Goal: Transaction & Acquisition: Purchase product/service

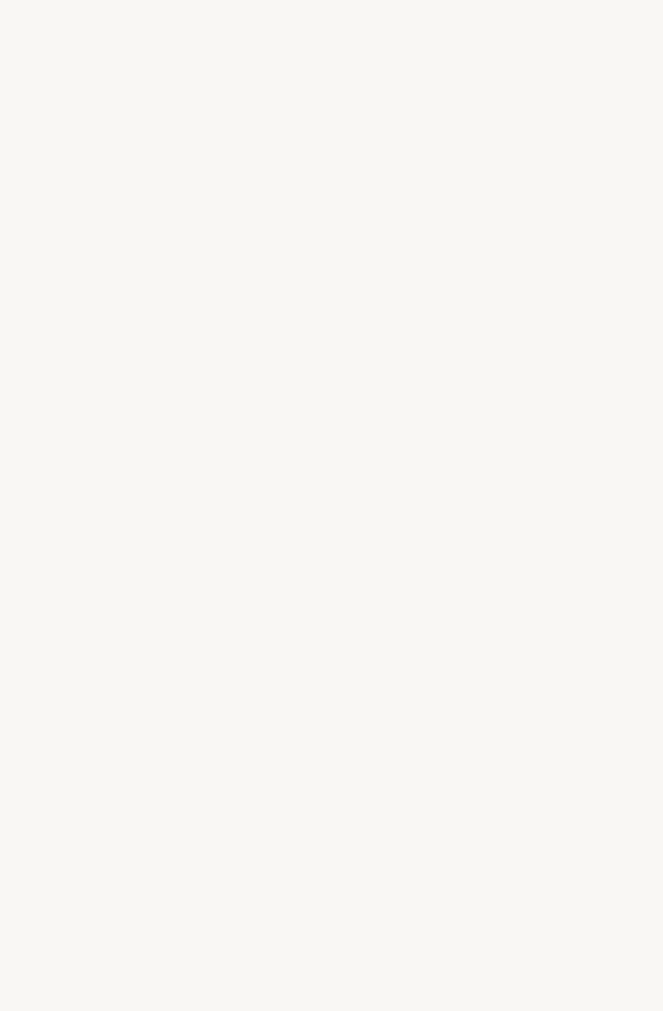
click at [518, 549] on div "a" at bounding box center [517, 538] width 20 height 61
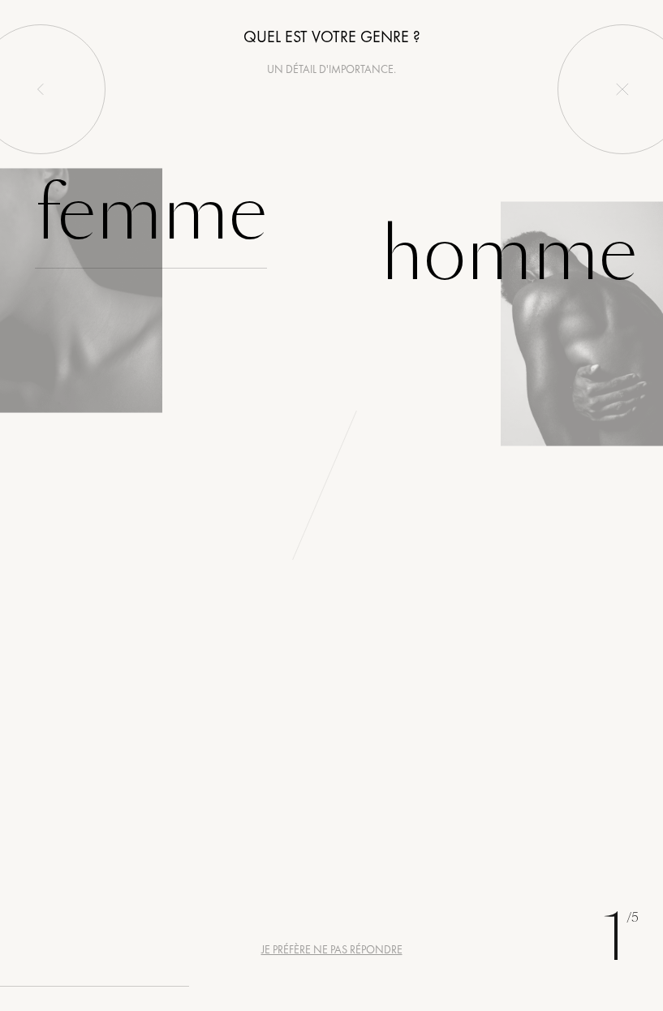
click at [105, 230] on div "Femme" at bounding box center [151, 214] width 232 height 110
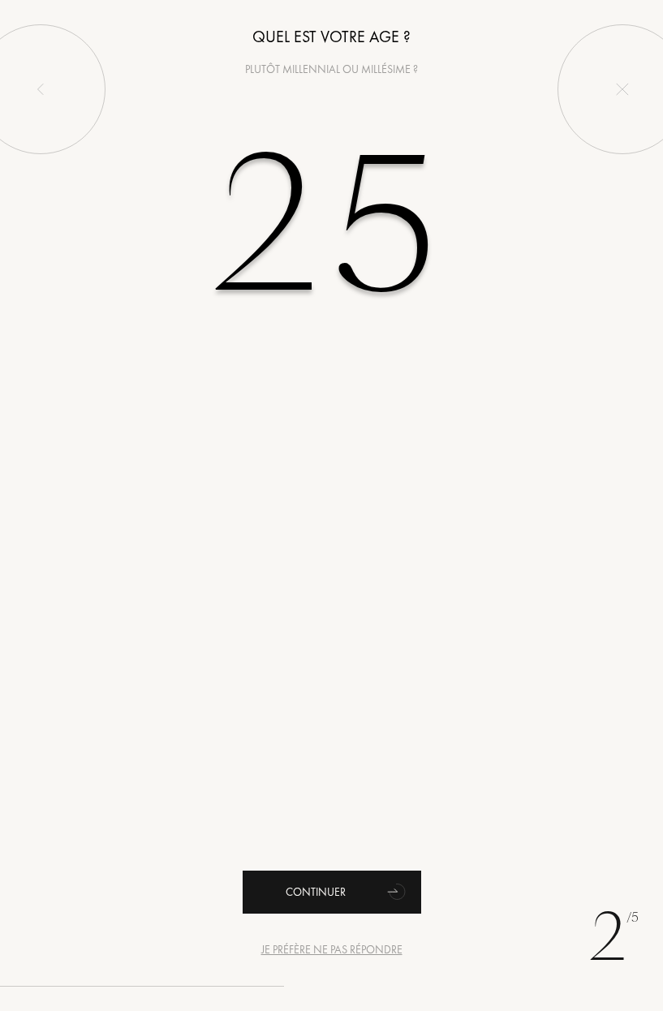
type input "25"
click at [338, 893] on div "Continuer" at bounding box center [332, 892] width 179 height 43
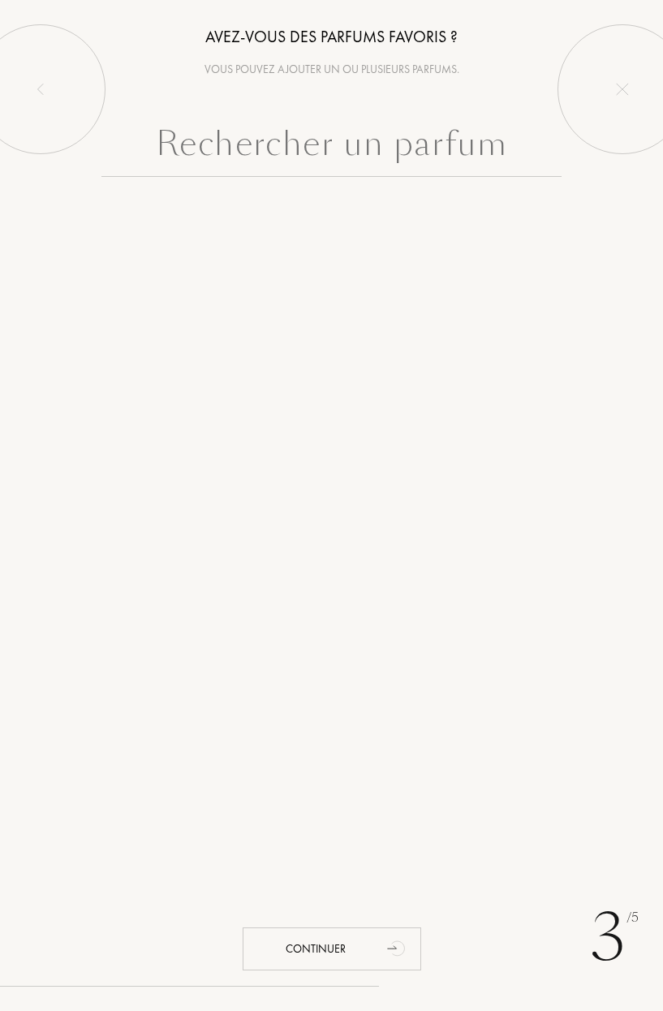
click at [221, 131] on input "text" at bounding box center [331, 147] width 461 height 58
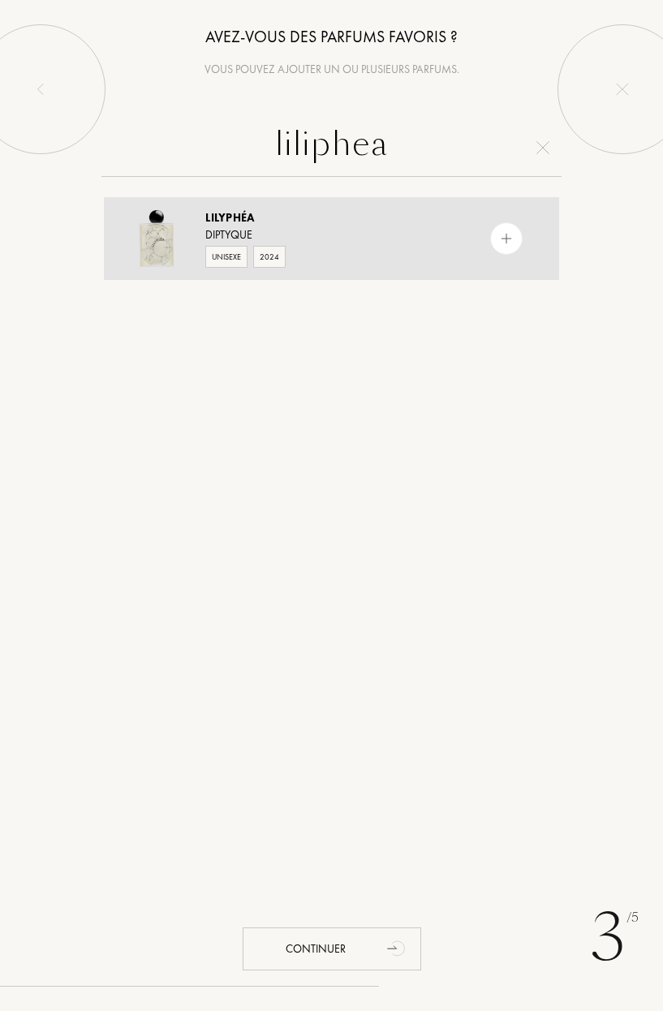
type input "liliphea"
click at [338, 243] on div "Unisexe 2024" at bounding box center [331, 255] width 253 height 24
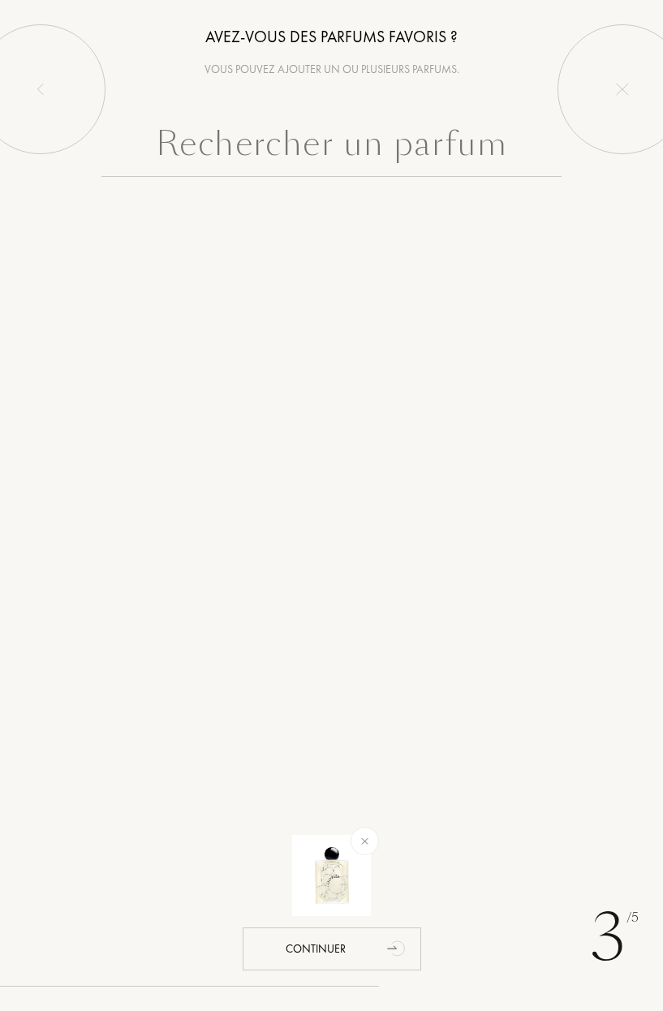
click at [400, 148] on input "text" at bounding box center [331, 147] width 461 height 58
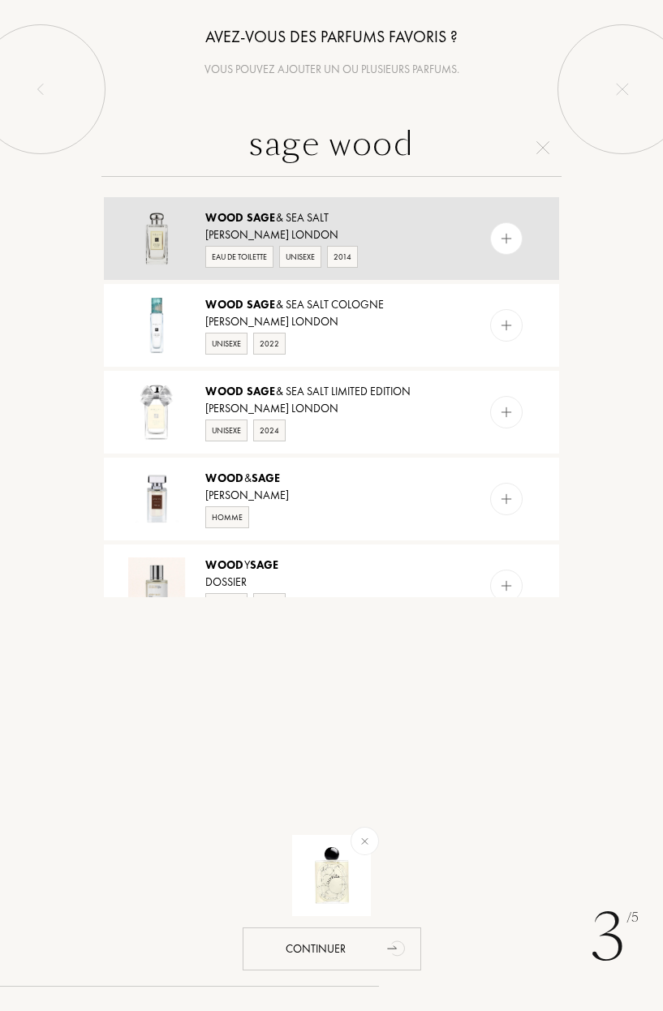
type input "sage wood"
click at [341, 226] on div "Jo Malone London" at bounding box center [331, 234] width 253 height 17
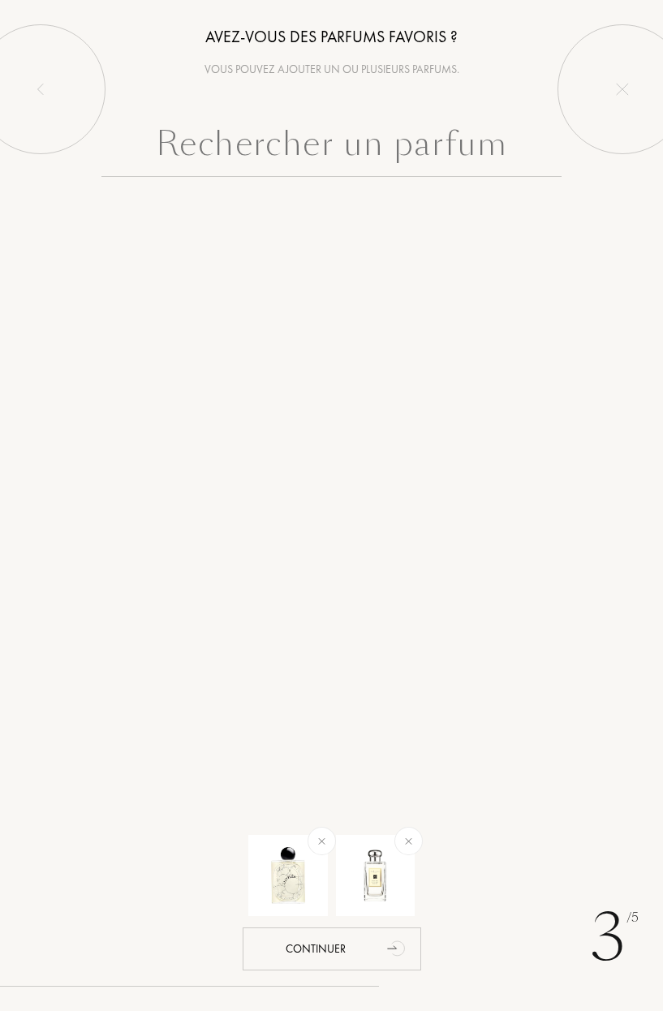
click at [301, 145] on input "text" at bounding box center [331, 147] width 461 height 58
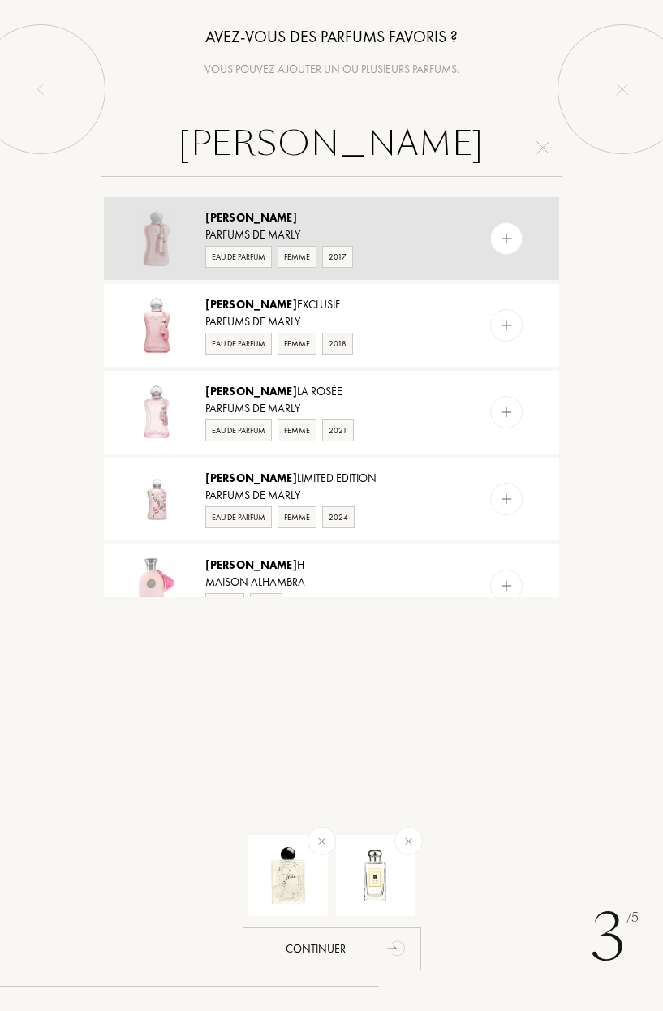
type input "delina"
click at [162, 232] on img at bounding box center [156, 238] width 57 height 57
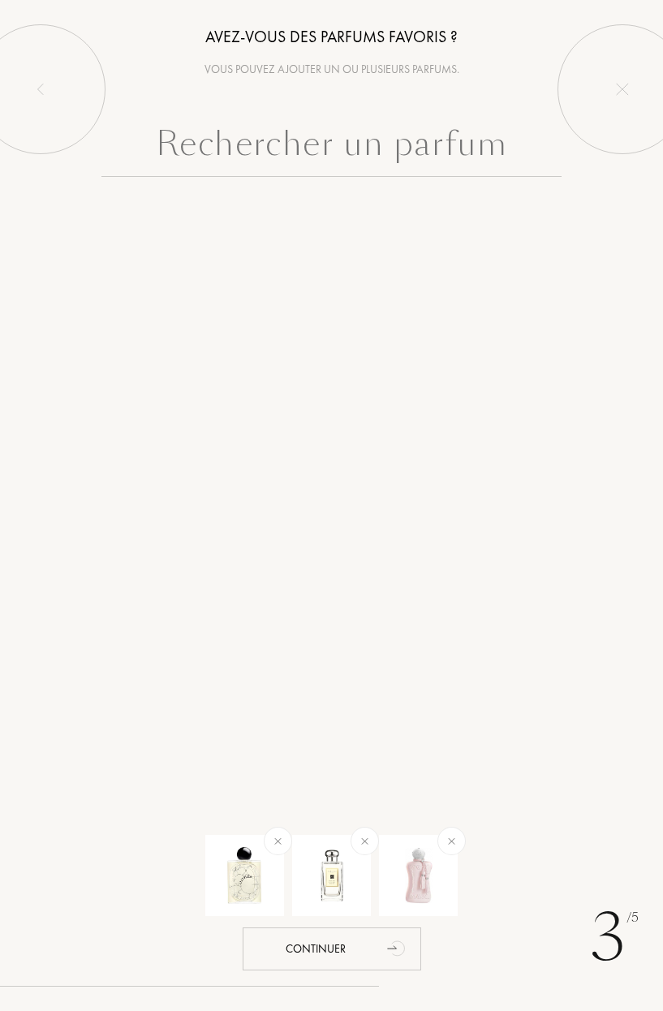
click at [290, 153] on input "text" at bounding box center [331, 147] width 461 height 58
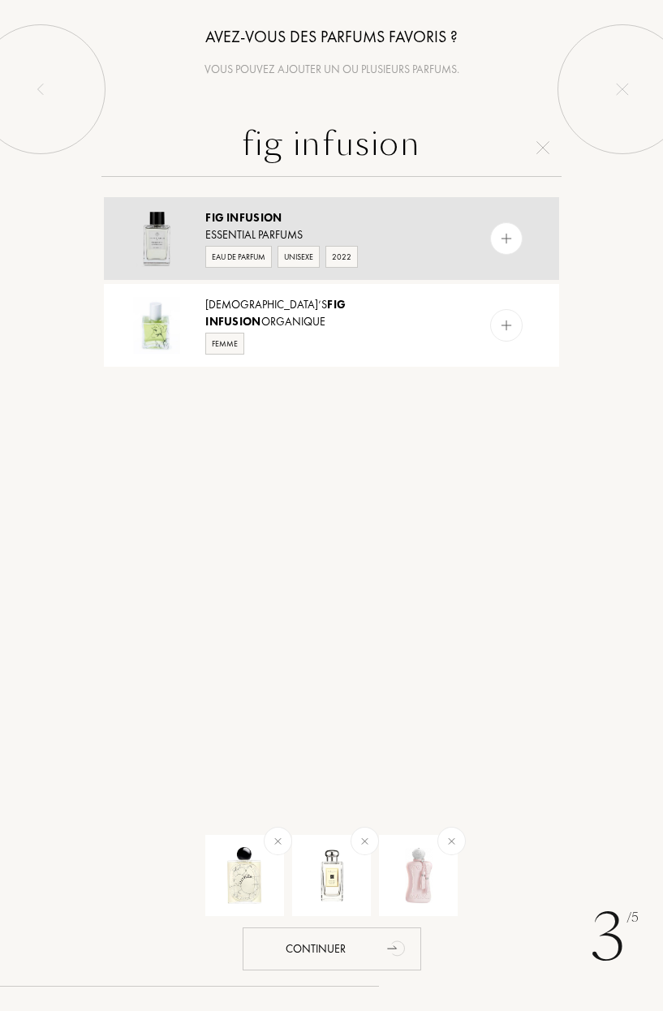
type input "fig infusion"
click at [162, 223] on img at bounding box center [156, 238] width 57 height 57
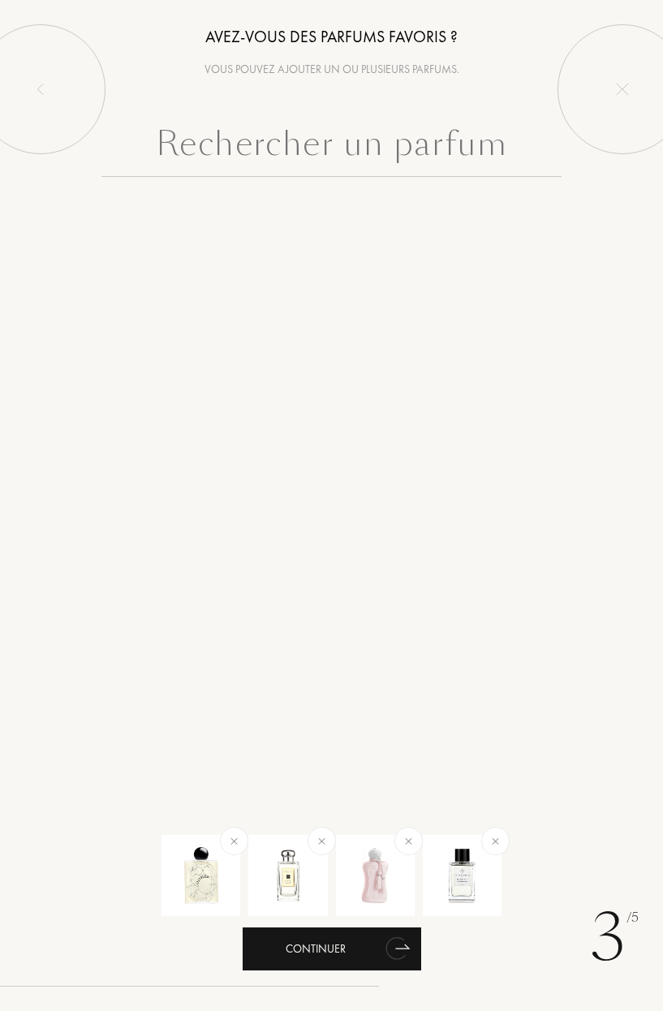
click at [332, 958] on div "Continuer" at bounding box center [332, 949] width 179 height 43
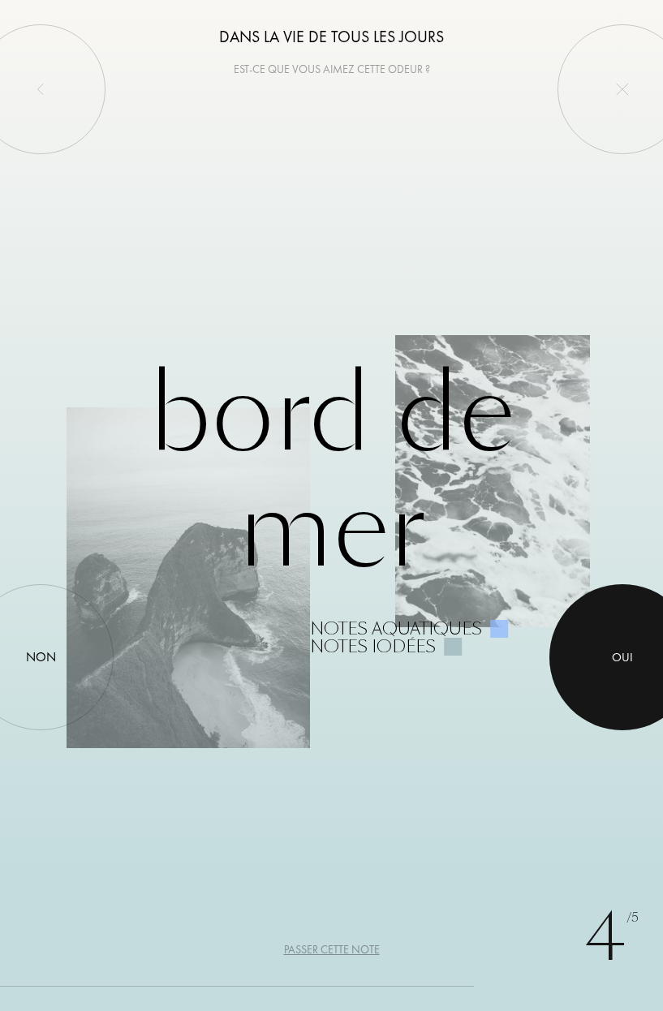
click at [644, 682] on div at bounding box center [622, 657] width 146 height 146
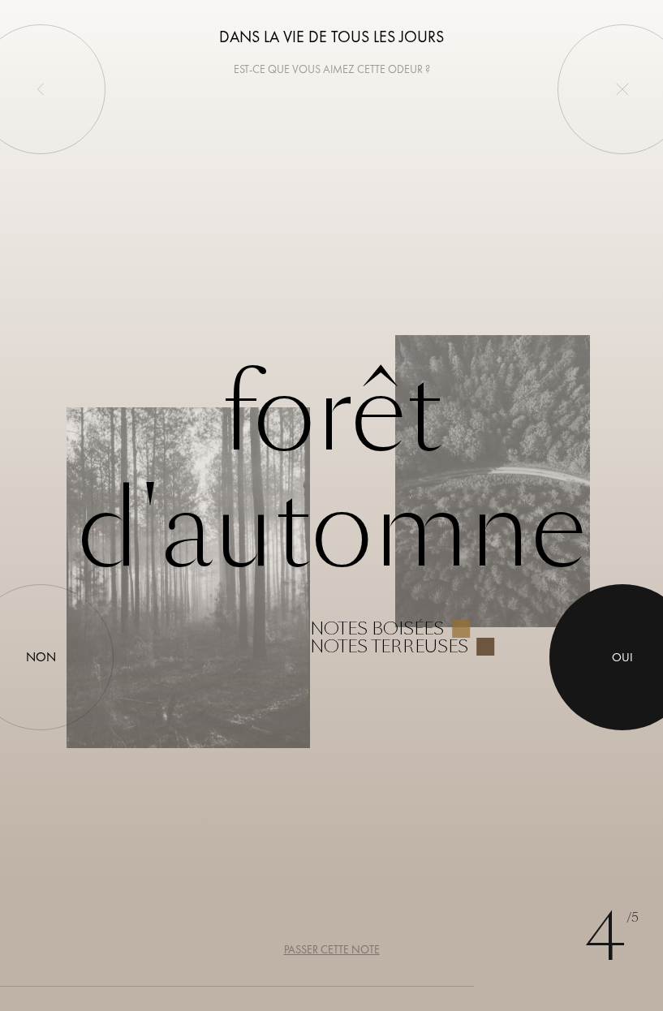
click at [639, 683] on div at bounding box center [622, 657] width 146 height 146
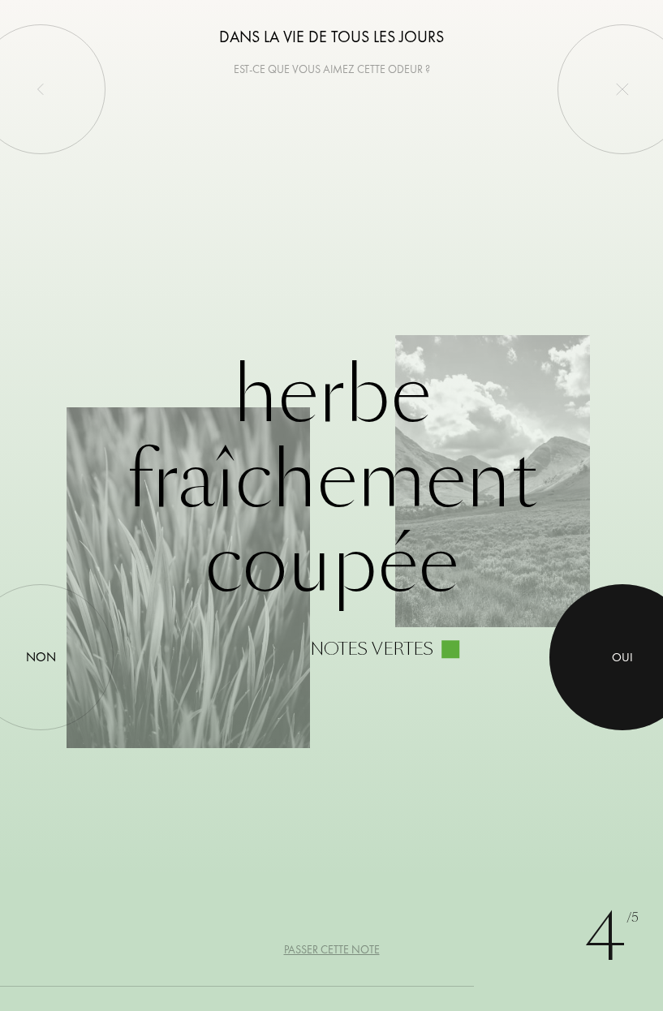
click at [639, 683] on div at bounding box center [622, 657] width 146 height 146
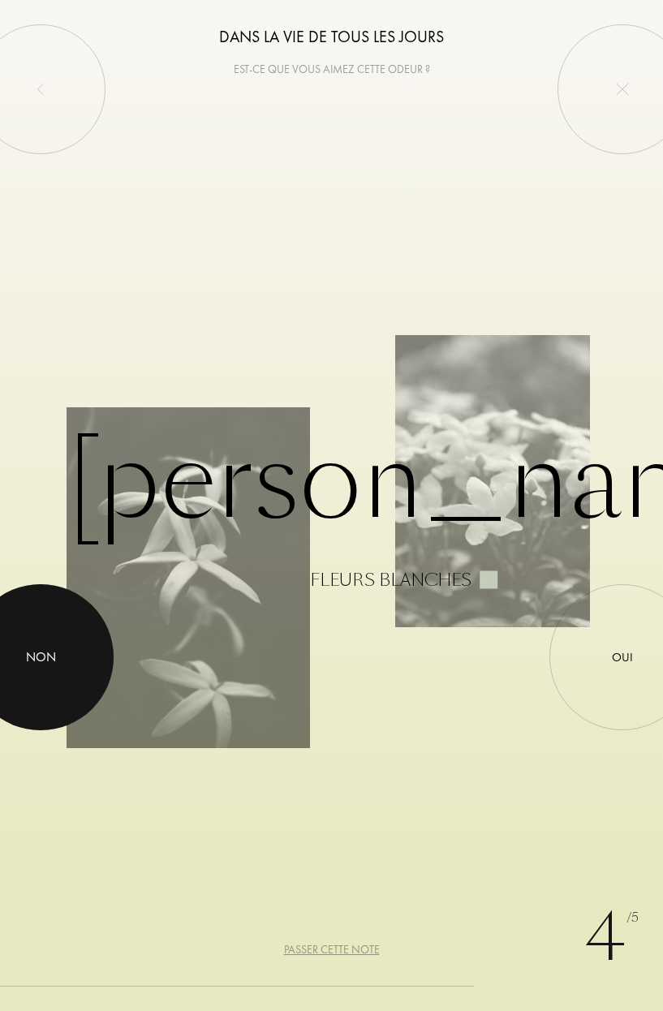
click at [44, 655] on div "Non" at bounding box center [41, 657] width 30 height 19
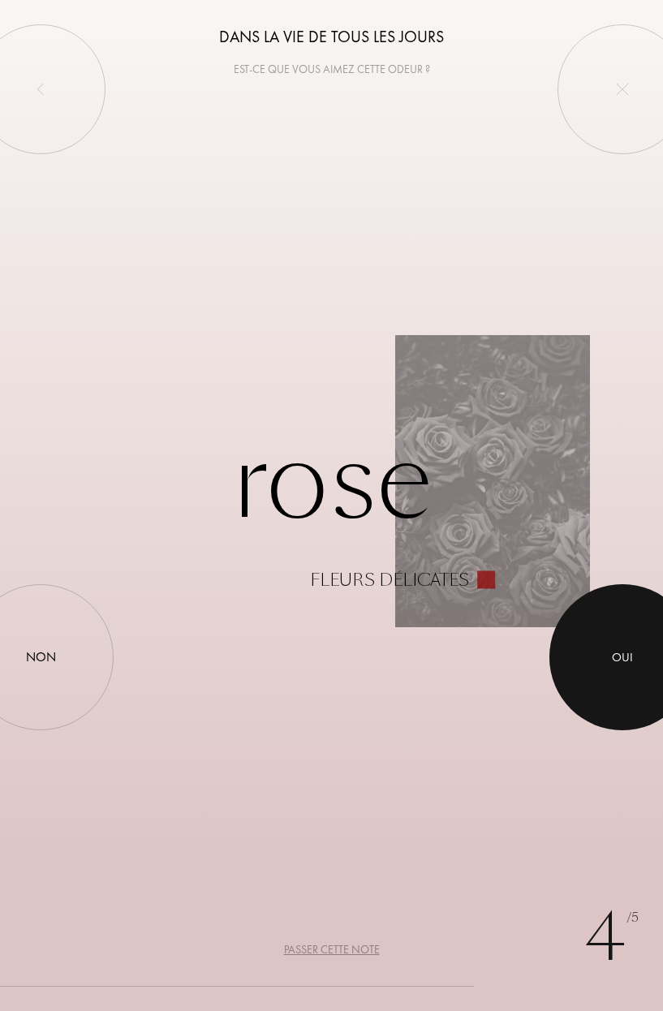
click at [644, 650] on div at bounding box center [622, 657] width 146 height 146
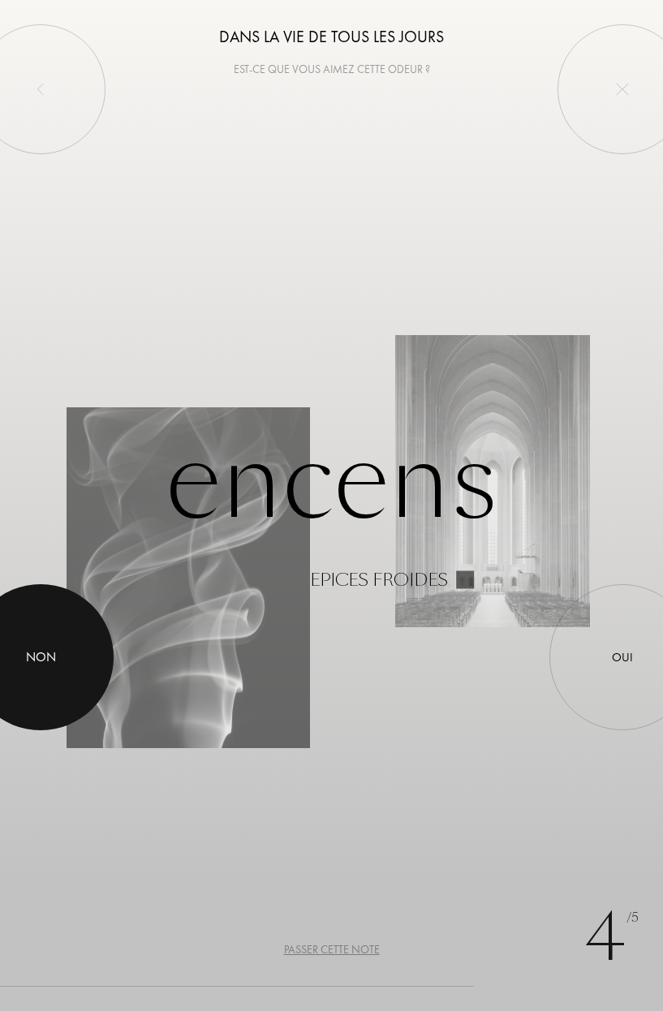
click at [30, 653] on div "Non" at bounding box center [41, 657] width 30 height 19
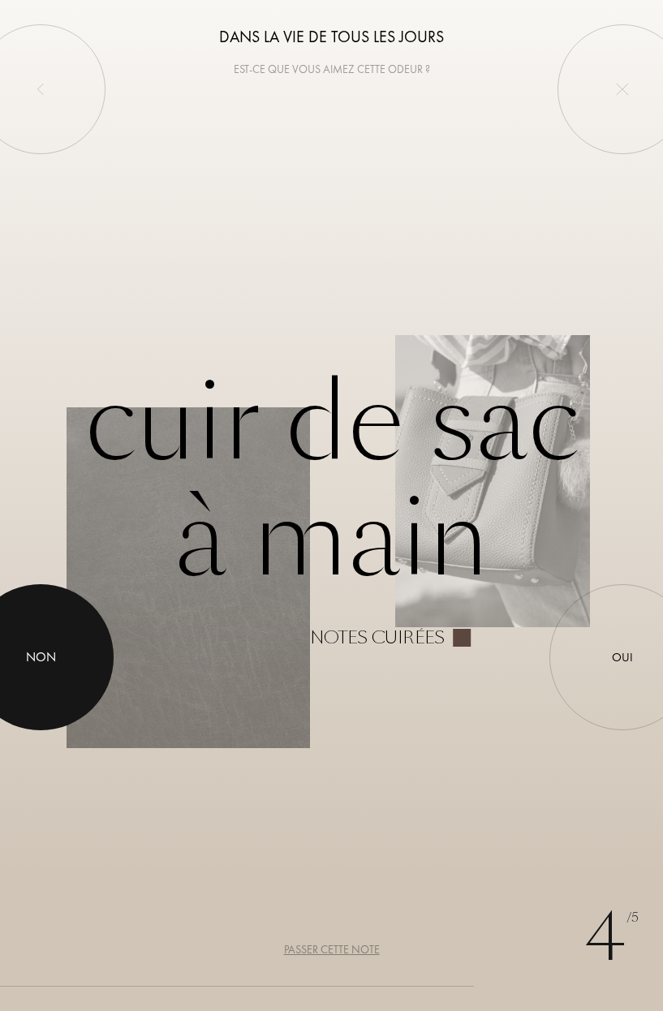
click at [52, 642] on div at bounding box center [41, 657] width 146 height 146
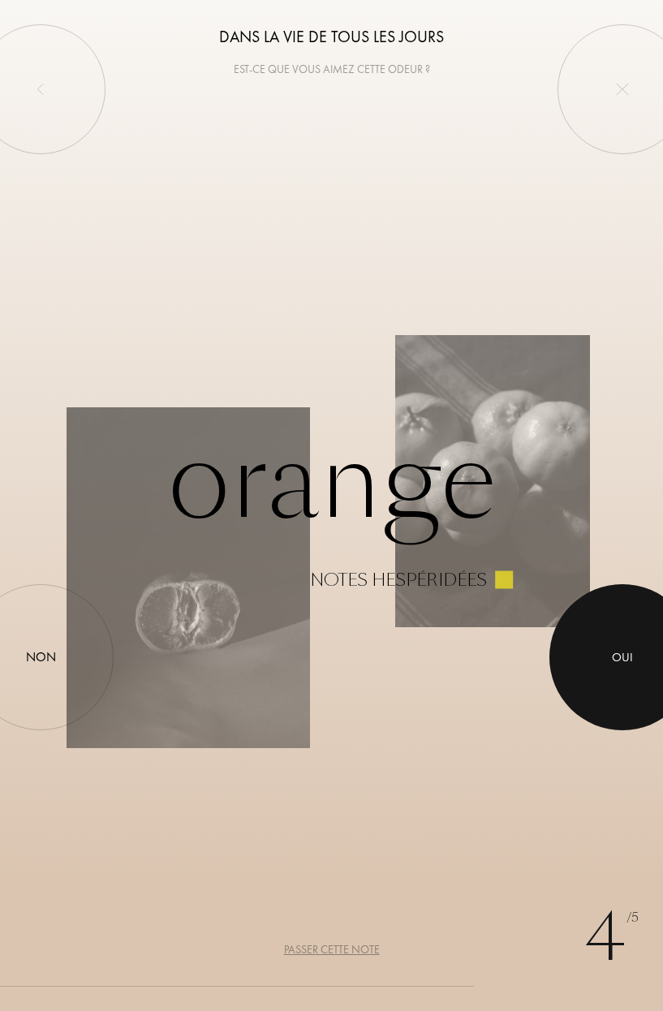
click at [619, 644] on div at bounding box center [622, 657] width 146 height 146
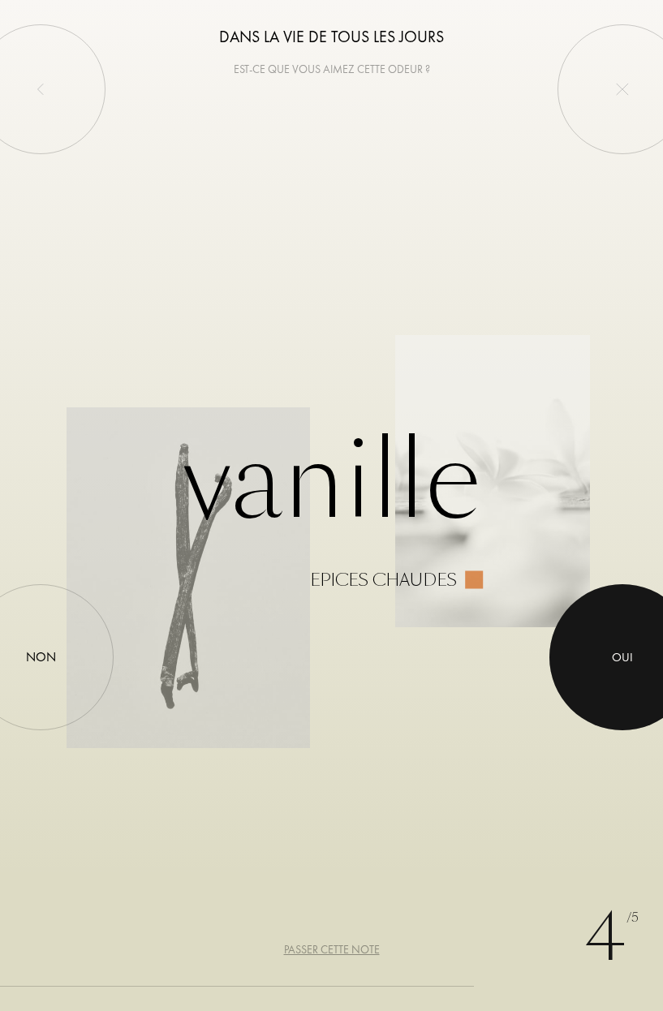
click at [617, 674] on div at bounding box center [622, 657] width 146 height 146
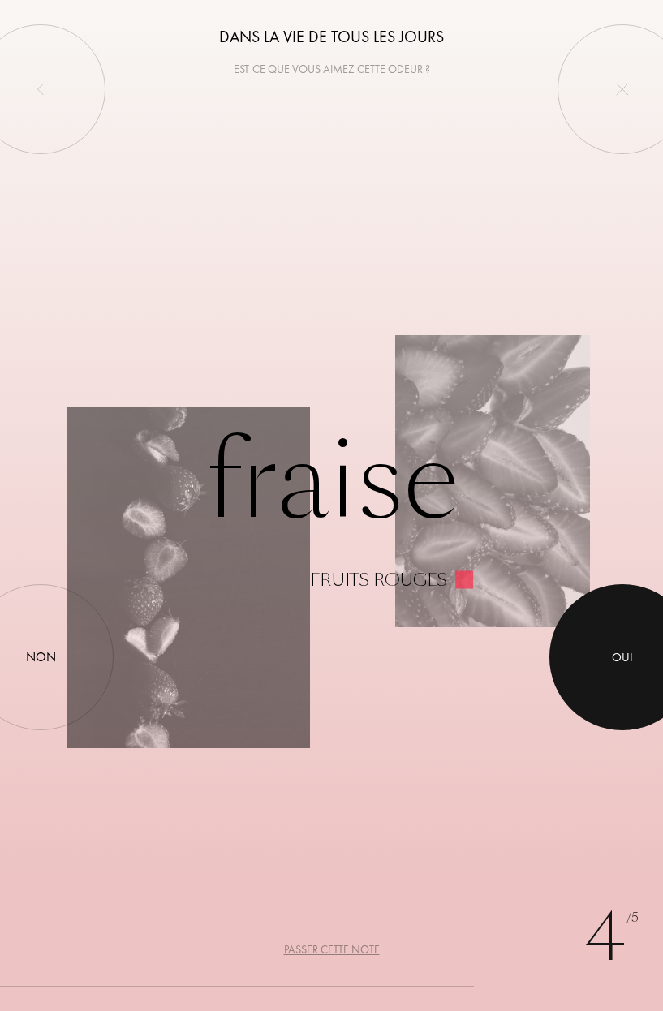
click at [623, 669] on div at bounding box center [622, 657] width 146 height 146
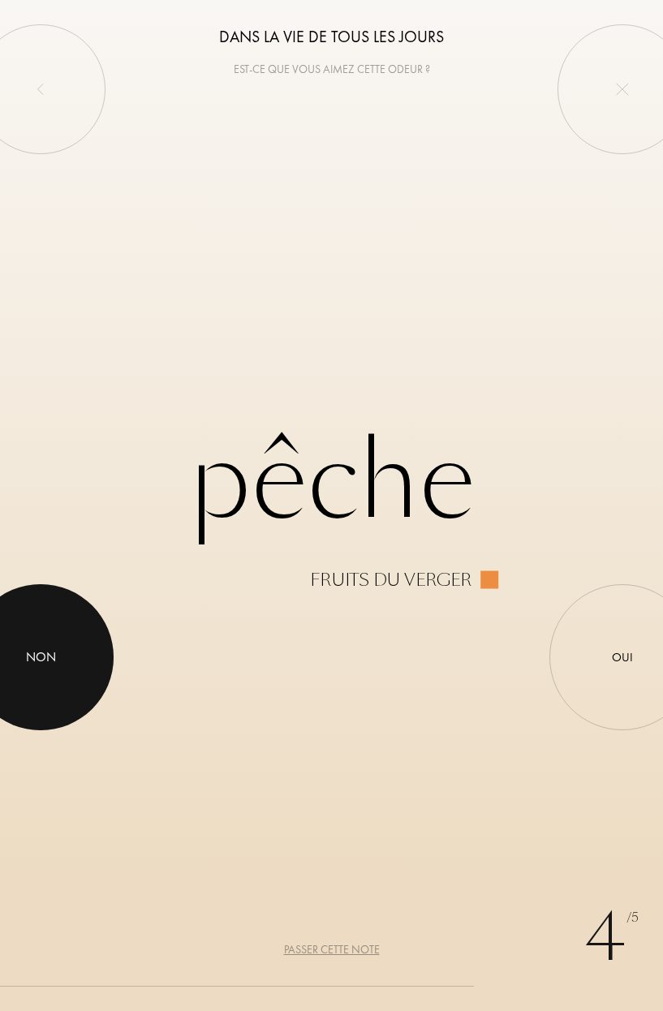
click at [41, 675] on div at bounding box center [41, 657] width 146 height 146
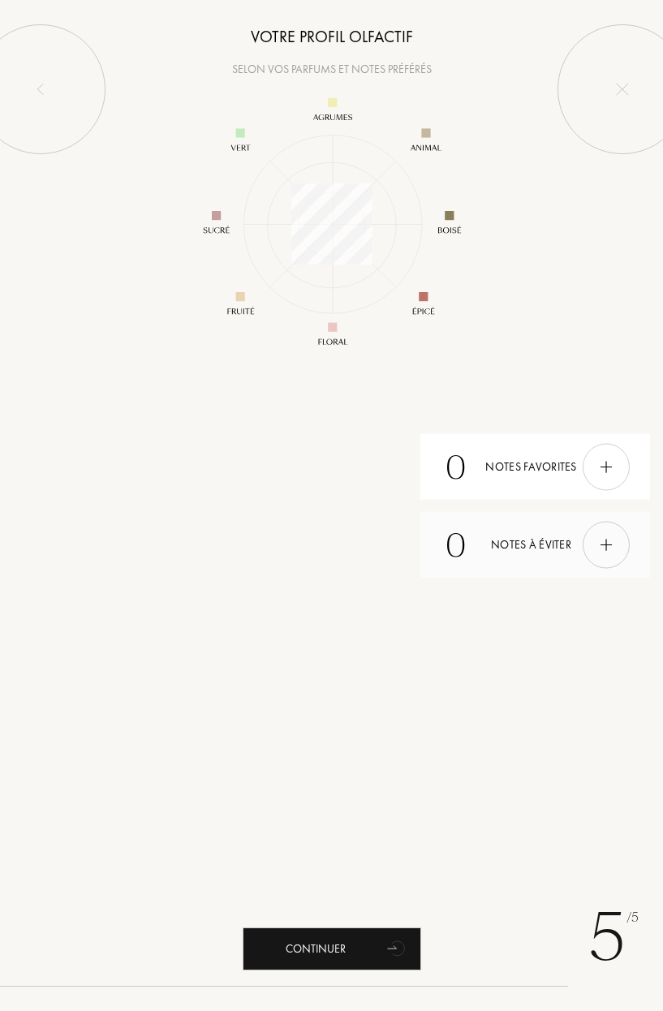
click at [602, 532] on div at bounding box center [606, 544] width 47 height 47
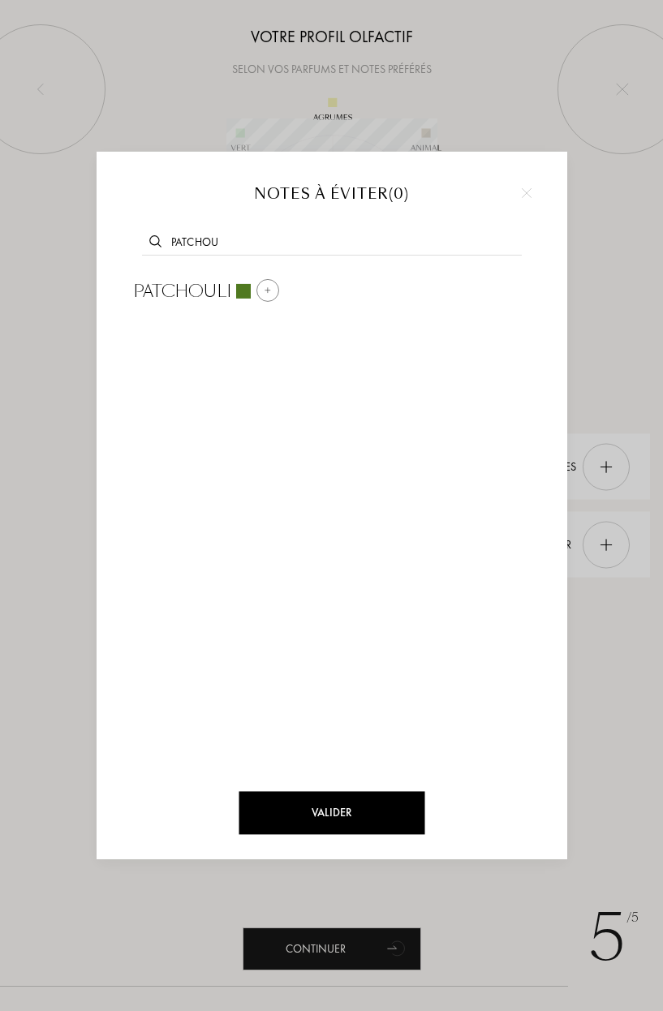
type input "patchou"
click at [273, 295] on div at bounding box center [267, 289] width 23 height 23
click at [252, 244] on input "text" at bounding box center [332, 244] width 380 height 22
type input "oud"
click at [196, 287] on div "Oud" at bounding box center [178, 290] width 90 height 24
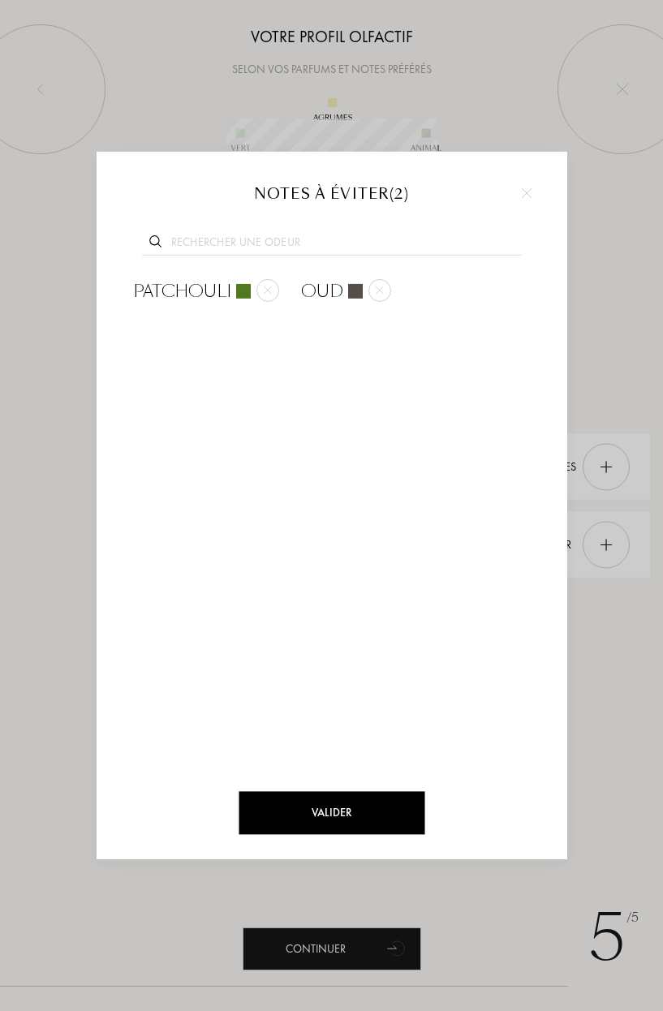
click at [269, 250] on input "text" at bounding box center [332, 244] width 380 height 22
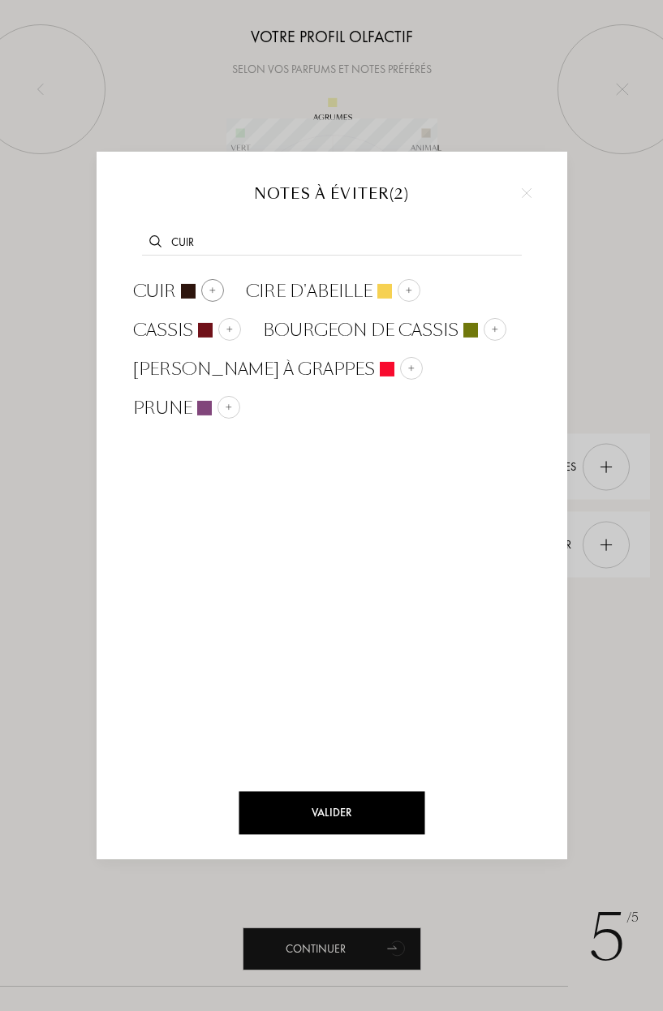
type input "cuir"
click at [191, 284] on div at bounding box center [188, 290] width 15 height 15
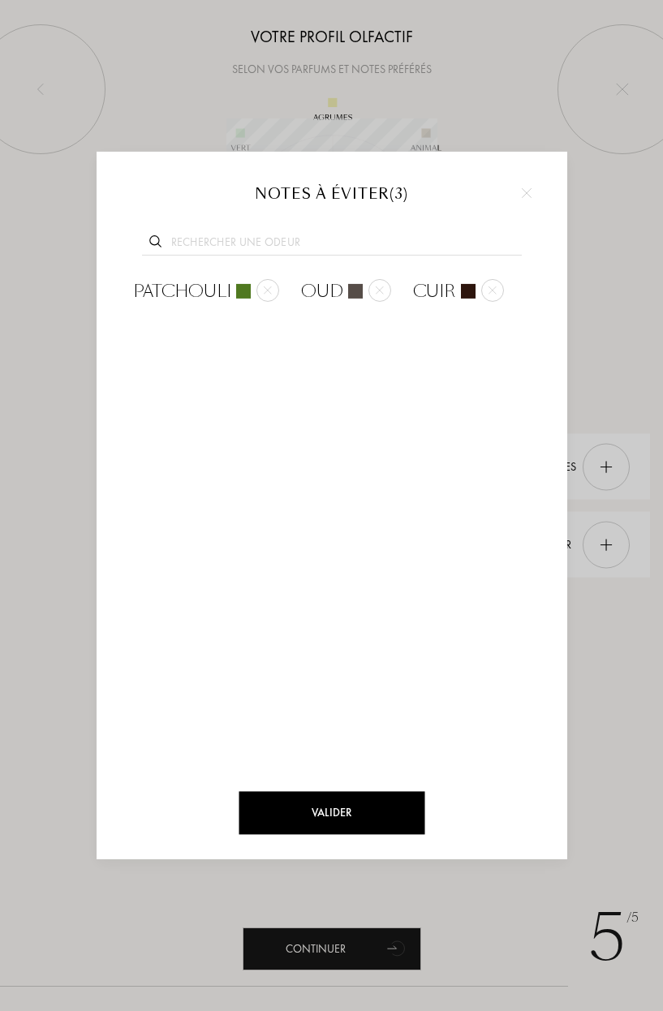
click at [227, 232] on div at bounding box center [332, 240] width 422 height 62
click at [233, 243] on input "text" at bounding box center [332, 244] width 380 height 22
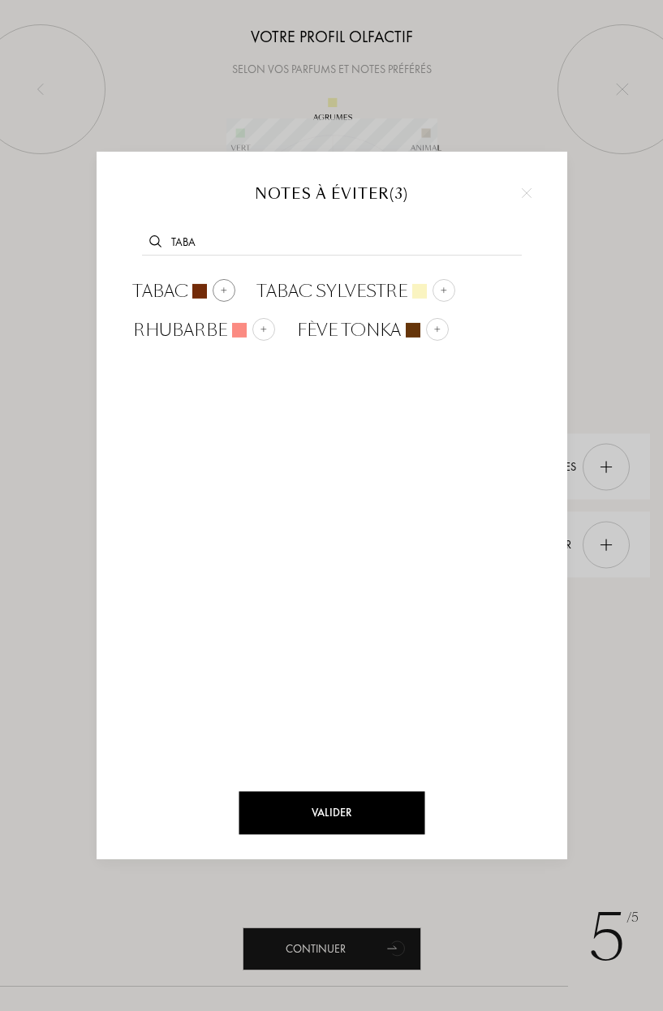
type input "taba"
click at [218, 282] on div at bounding box center [224, 289] width 23 height 23
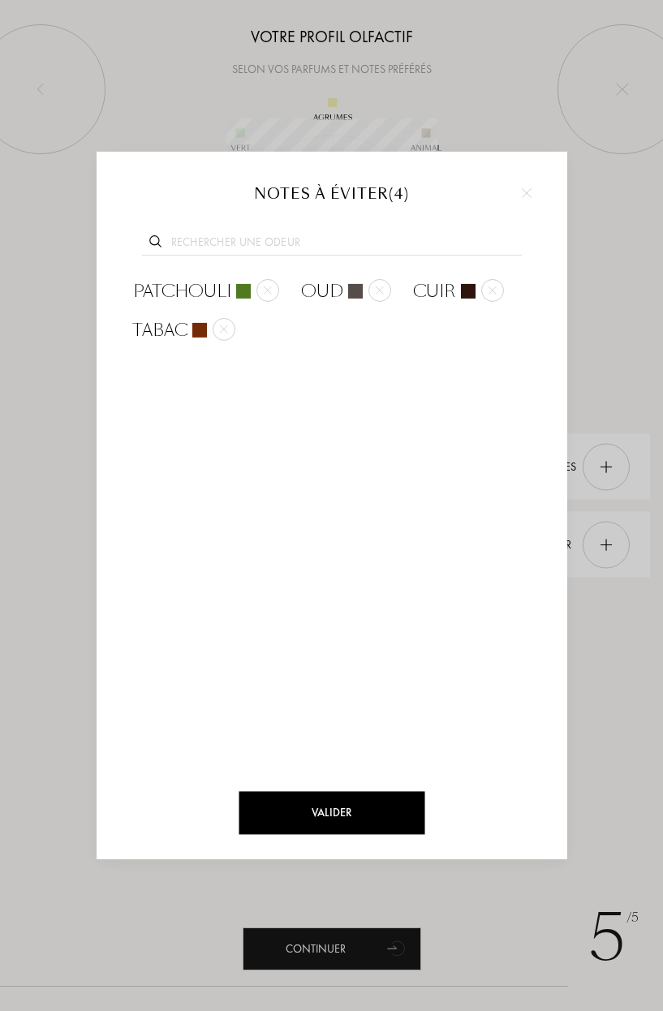
click at [235, 243] on input "text" at bounding box center [332, 244] width 380 height 22
type input "encen"
click at [238, 280] on div at bounding box center [240, 289] width 23 height 23
click at [246, 233] on input "text" at bounding box center [332, 244] width 380 height 22
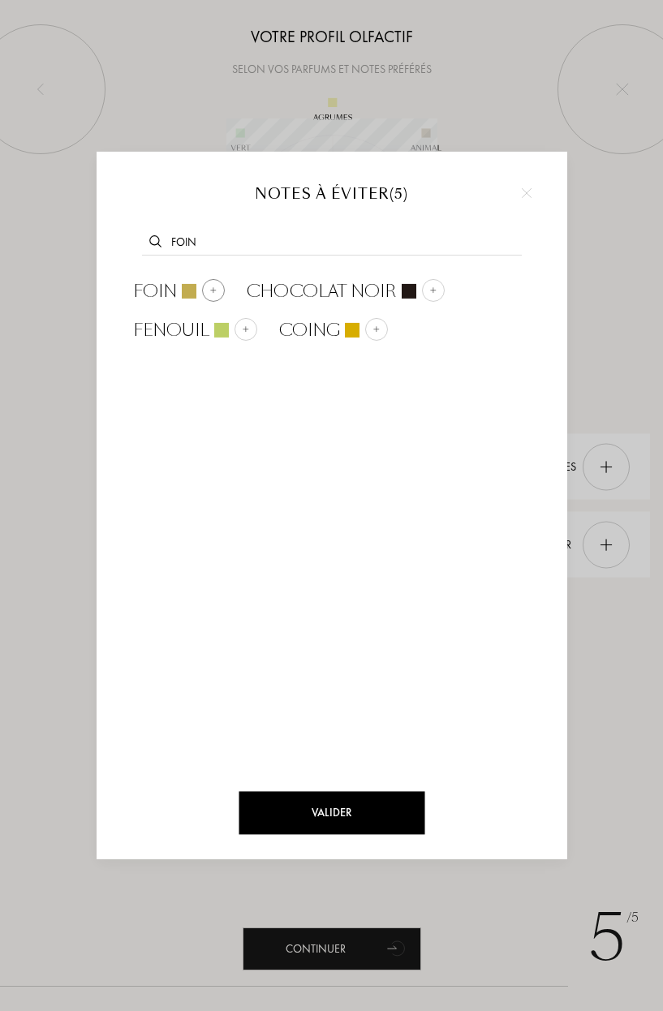
type input "foin"
click at [192, 282] on div "Foin" at bounding box center [179, 290] width 92 height 24
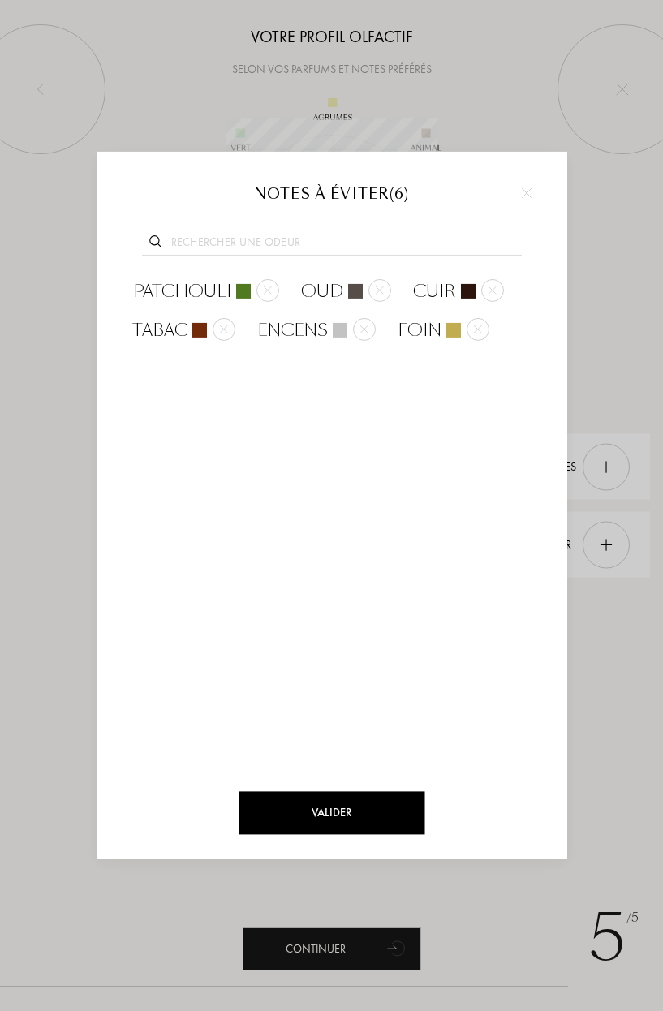
click at [212, 243] on input "text" at bounding box center [332, 244] width 380 height 22
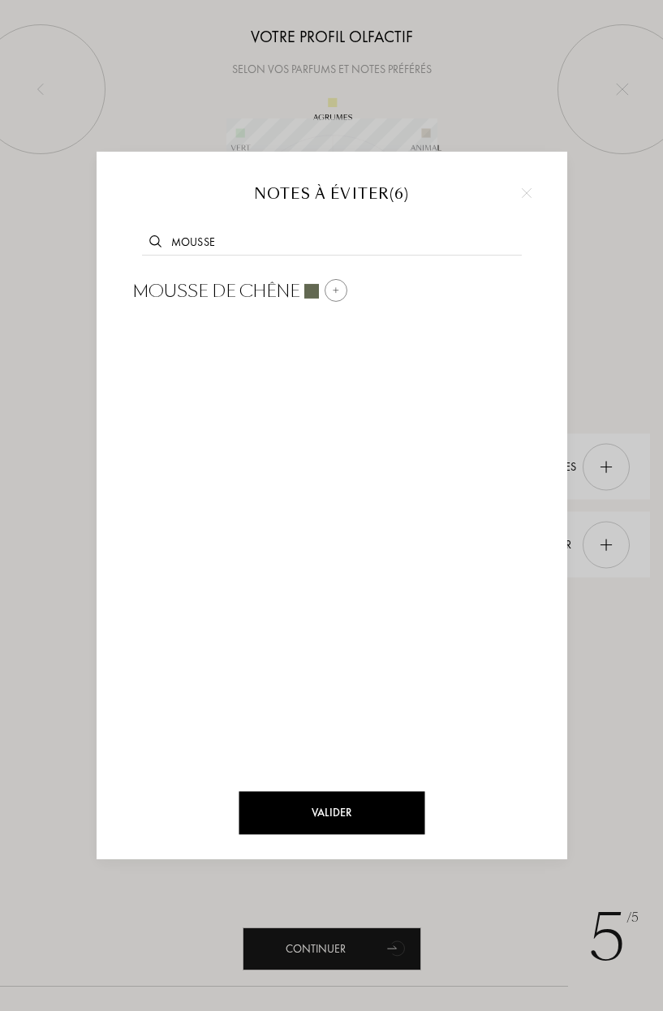
type input "mousse"
click at [235, 278] on div "Mousse de chêne" at bounding box center [239, 290] width 236 height 39
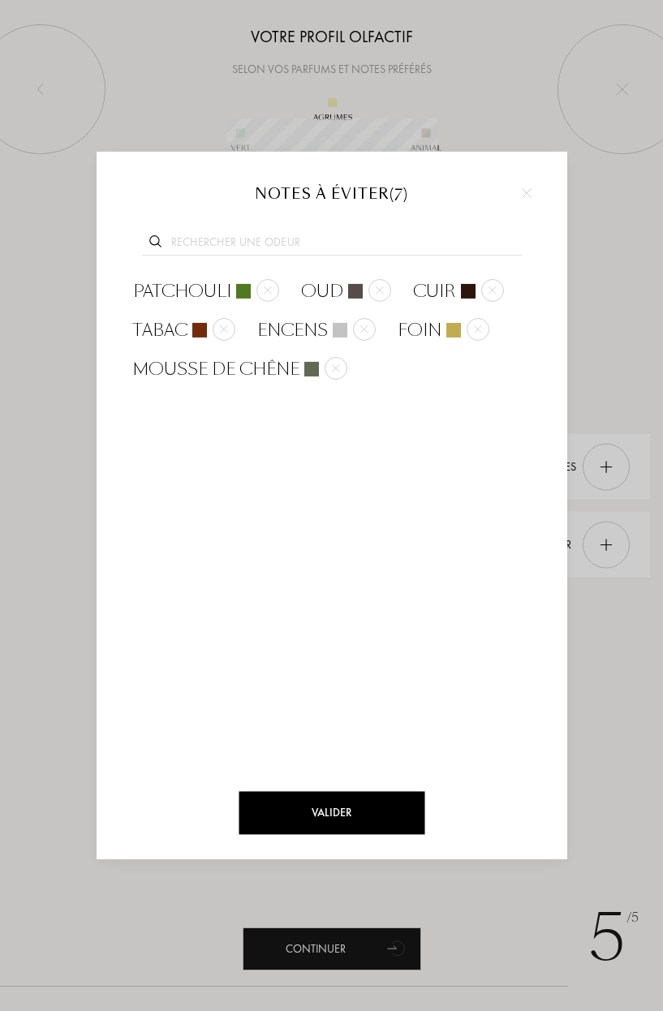
click at [321, 819] on div "Valider" at bounding box center [332, 813] width 186 height 43
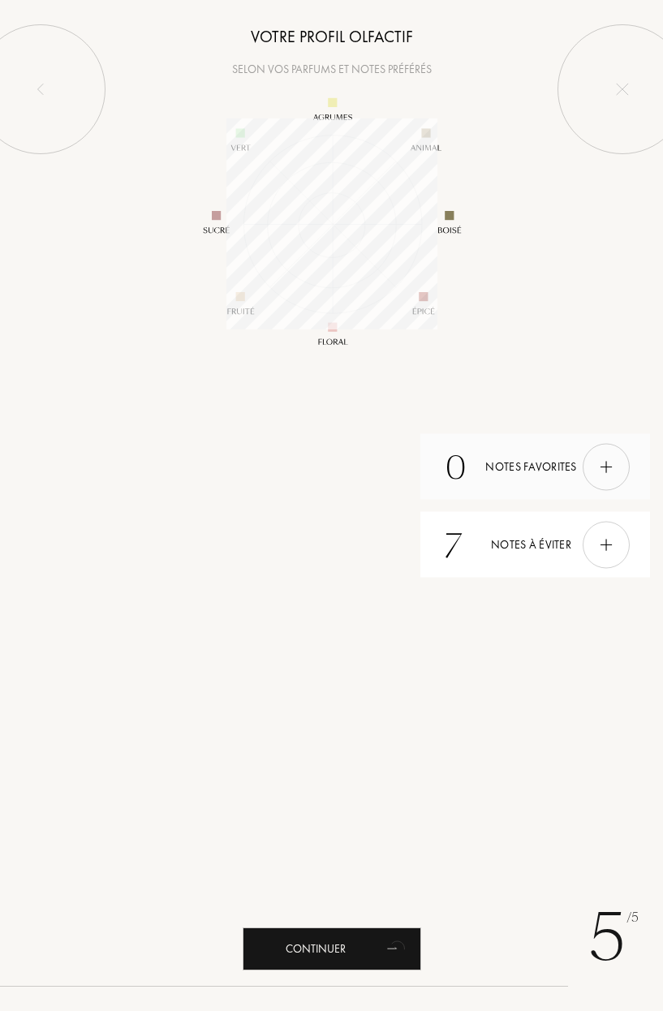
click at [579, 467] on div "0 Notes favorites" at bounding box center [534, 467] width 229 height 66
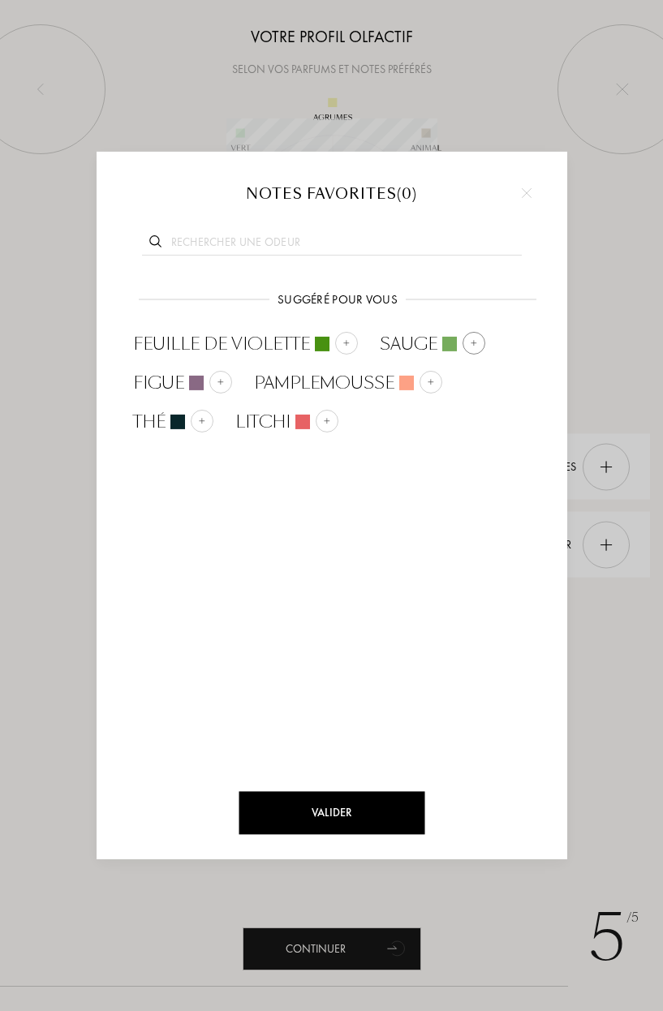
click at [443, 343] on div at bounding box center [449, 344] width 15 height 15
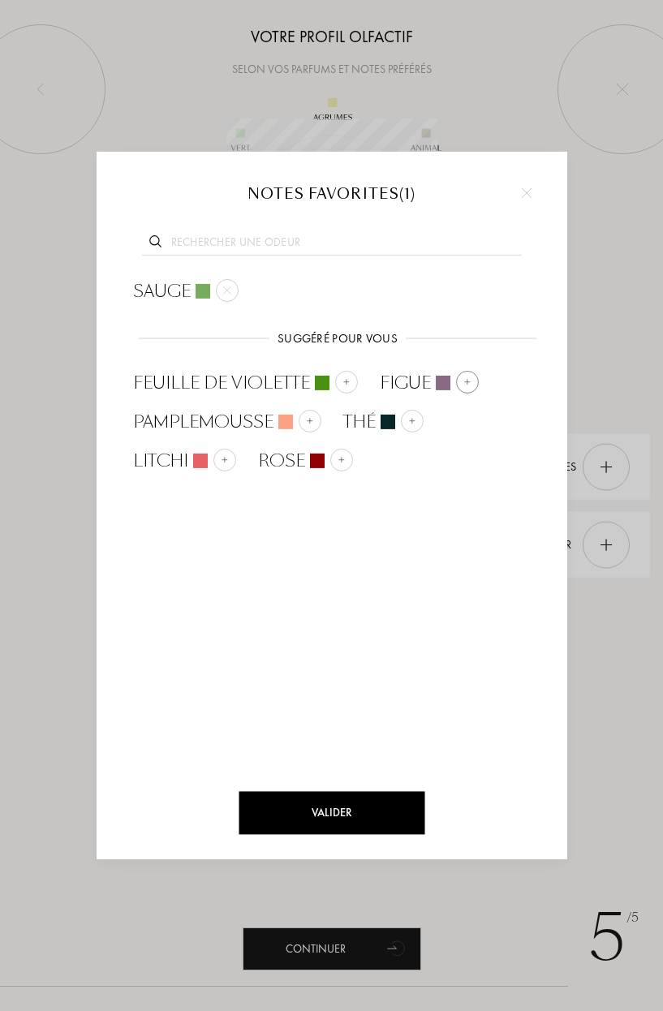
click at [421, 381] on span "Figue" at bounding box center [405, 383] width 51 height 24
click at [394, 420] on div "Thé" at bounding box center [383, 422] width 80 height 24
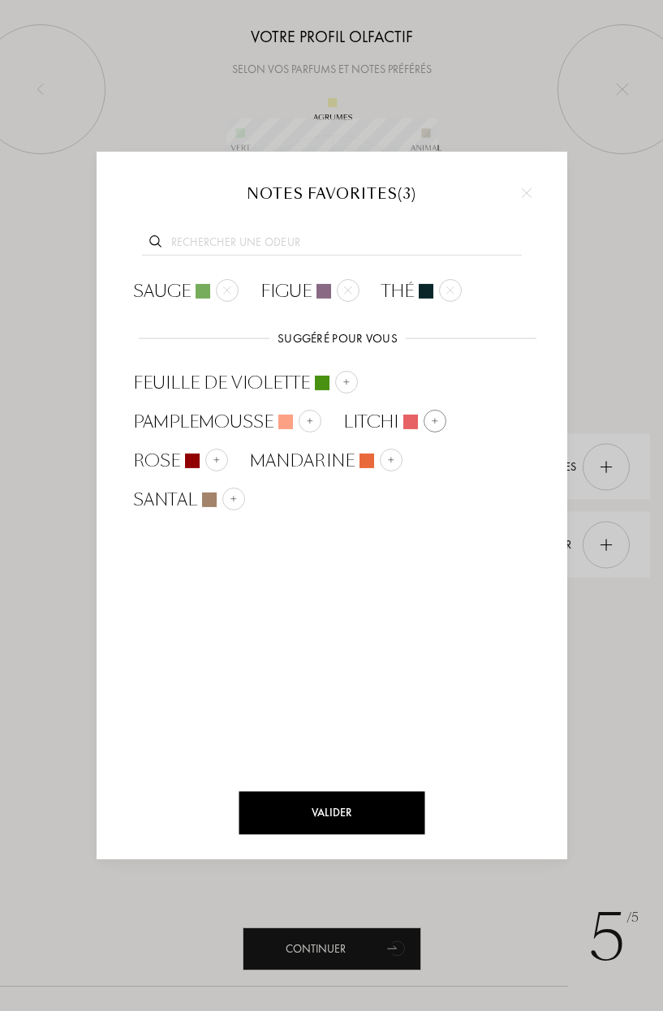
click at [428, 413] on div at bounding box center [435, 421] width 23 height 23
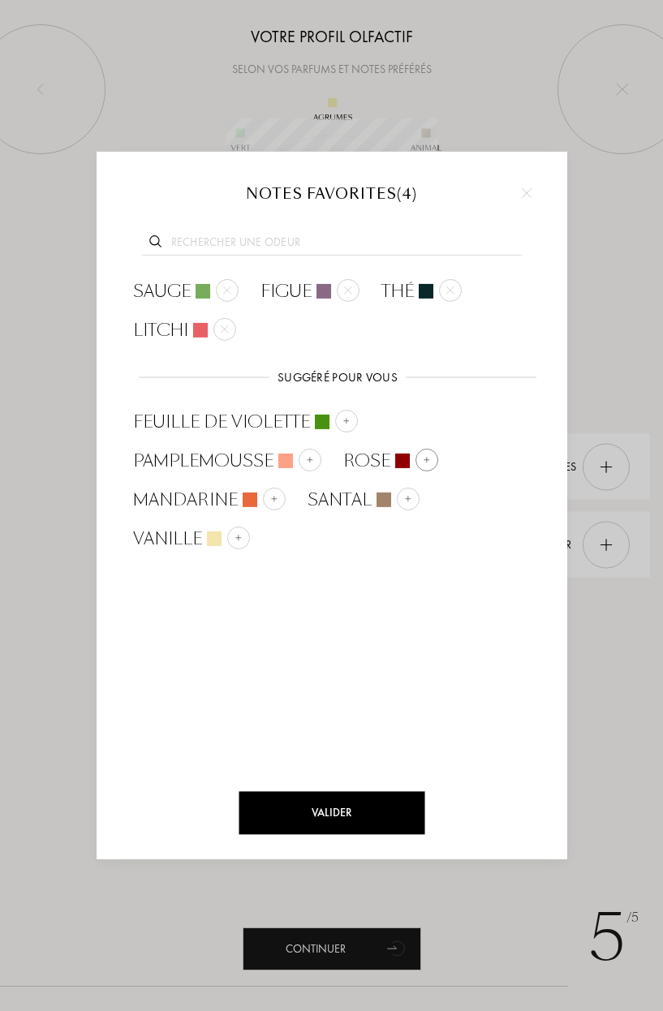
click at [396, 449] on div "Rose" at bounding box center [390, 461] width 95 height 24
click at [200, 502] on div "Santal" at bounding box center [189, 500] width 112 height 24
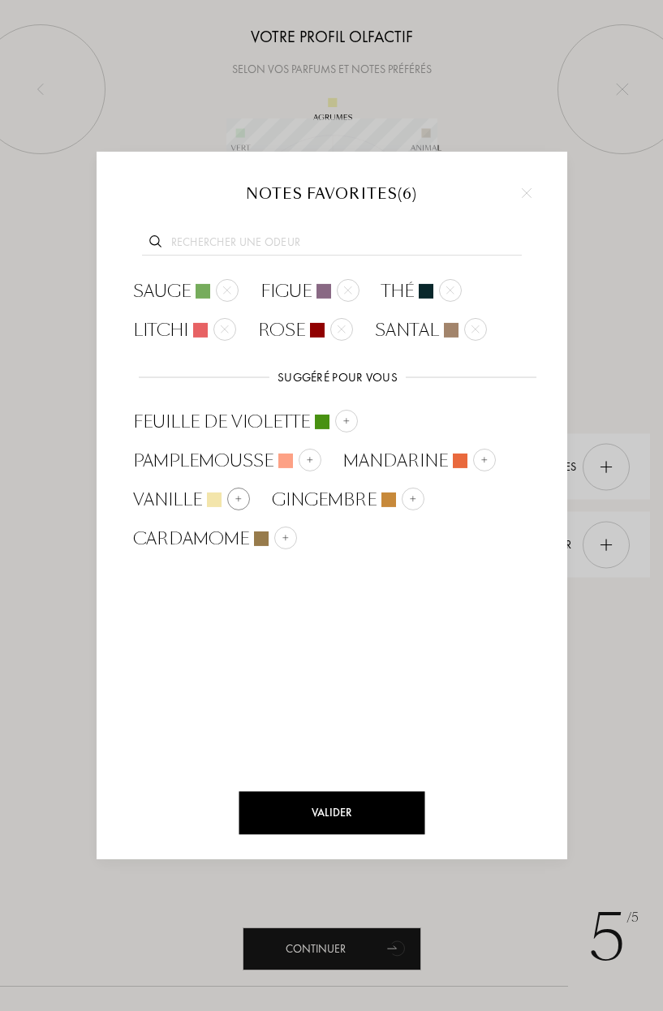
click at [173, 503] on span "Vanille" at bounding box center [167, 500] width 69 height 24
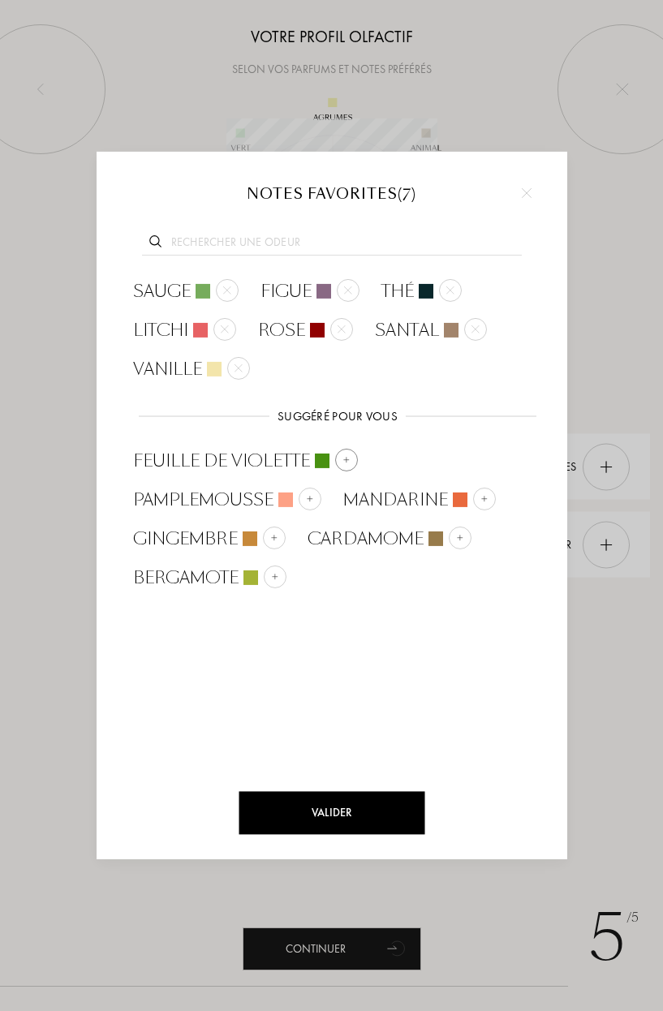
click at [255, 454] on span "Feuille de violette" at bounding box center [221, 461] width 177 height 24
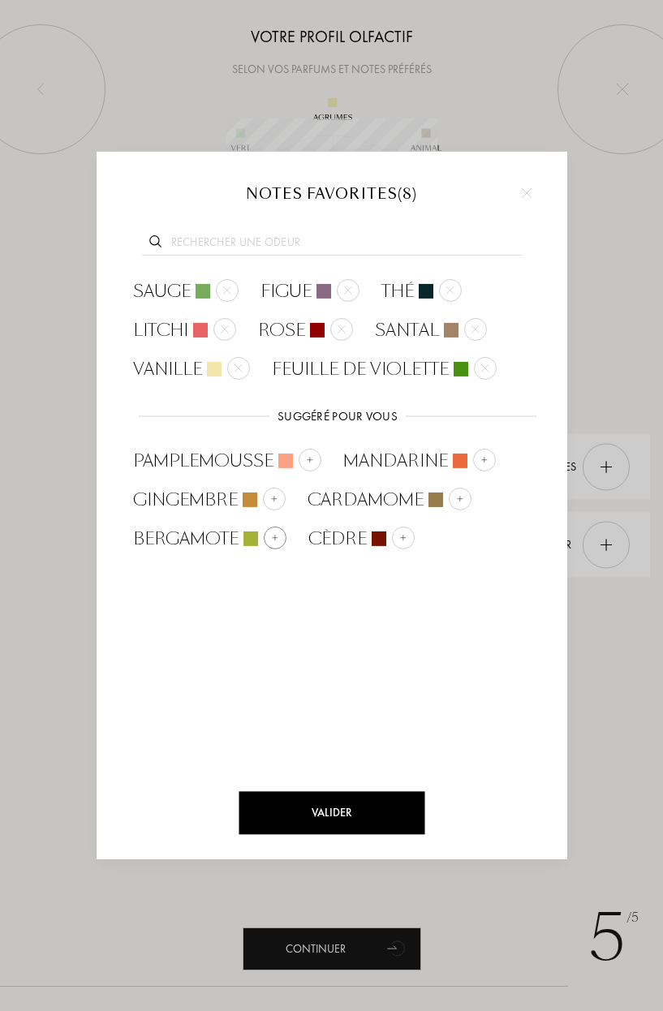
click at [219, 545] on span "Bergamote" at bounding box center [185, 539] width 105 height 24
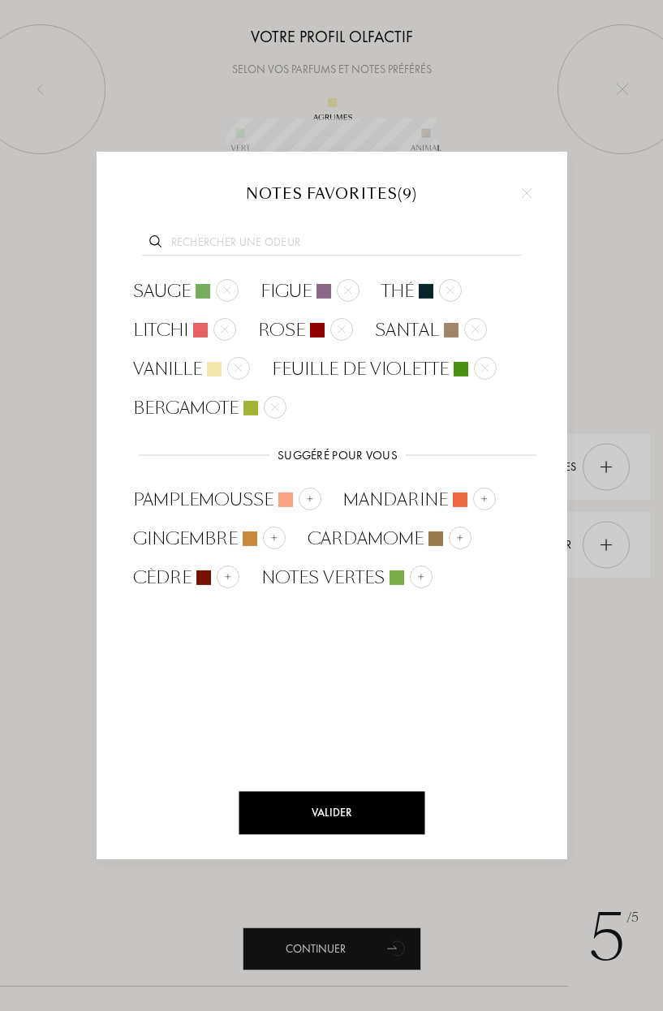
click at [227, 235] on input "text" at bounding box center [332, 244] width 380 height 22
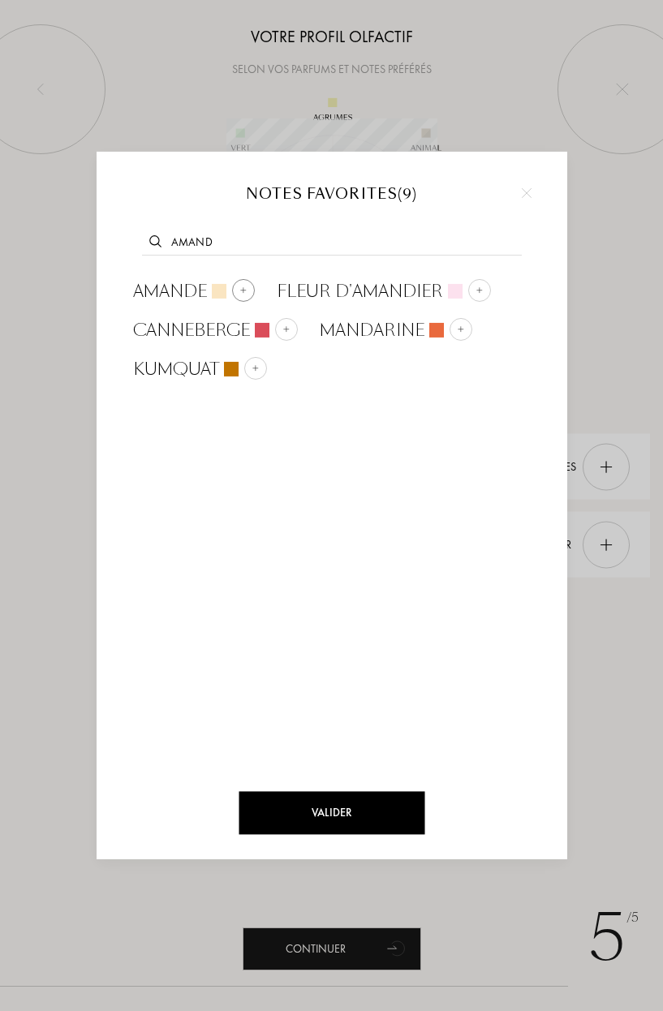
type input "amand"
click at [207, 284] on div "Amande" at bounding box center [194, 290] width 122 height 24
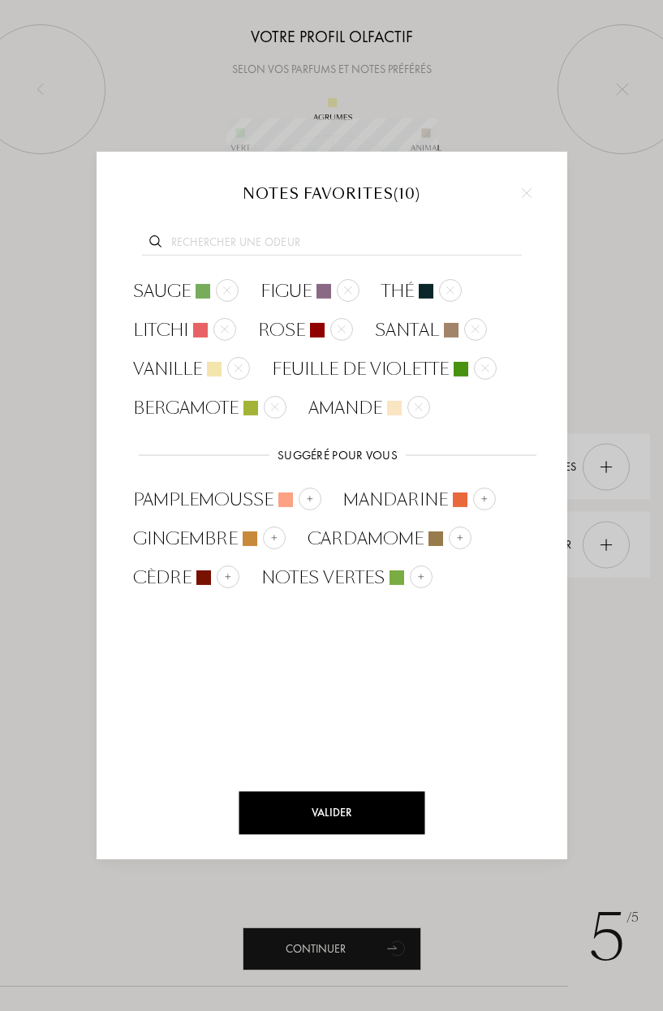
click at [235, 234] on input "text" at bounding box center [332, 244] width 380 height 22
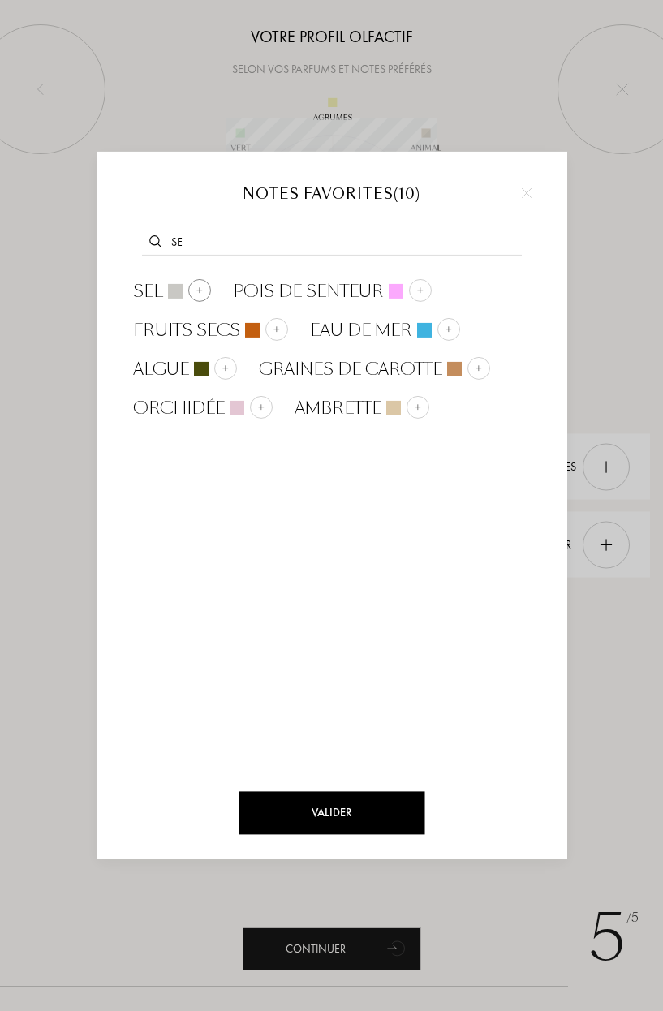
type input "se"
click at [198, 300] on div at bounding box center [199, 289] width 23 height 23
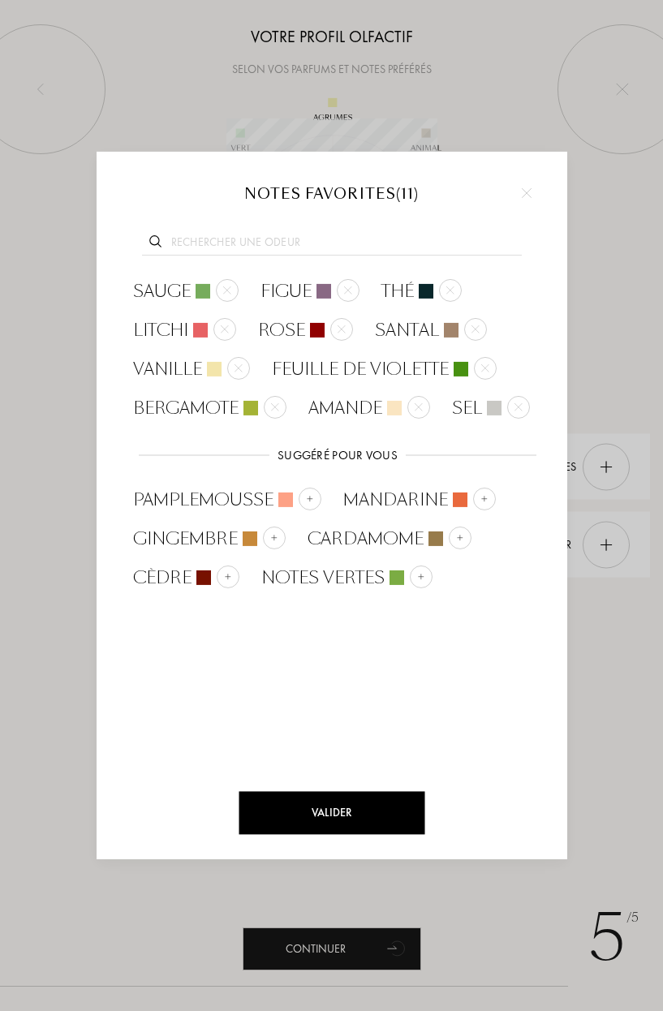
click at [223, 255] on div at bounding box center [332, 240] width 422 height 62
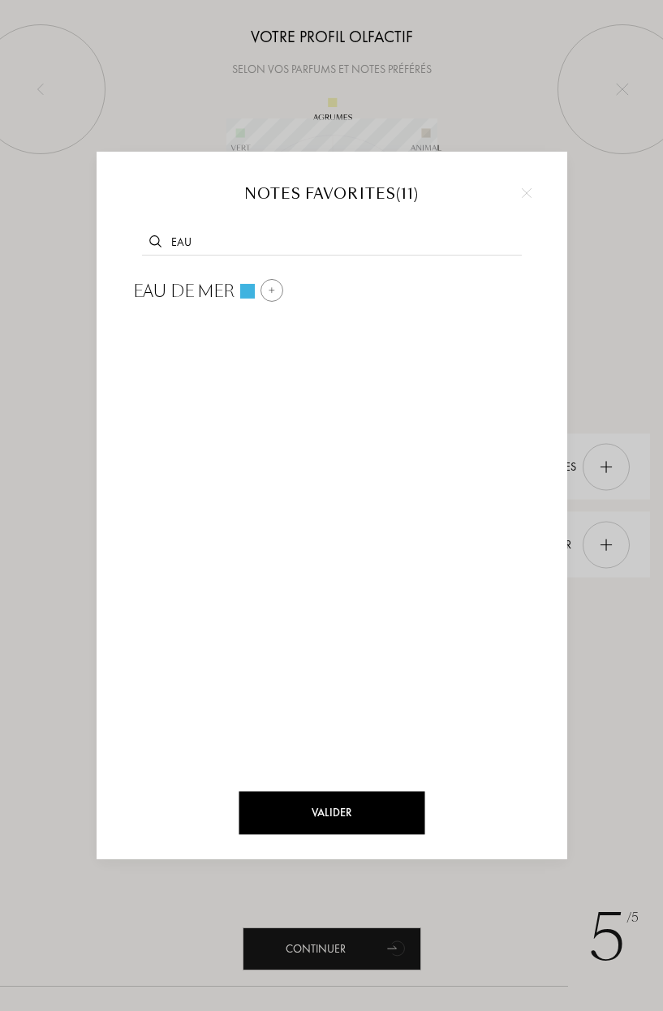
type input "eau"
click at [217, 283] on span "Eau de mer" at bounding box center [184, 290] width 102 height 24
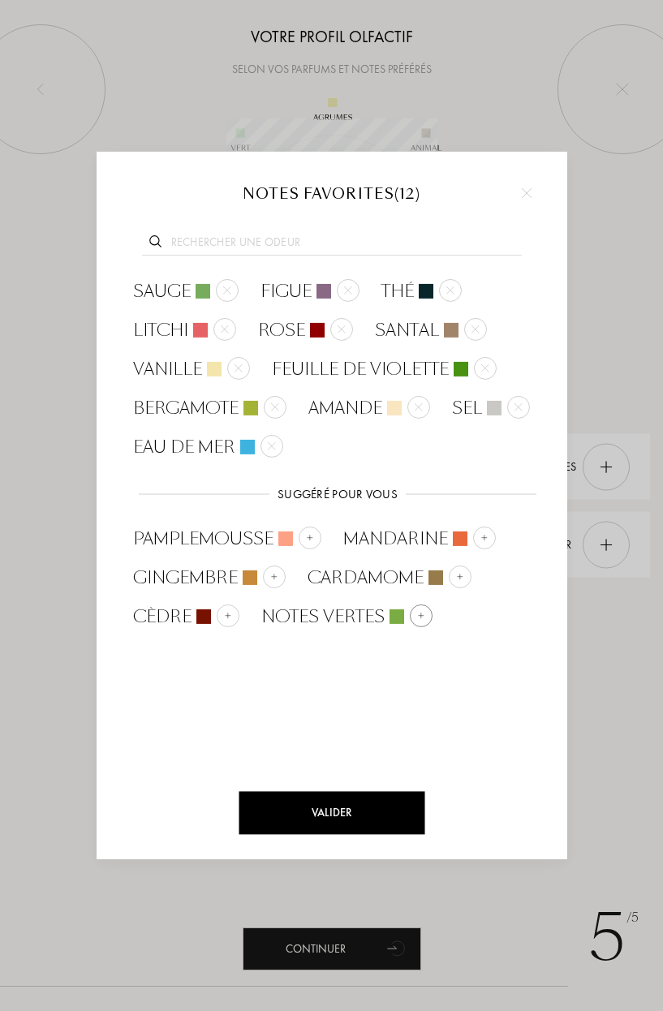
click at [390, 621] on div at bounding box center [397, 616] width 15 height 15
click at [306, 795] on div "Valider" at bounding box center [332, 813] width 186 height 43
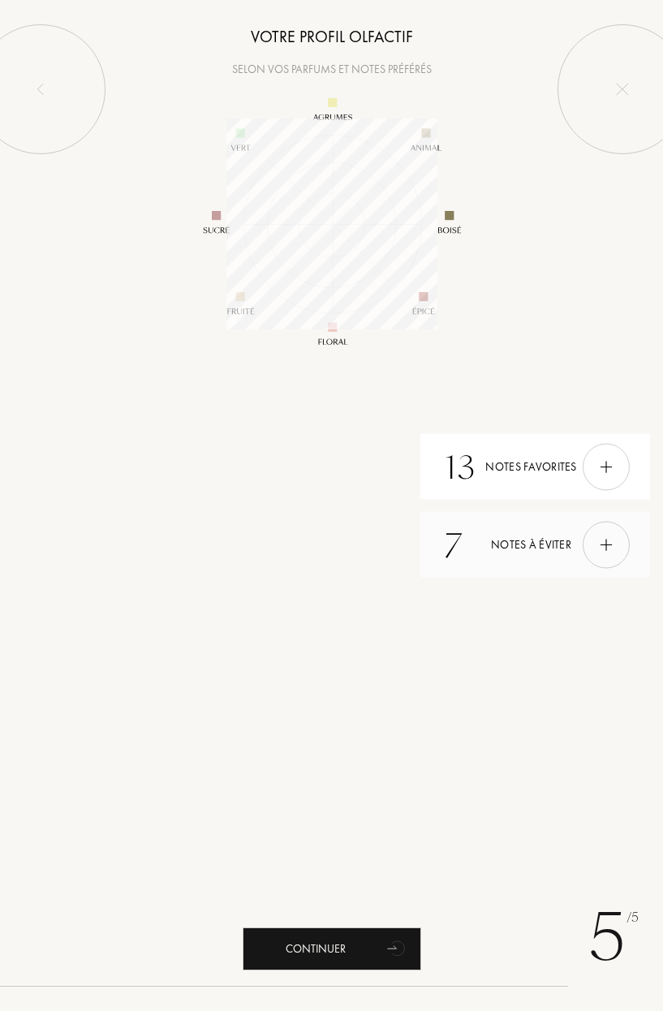
click at [601, 564] on div at bounding box center [606, 544] width 47 height 47
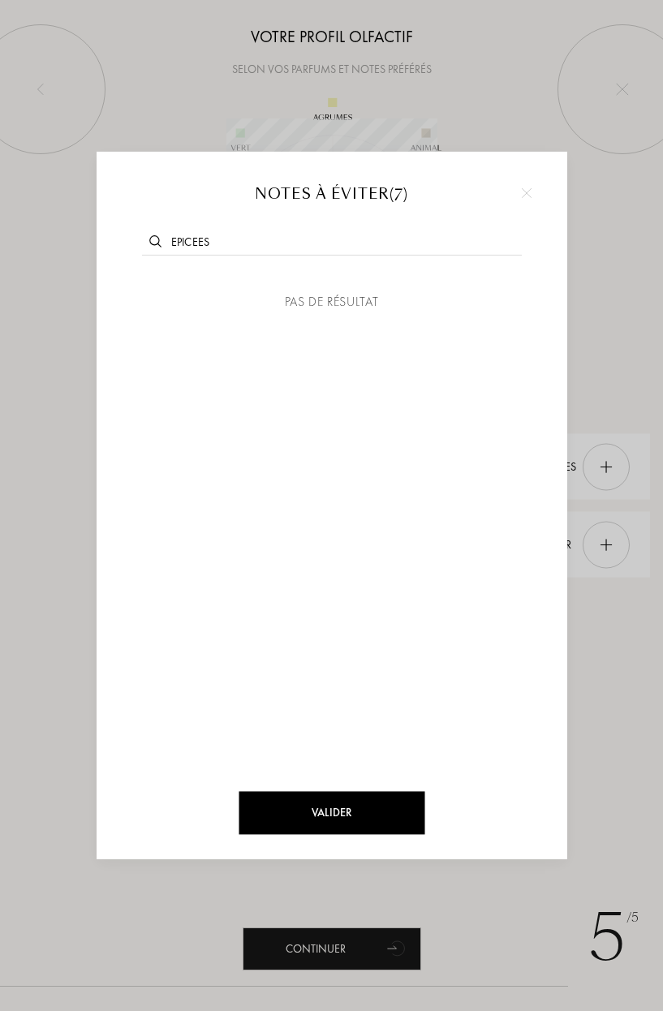
type input "epicees"
click at [321, 802] on div "Valider" at bounding box center [332, 813] width 186 height 43
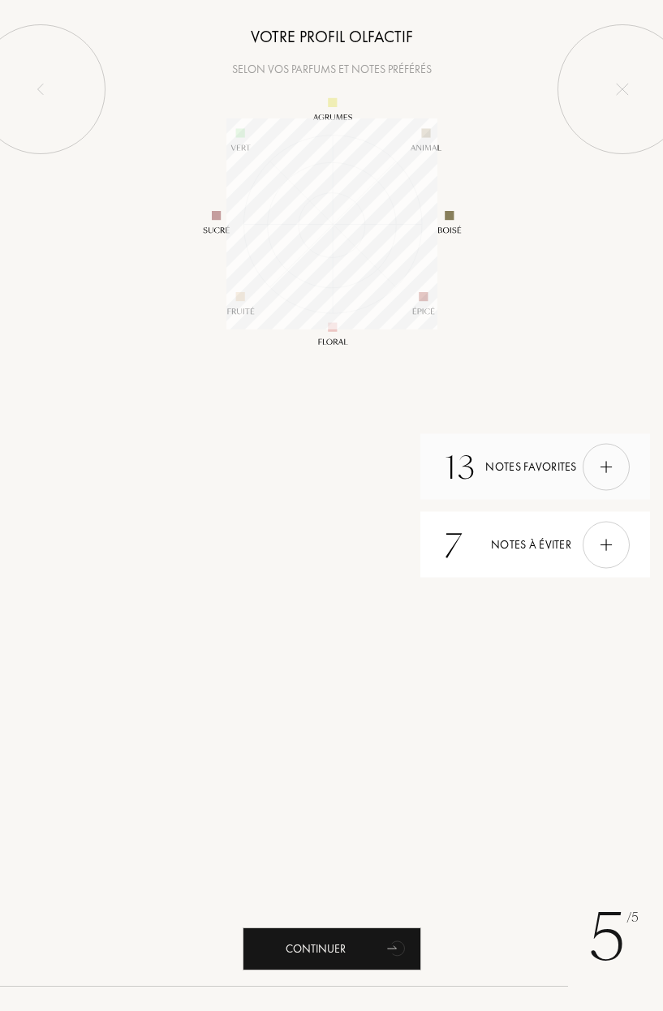
click at [601, 469] on img at bounding box center [606, 467] width 18 height 18
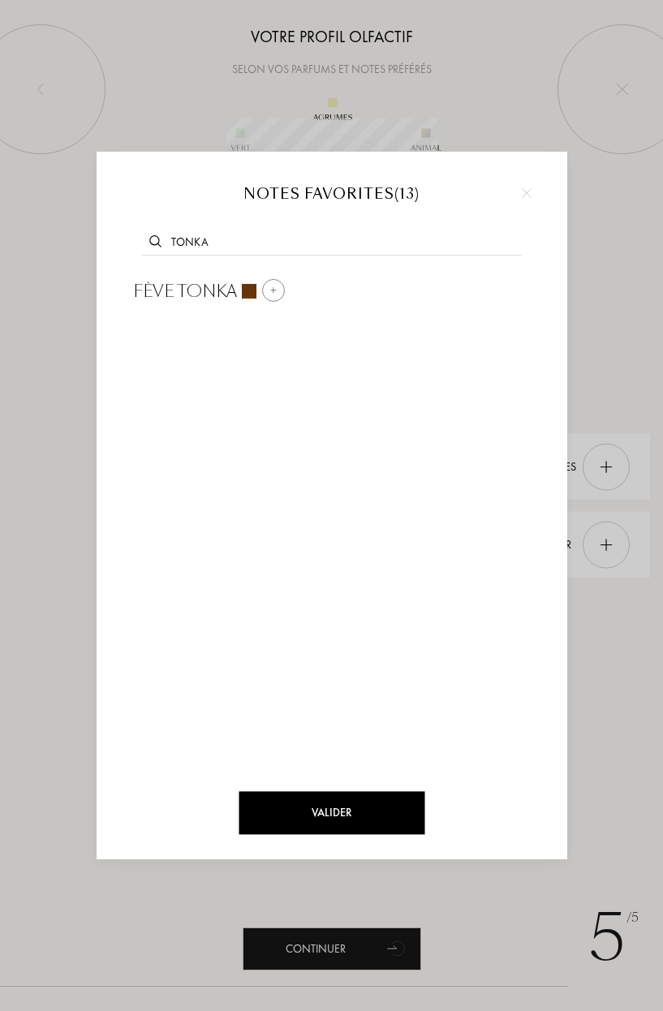
type input "tonka"
click at [227, 304] on div "Fève tonka" at bounding box center [208, 290] width 174 height 39
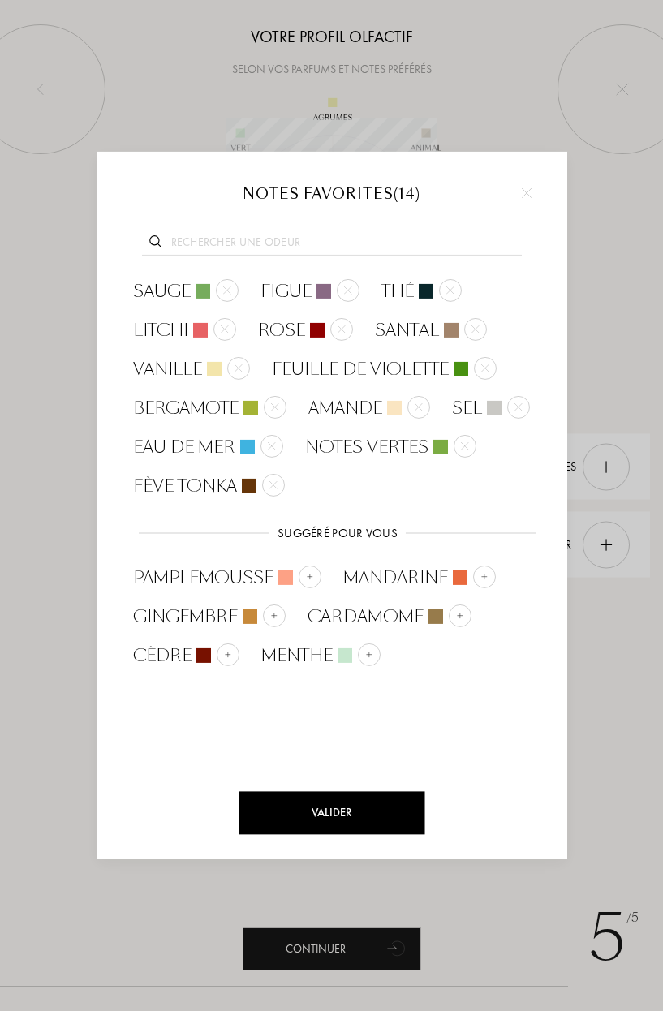
click at [346, 816] on div "Valider" at bounding box center [332, 813] width 186 height 43
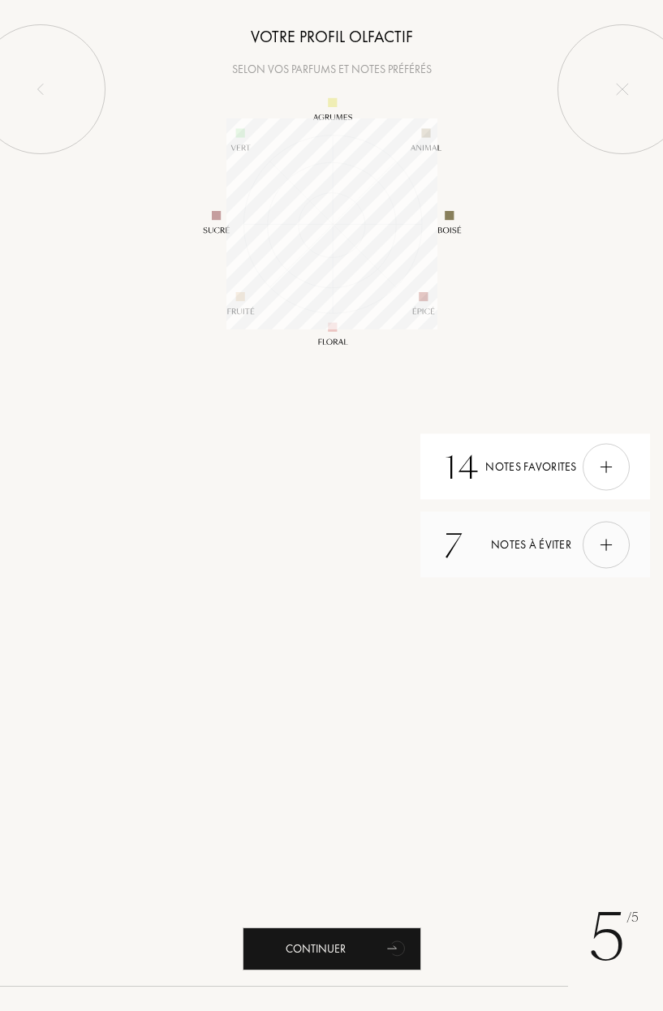
click at [627, 542] on div at bounding box center [606, 544] width 47 height 47
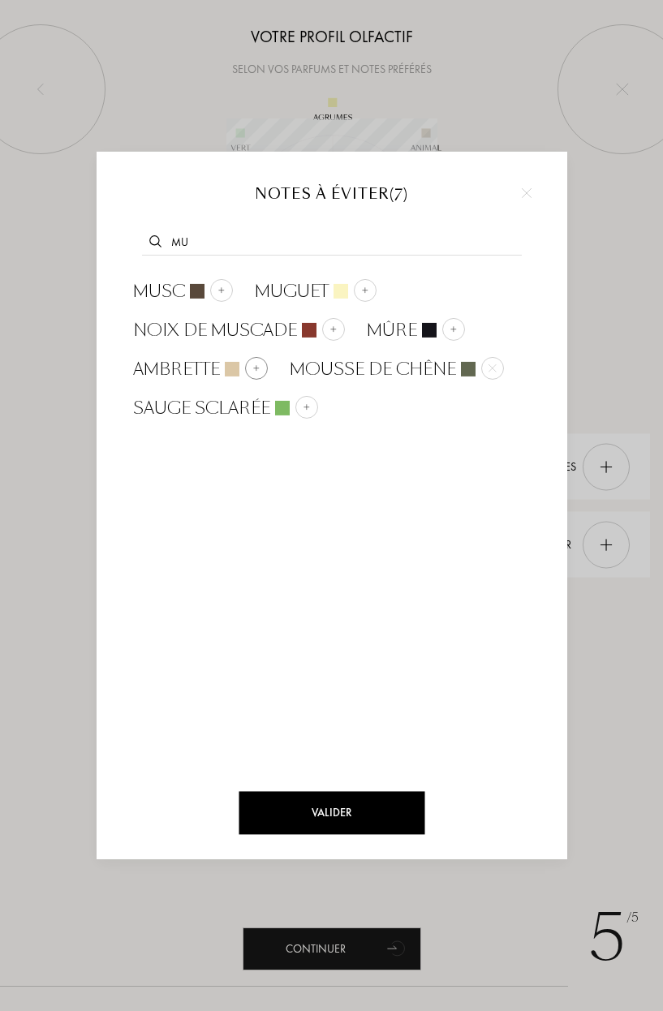
type input "m"
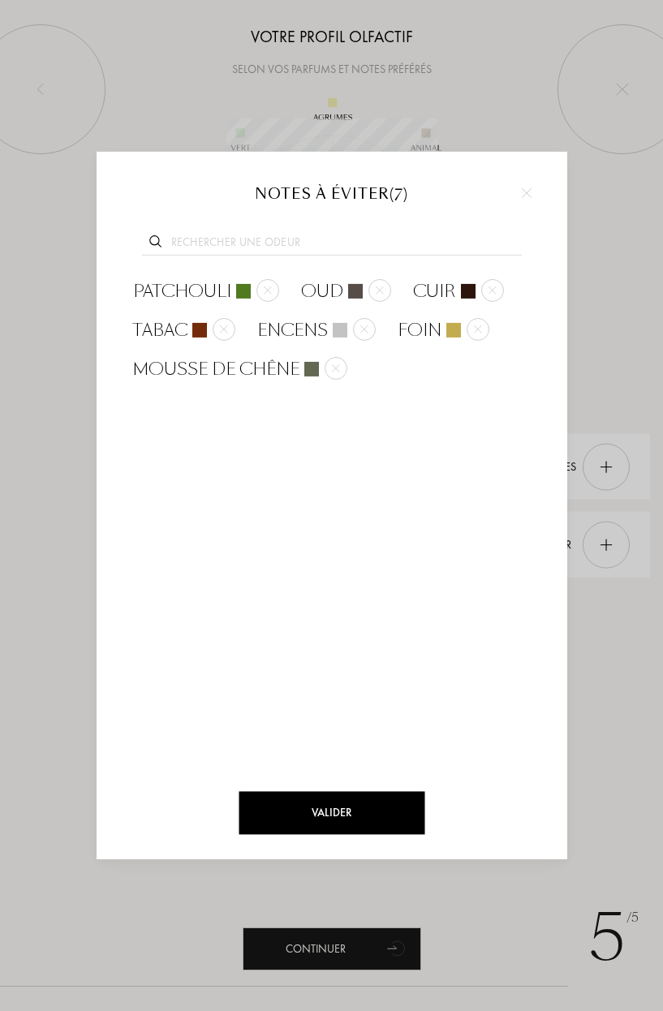
click at [318, 804] on div "Valider" at bounding box center [332, 813] width 186 height 43
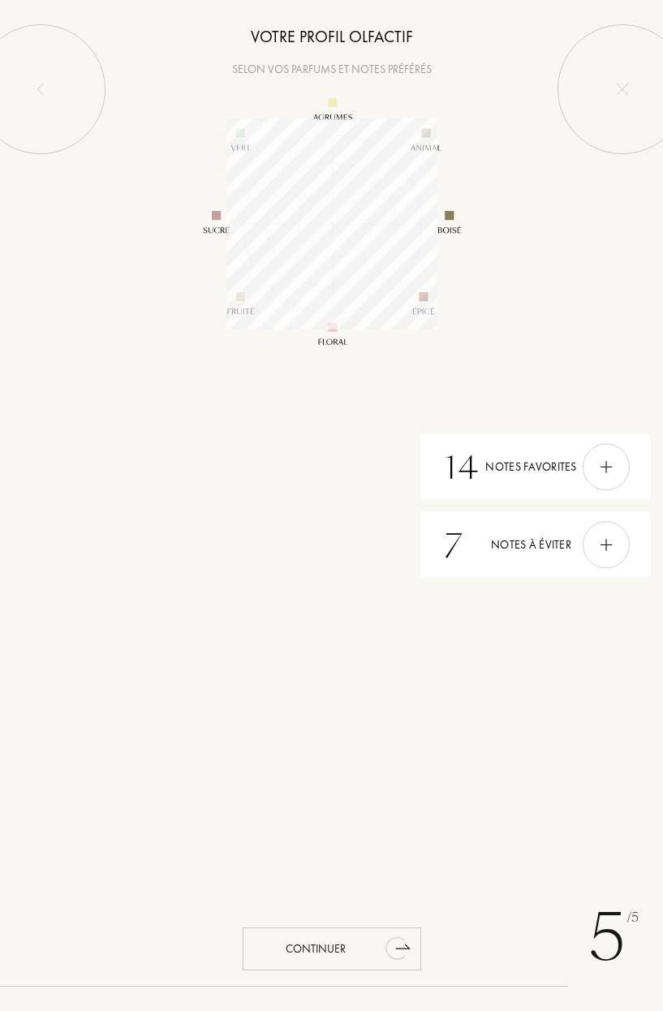
drag, startPoint x: 299, startPoint y: 957, endPoint x: 299, endPoint y: 949, distance: 8.2
click at [299, 957] on div "Continuer" at bounding box center [332, 949] width 179 height 43
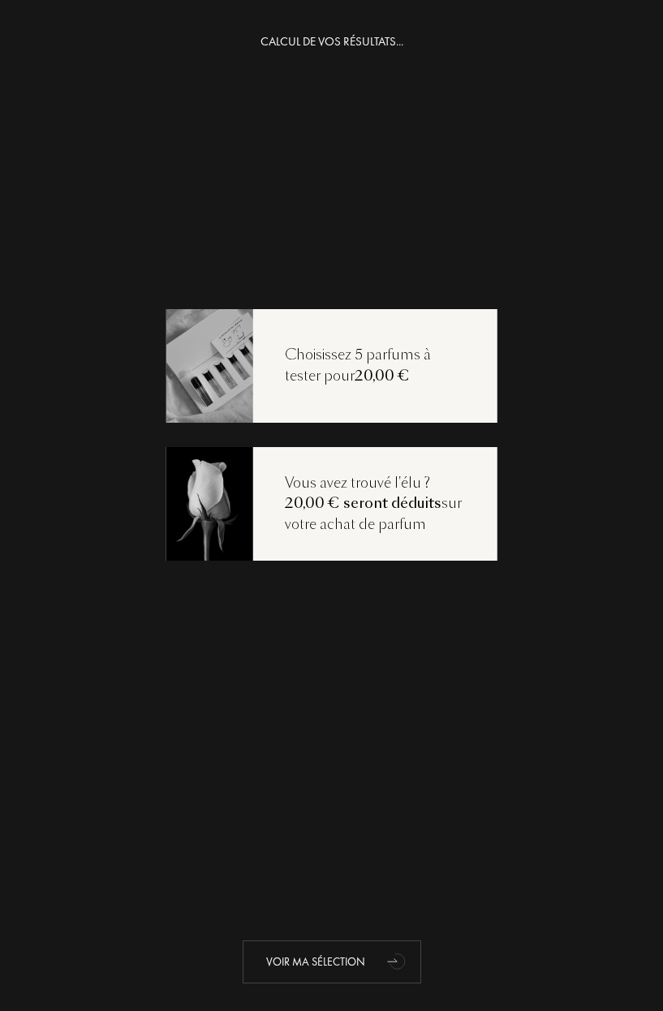
click at [296, 964] on div "Voir ma sélection" at bounding box center [332, 962] width 179 height 43
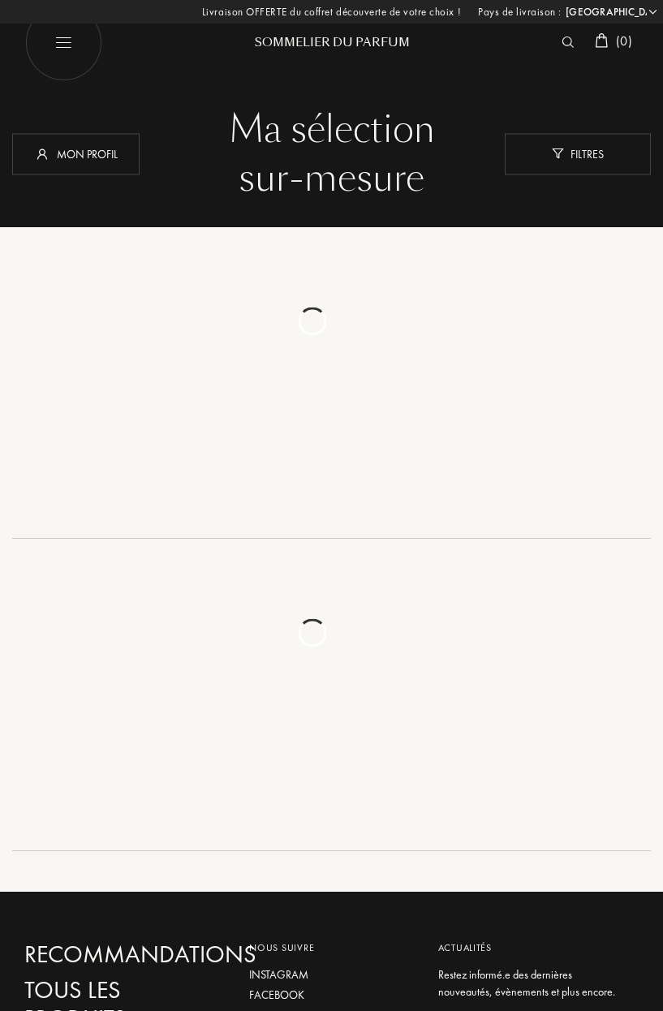
select select "FR"
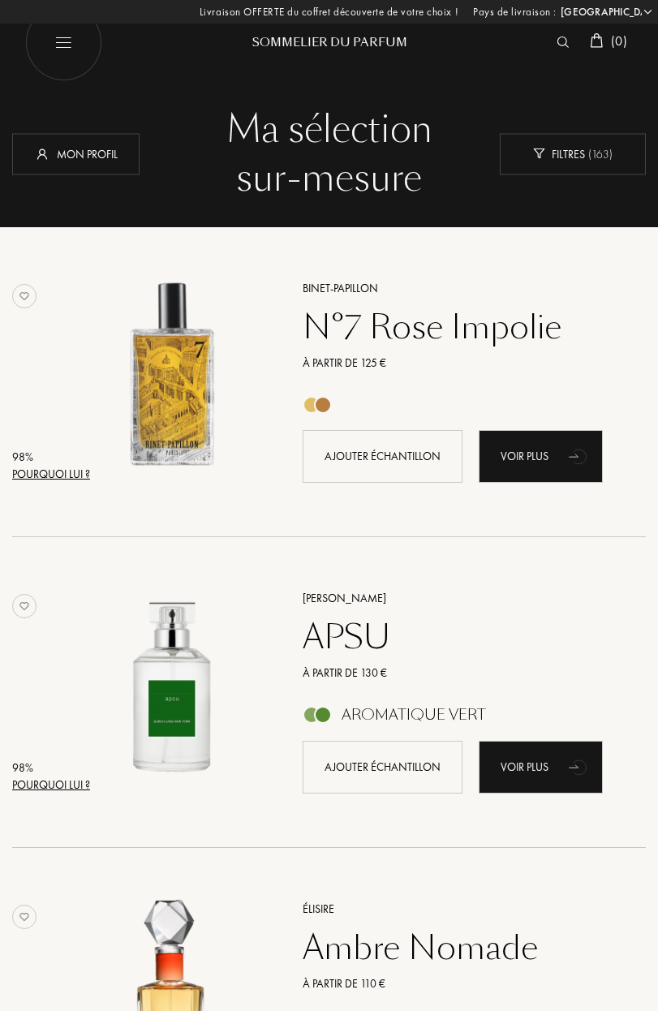
click at [65, 467] on div "Pourquoi lui ?" at bounding box center [51, 474] width 78 height 17
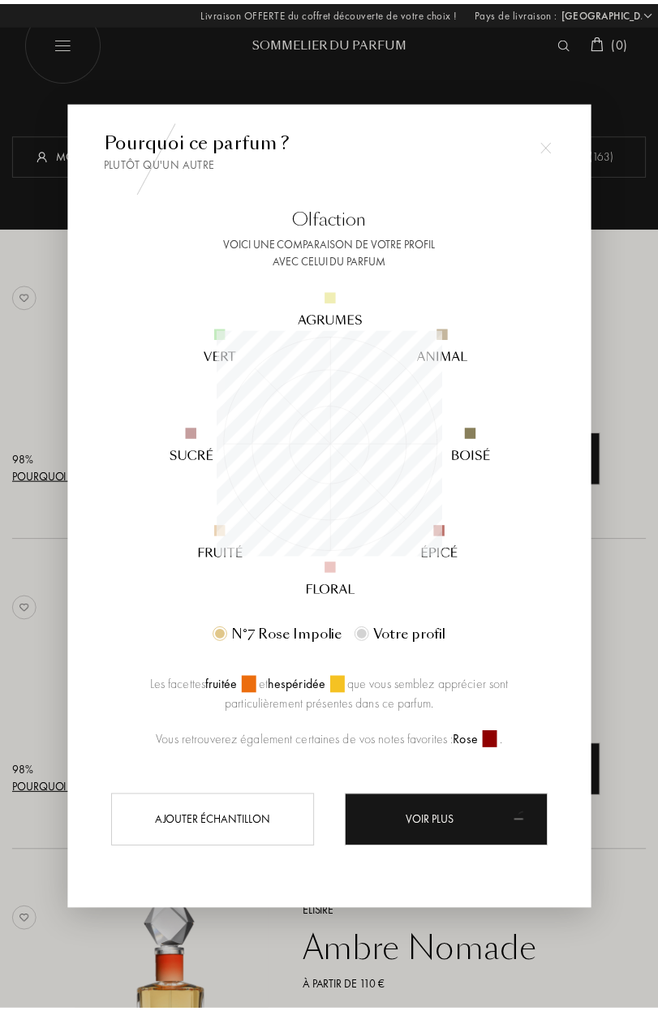
scroll to position [227, 227]
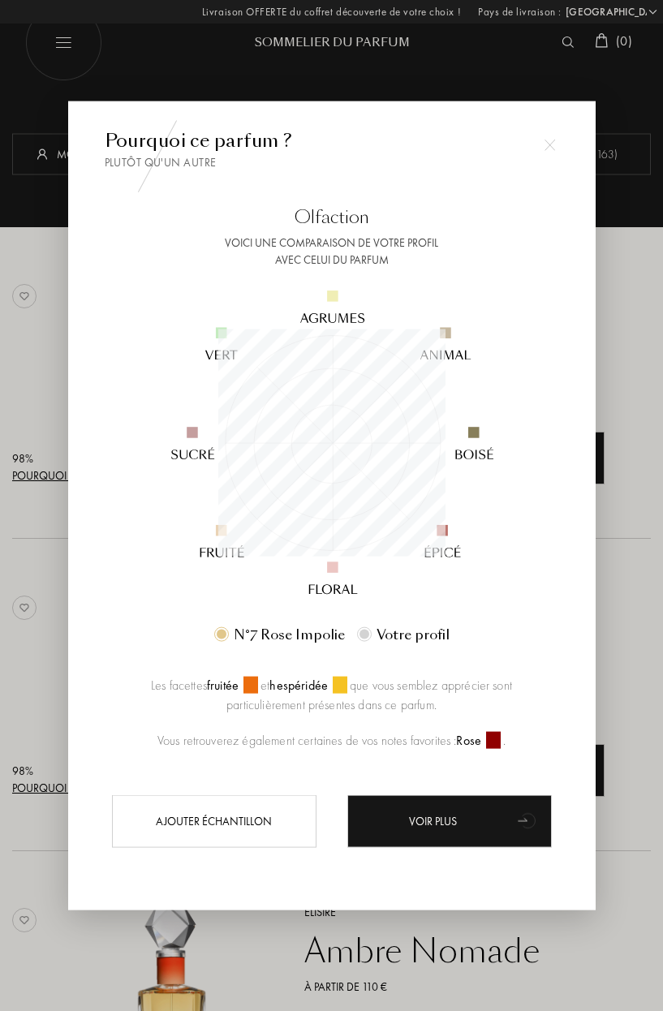
click at [613, 550] on div at bounding box center [331, 505] width 663 height 1011
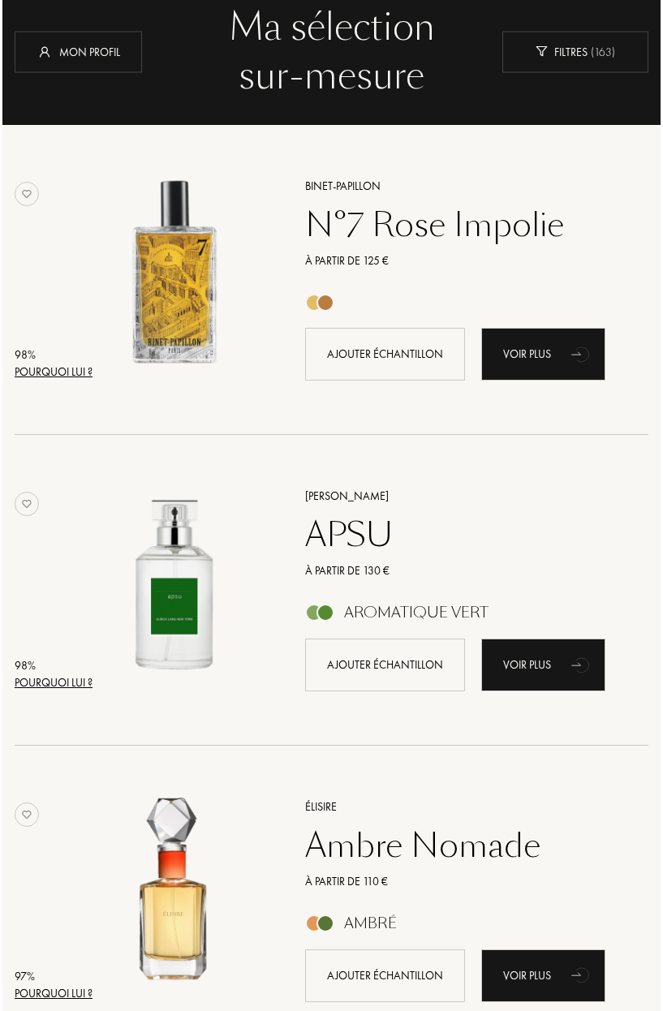
scroll to position [172, 0]
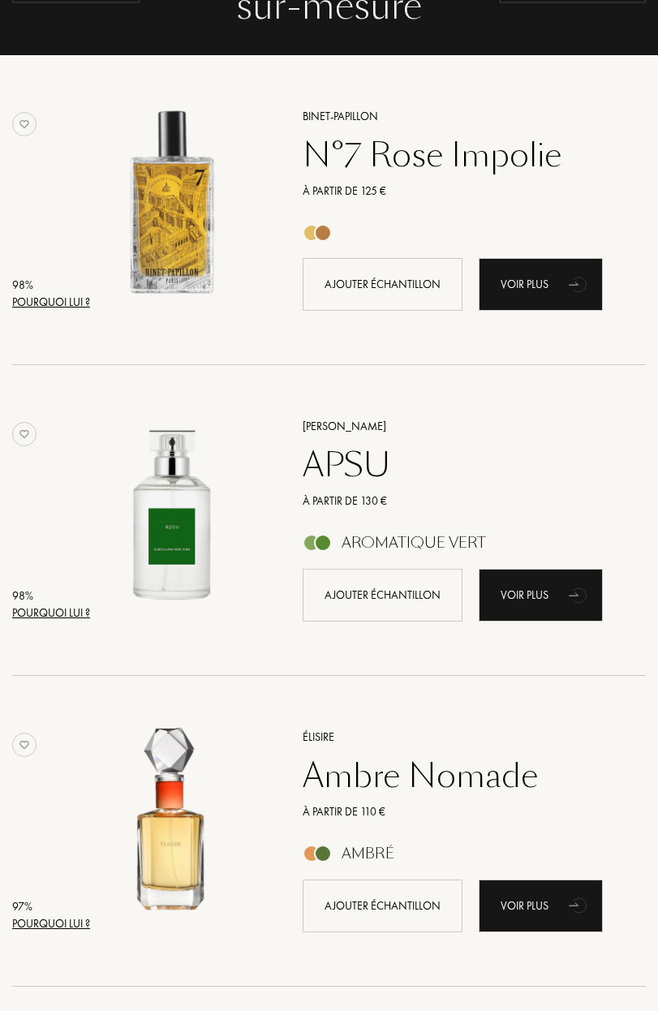
click at [62, 618] on div "Pourquoi lui ?" at bounding box center [51, 613] width 78 height 17
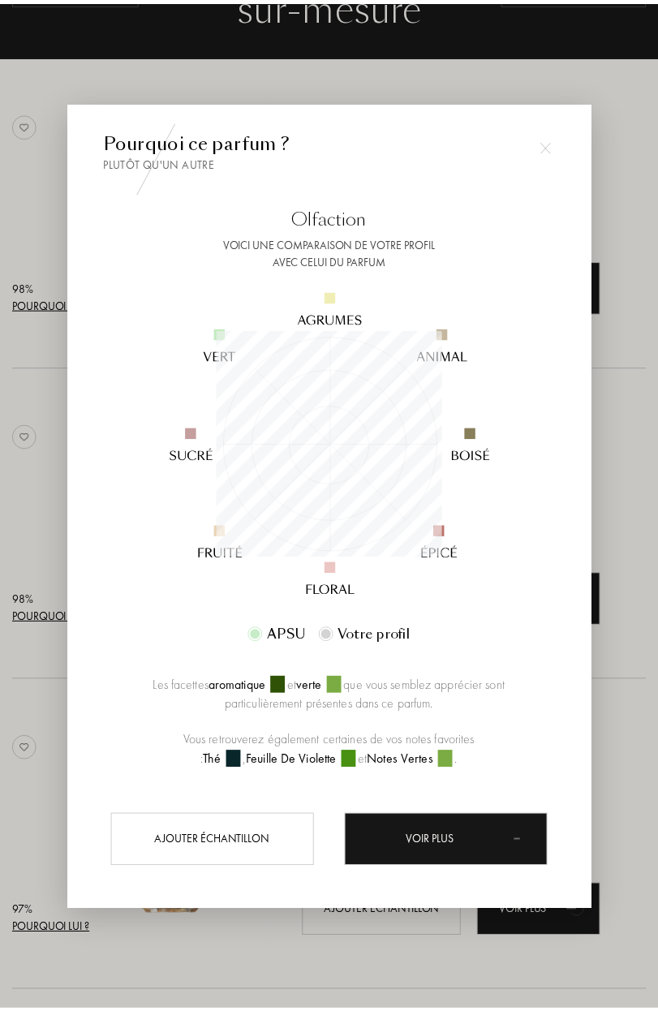
scroll to position [227, 227]
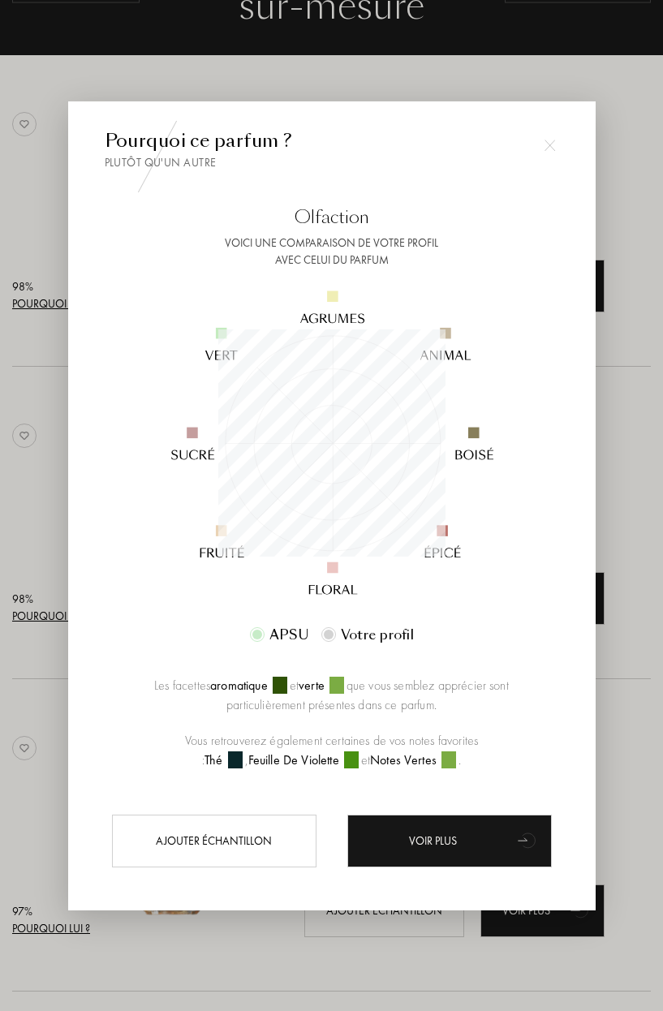
click at [630, 440] on div at bounding box center [331, 505] width 663 height 1011
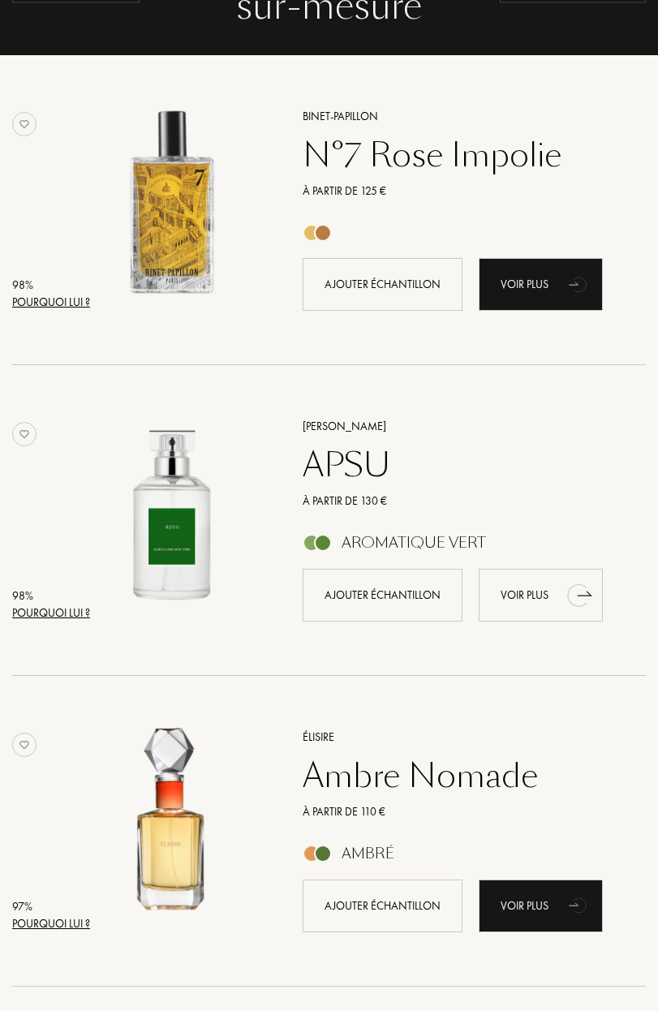
click at [493, 590] on div "Voir plus" at bounding box center [541, 595] width 124 height 53
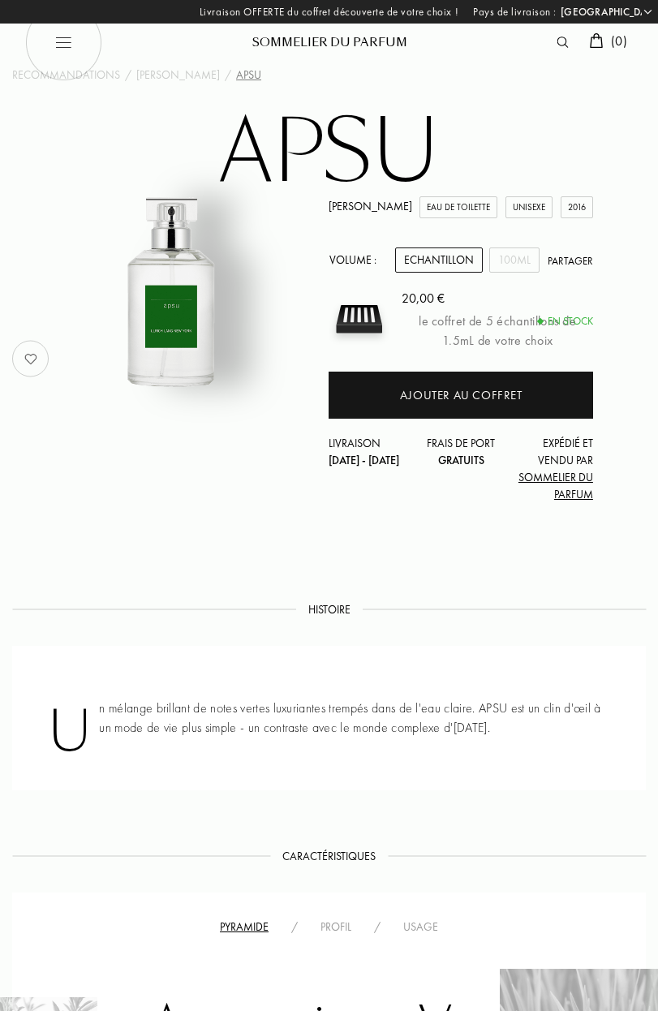
select select "FR"
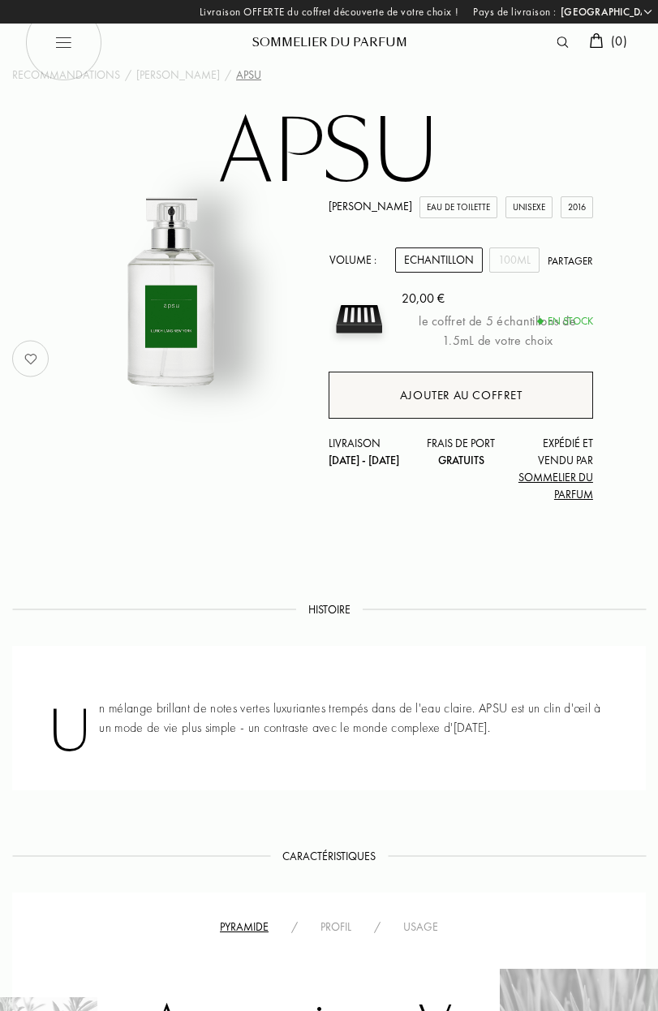
click at [441, 394] on div "Ajouter au coffret" at bounding box center [461, 395] width 123 height 19
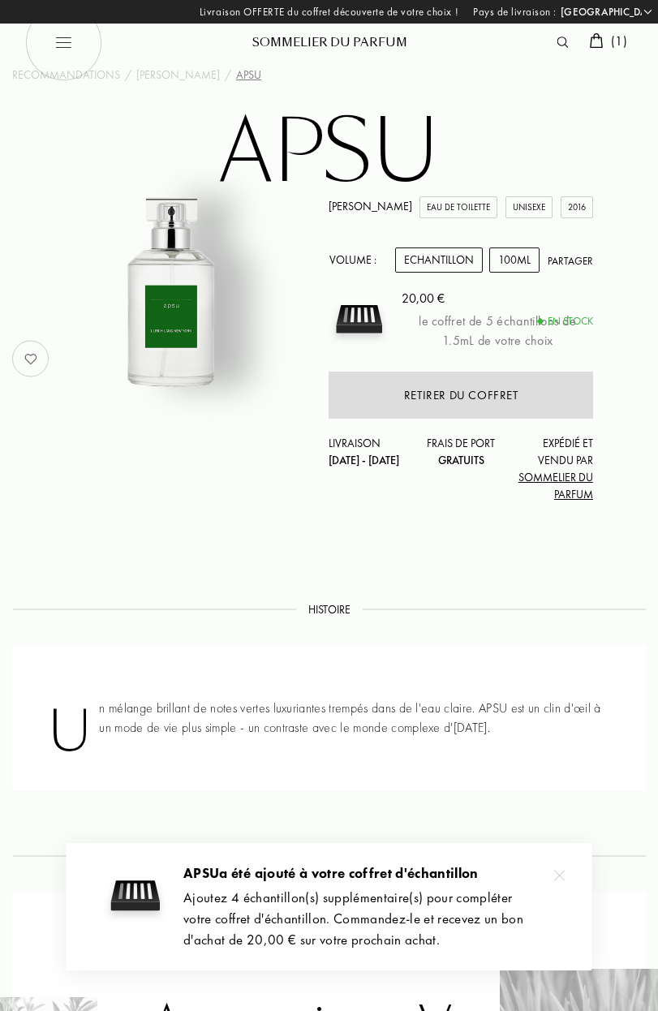
click at [510, 261] on div "100mL" at bounding box center [514, 260] width 50 height 25
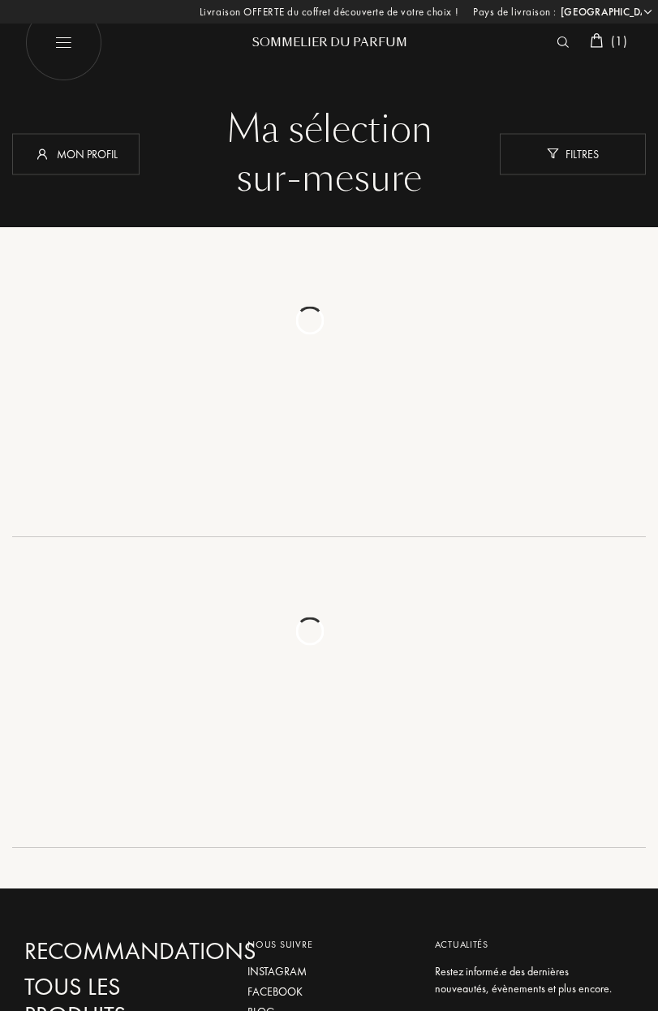
select select "FR"
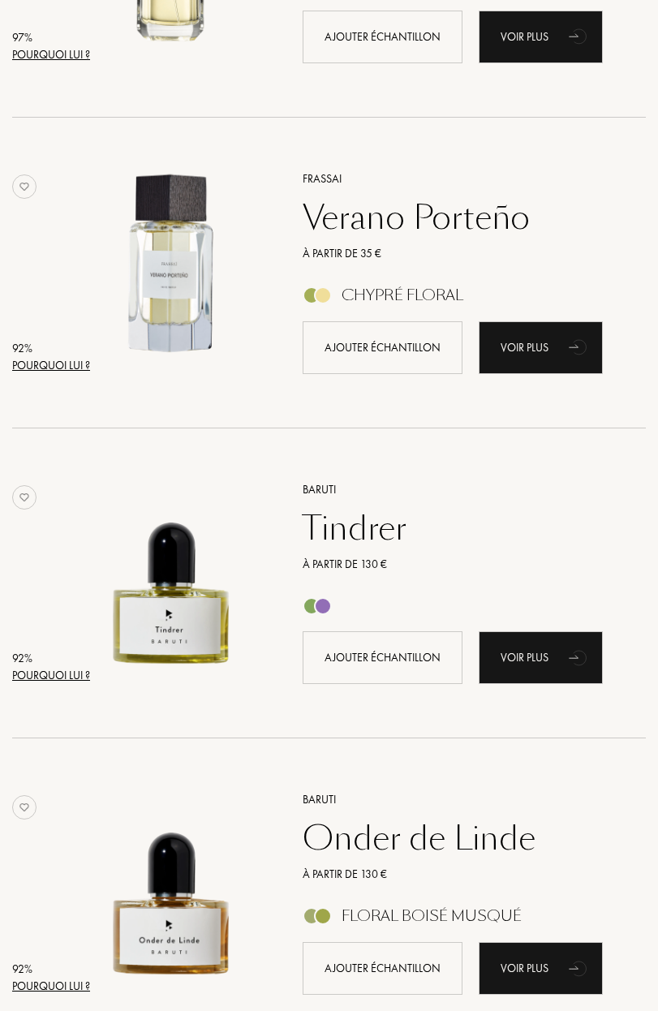
scroll to position [1707, 0]
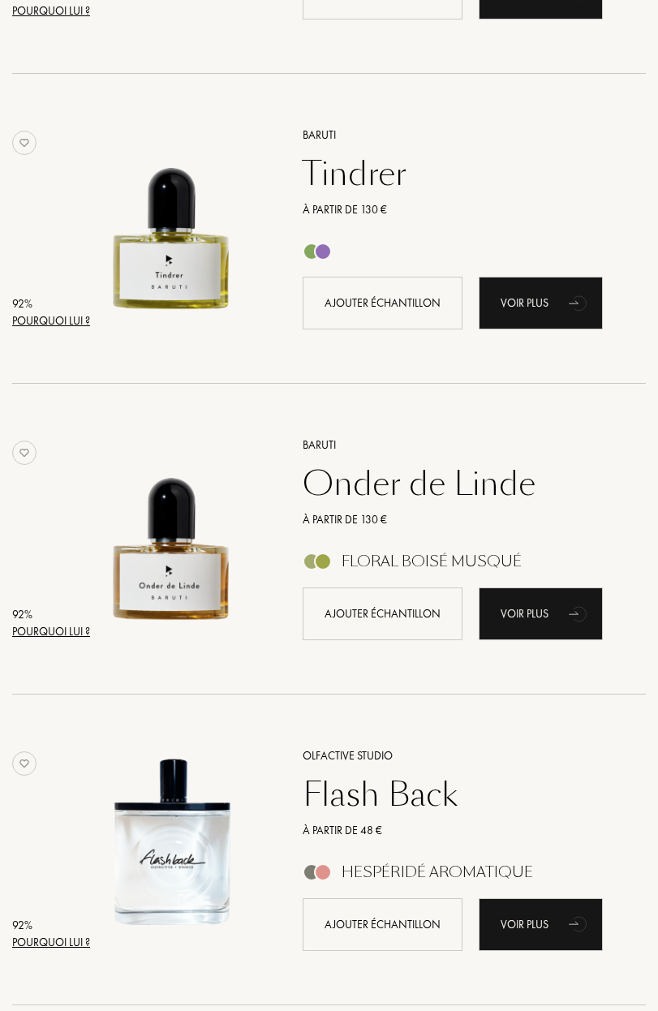
click at [73, 320] on div "Pourquoi lui ?" at bounding box center [51, 320] width 78 height 17
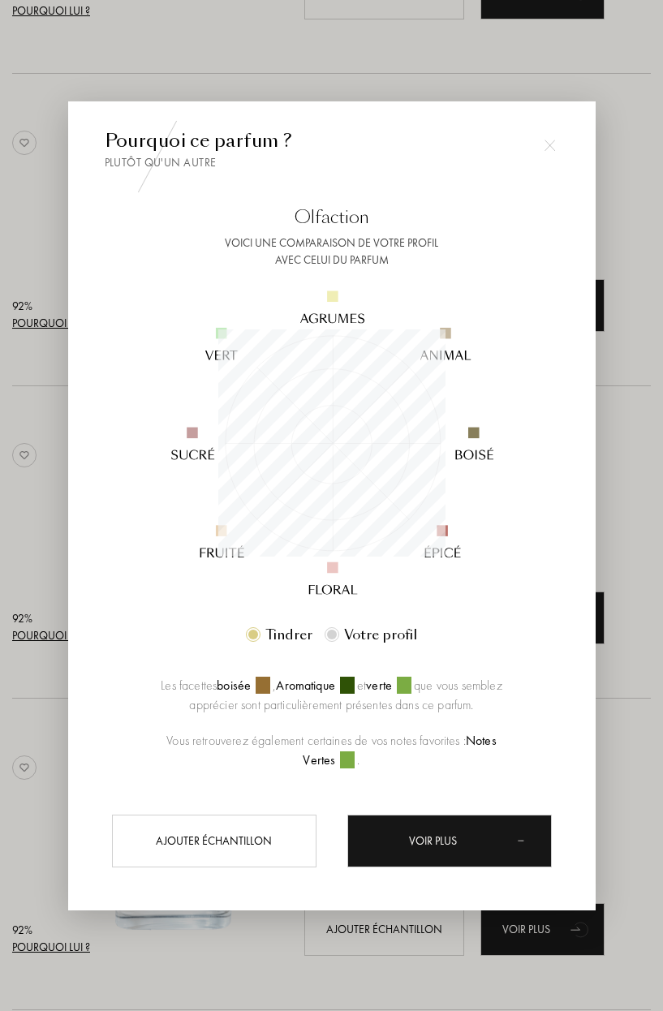
scroll to position [227, 227]
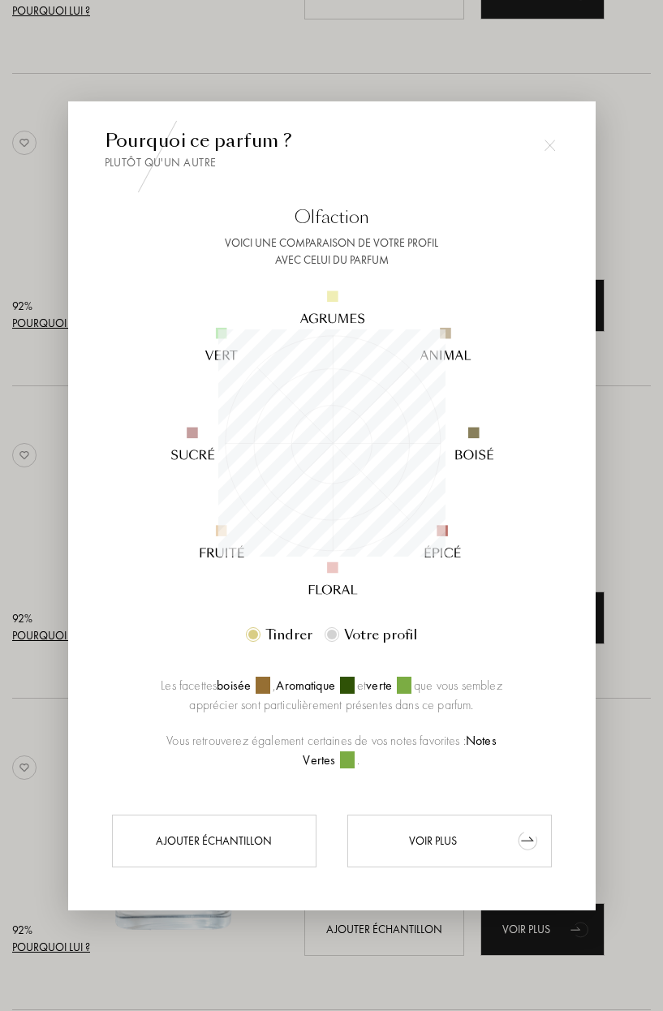
click at [448, 829] on div "Voir plus" at bounding box center [449, 841] width 205 height 53
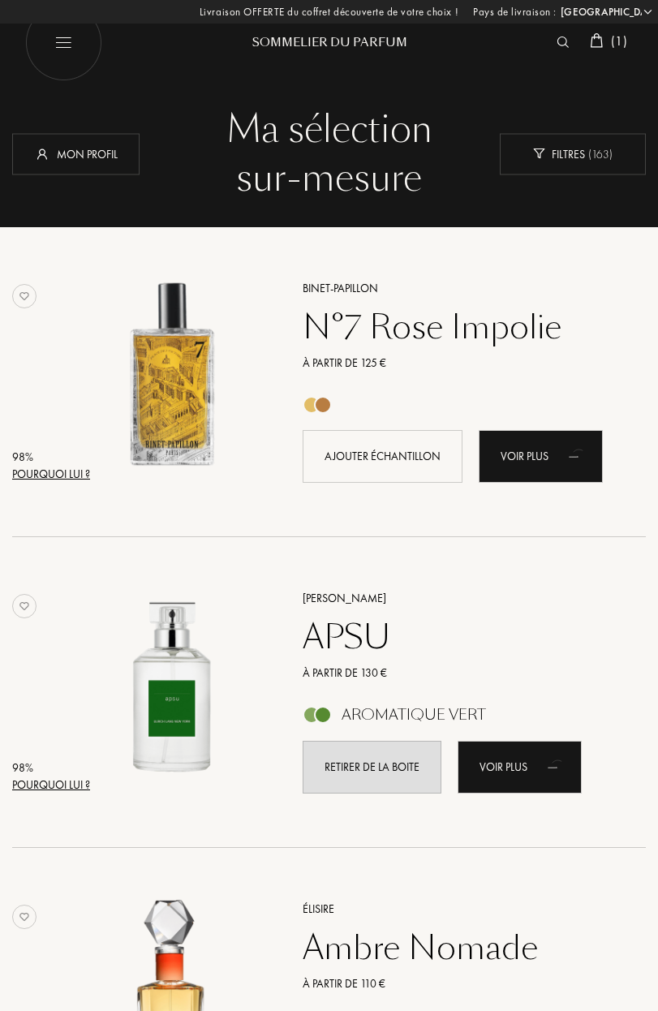
select select "FR"
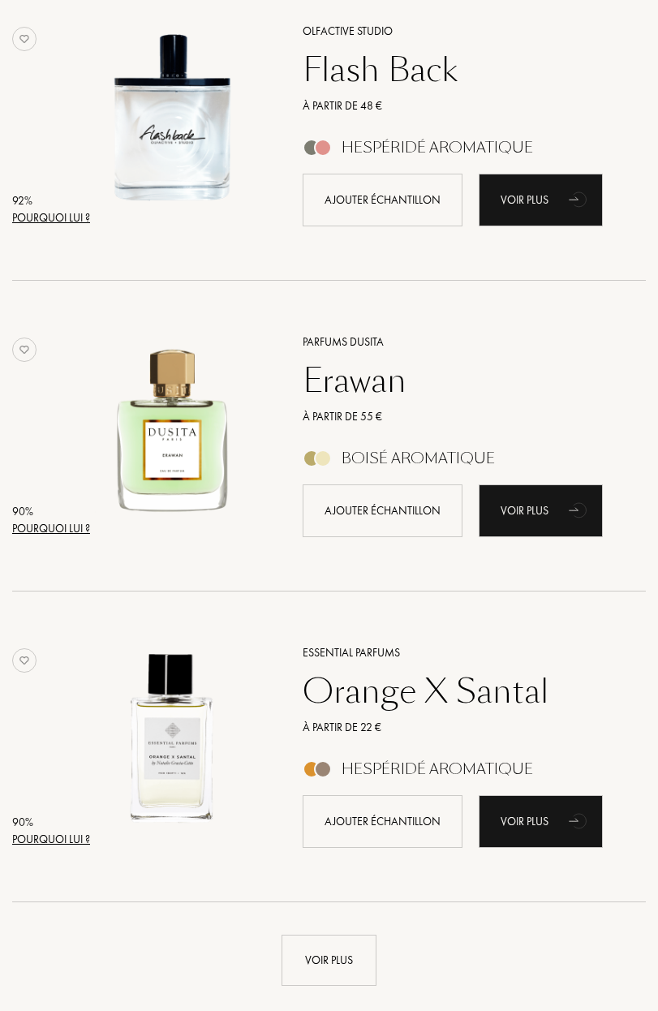
scroll to position [2683, 0]
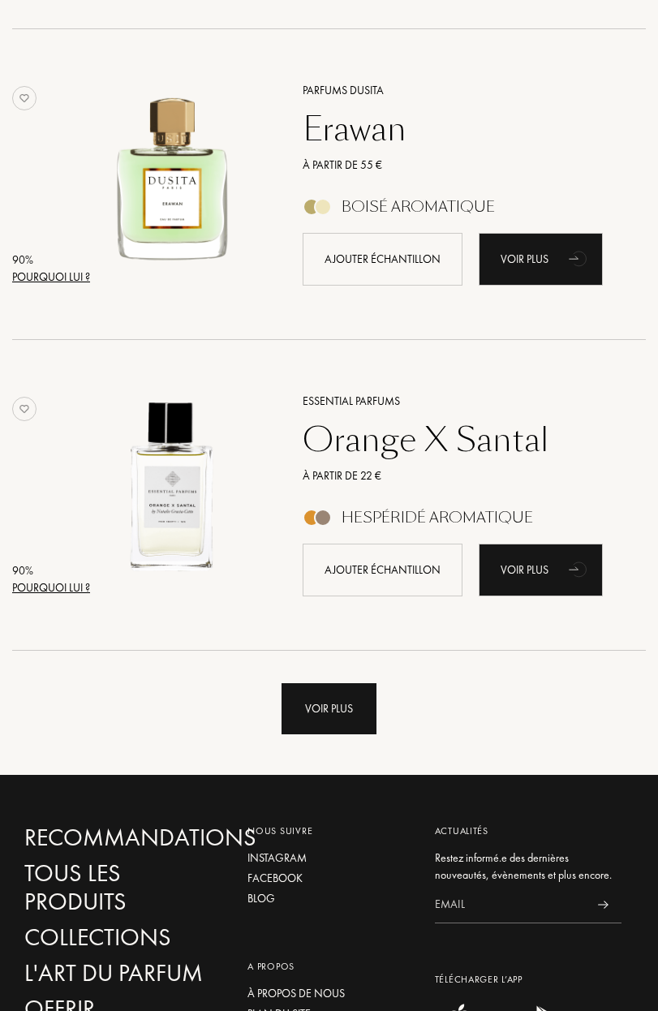
click at [338, 704] on div "Voir plus" at bounding box center [329, 708] width 95 height 51
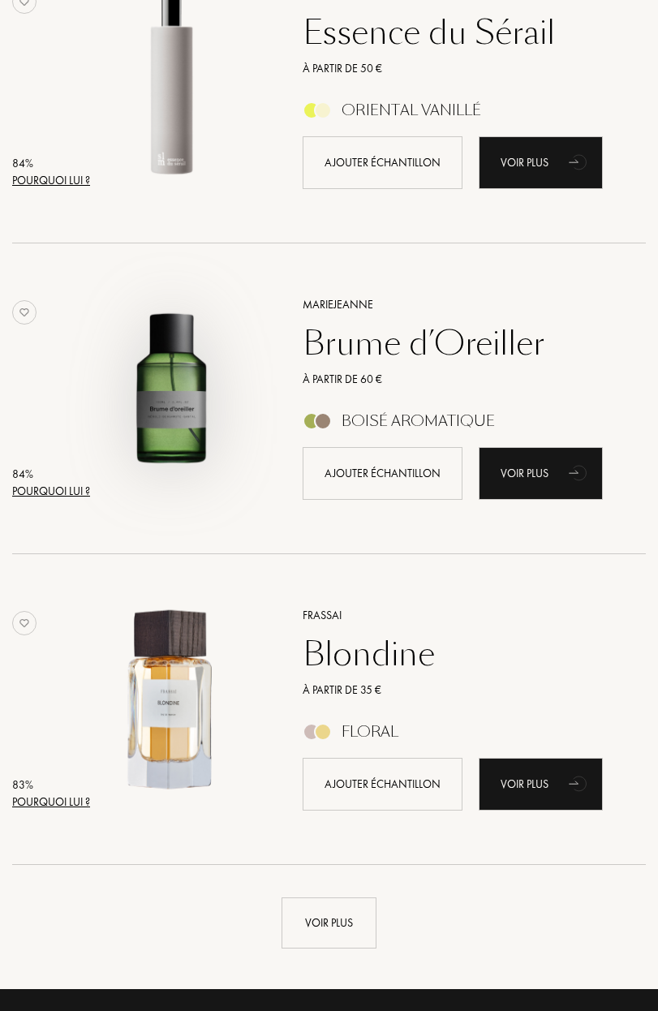
scroll to position [5226, 0]
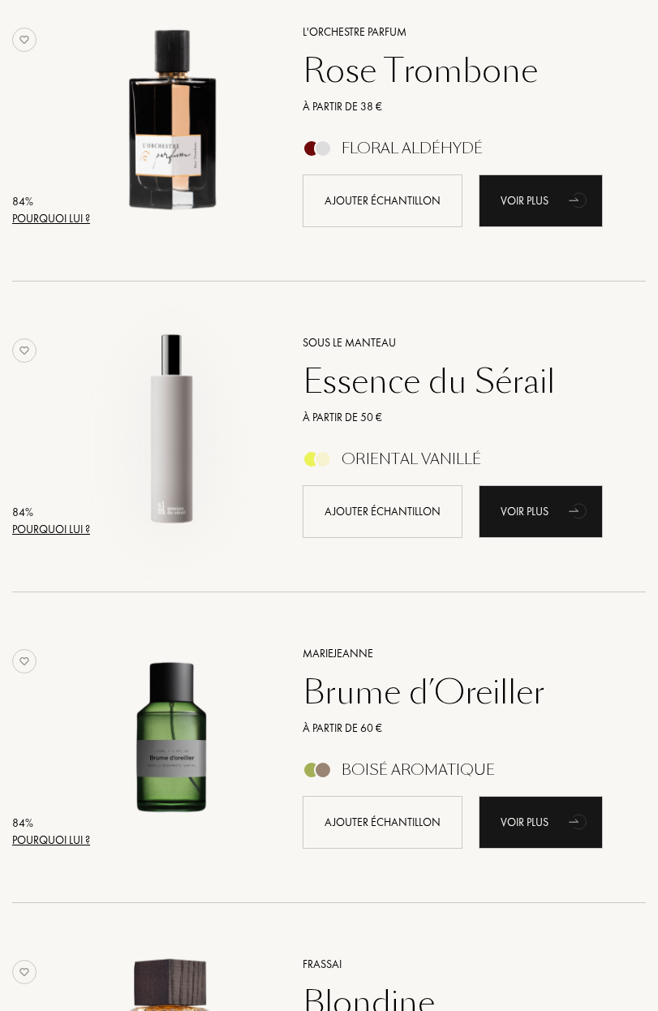
click at [175, 435] on img at bounding box center [171, 428] width 193 height 193
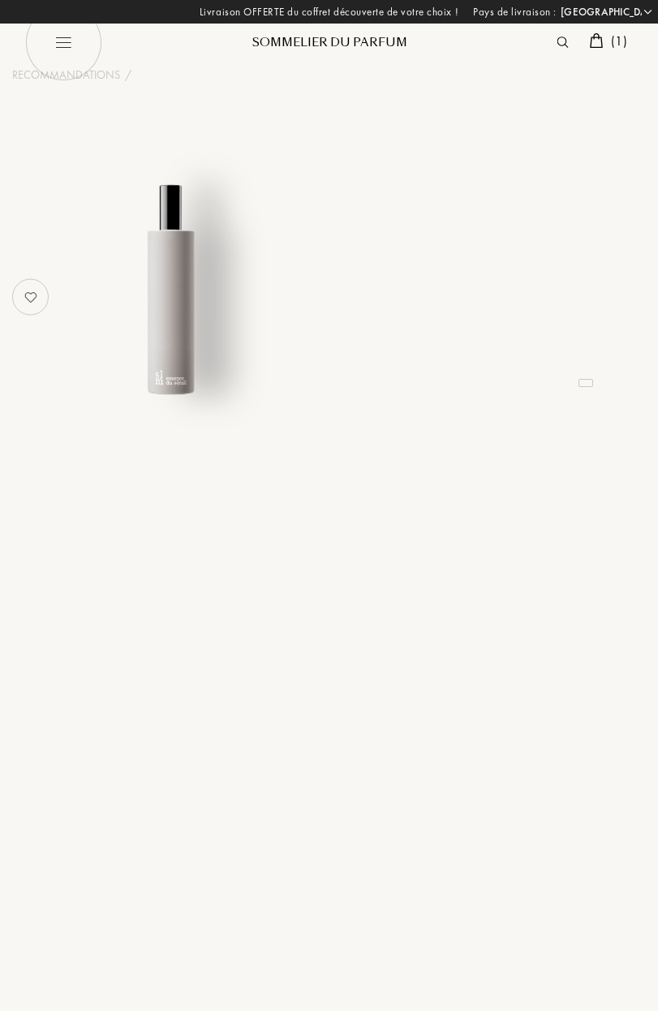
select select "FR"
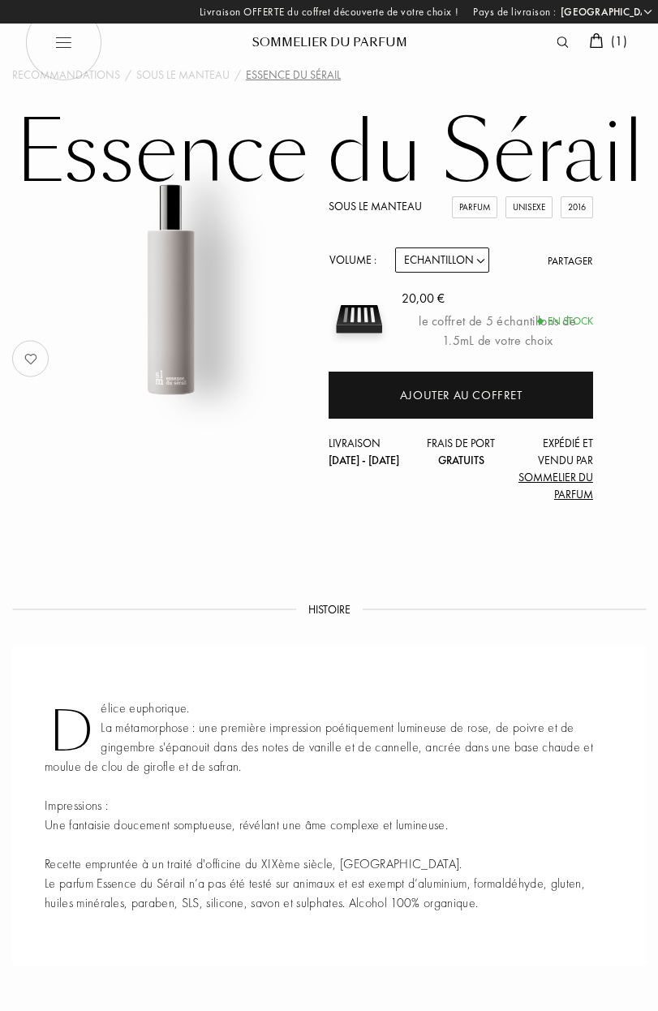
click at [74, 72] on img at bounding box center [62, 42] width 77 height 77
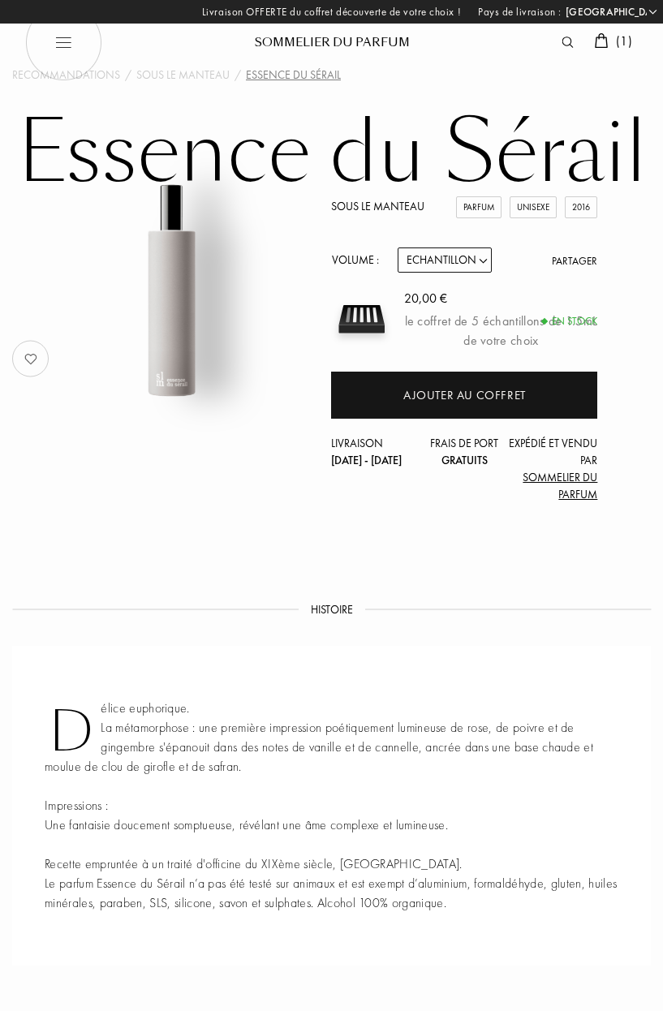
select select "FR"
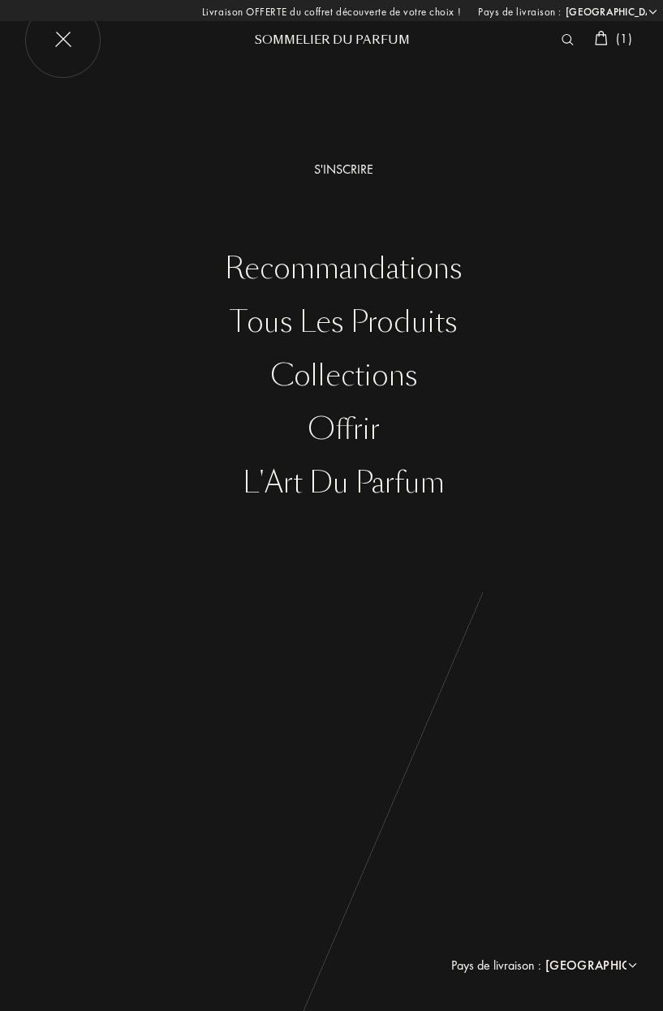
click at [404, 262] on div "Recommandations" at bounding box center [343, 268] width 639 height 33
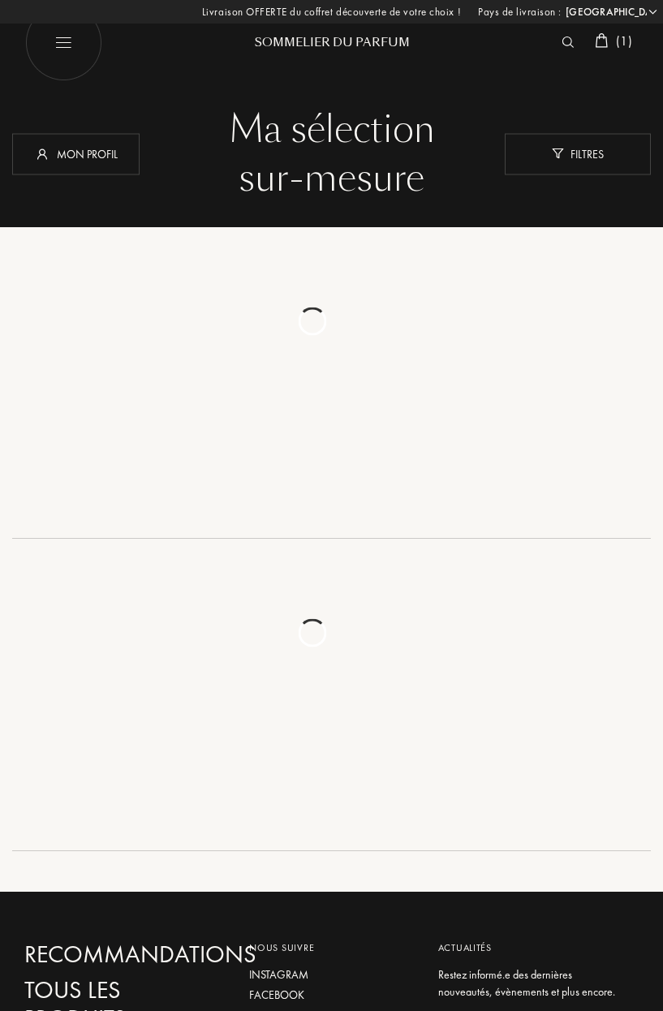
select select "FR"
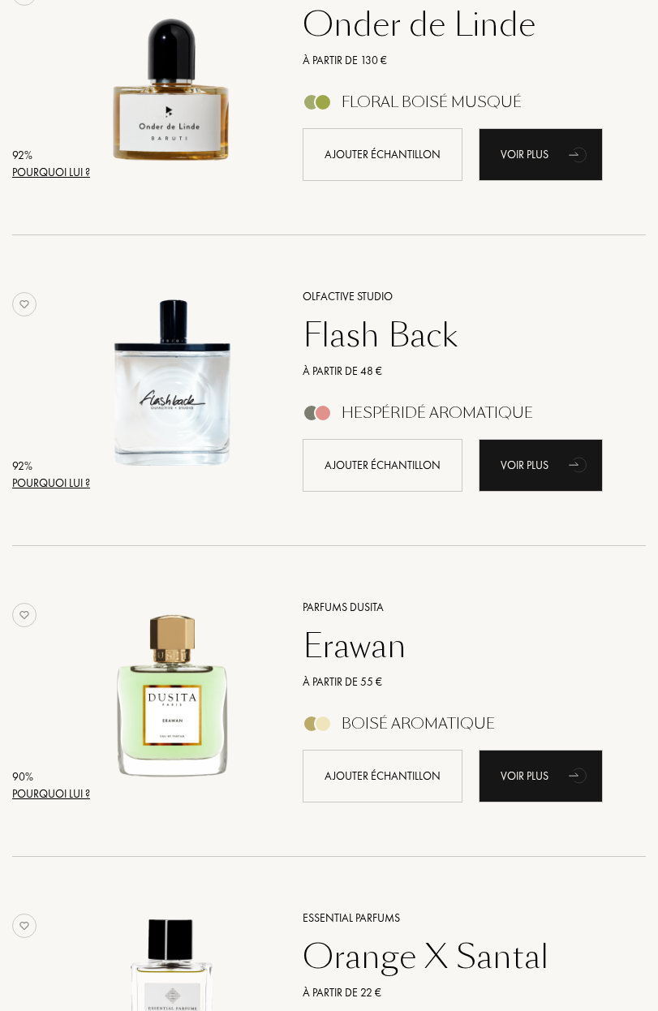
scroll to position [2967, 0]
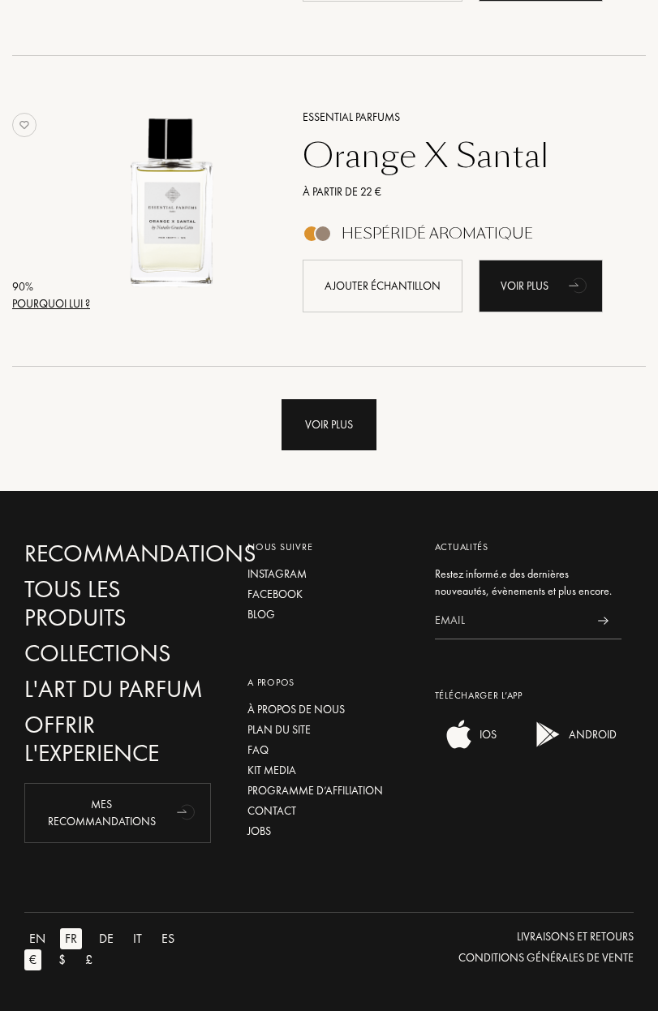
click at [334, 437] on div "Voir plus" at bounding box center [329, 424] width 95 height 51
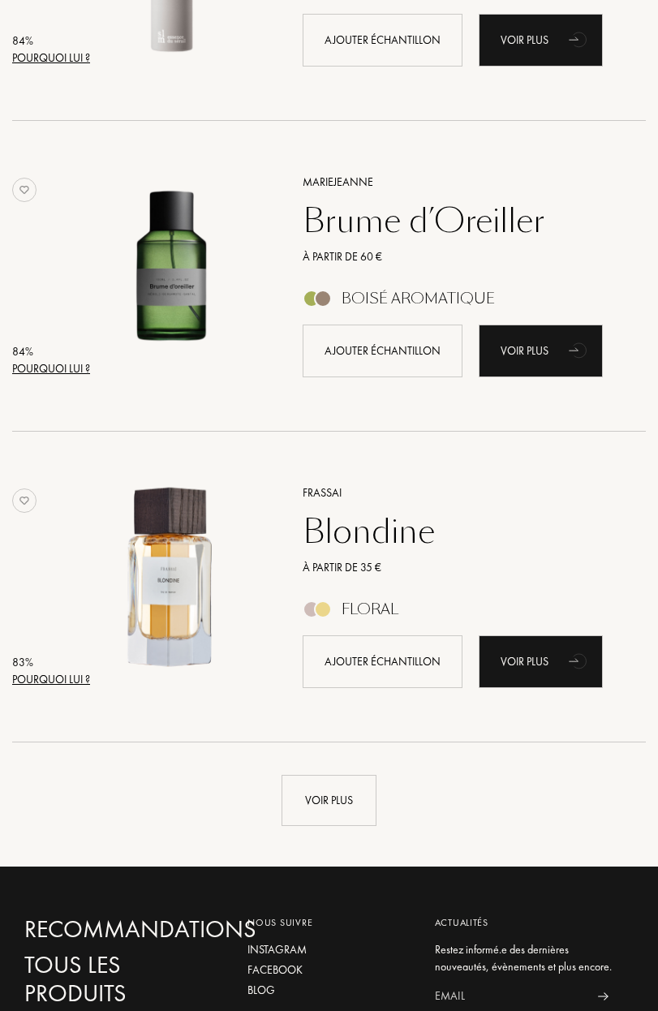
scroll to position [5707, 0]
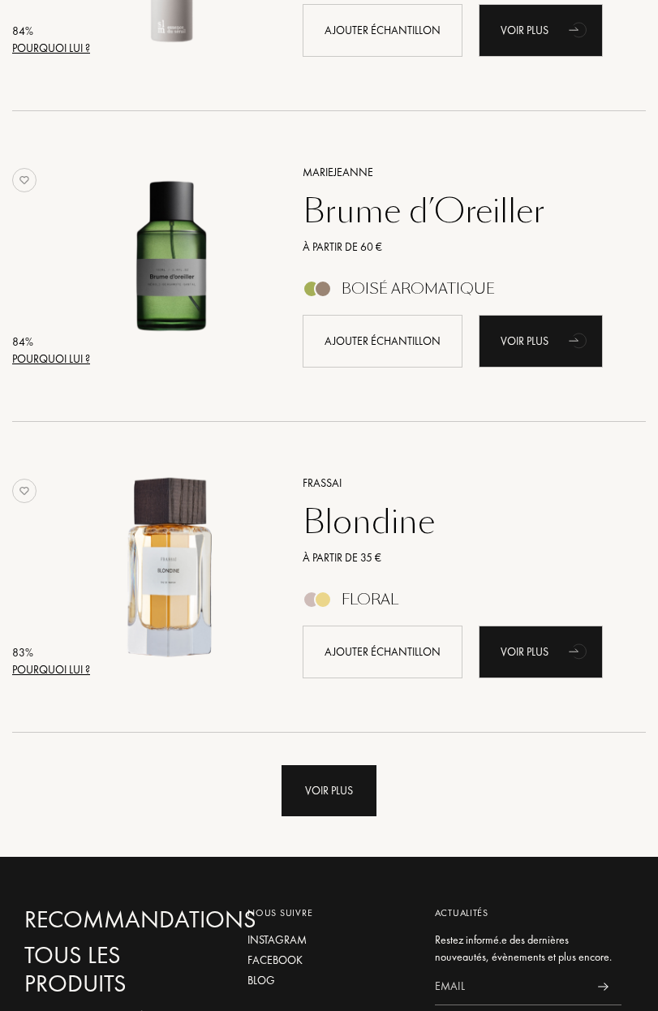
click at [330, 778] on div "Voir plus" at bounding box center [329, 790] width 95 height 51
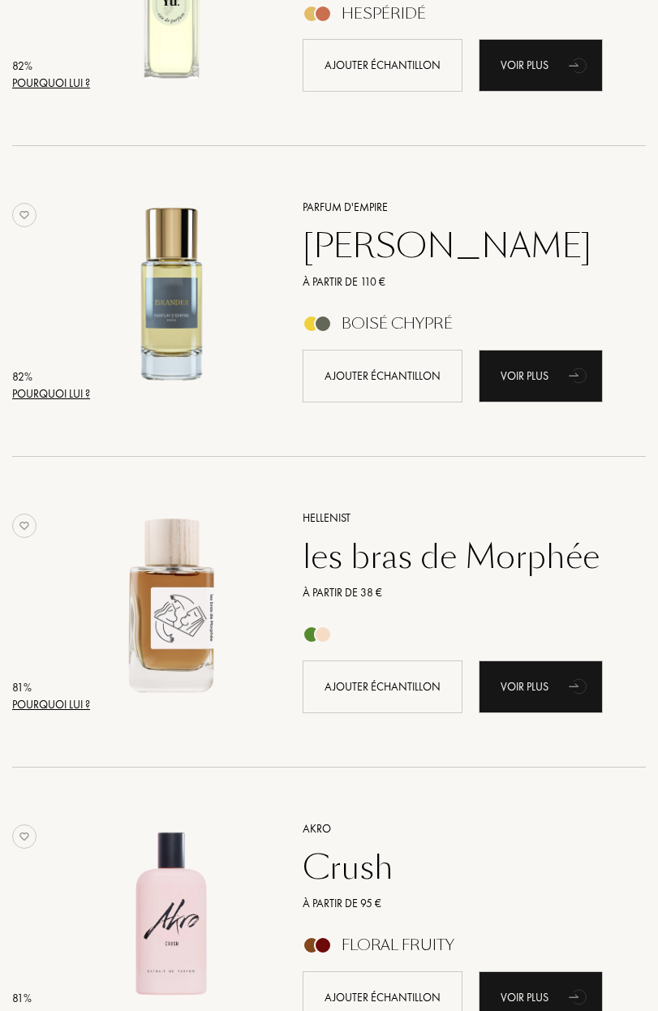
scroll to position [8936, 0]
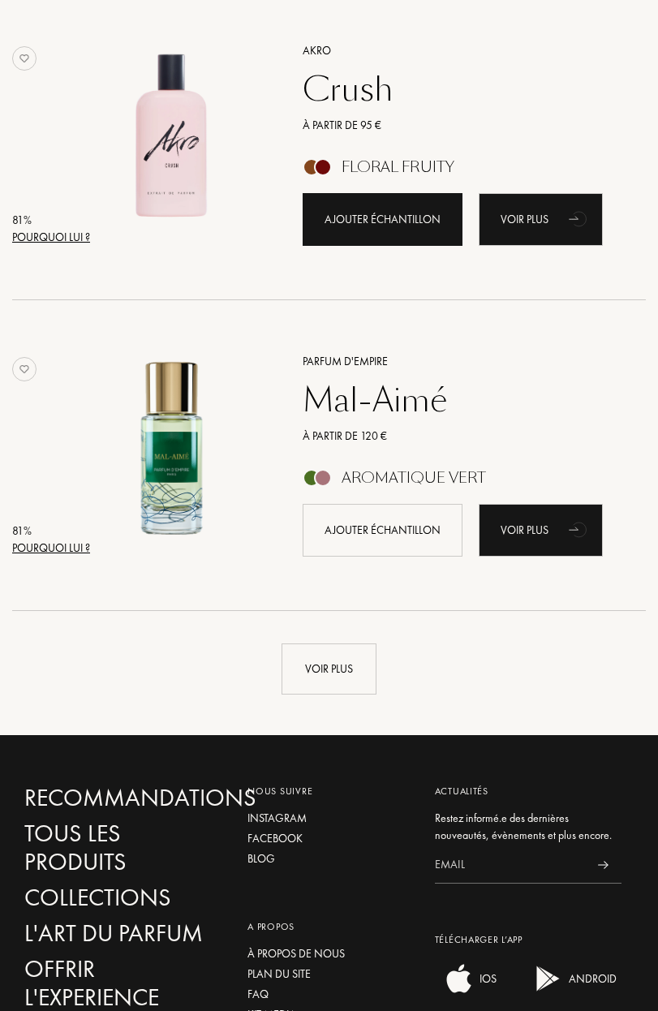
click at [385, 221] on div "Ajouter échantillon" at bounding box center [383, 219] width 160 height 53
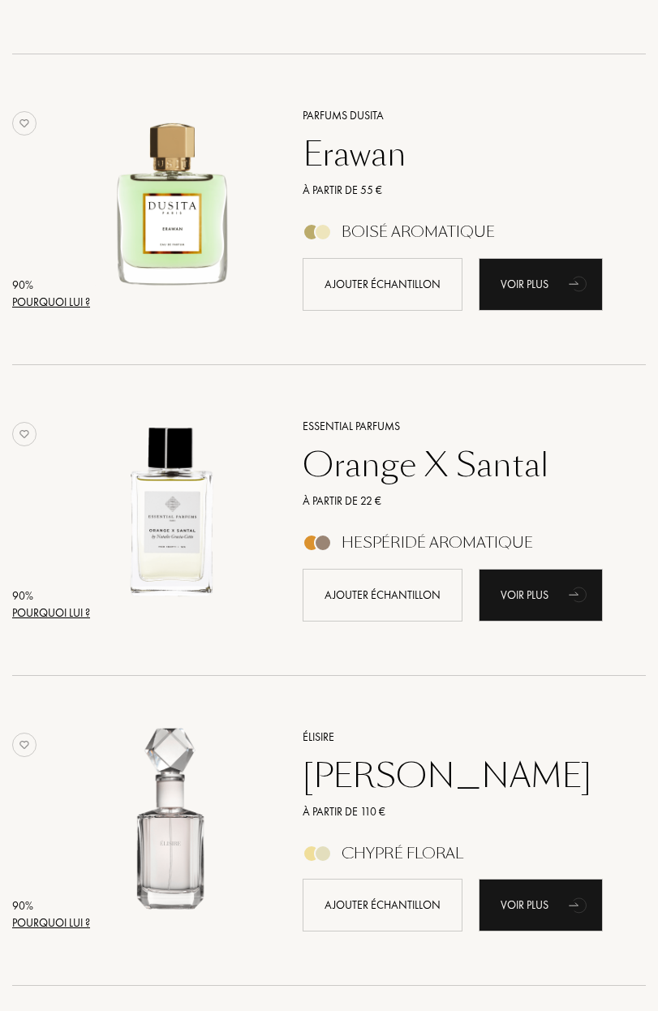
scroll to position [1849, 0]
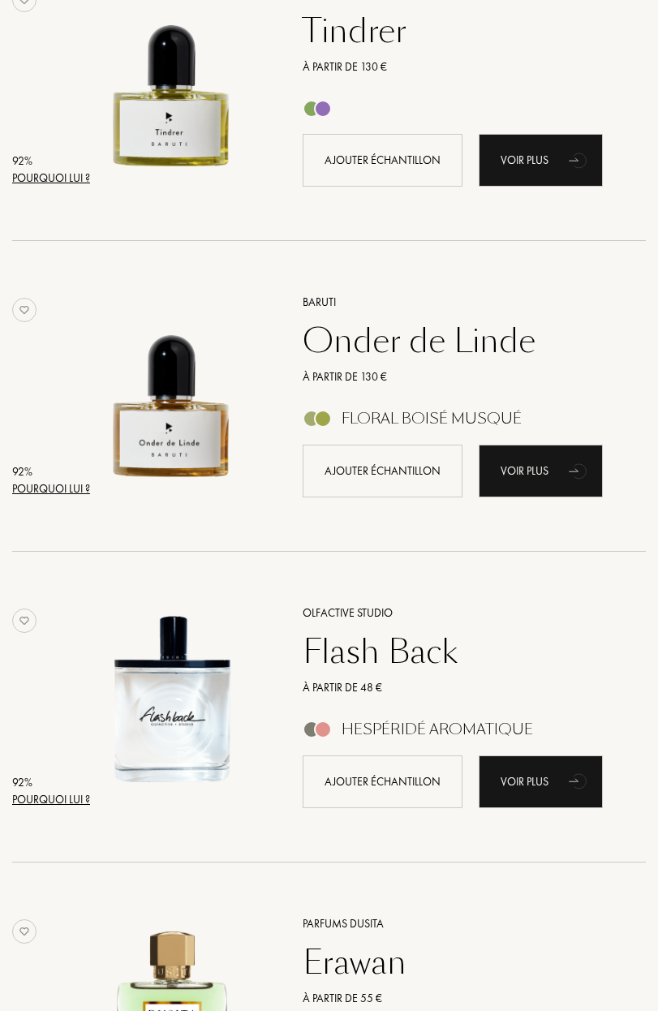
click at [348, 622] on div "Olfactive Studio Flash Back À partir de 48 € Hespéridé Aromatique Ajouter échan…" at bounding box center [455, 705] width 355 height 242
click at [352, 605] on div "Olfactive Studio" at bounding box center [456, 613] width 331 height 17
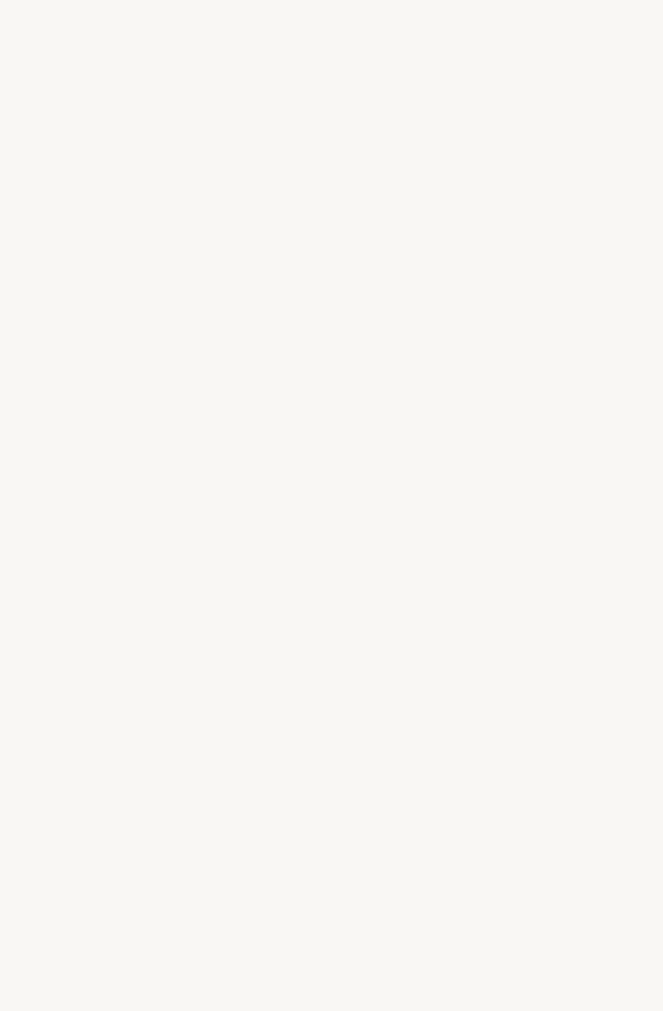
select select "FR"
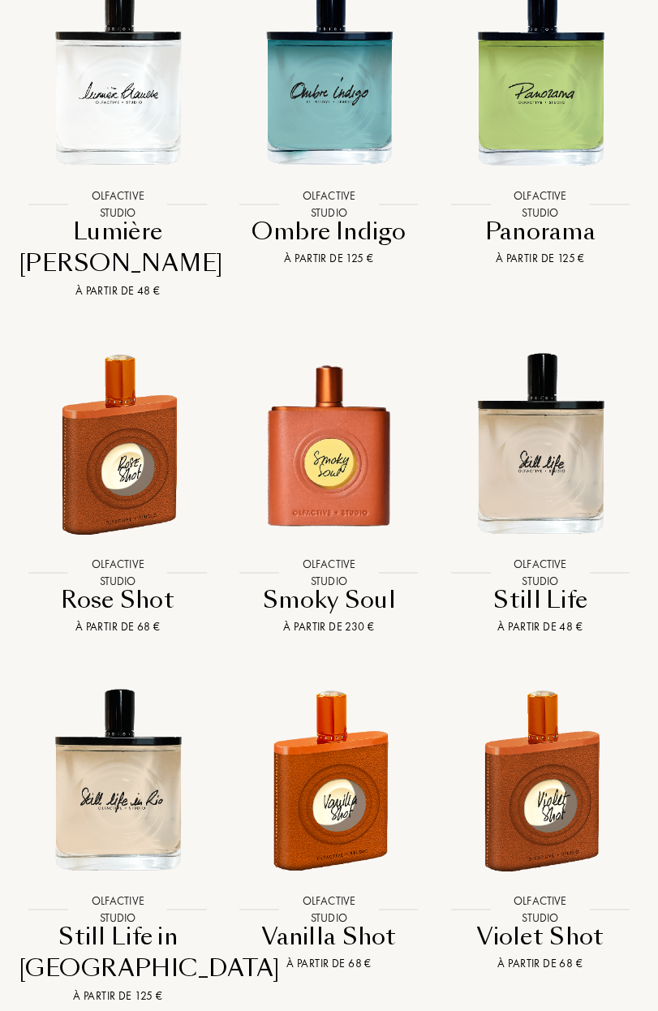
scroll to position [3434, 0]
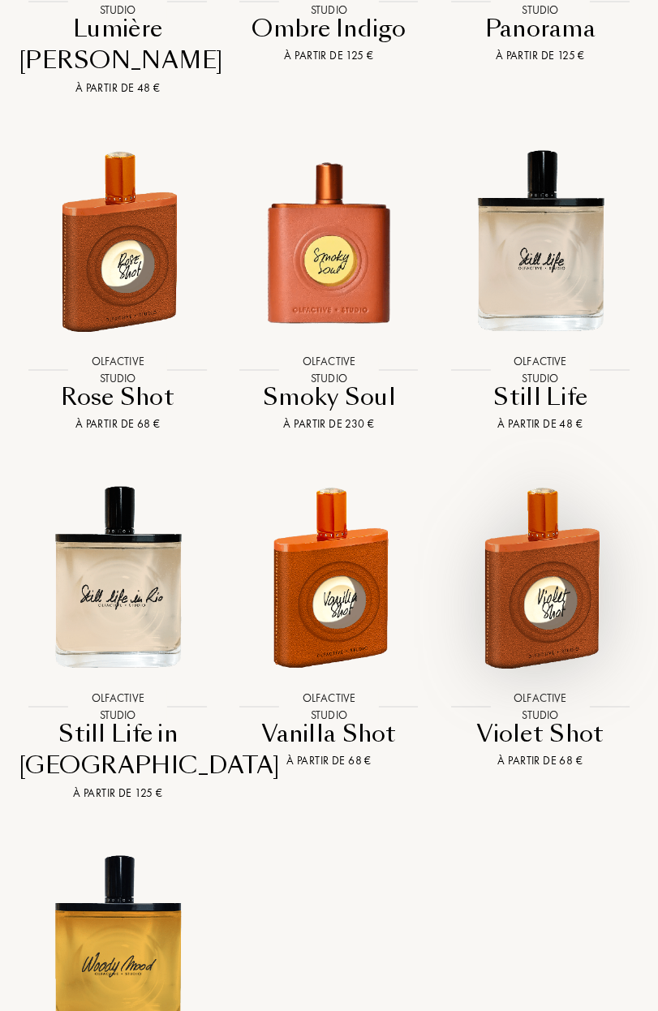
click at [554, 489] on img at bounding box center [540, 576] width 211 height 211
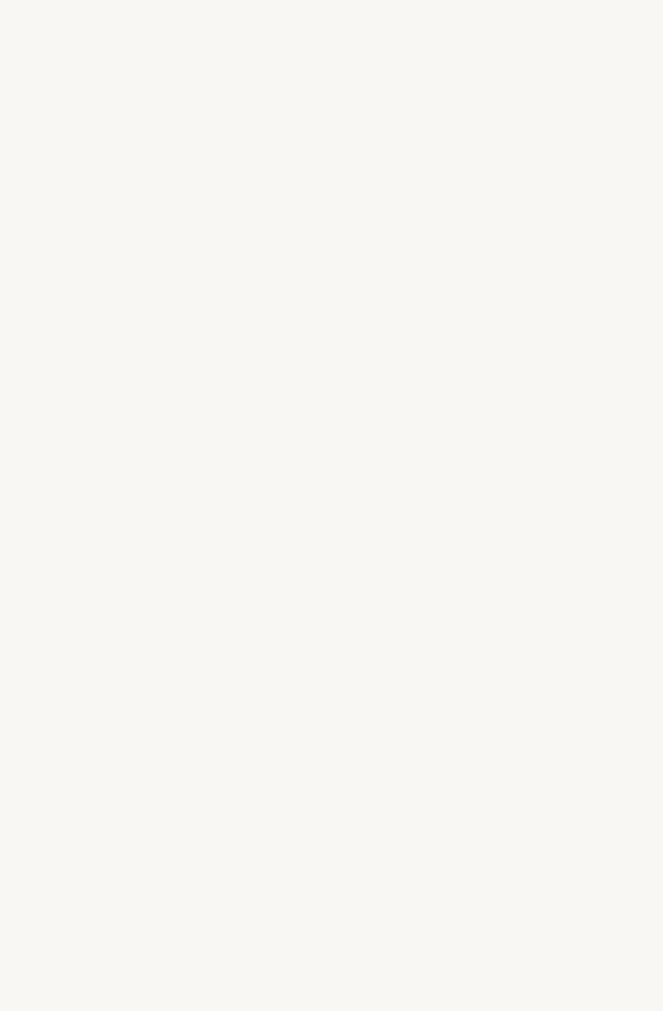
select select "FR"
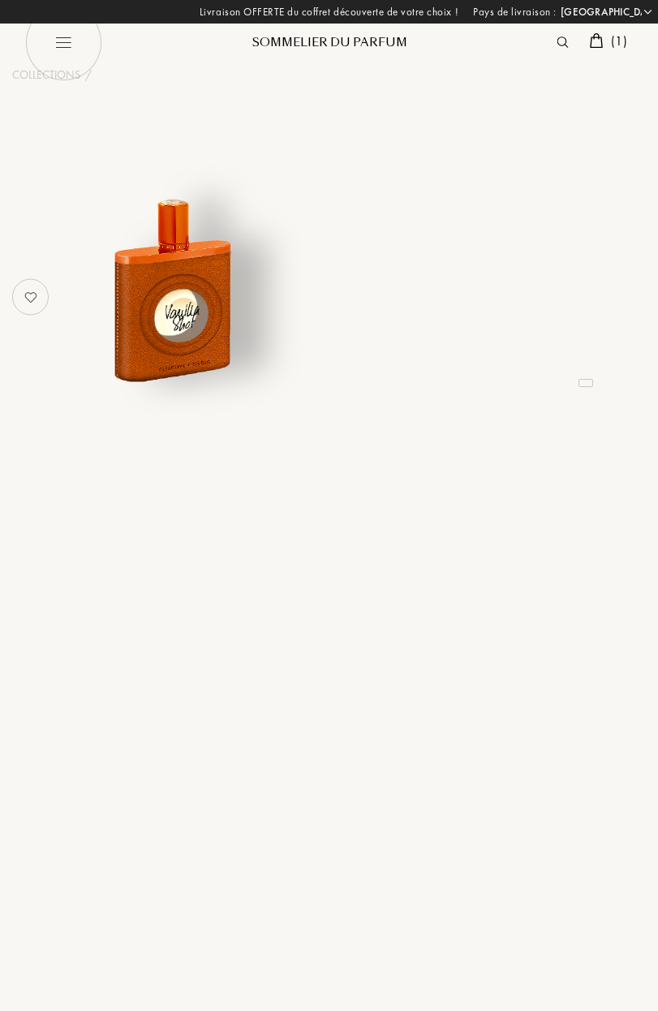
select select "FR"
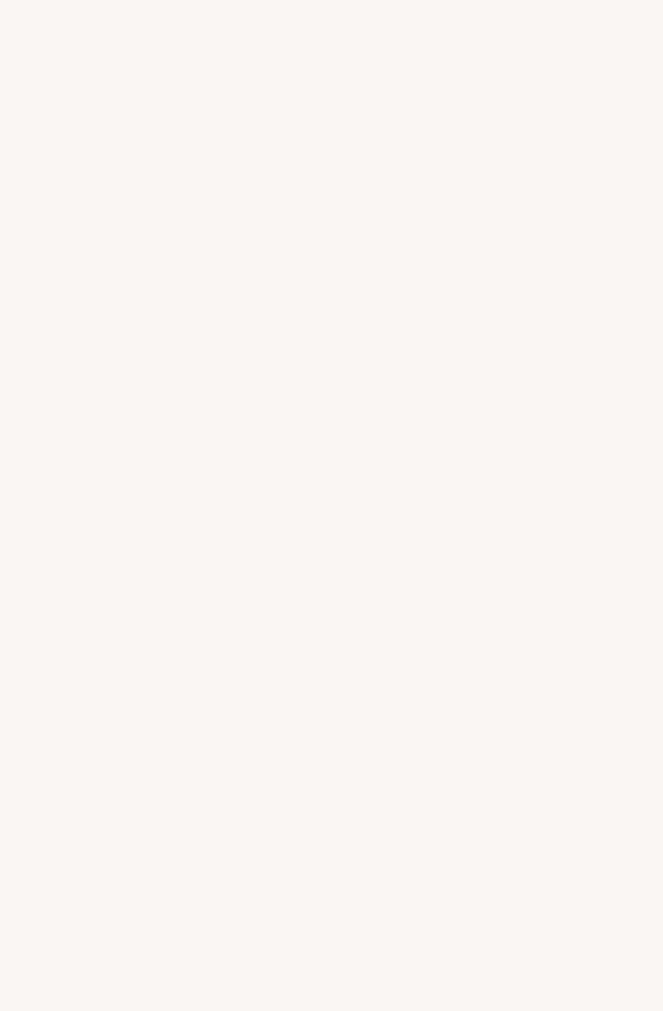
select select "FR"
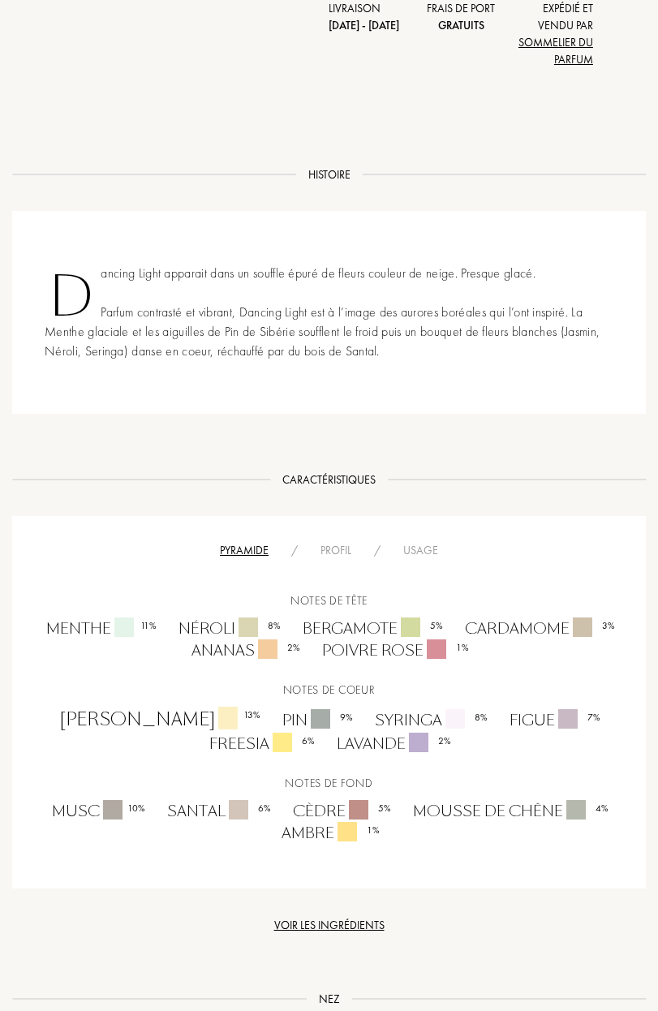
scroll to position [449, 0]
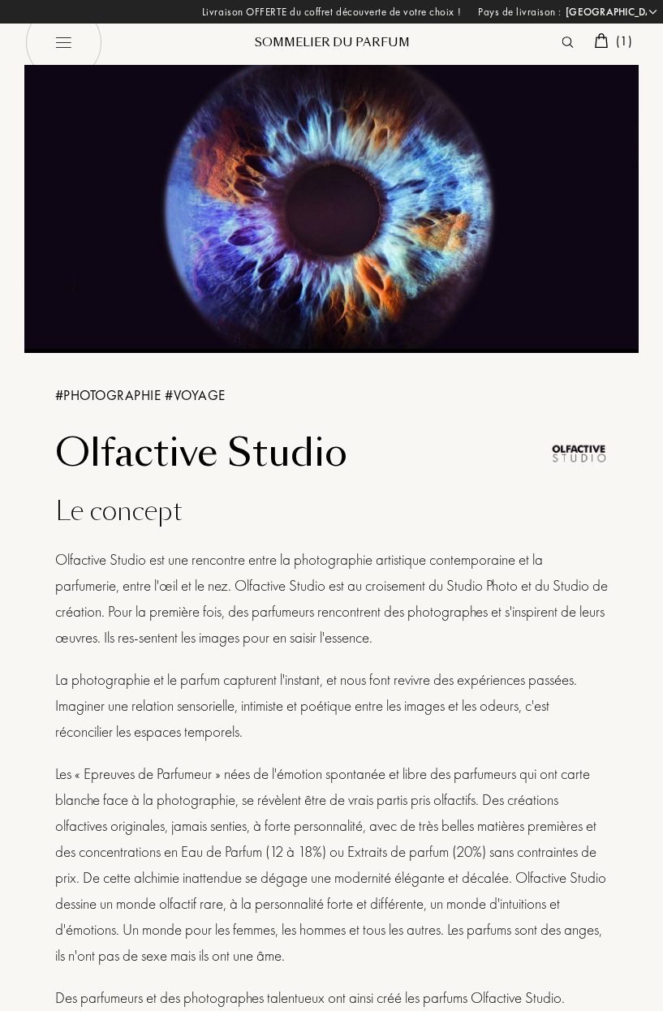
select select "FR"
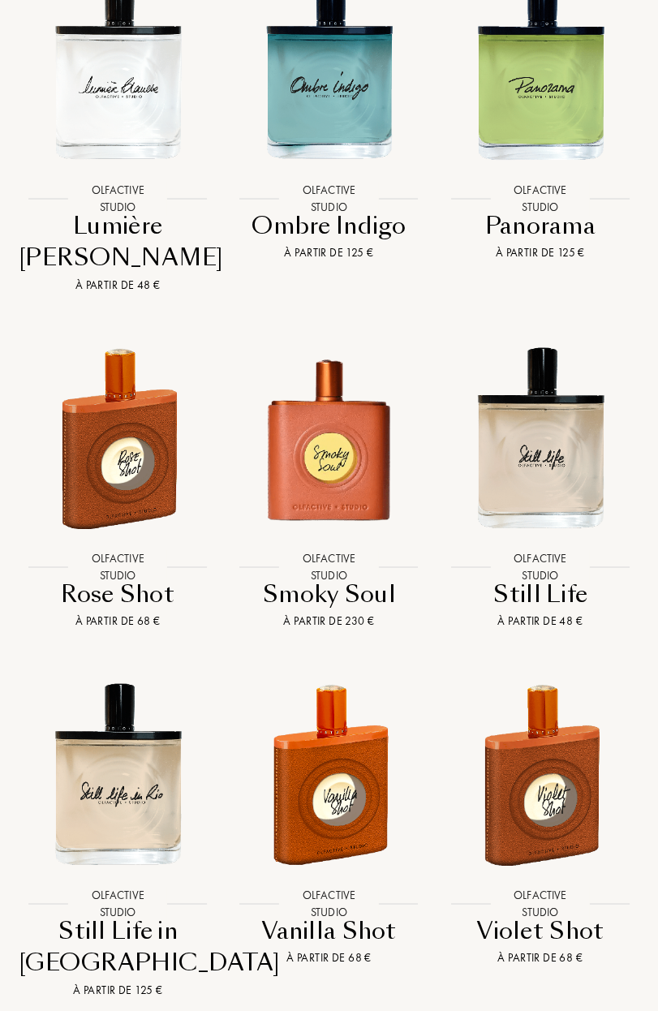
scroll to position [2836, 0]
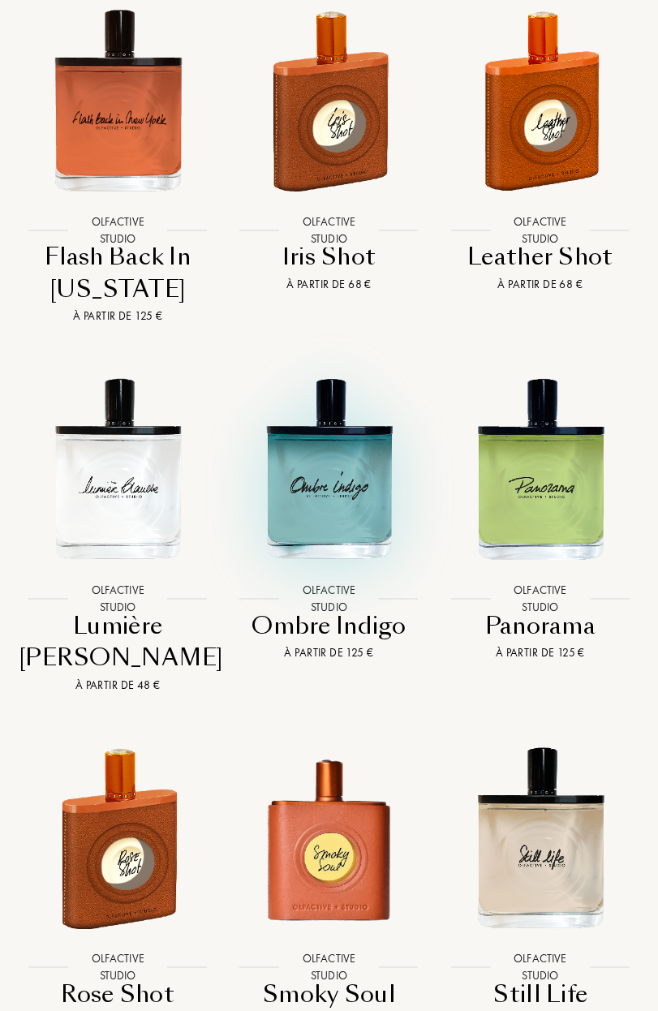
click at [366, 448] on img at bounding box center [328, 468] width 211 height 211
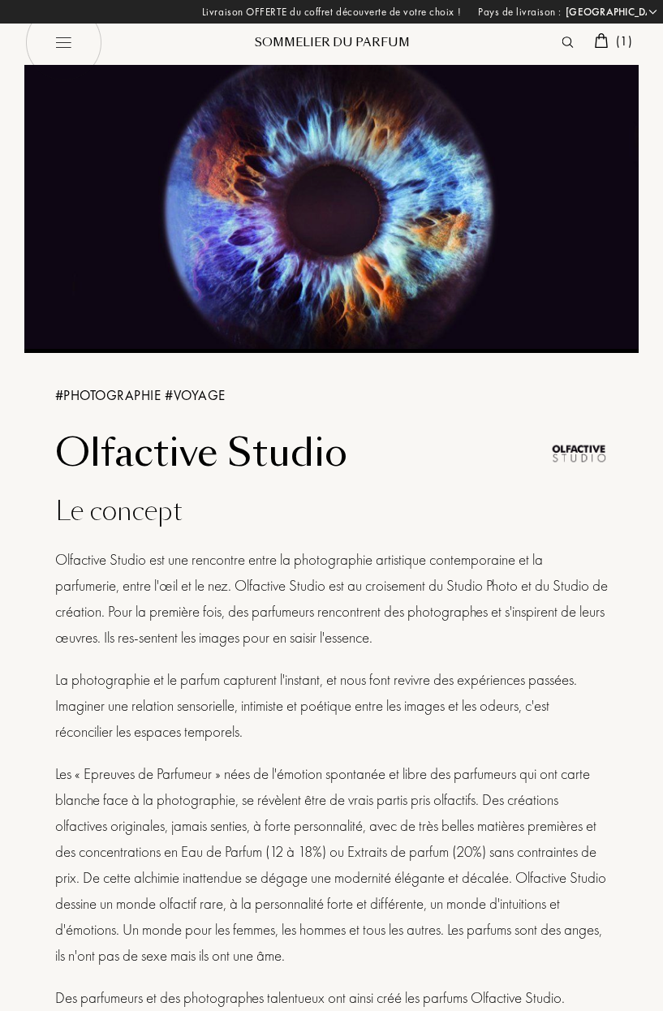
select select "FR"
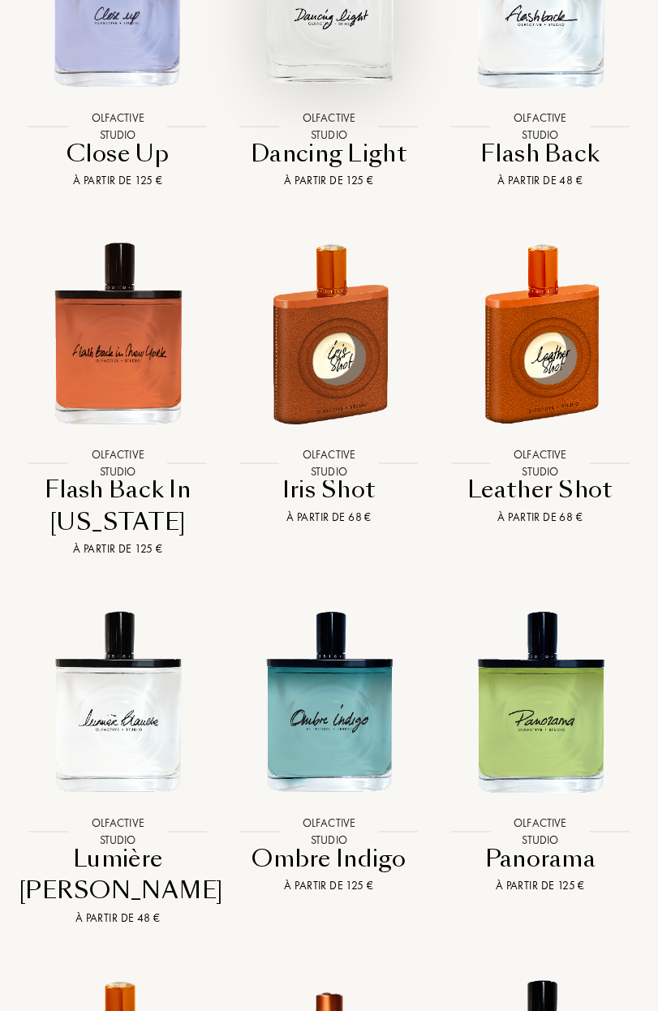
scroll to position [2800, 0]
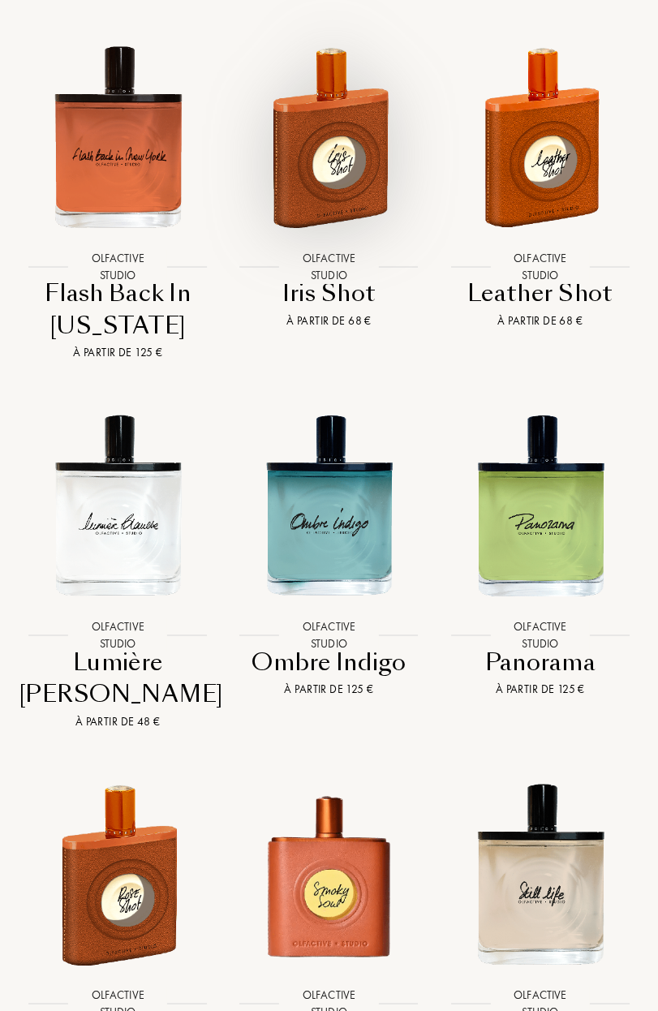
click at [338, 127] on img at bounding box center [328, 136] width 211 height 211
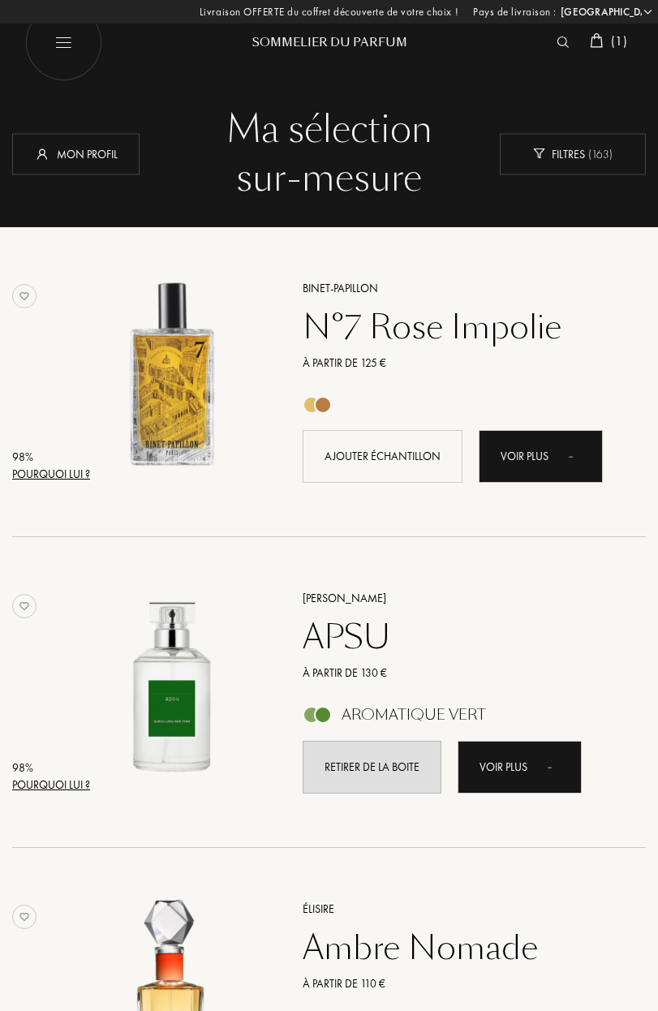
select select "FR"
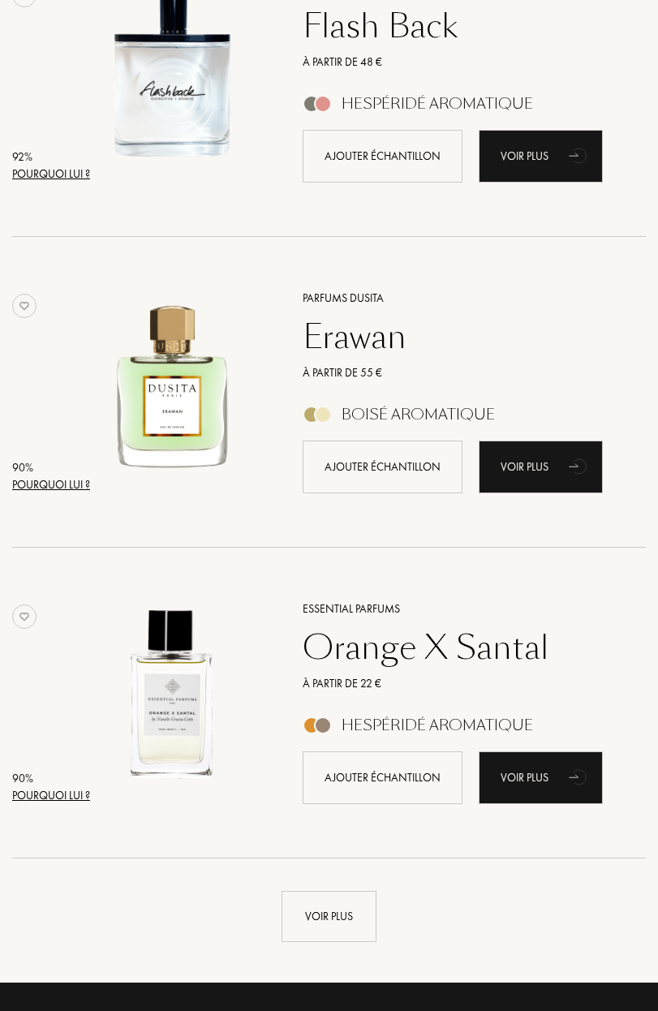
scroll to position [2508, 0]
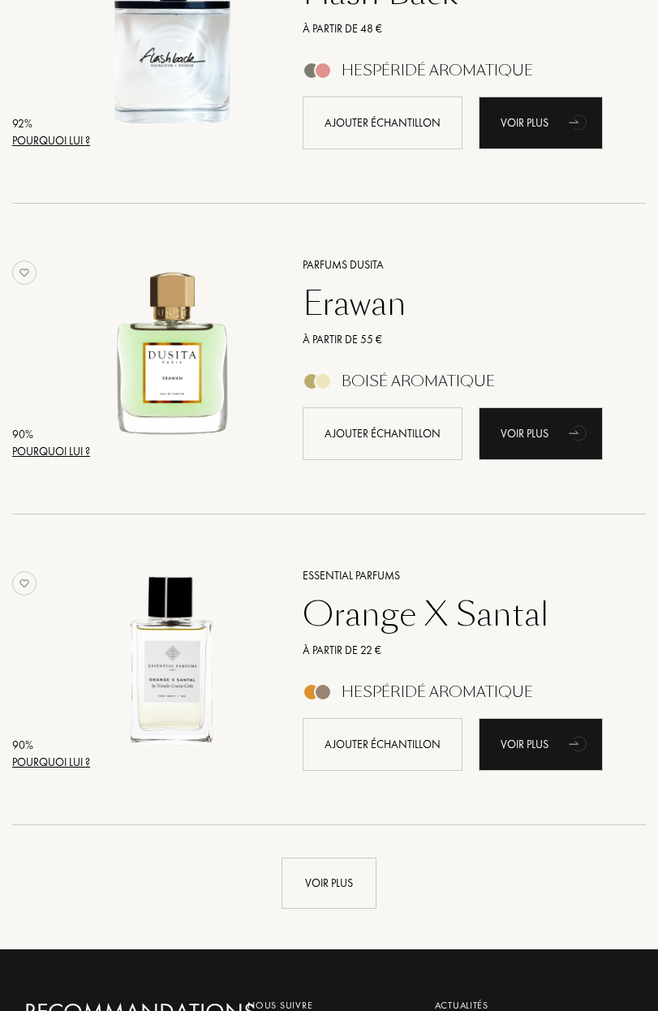
click at [325, 866] on div "Voir plus" at bounding box center [329, 883] width 95 height 51
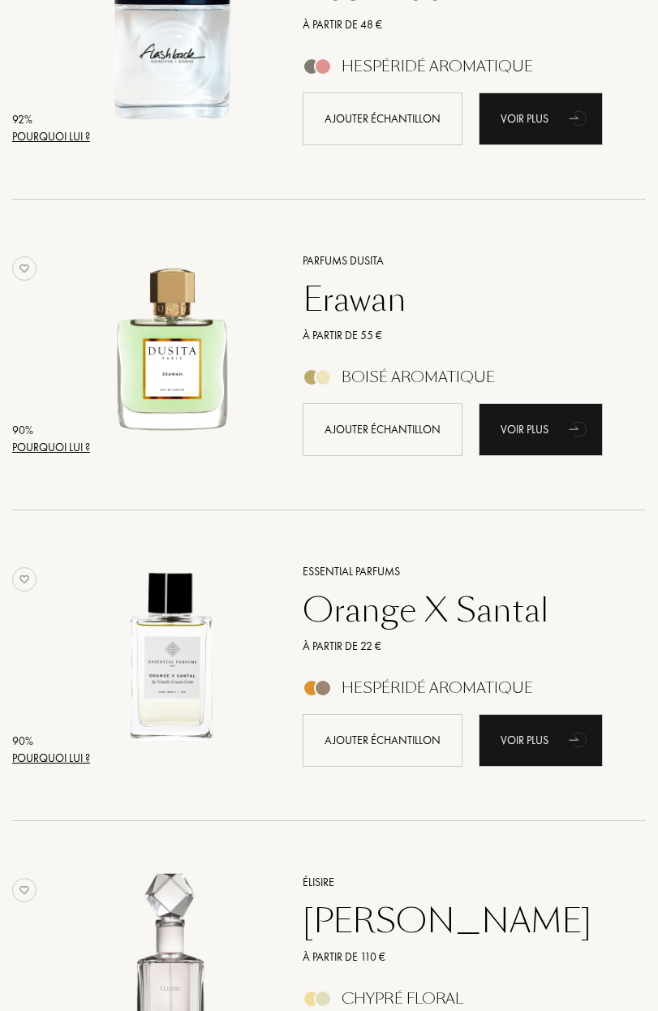
scroll to position [3562, 0]
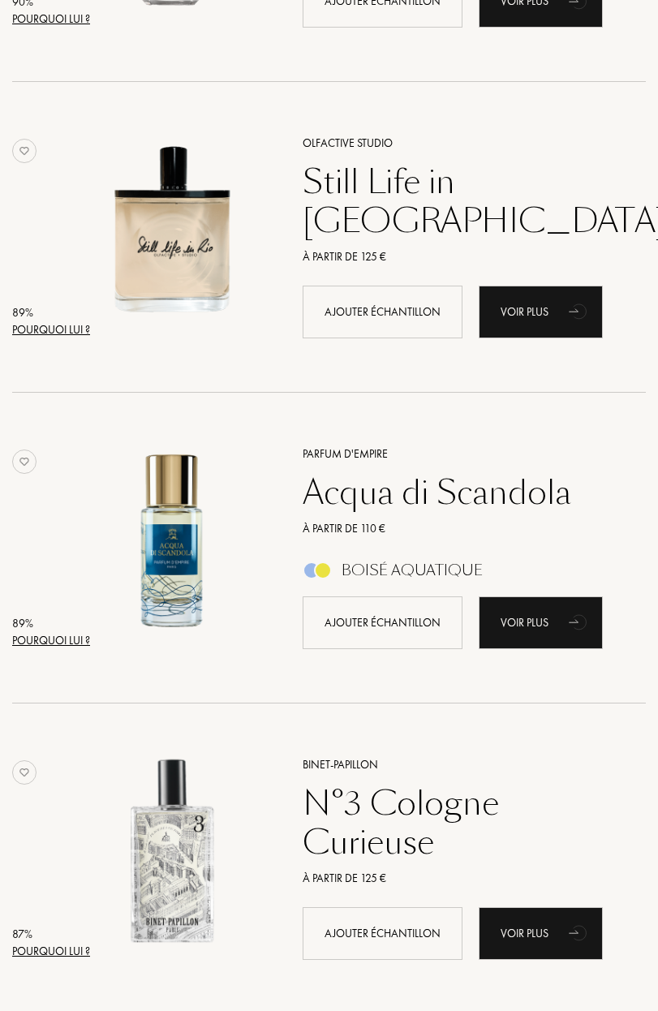
click at [325, 454] on div "Parfum d'Empire" at bounding box center [456, 454] width 331 height 17
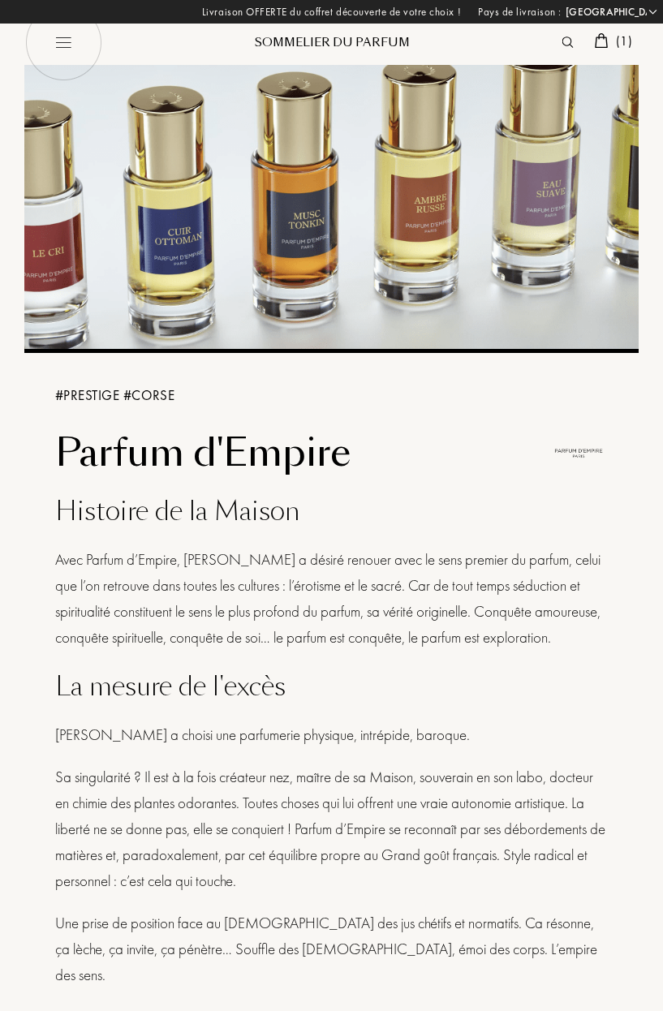
select select "FR"
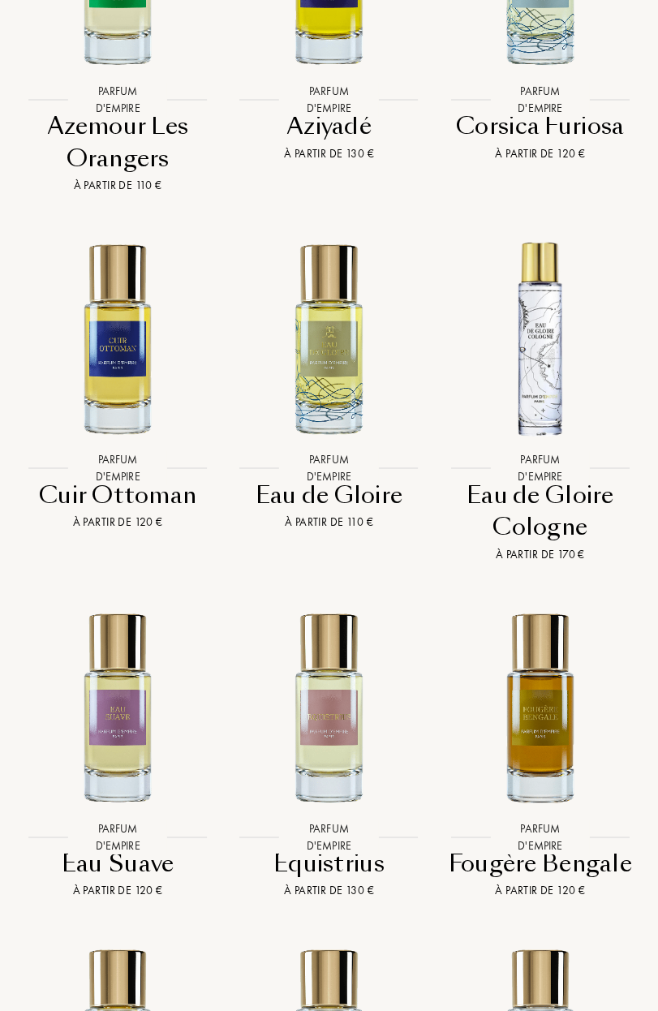
scroll to position [3635, 0]
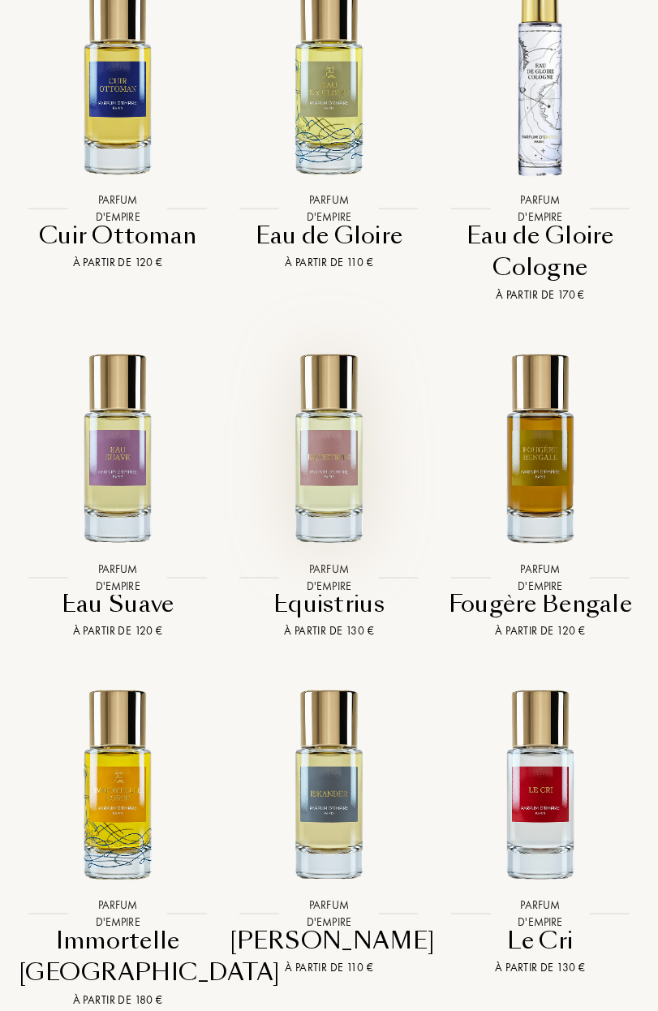
click at [354, 532] on img at bounding box center [328, 447] width 211 height 211
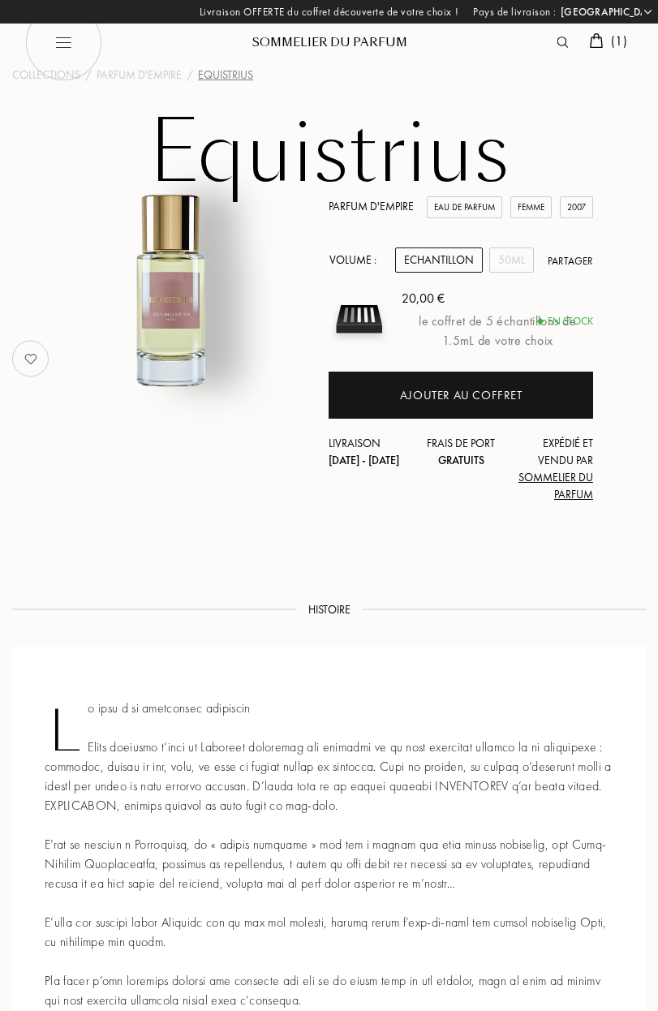
select select "FR"
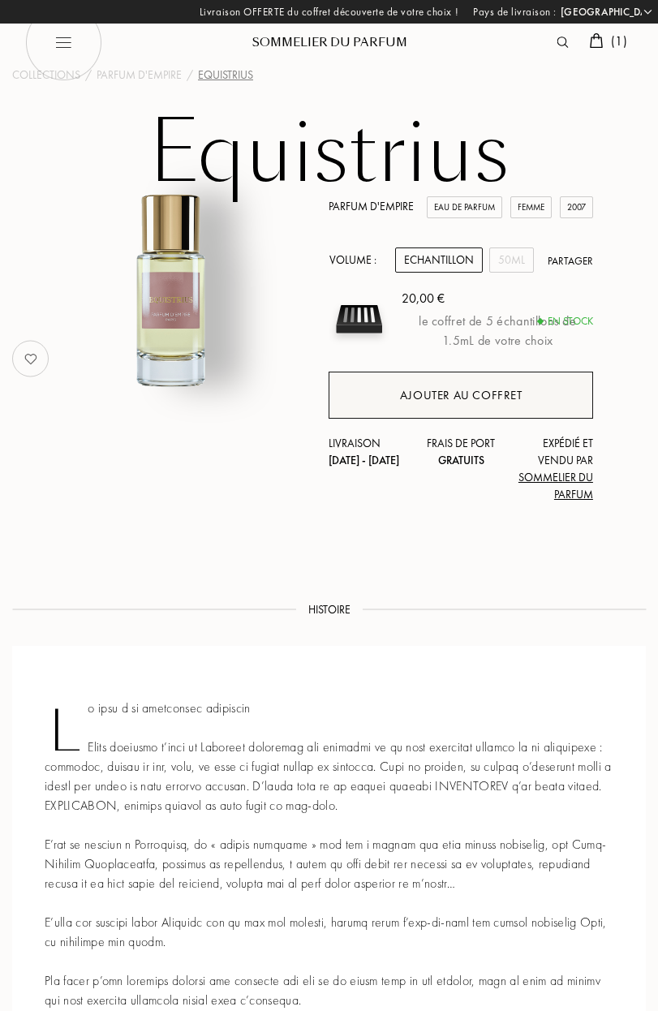
click at [461, 392] on div "Ajouter au coffret" at bounding box center [461, 395] width 123 height 19
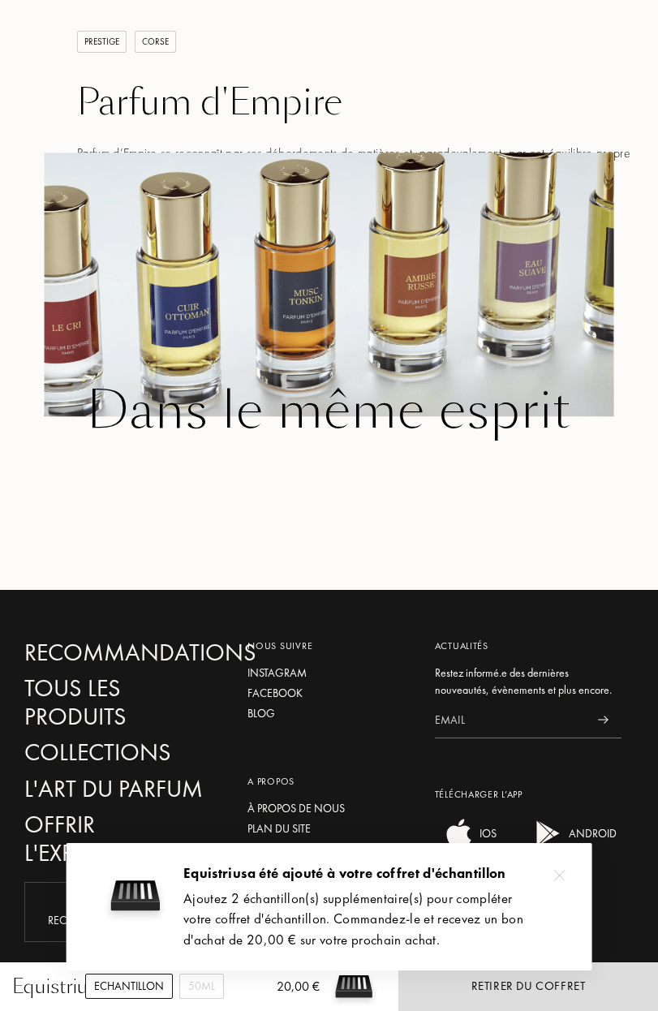
scroll to position [2319, 0]
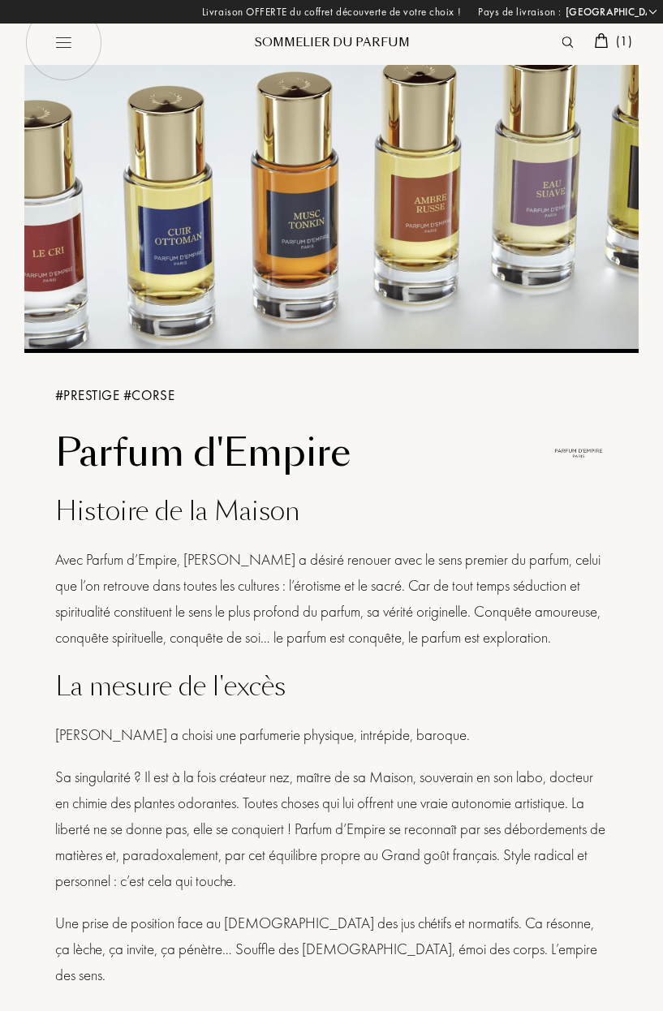
select select "FR"
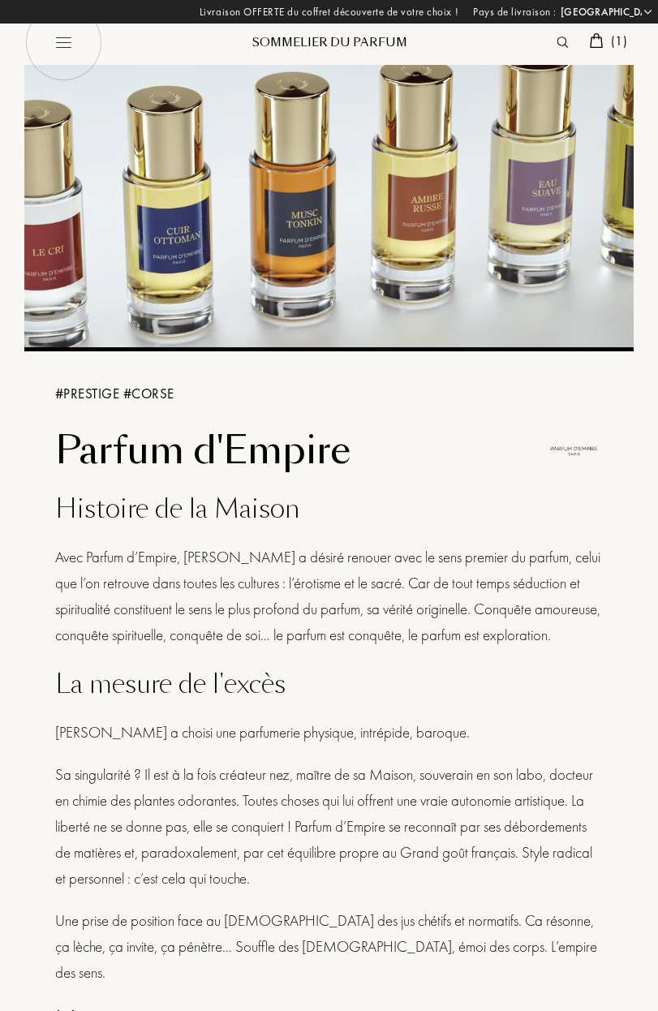
click at [72, 54] on img at bounding box center [62, 42] width 77 height 77
select select "FR"
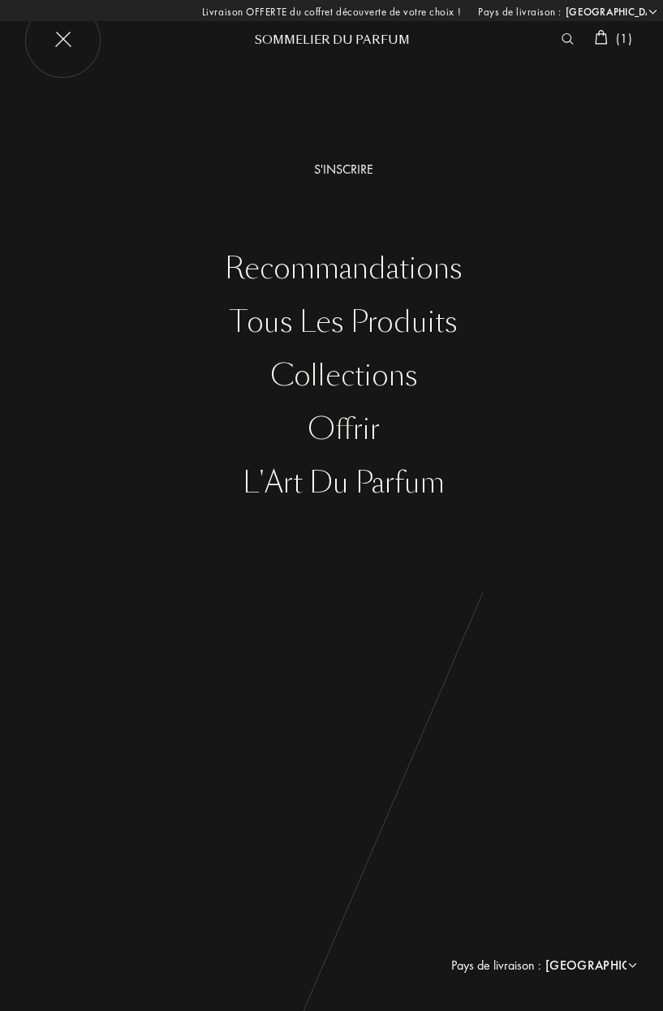
click at [372, 273] on div "Recommandations" at bounding box center [343, 268] width 639 height 33
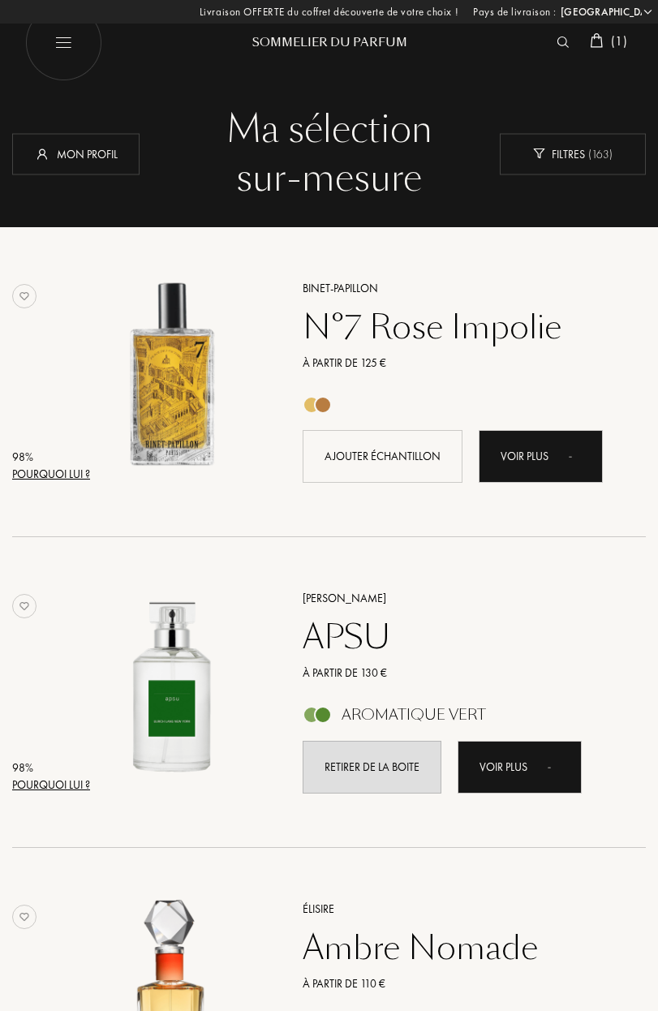
select select "FR"
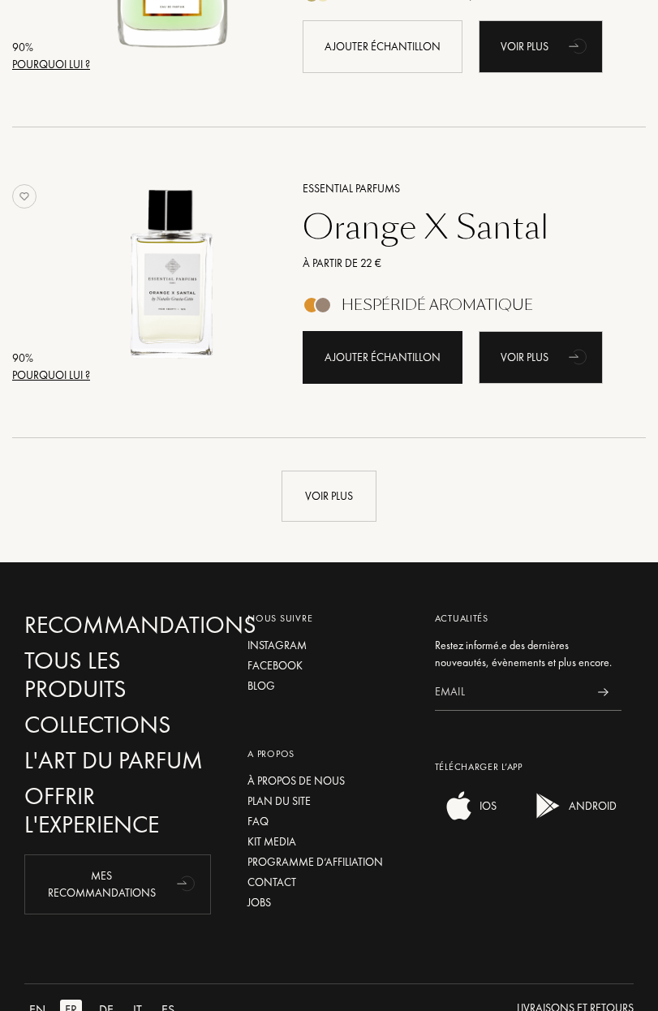
scroll to position [2967, 0]
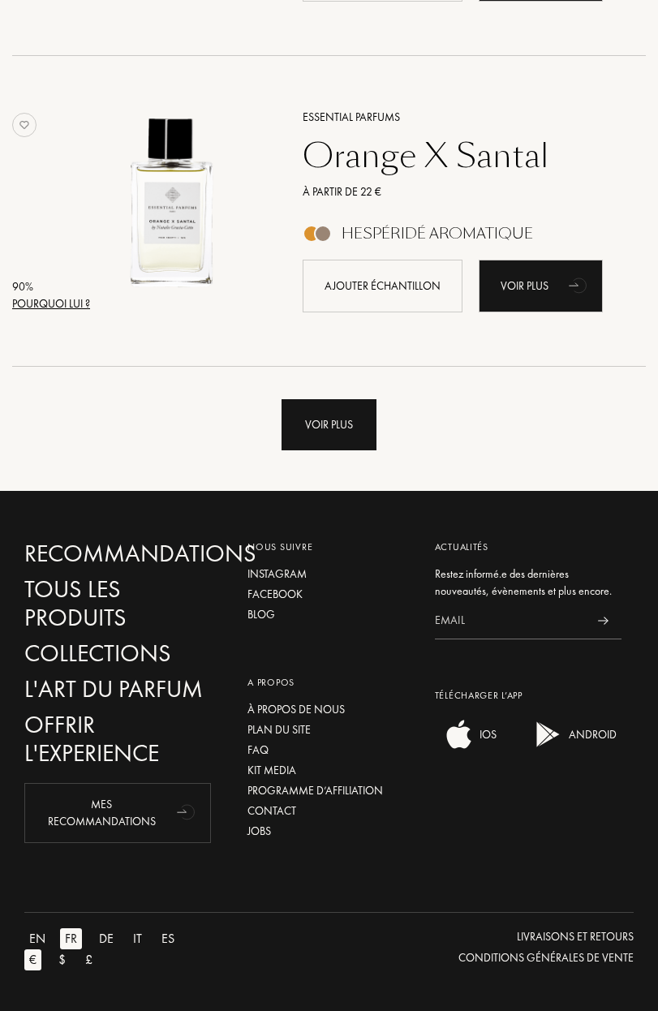
click at [313, 413] on div "Voir plus" at bounding box center [329, 424] width 95 height 51
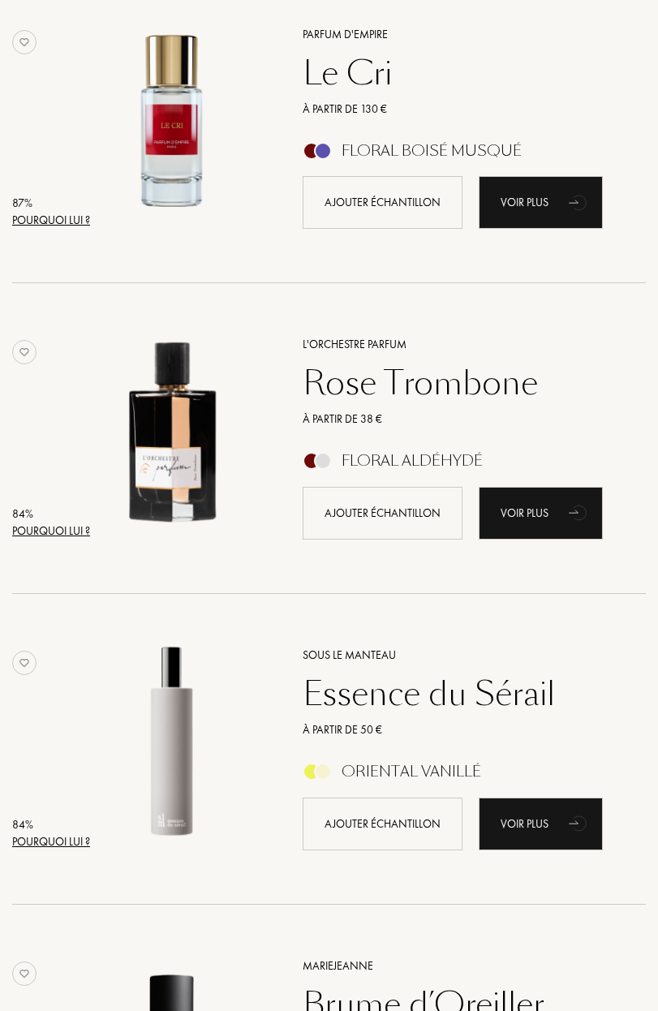
scroll to position [5094, 0]
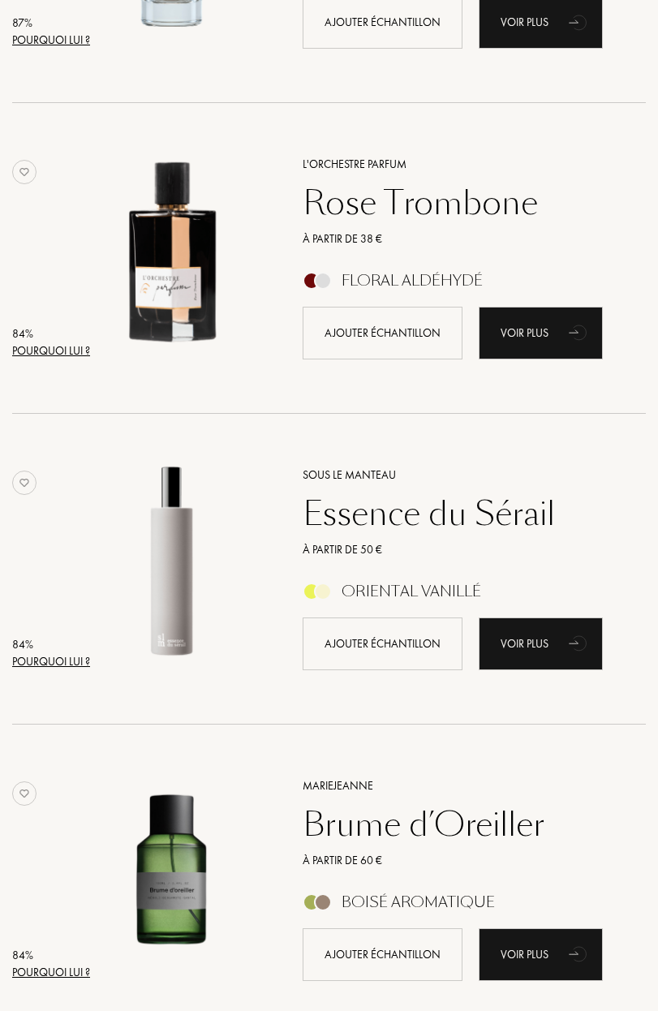
click at [358, 163] on div "L'Orchestre Parfum" at bounding box center [456, 164] width 331 height 17
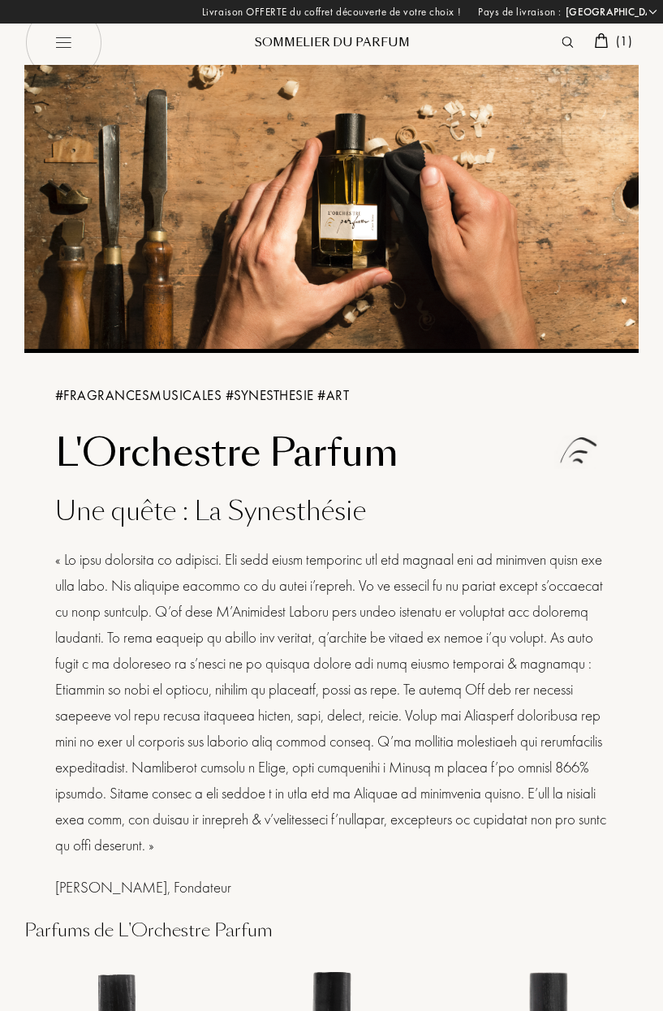
select select "FR"
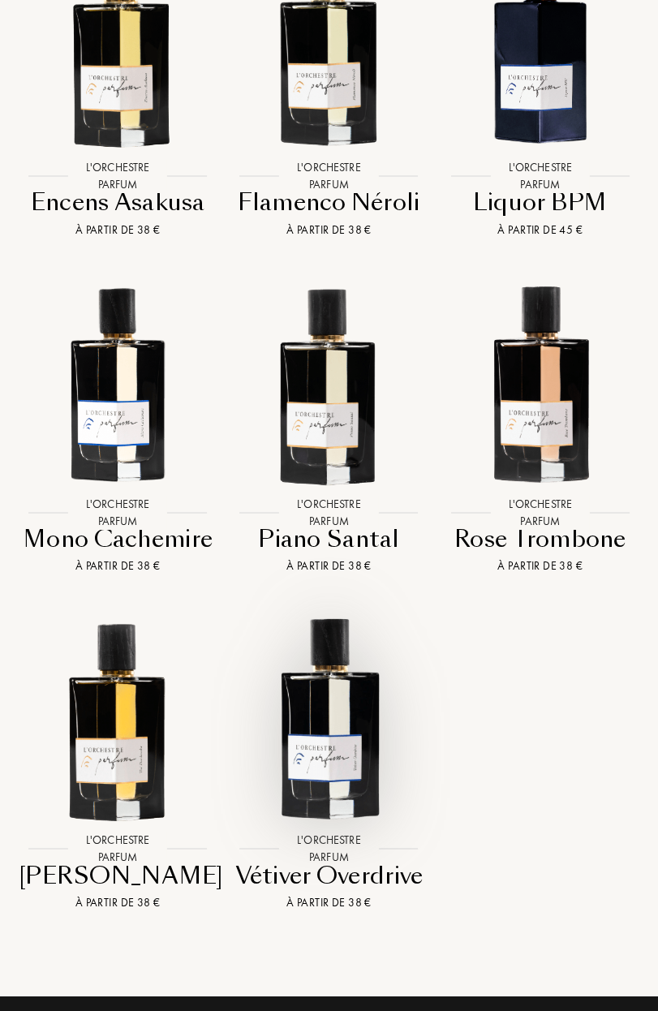
scroll to position [1755, 0]
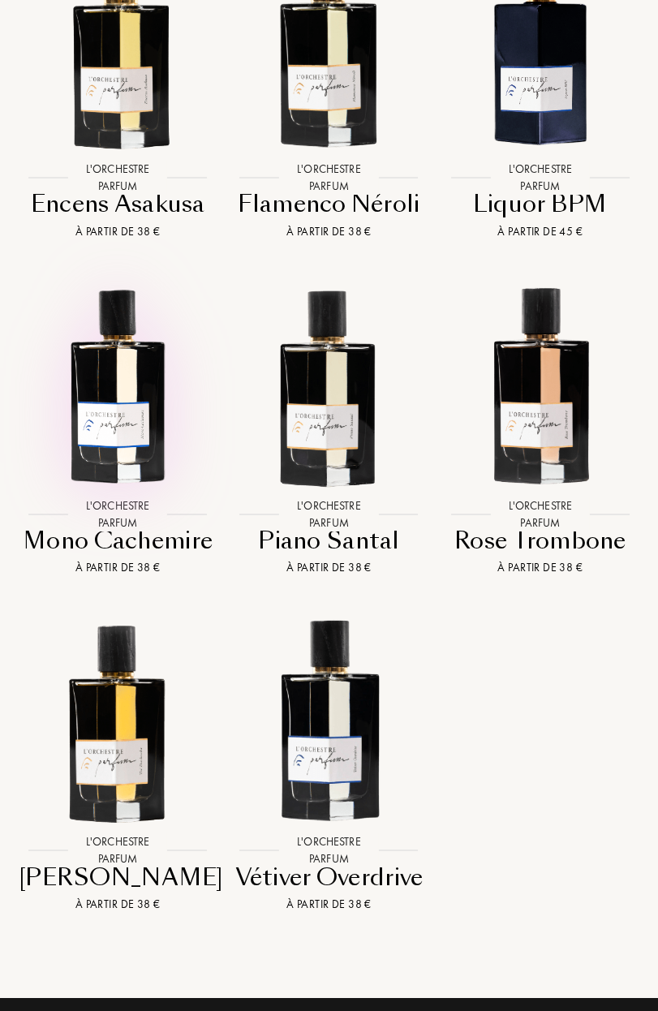
click at [149, 433] on img at bounding box center [117, 383] width 211 height 211
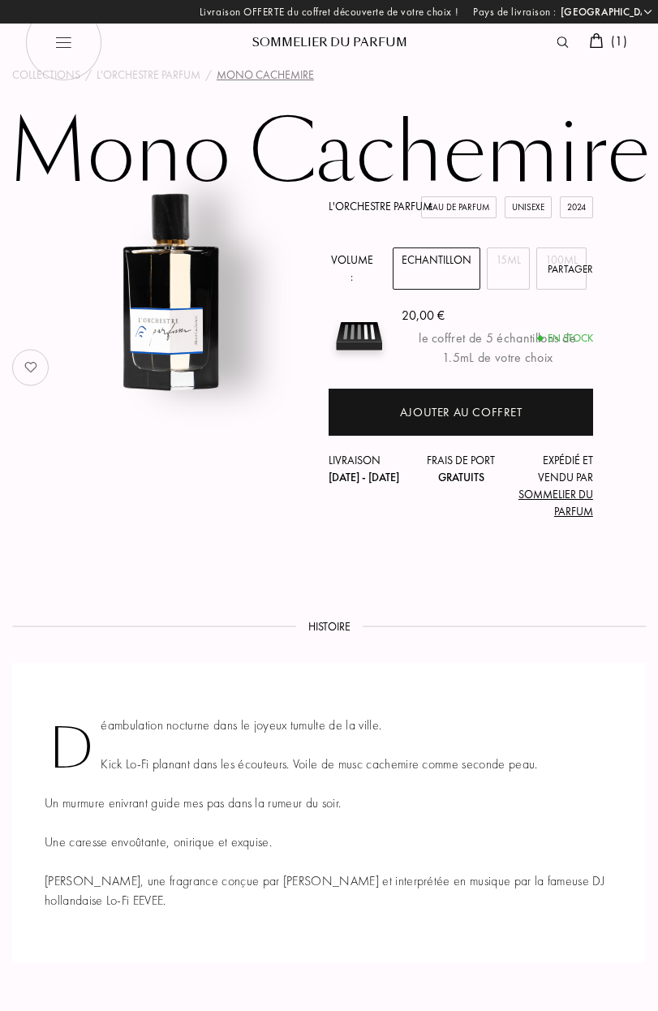
select select "FR"
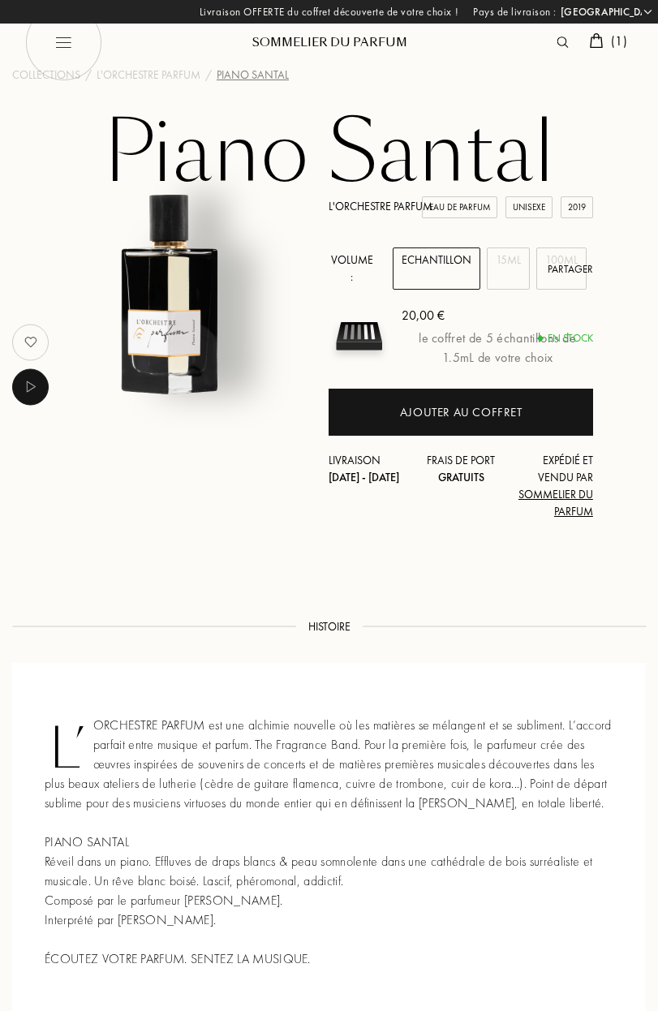
select select "FR"
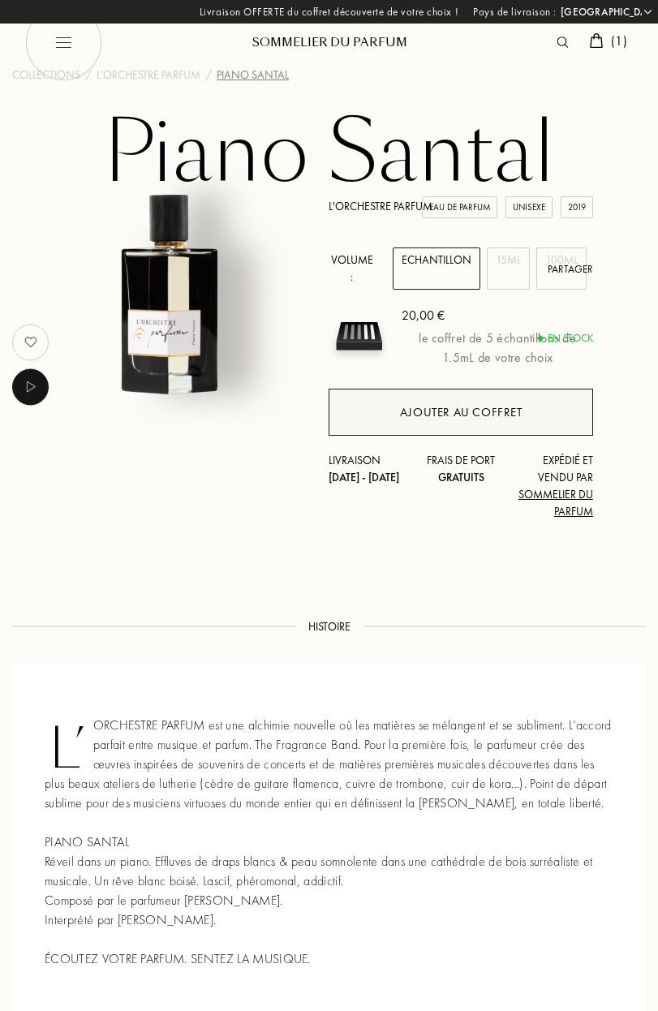
click at [552, 411] on div "Ajouter au coffret" at bounding box center [461, 412] width 264 height 47
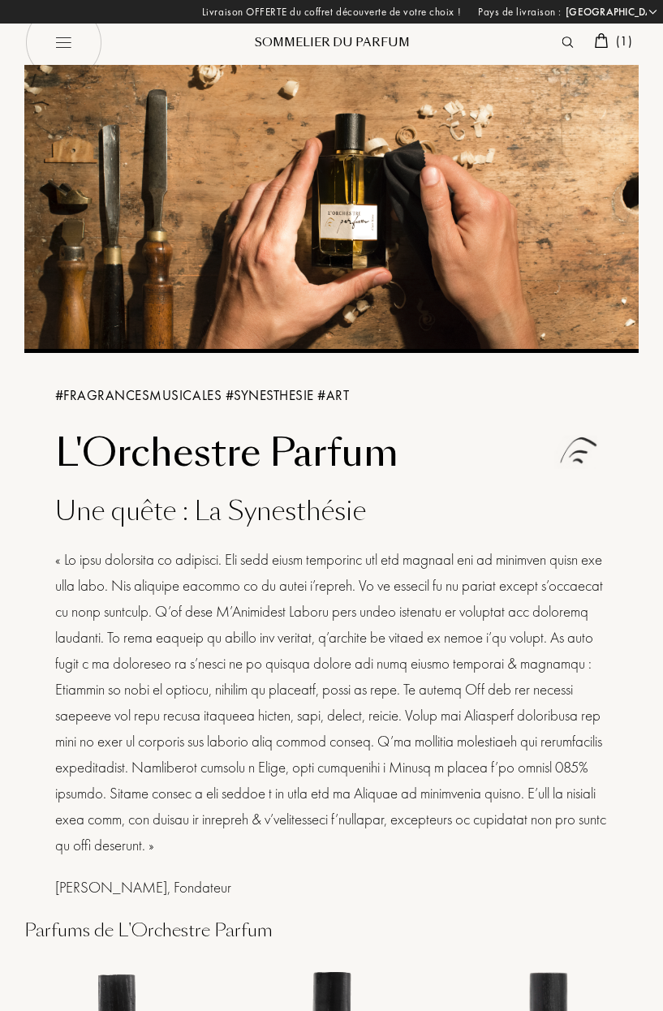
select select "FR"
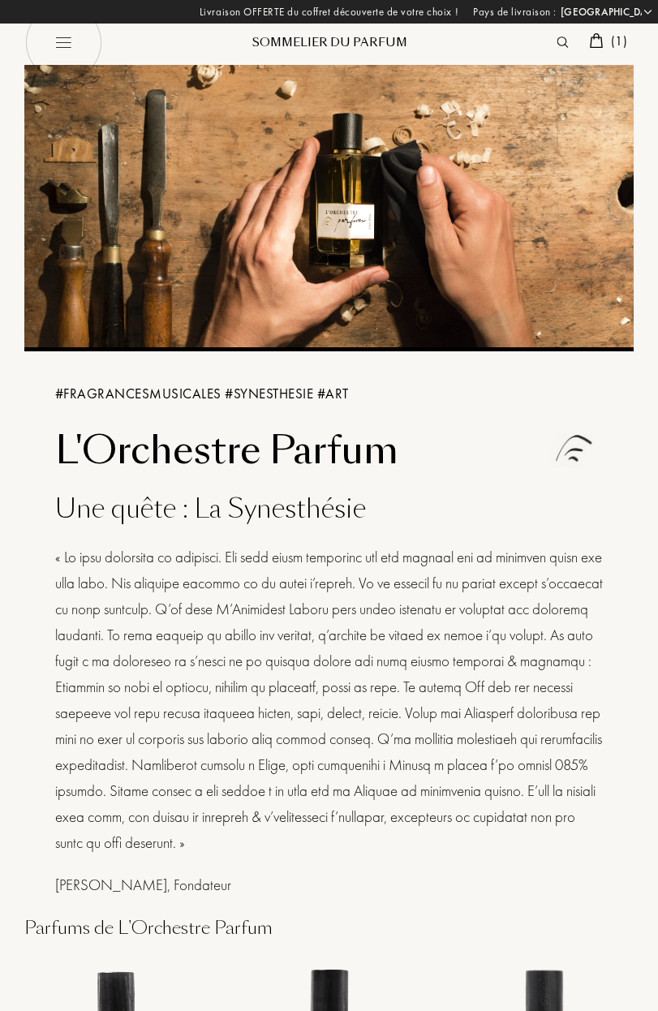
click at [73, 33] on img at bounding box center [62, 42] width 77 height 77
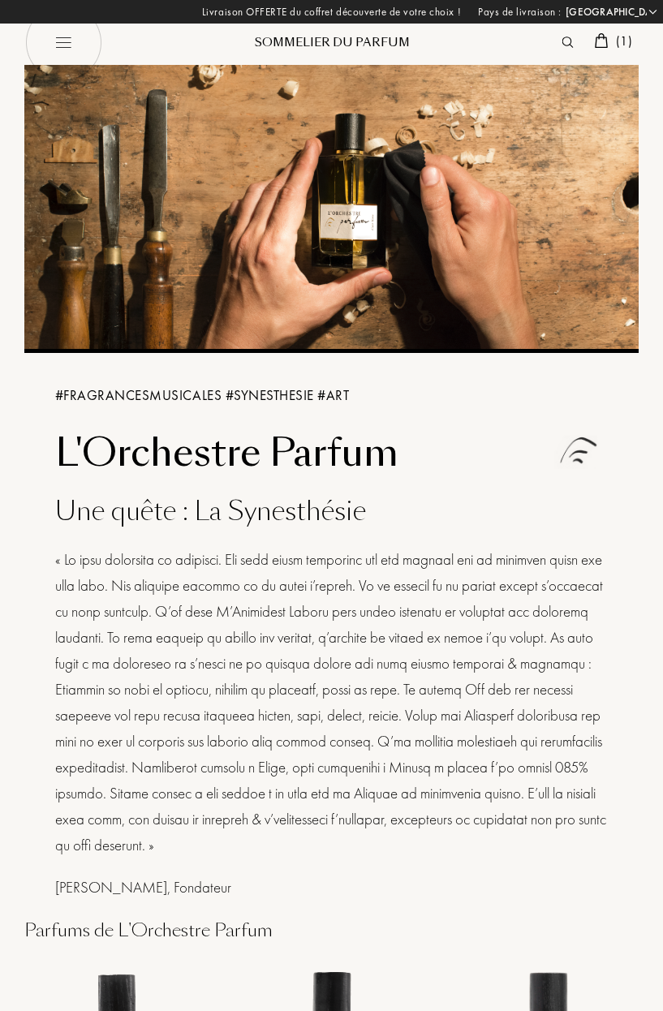
select select "FR"
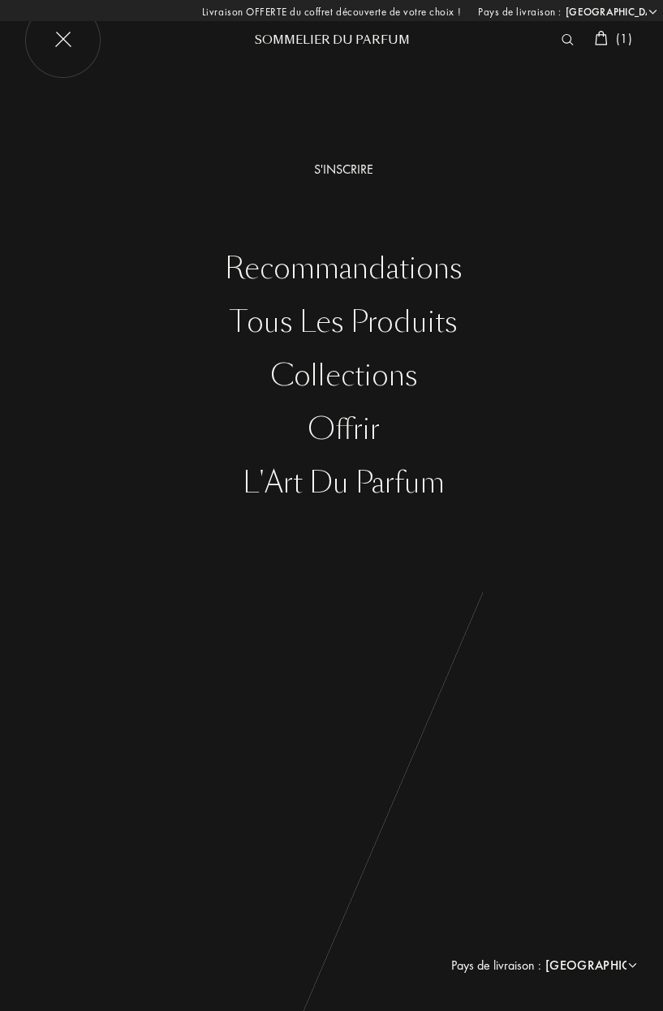
click at [354, 266] on div "Recommandations" at bounding box center [343, 268] width 639 height 33
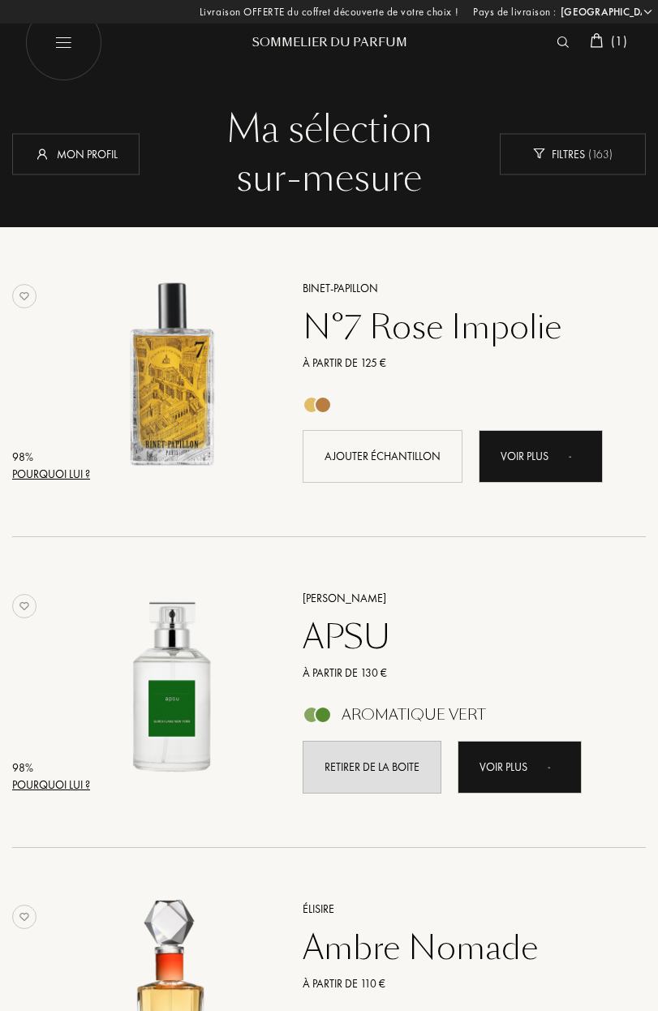
select select "FR"
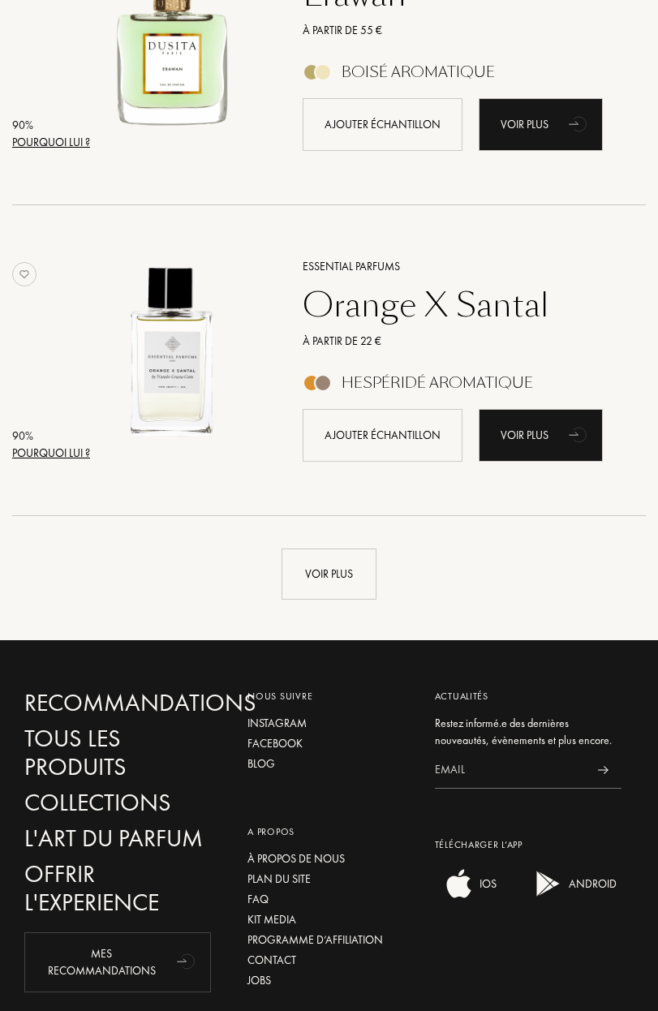
scroll to position [2964, 0]
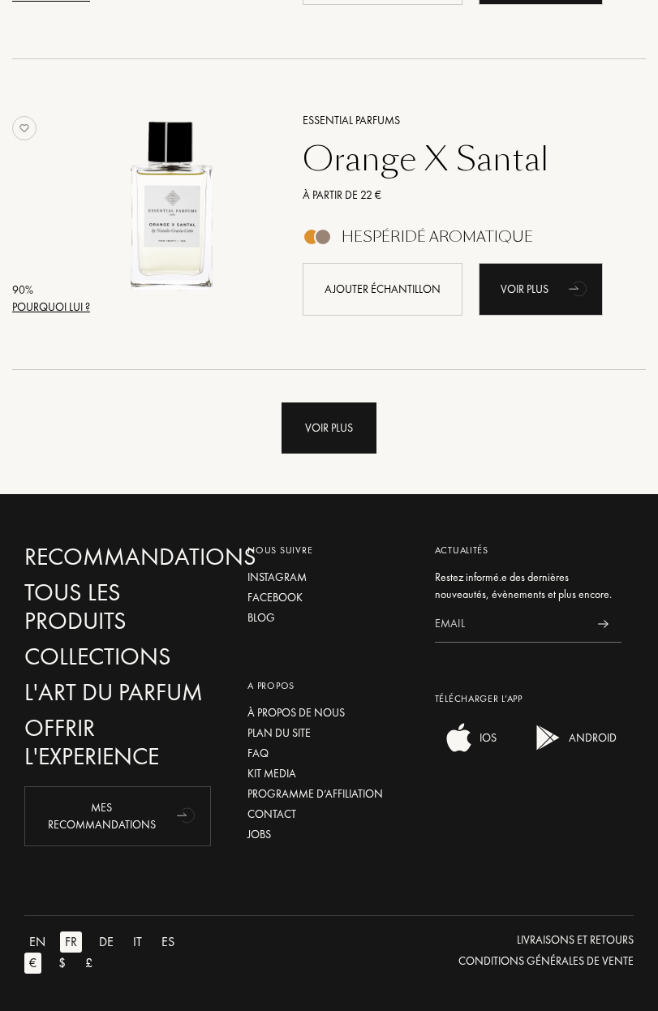
click at [363, 425] on div "Voir plus" at bounding box center [329, 428] width 95 height 51
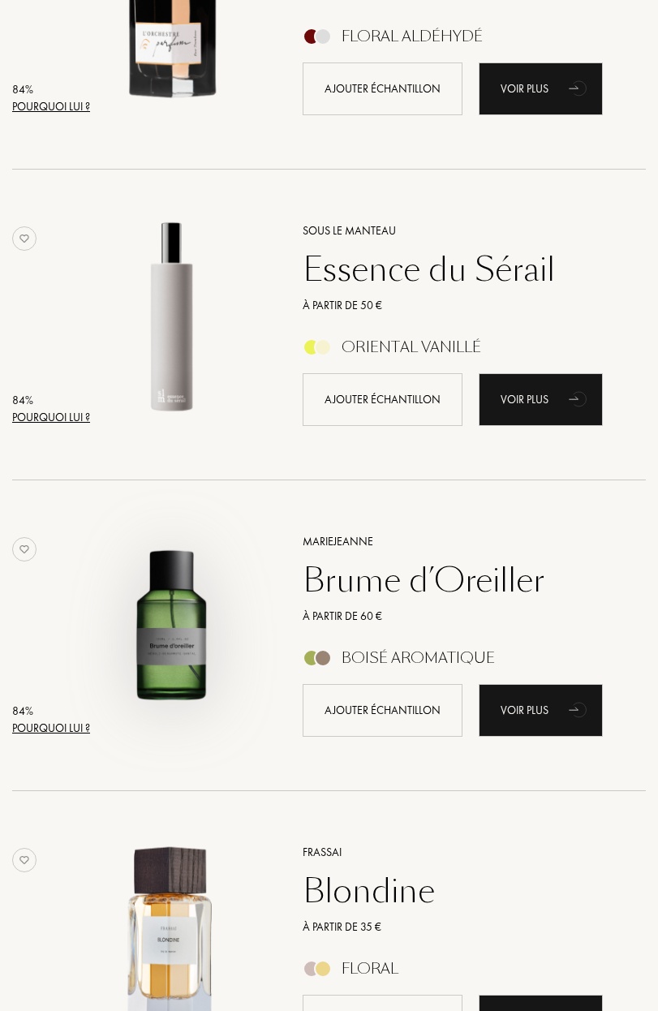
scroll to position [5898, 0]
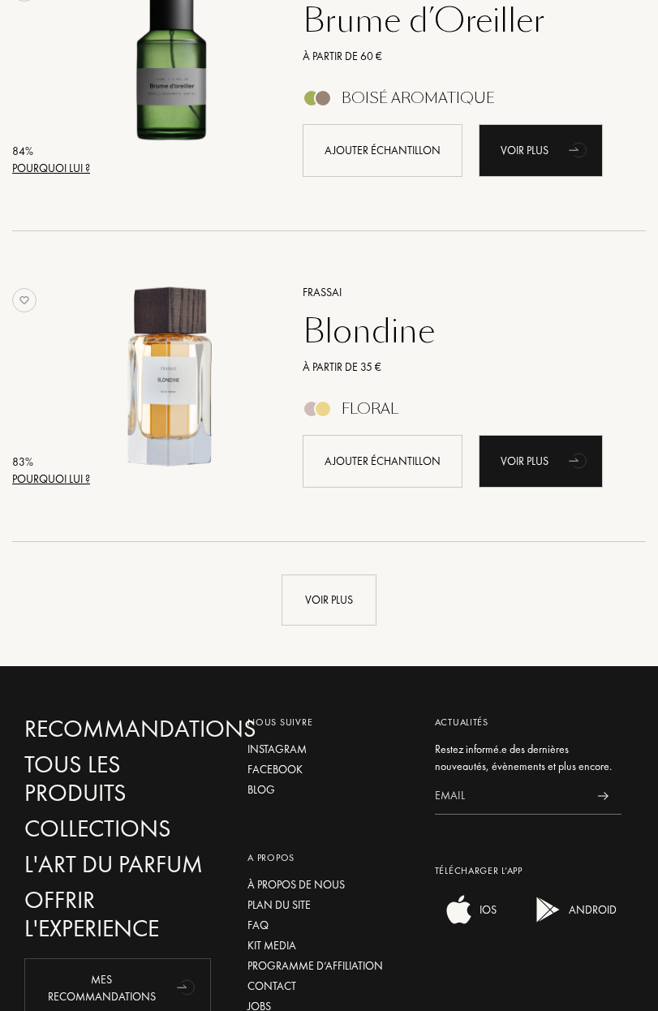
click at [387, 605] on div "Voir plus" at bounding box center [329, 584] width 634 height 84
click at [347, 581] on div "Voir plus" at bounding box center [329, 600] width 95 height 51
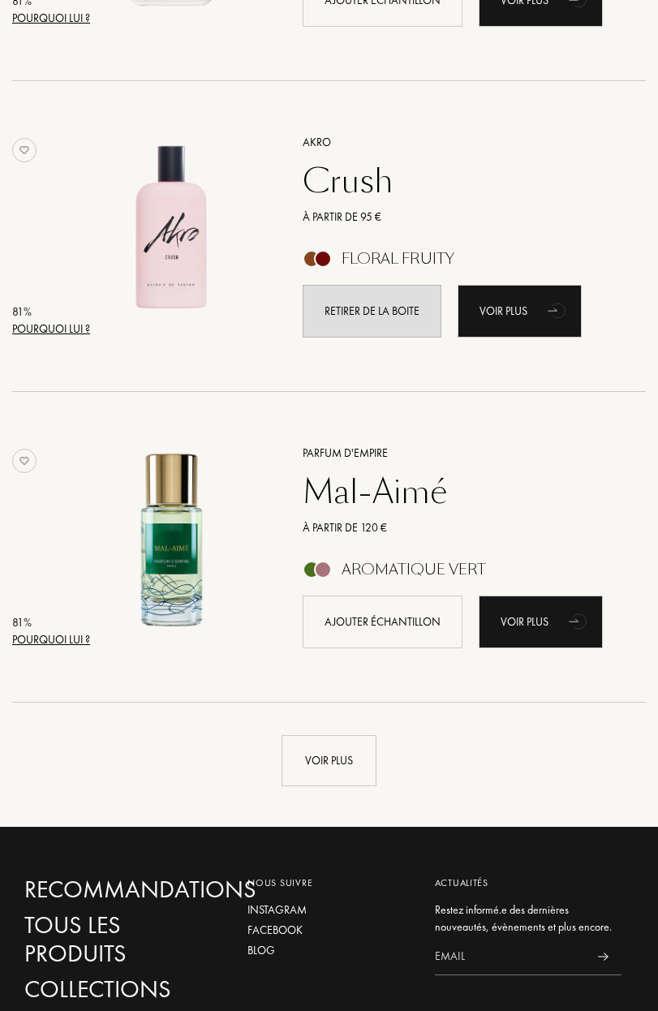
scroll to position [9180, 0]
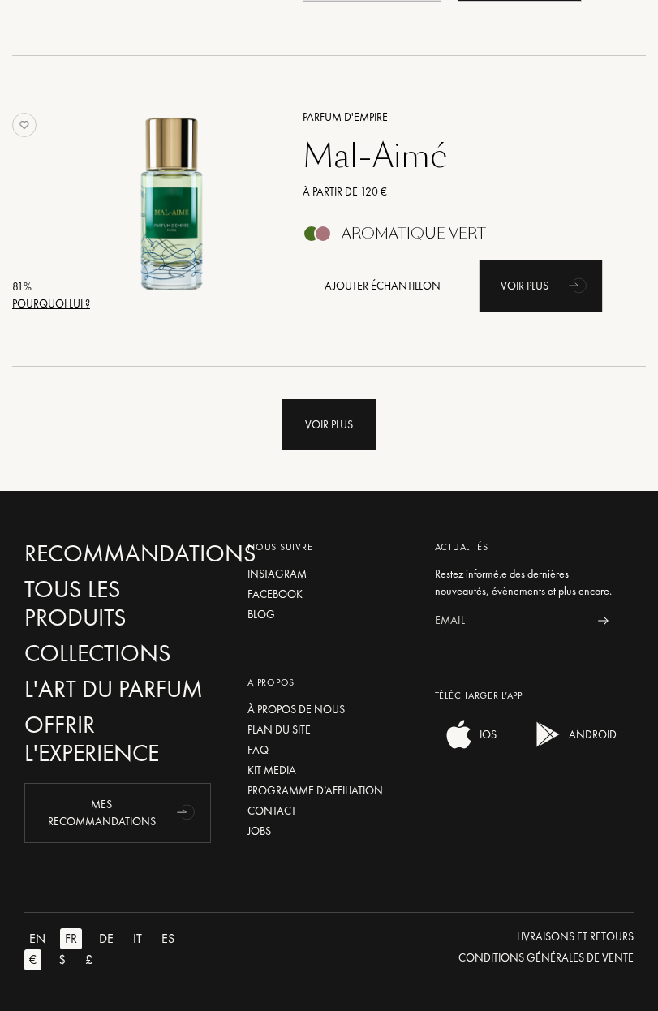
click at [322, 411] on div "Voir plus" at bounding box center [329, 424] width 95 height 51
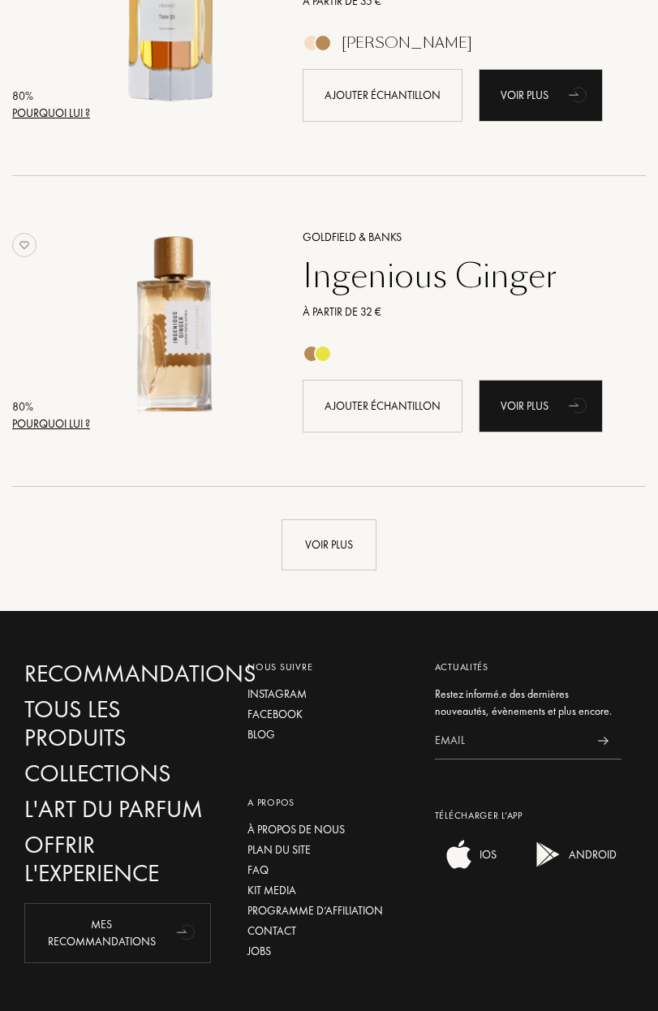
scroll to position [12206, 0]
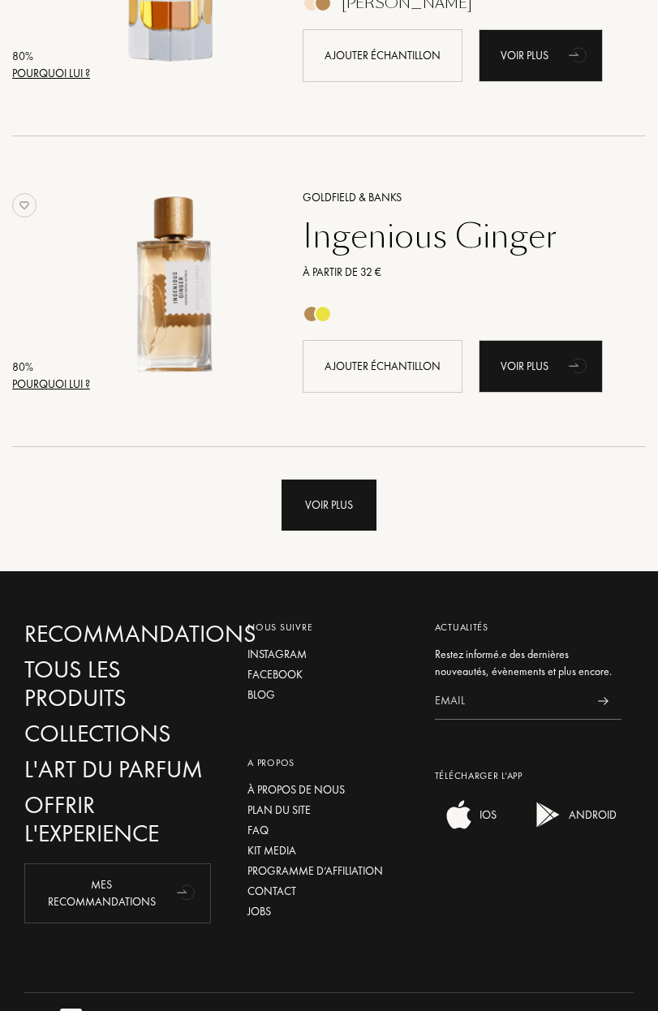
click at [330, 501] on div "Voir plus" at bounding box center [329, 505] width 95 height 51
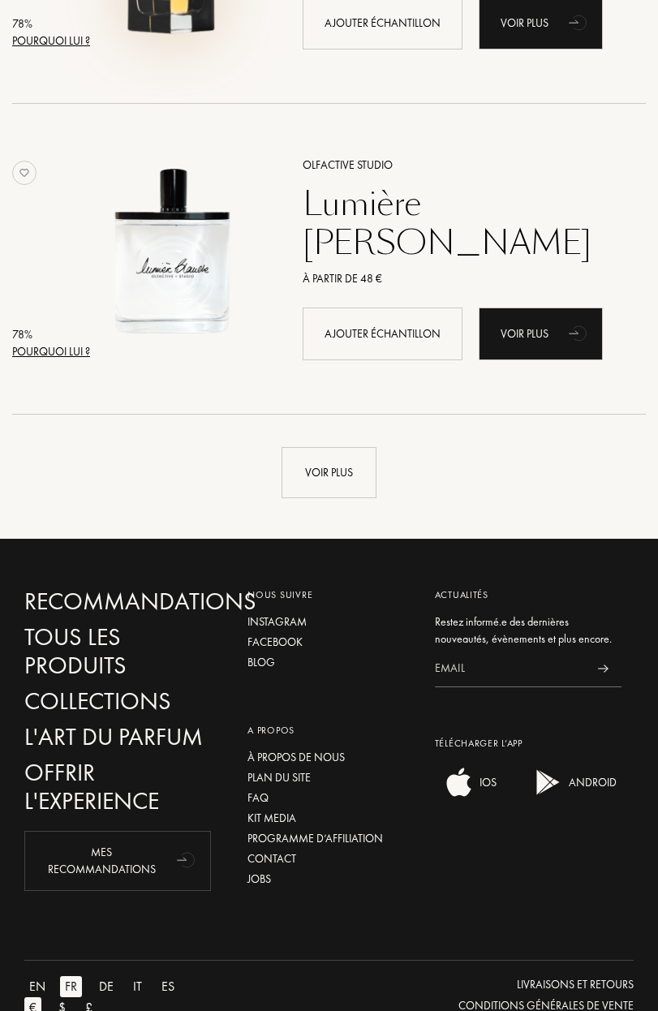
scroll to position [15391, 0]
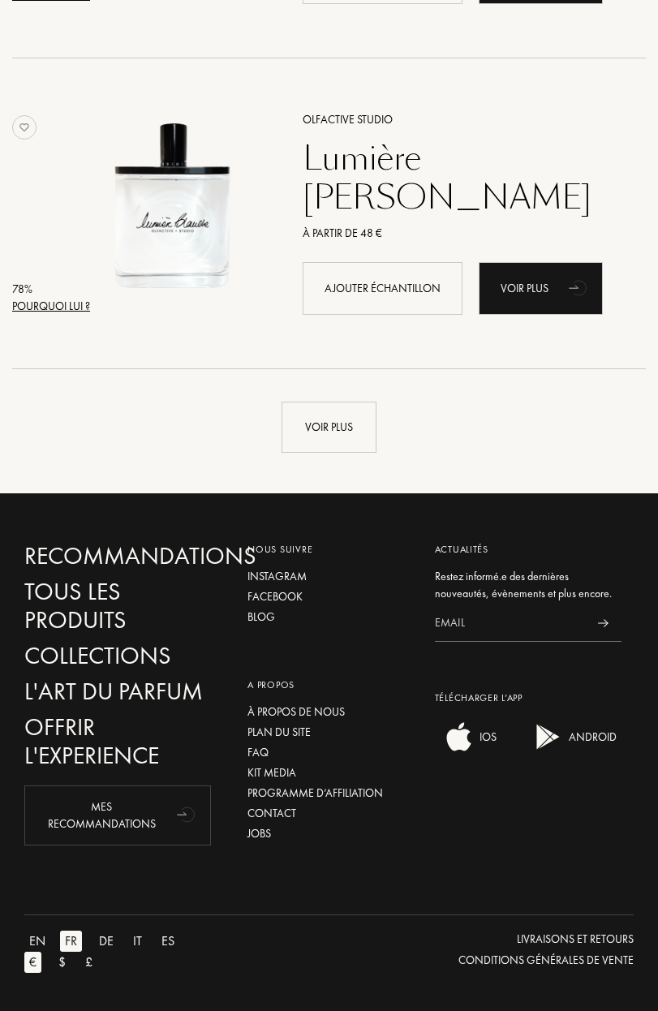
click at [307, 396] on div "Voir plus" at bounding box center [329, 411] width 634 height 84
click at [307, 403] on div "Voir plus" at bounding box center [329, 427] width 95 height 51
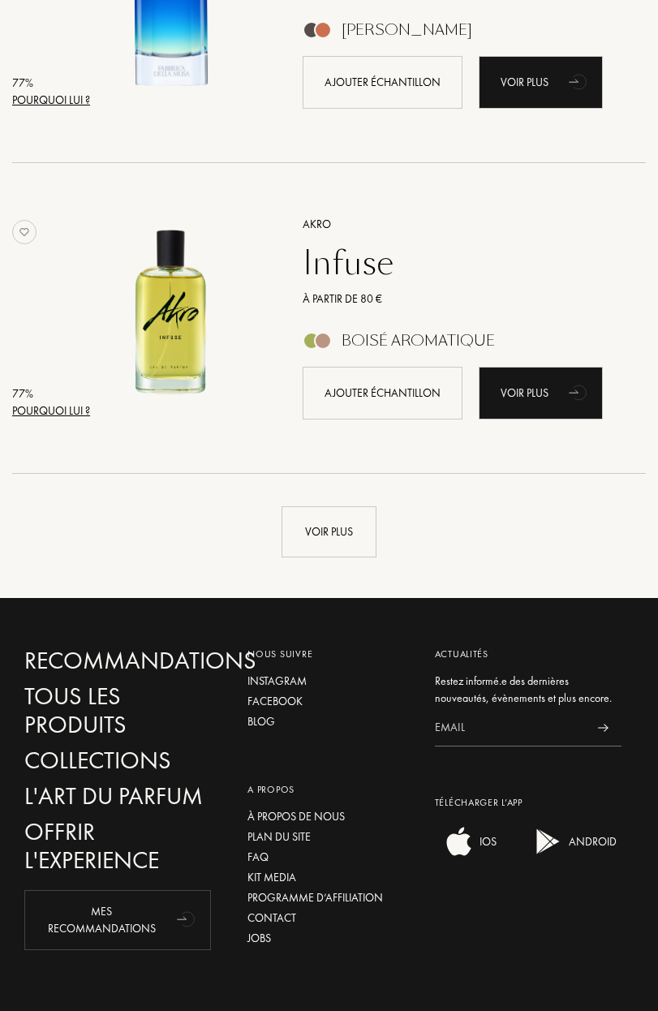
scroll to position [18428, 0]
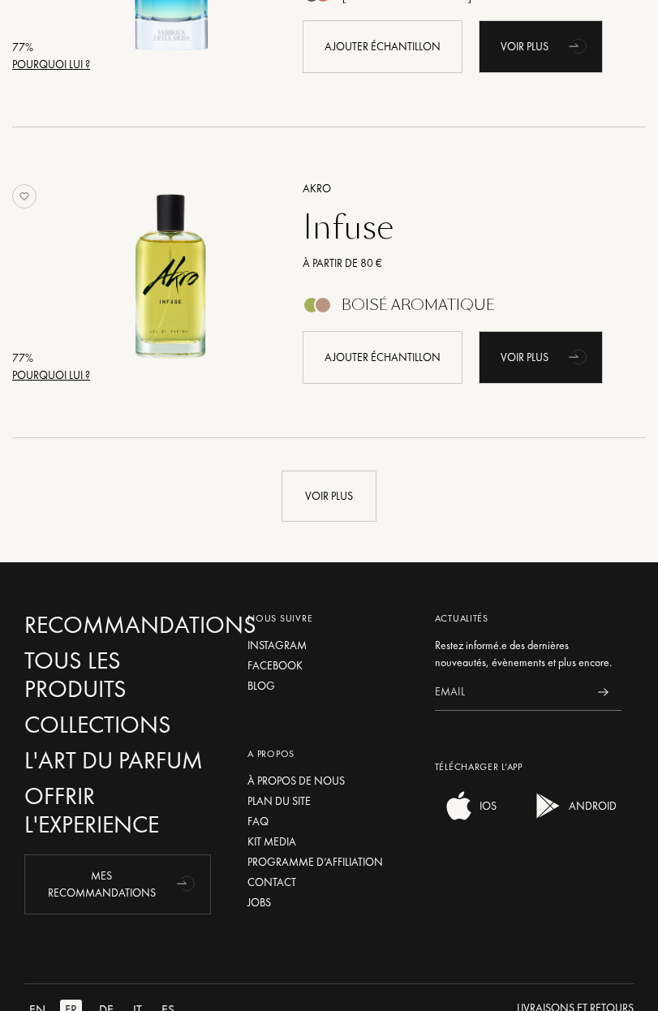
click at [304, 464] on div "Voir plus" at bounding box center [329, 480] width 634 height 84
click at [310, 493] on div "Voir plus" at bounding box center [329, 496] width 95 height 51
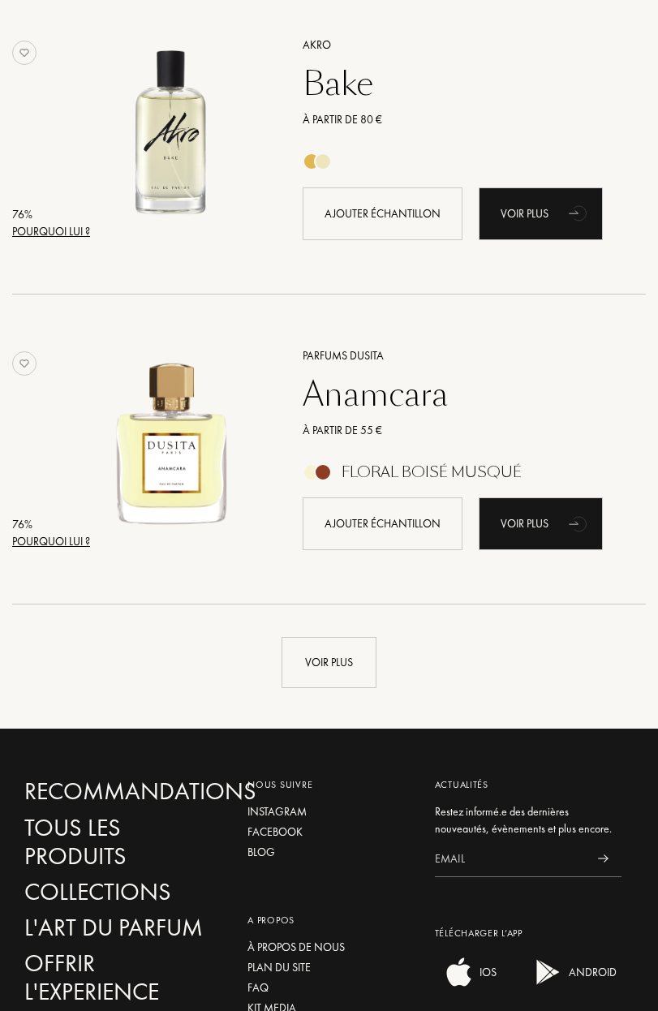
scroll to position [21371, 0]
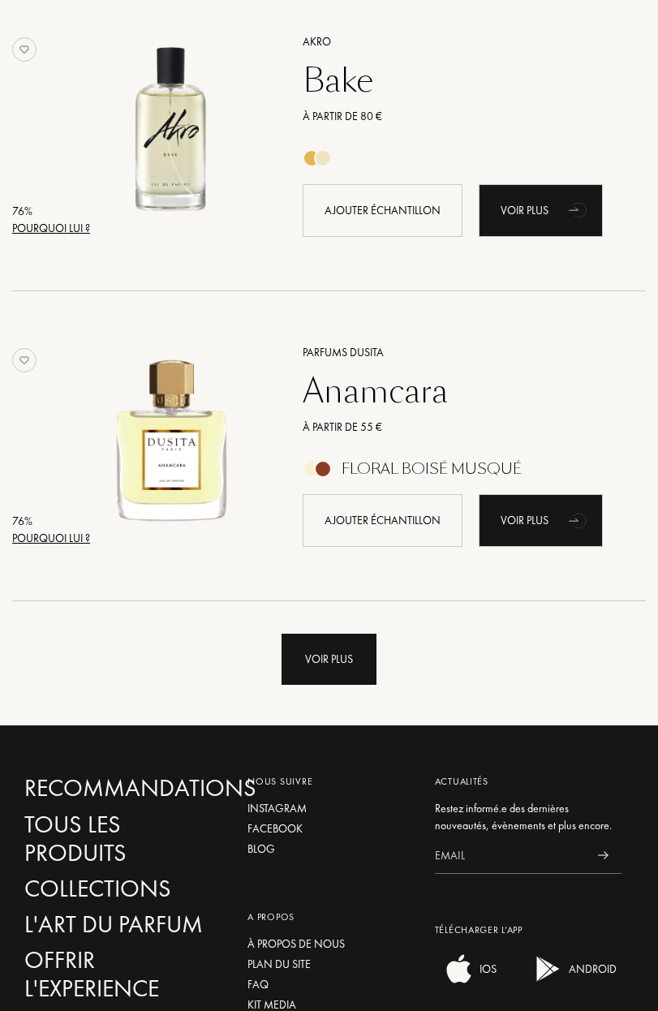
click at [321, 647] on div "Voir plus" at bounding box center [329, 659] width 95 height 51
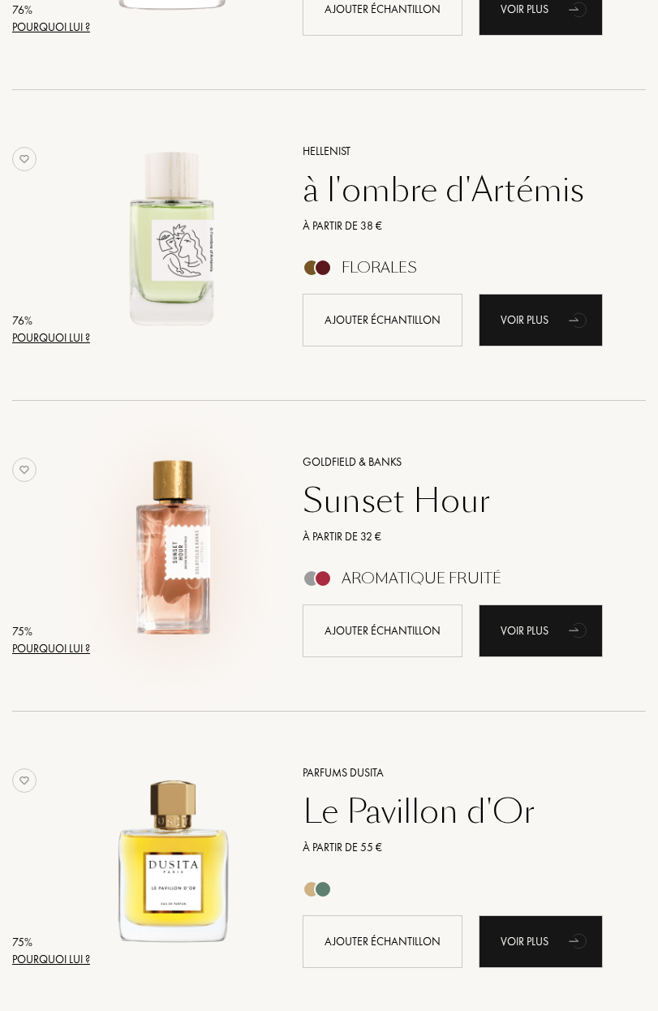
scroll to position [21851, 0]
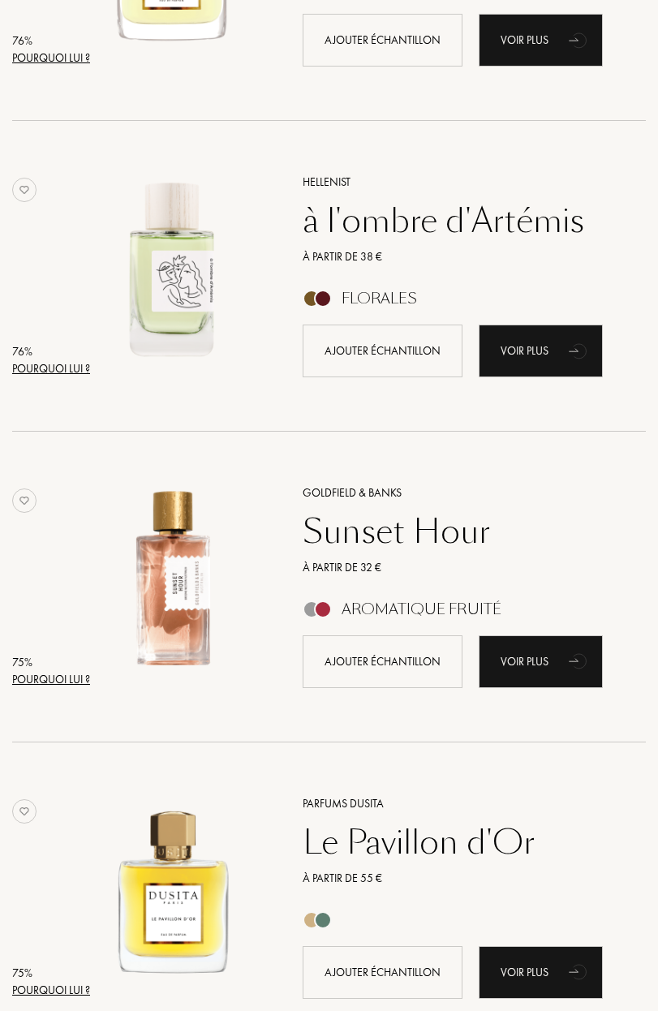
click at [437, 221] on div "à l'ombre d'Artémis" at bounding box center [456, 220] width 331 height 39
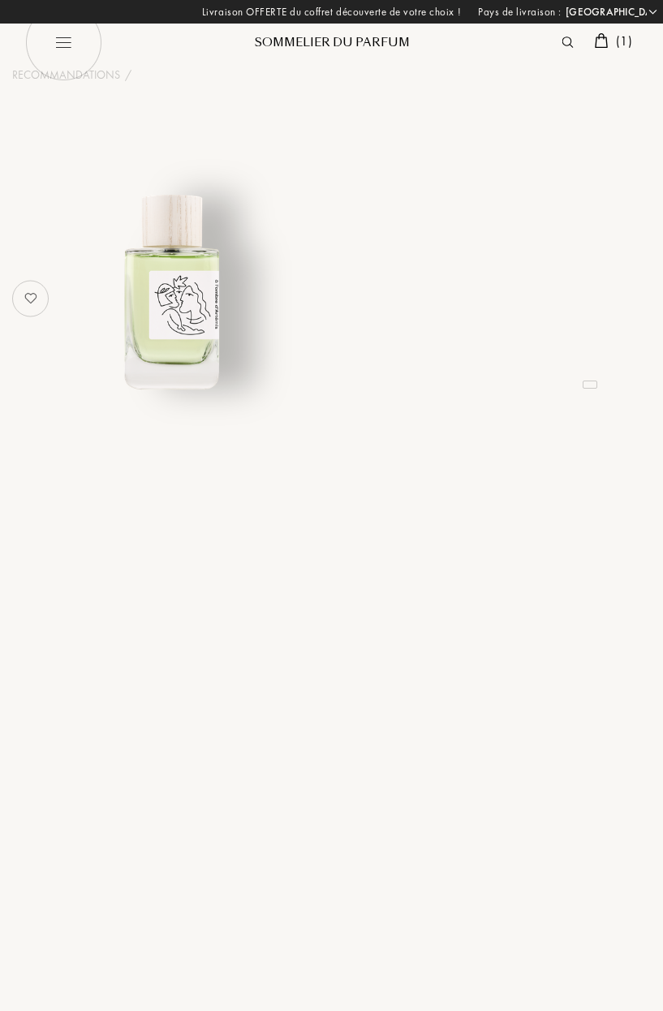
select select "FR"
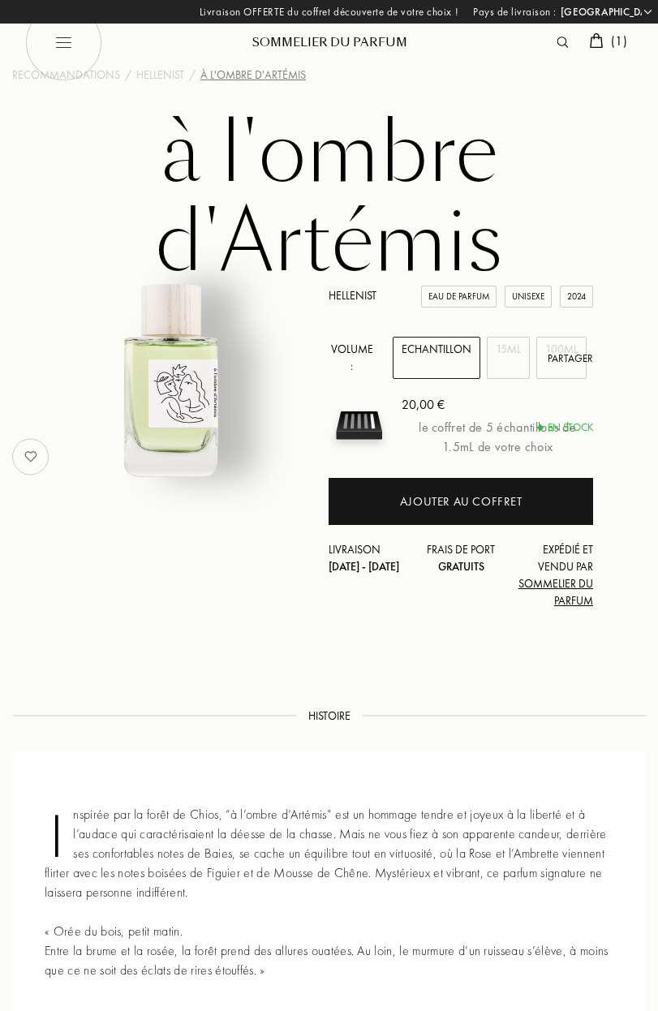
click at [279, 241] on h1 "à l'ombre d'Artémis" at bounding box center [329, 198] width 658 height 179
click at [357, 294] on link "Hellenist" at bounding box center [353, 295] width 48 height 15
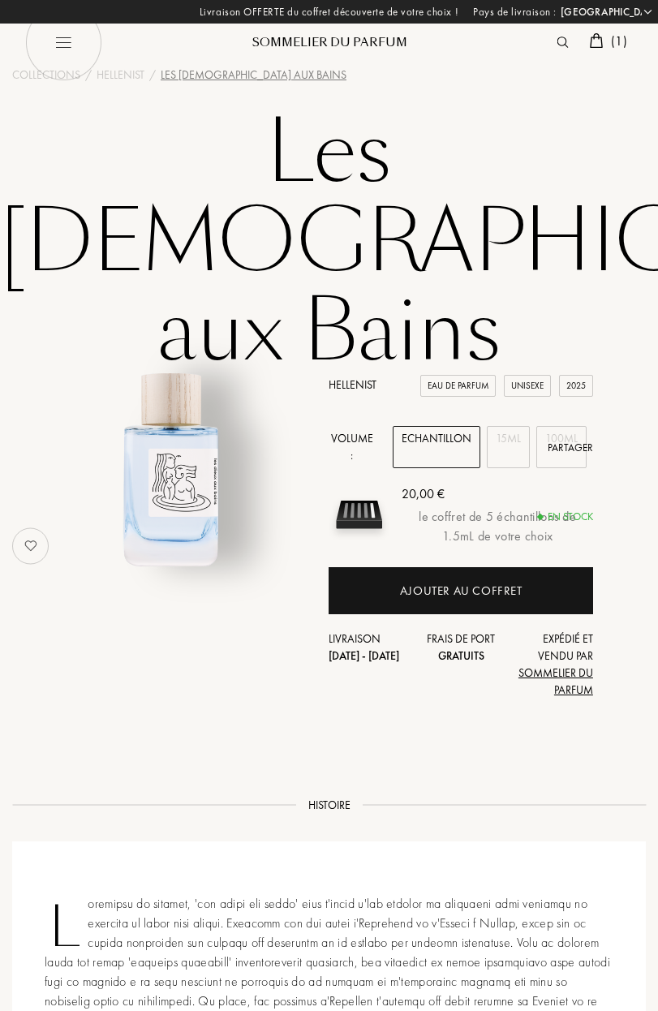
select select "FR"
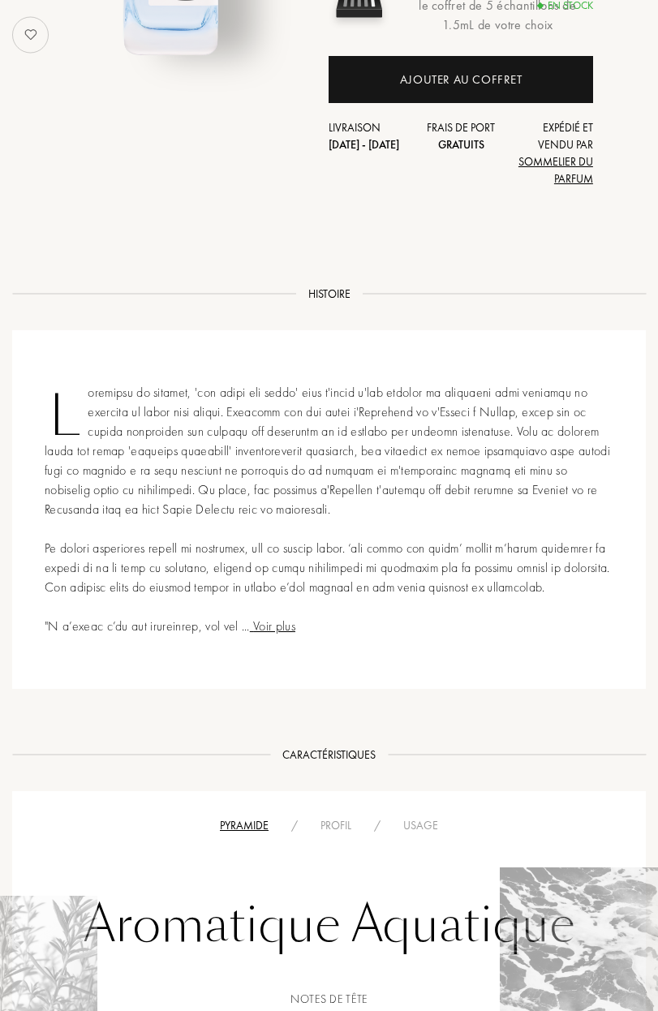
scroll to position [214, 0]
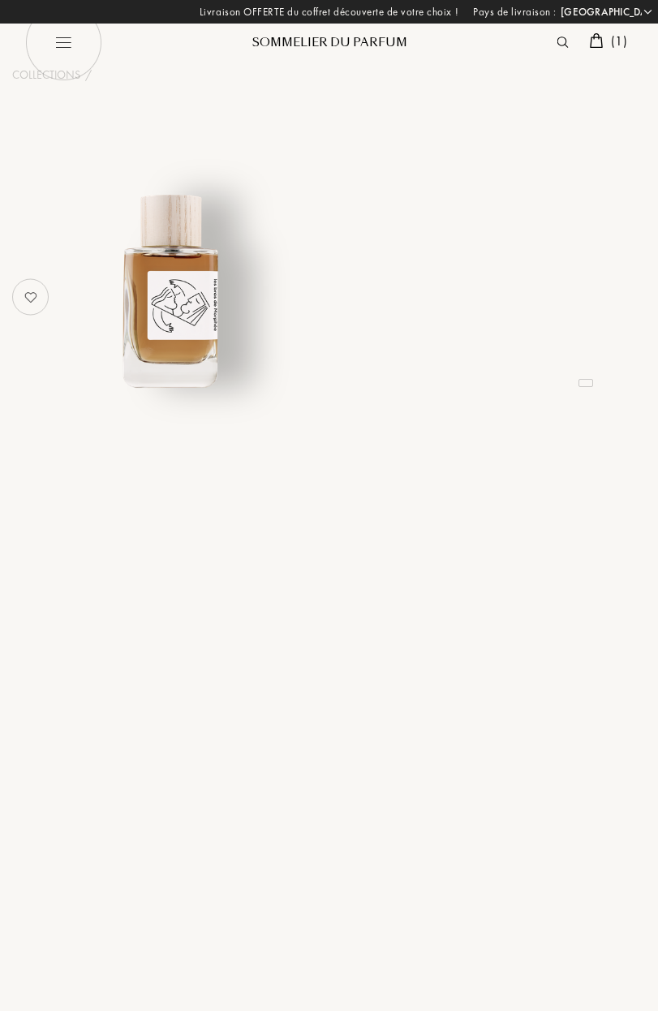
select select "FR"
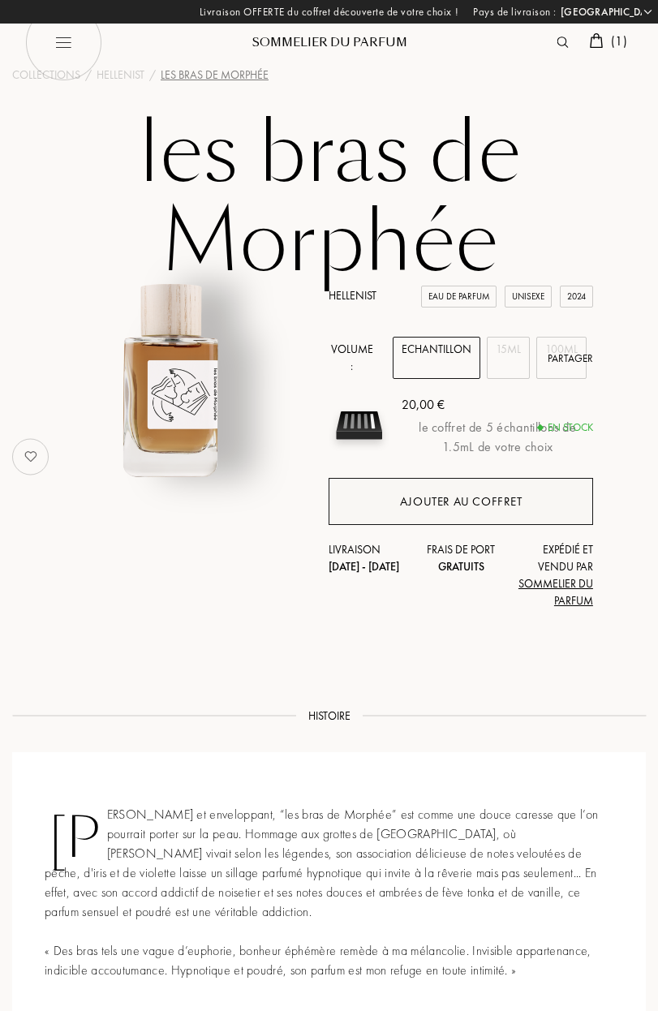
click at [414, 505] on div "Ajouter au coffret" at bounding box center [461, 502] width 123 height 19
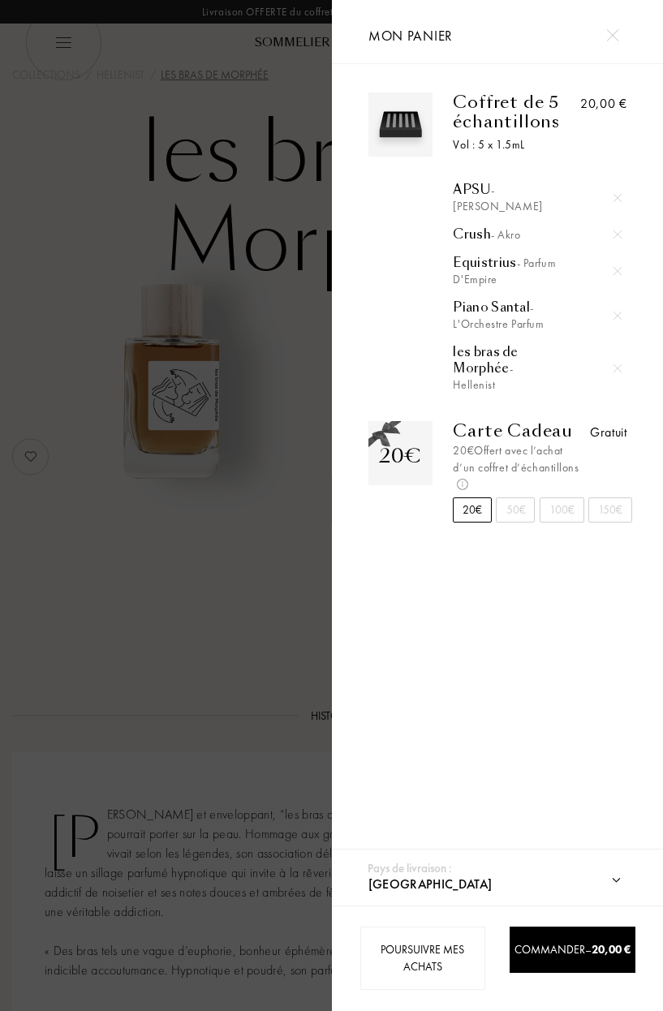
click at [259, 286] on div at bounding box center [166, 505] width 332 height 1011
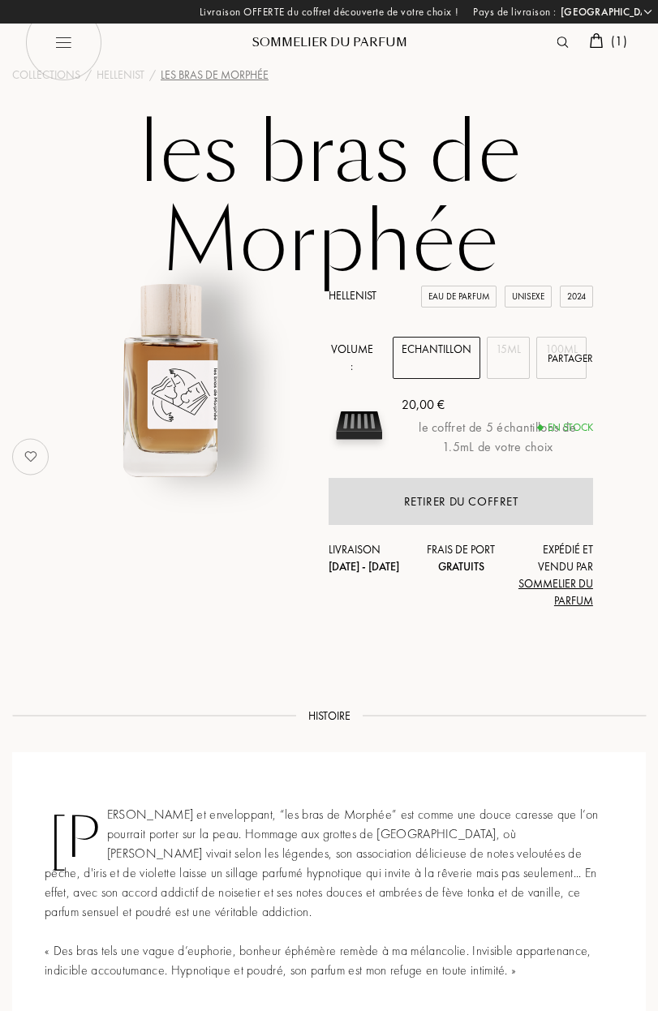
click at [67, 37] on img at bounding box center [62, 42] width 77 height 77
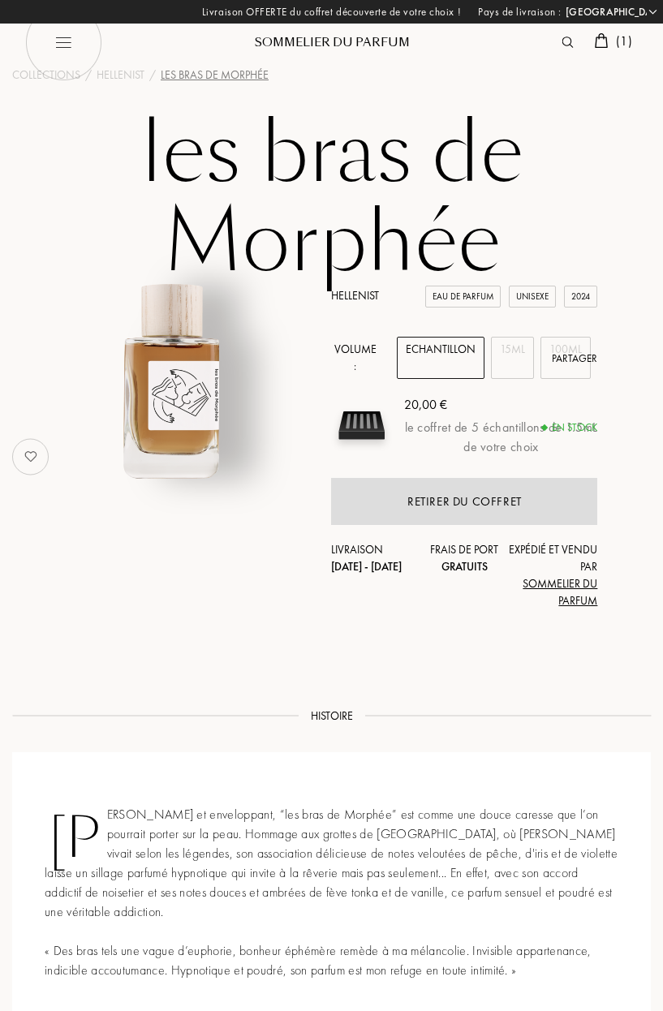
select select "FR"
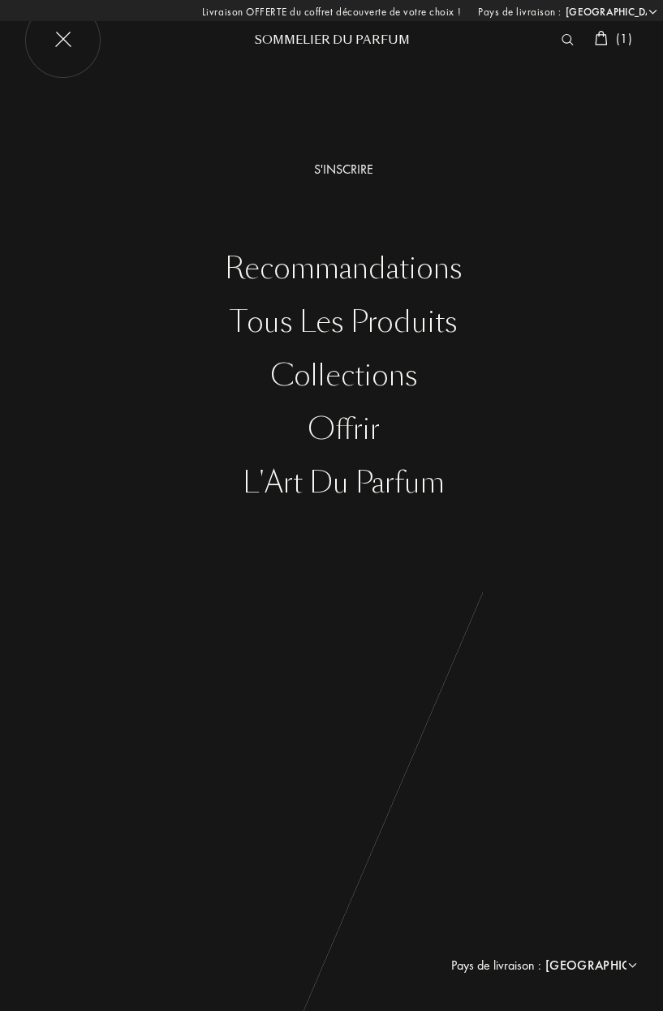
click at [312, 360] on div "Collections" at bounding box center [343, 376] width 639 height 33
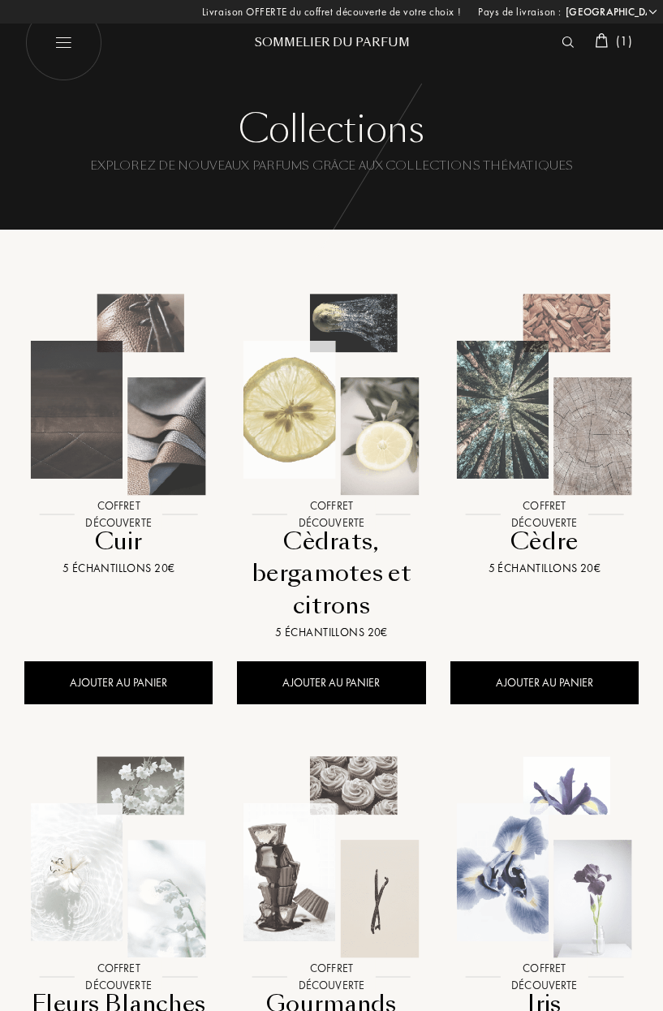
select select "FR"
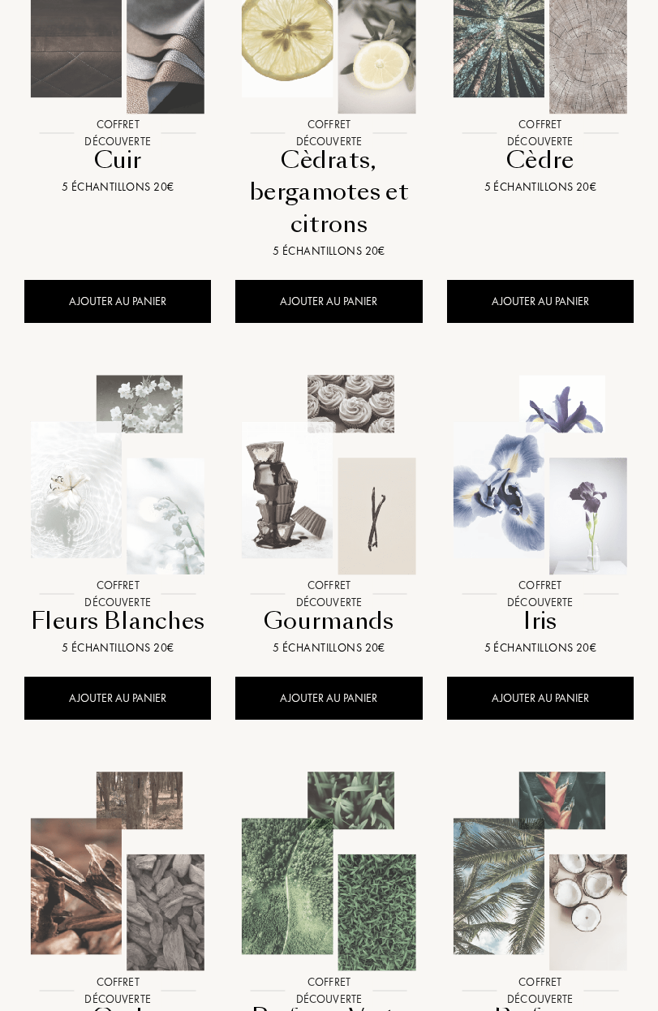
scroll to position [549, 0]
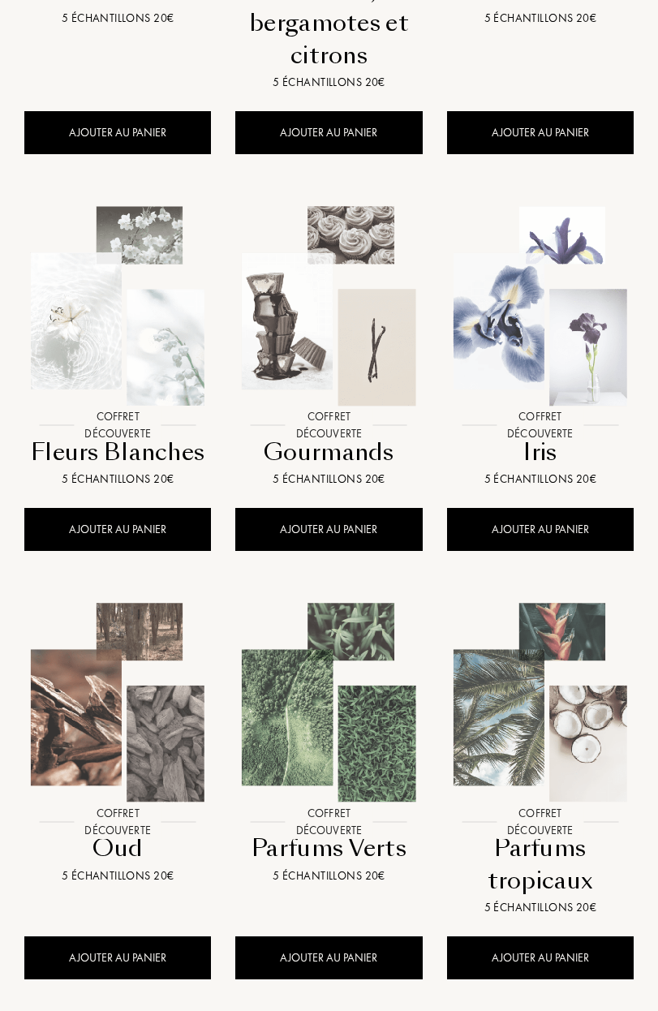
click at [536, 390] on img at bounding box center [540, 305] width 211 height 211
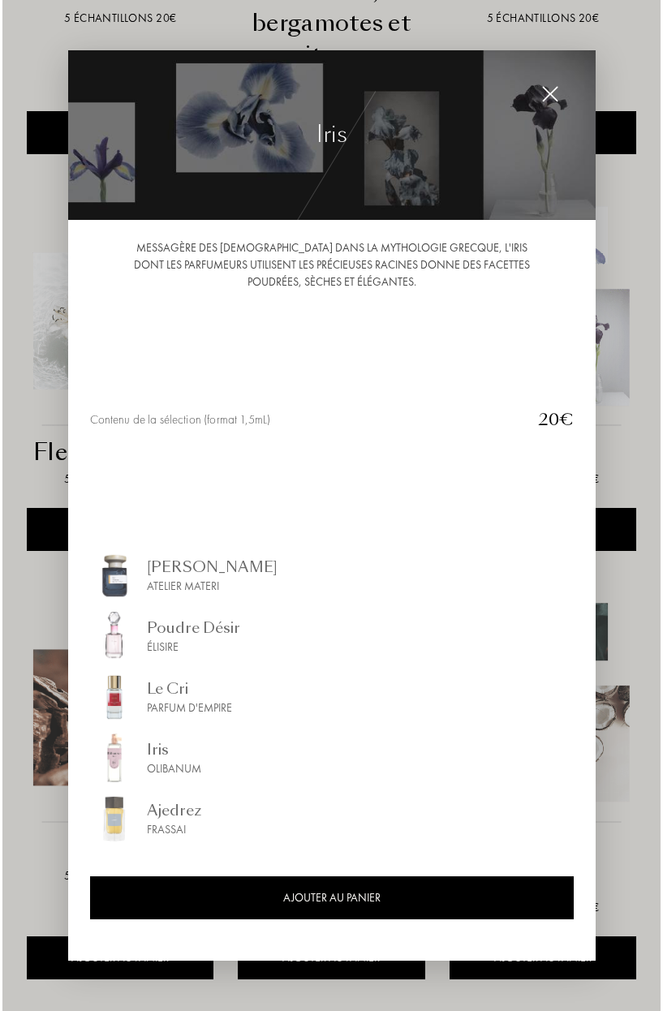
scroll to position [550, 0]
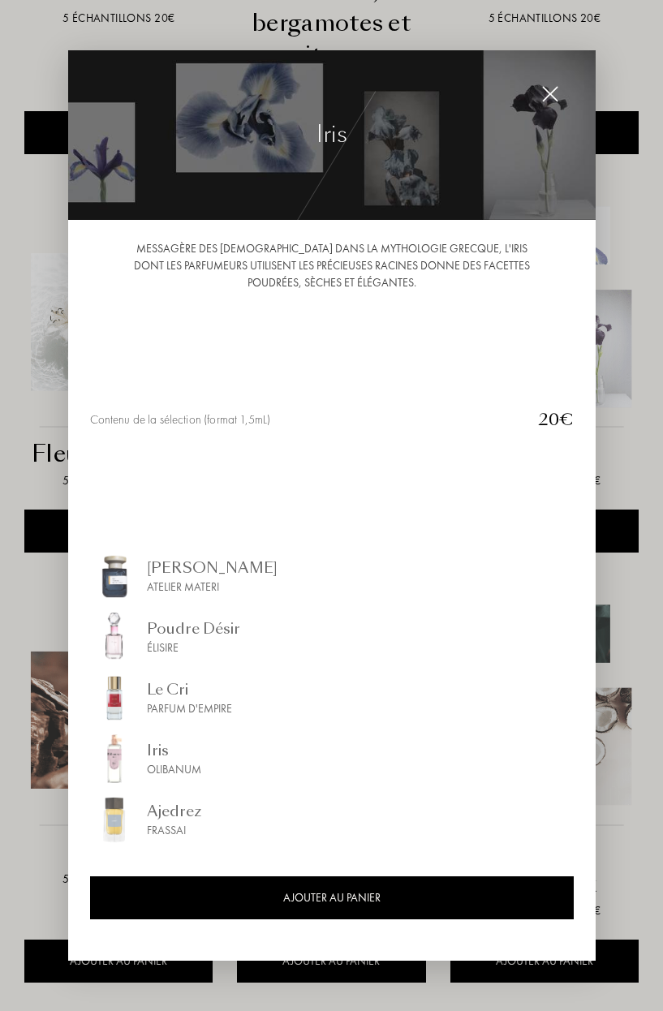
click at [611, 369] on div at bounding box center [331, 505] width 663 height 1011
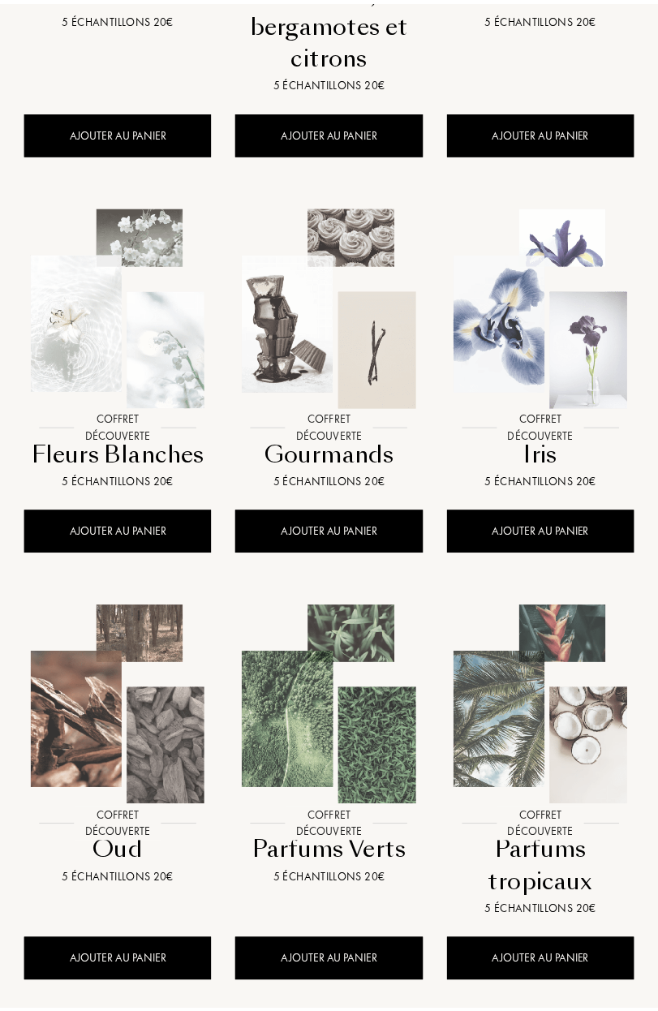
scroll to position [549, 0]
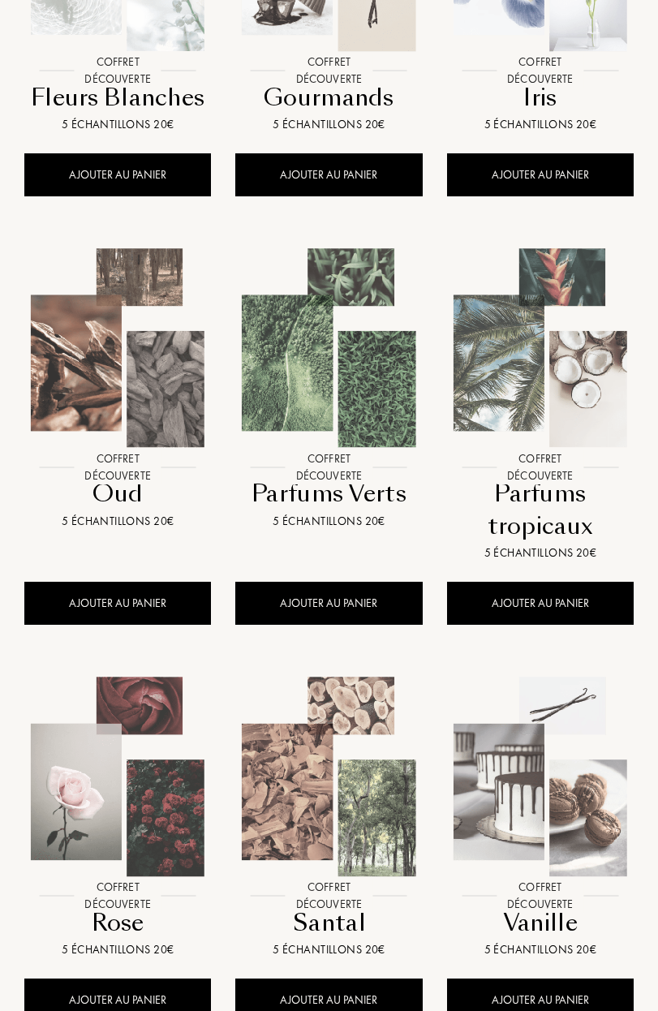
click at [311, 400] on img at bounding box center [328, 348] width 211 height 211
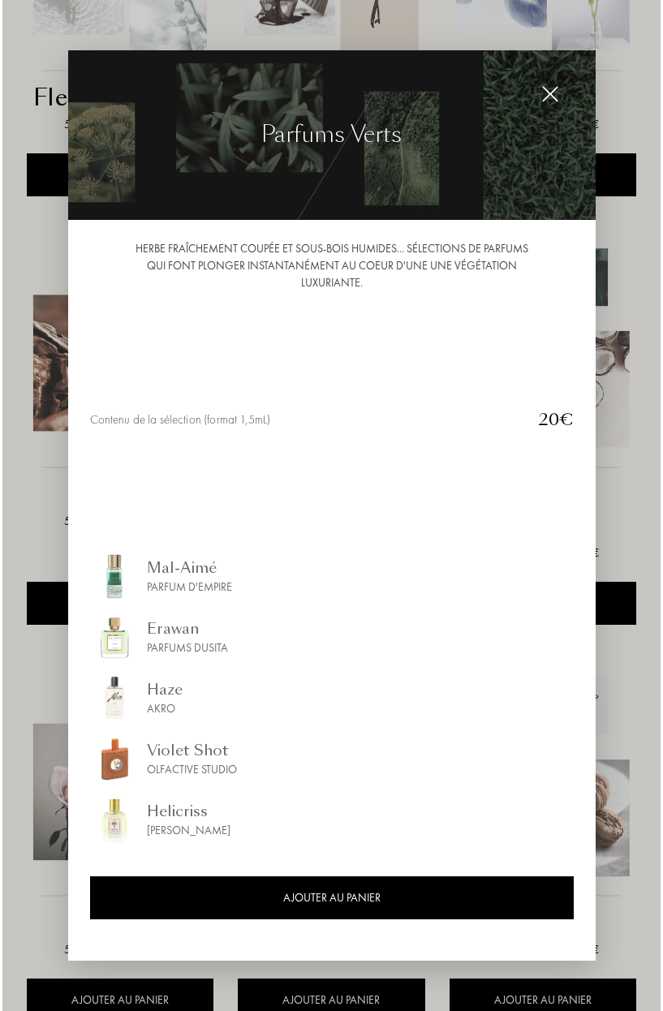
scroll to position [905, 0]
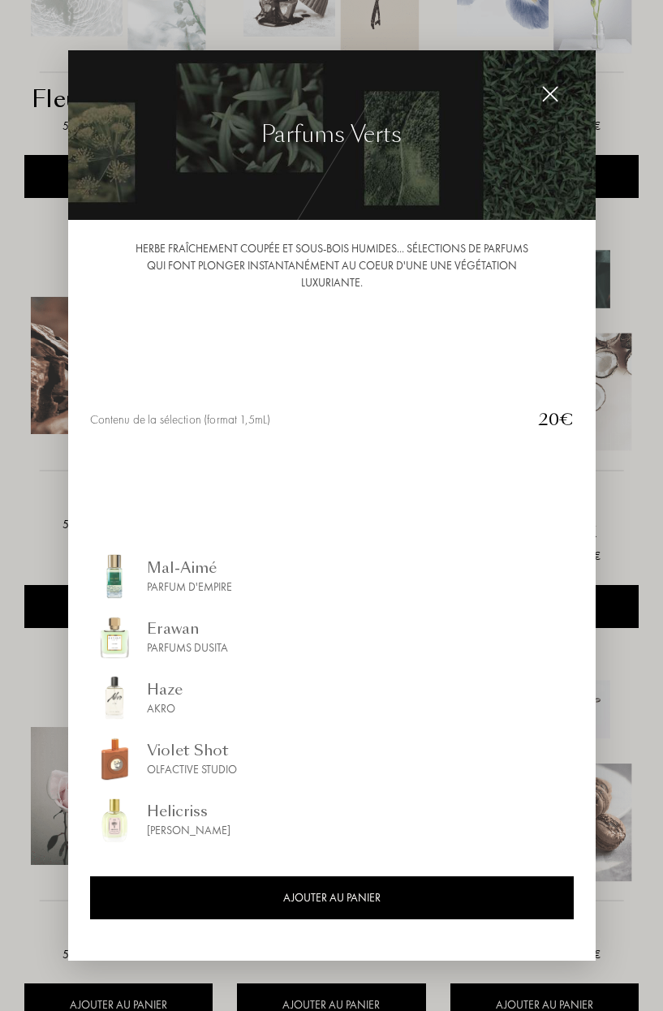
click at [637, 576] on div at bounding box center [331, 505] width 663 height 1011
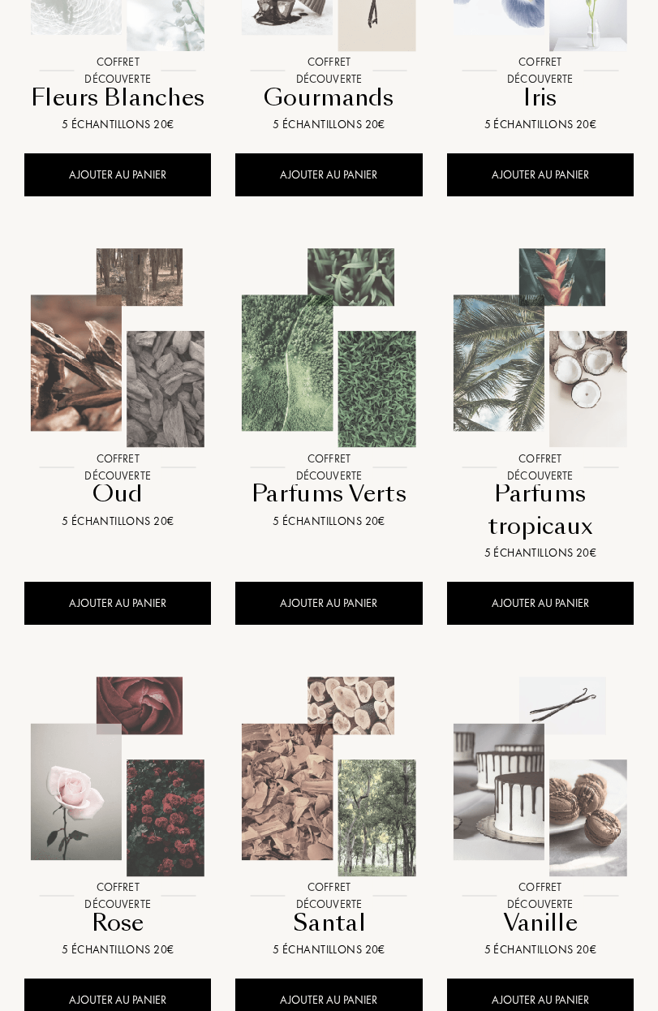
click at [304, 399] on img at bounding box center [328, 348] width 211 height 211
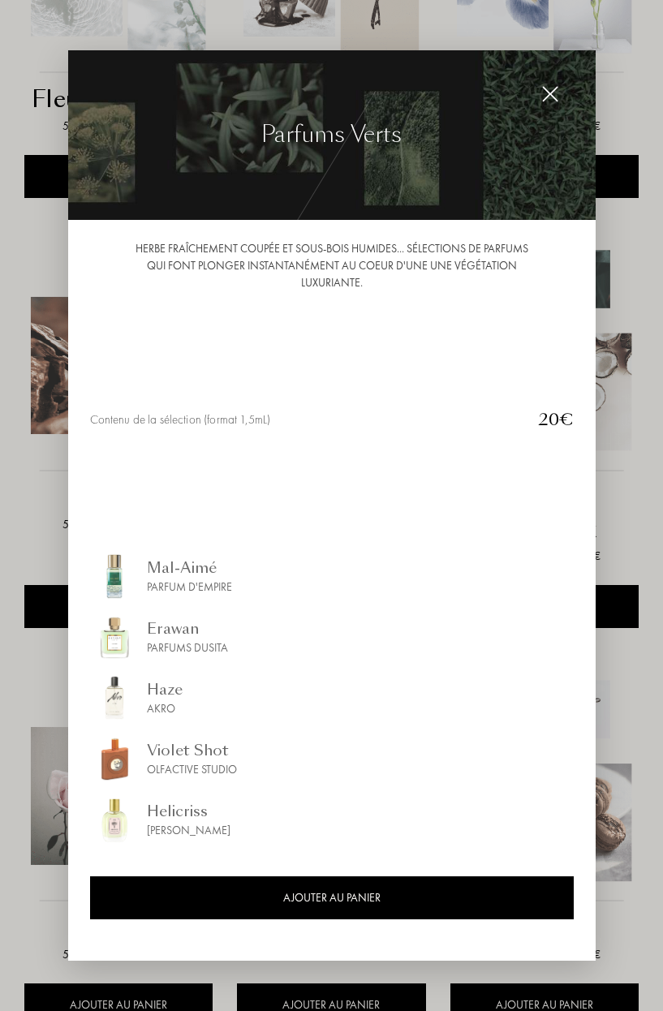
click at [111, 817] on img at bounding box center [114, 819] width 49 height 49
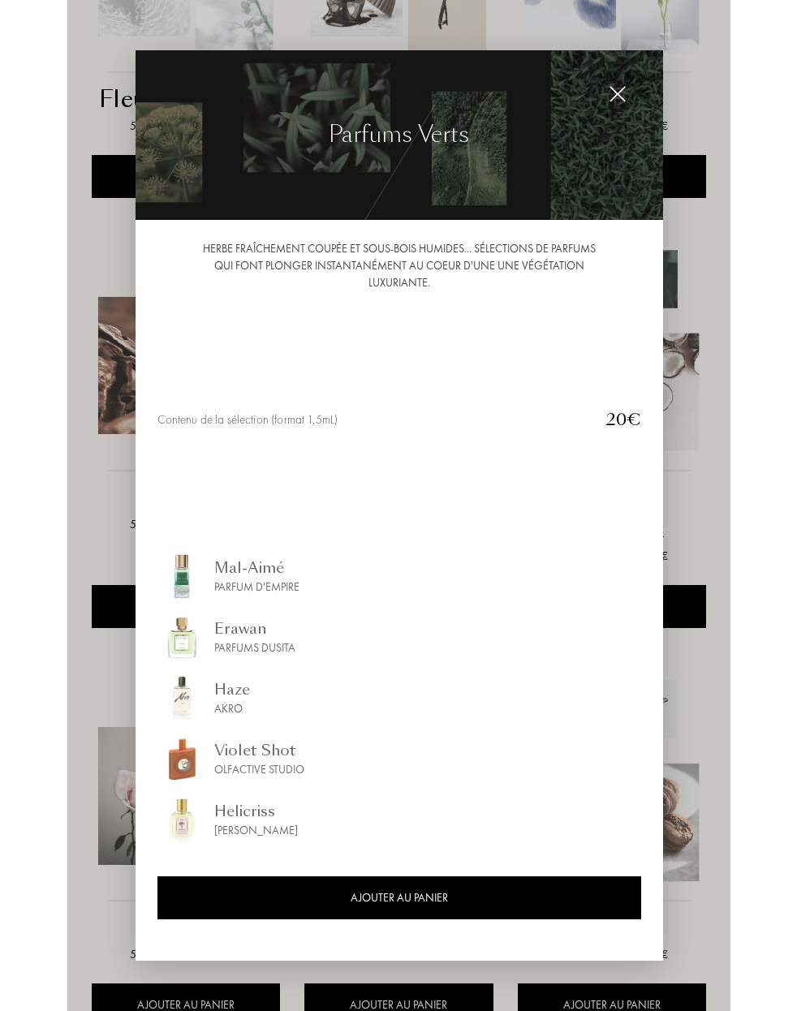
scroll to position [949, 0]
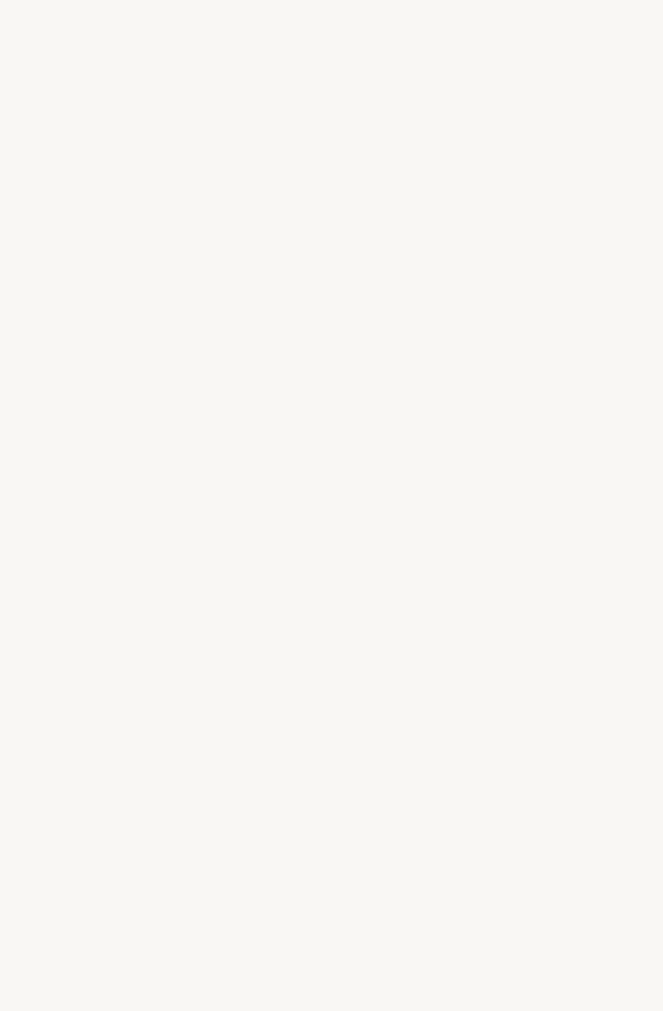
select select "FR"
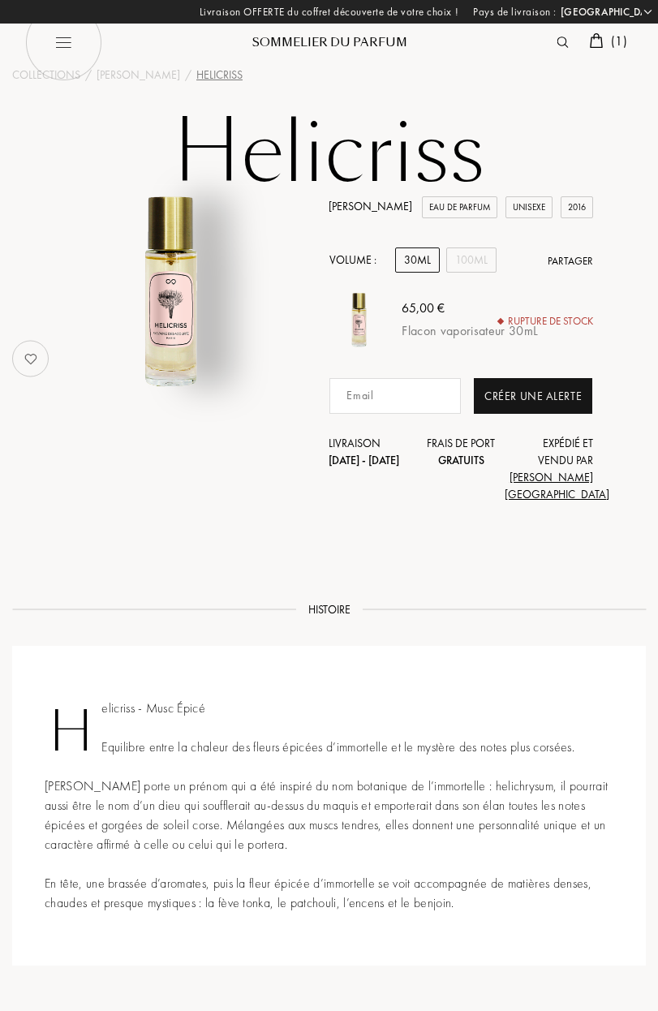
click at [394, 211] on link "[PERSON_NAME]" at bounding box center [371, 206] width 84 height 15
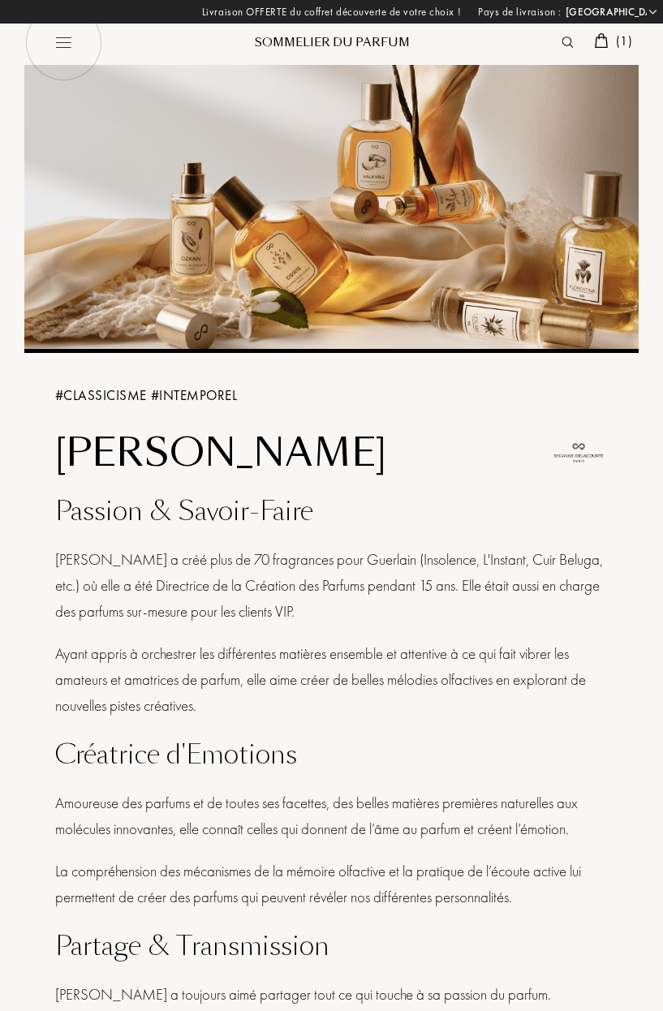
select select "FR"
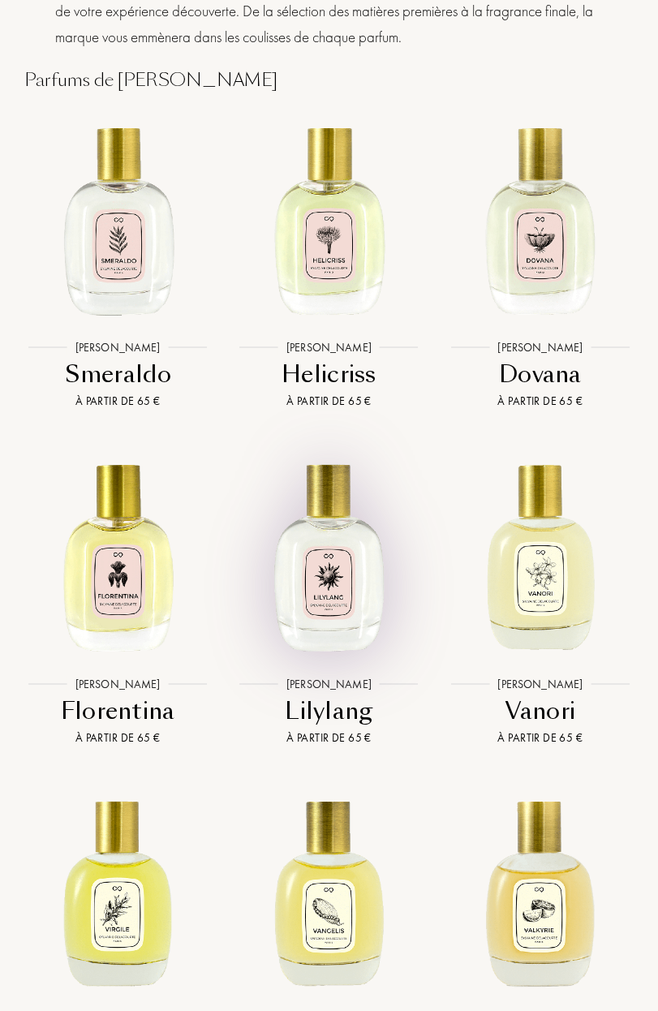
scroll to position [2984, 0]
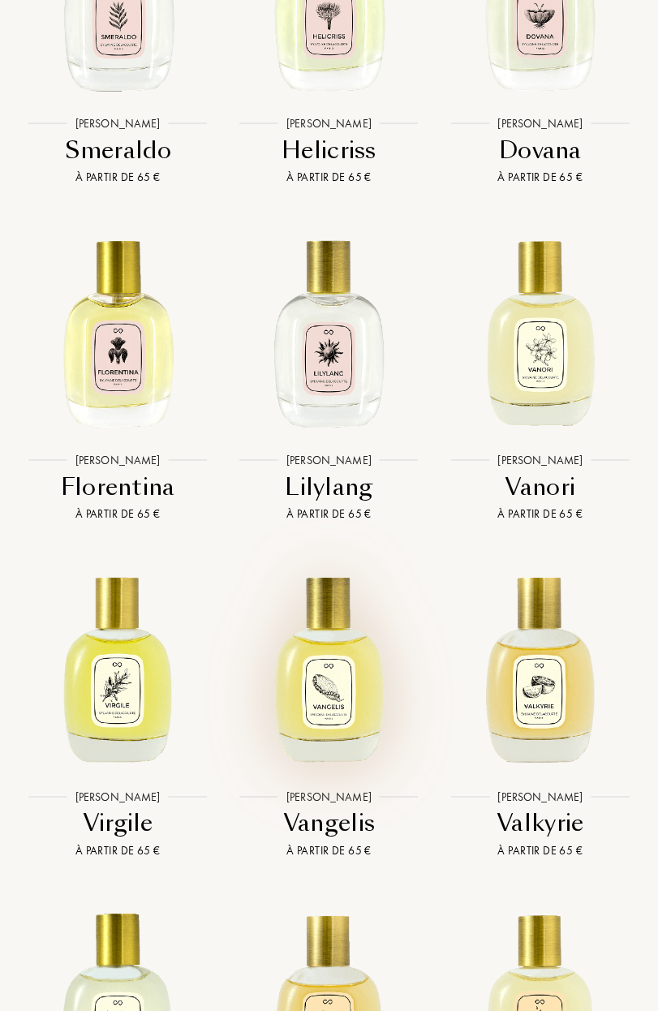
click at [316, 631] on img at bounding box center [328, 666] width 211 height 211
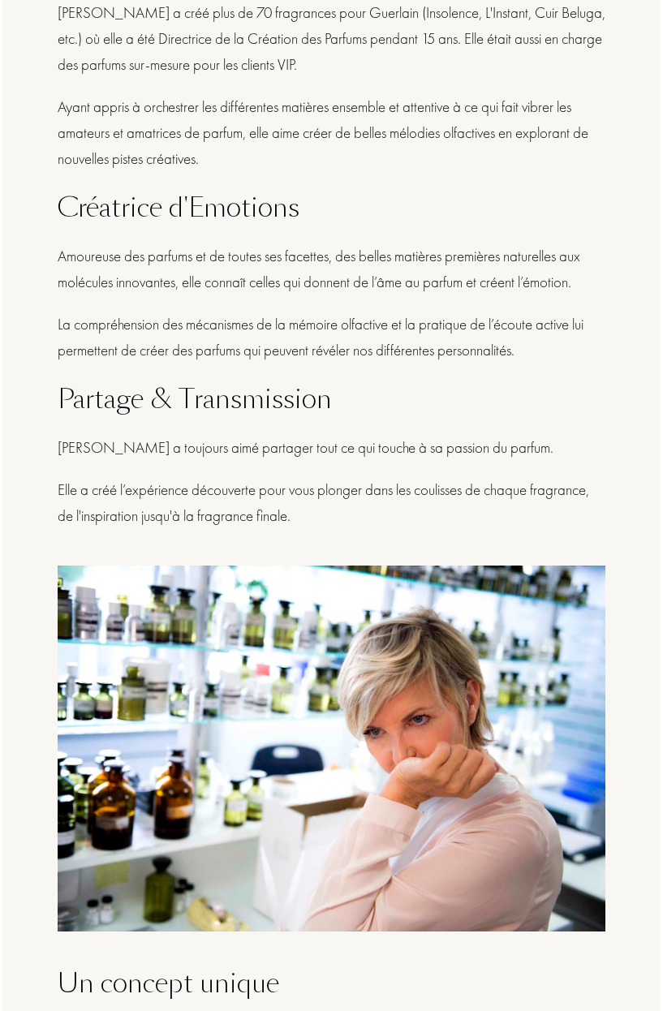
scroll to position [0, 0]
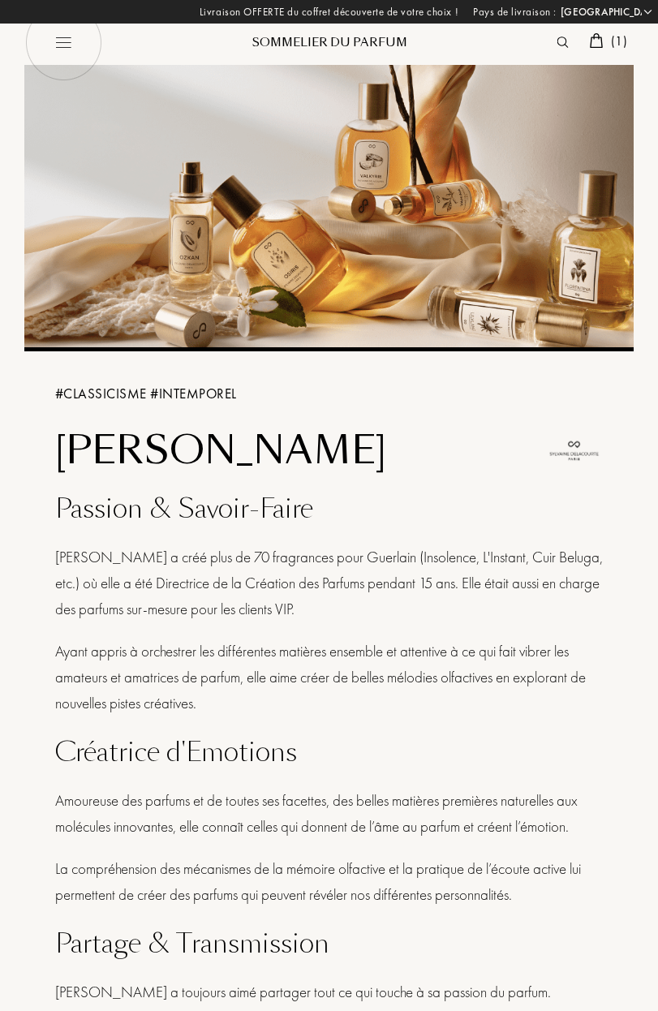
click at [87, 58] on img at bounding box center [62, 42] width 77 height 77
select select "FR"
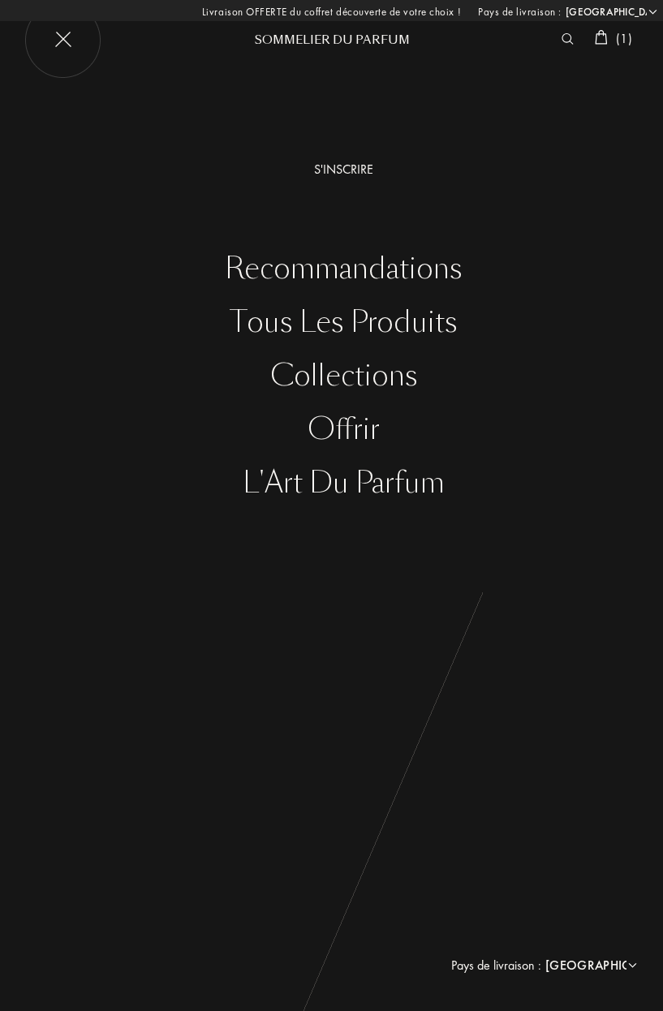
click at [340, 387] on div "Collections" at bounding box center [343, 376] width 639 height 33
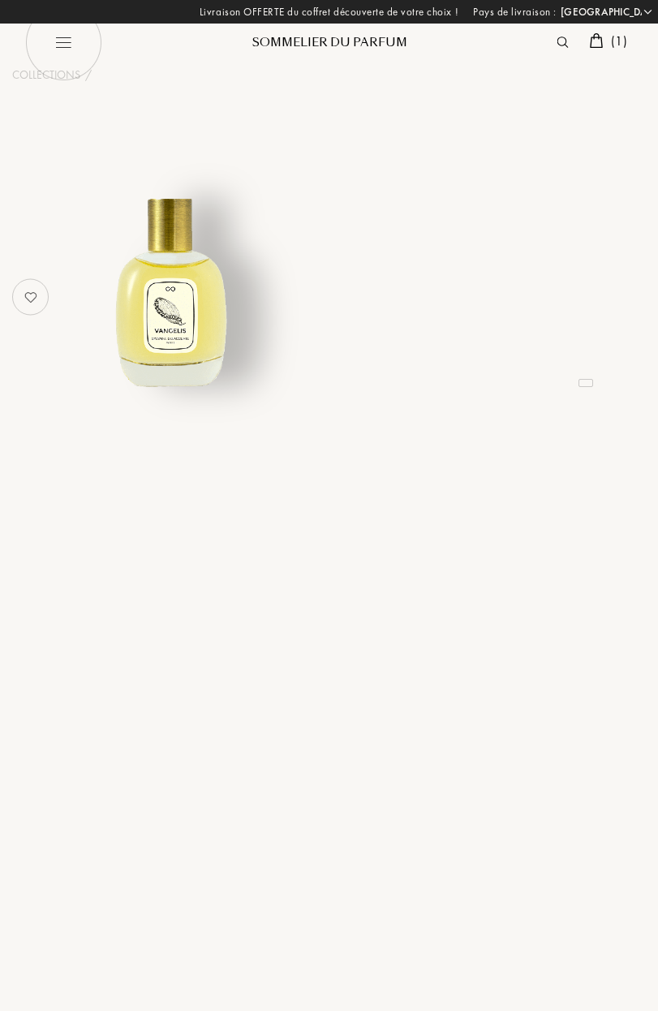
select select "FR"
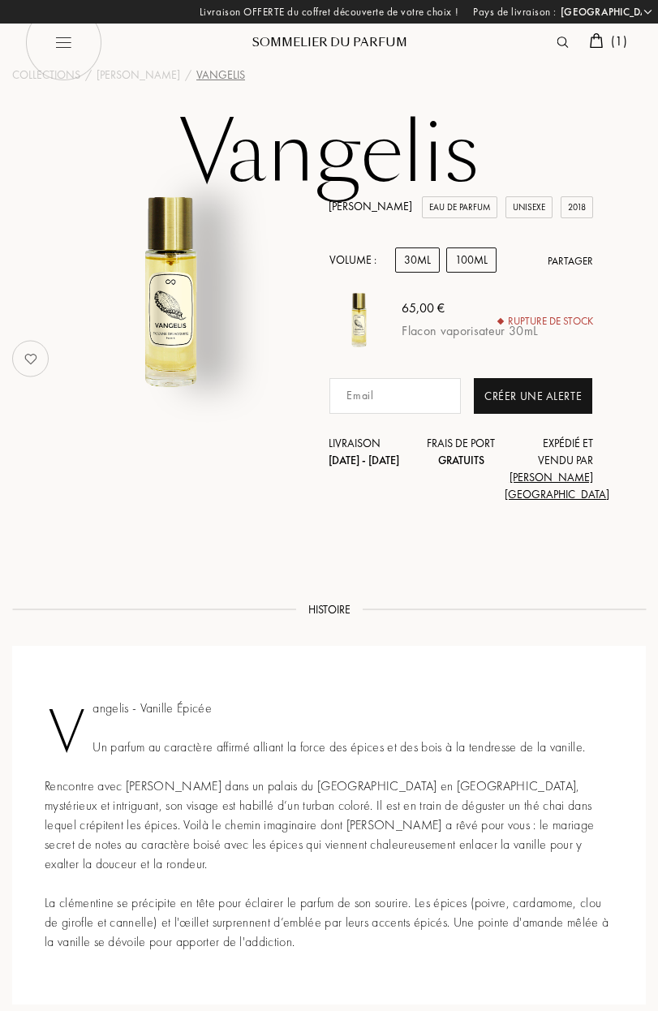
click at [471, 261] on div "100mL" at bounding box center [471, 260] width 50 height 25
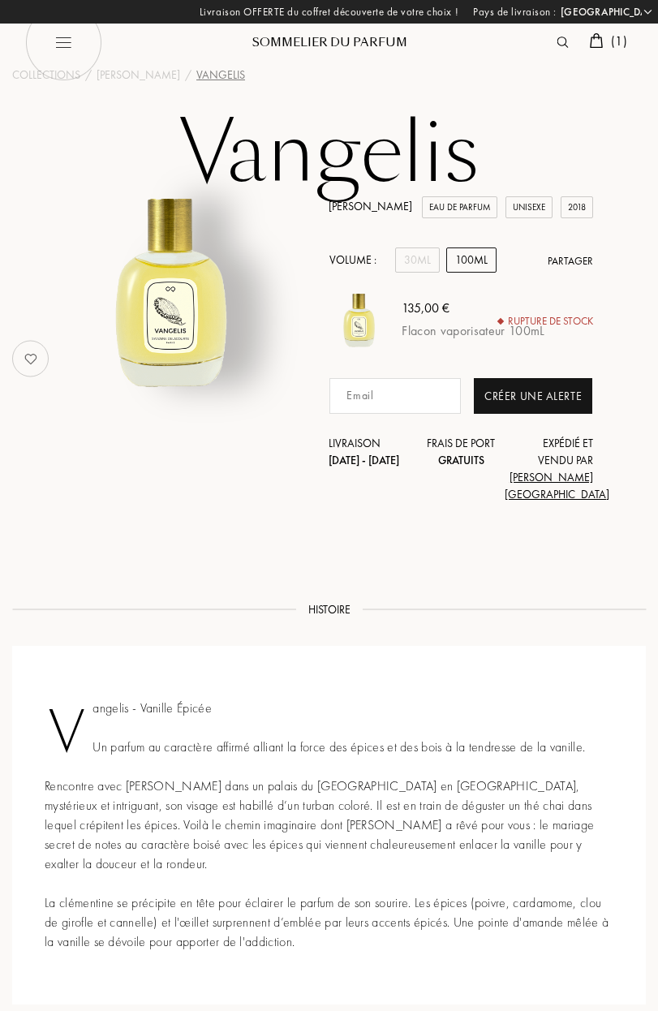
click at [394, 259] on div "Volume : 30mL 100mL Partager" at bounding box center [461, 260] width 264 height 25
click at [398, 264] on div "30mL" at bounding box center [417, 260] width 45 height 25
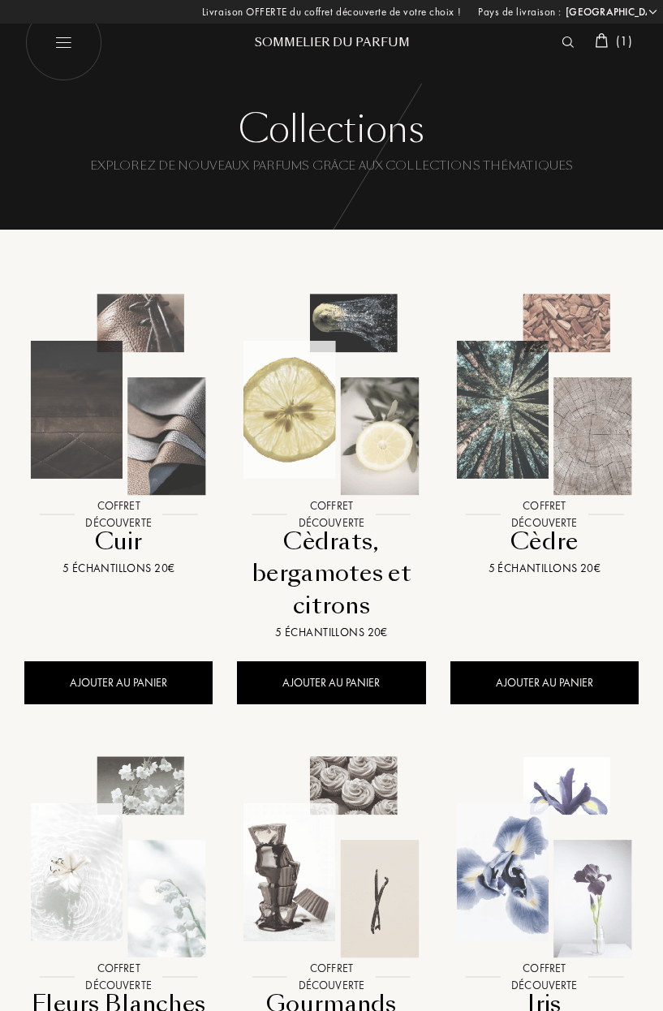
select select "FR"
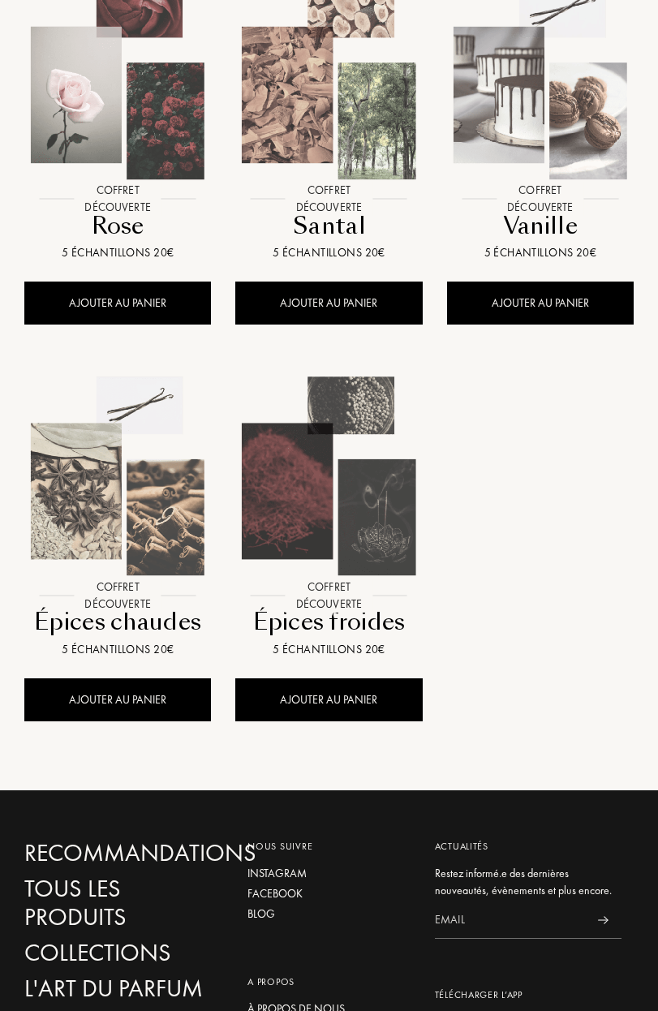
scroll to position [1304, 0]
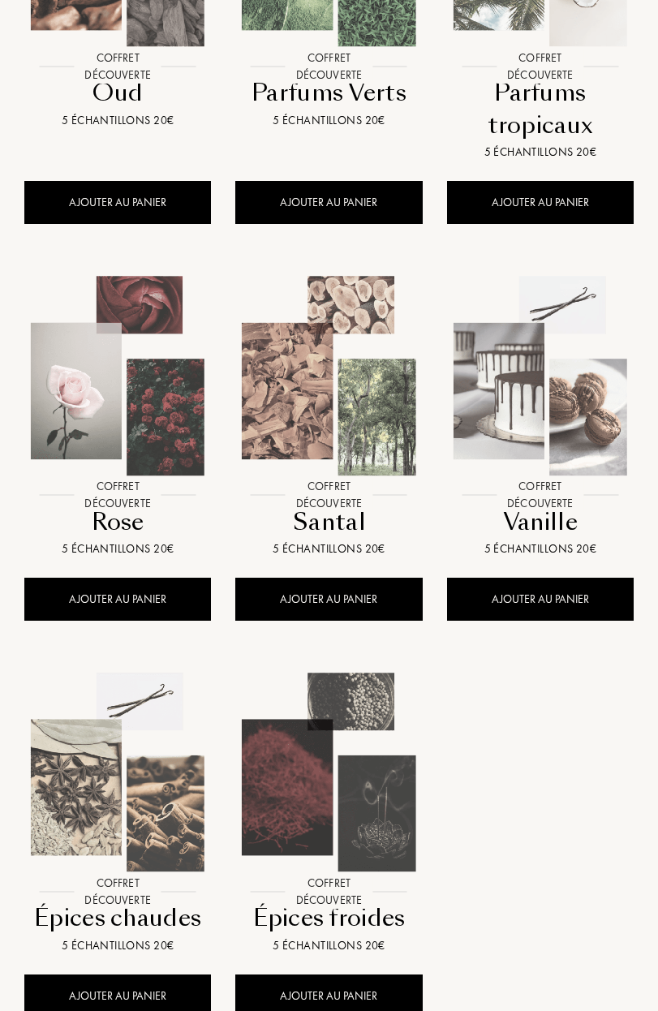
click at [93, 545] on div "5 échantillons 20€" at bounding box center [118, 548] width 174 height 17
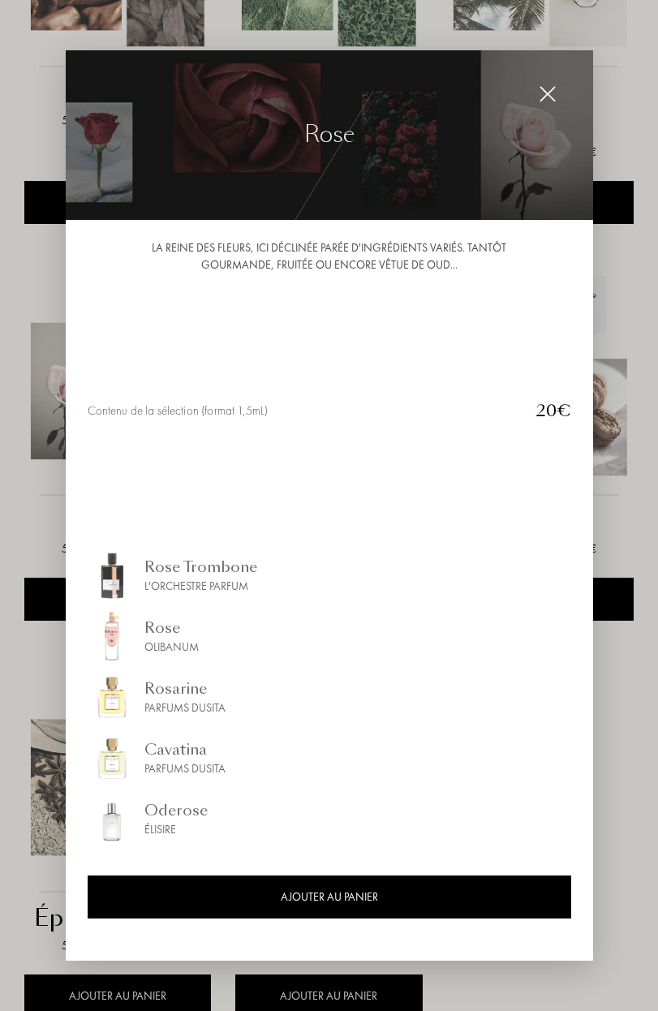
click at [122, 580] on div "[PERSON_NAME] L'Orchestre Parfum Rose Olibanum [PERSON_NAME] Dusita Cavatina Pa…" at bounding box center [330, 746] width 484 height 388
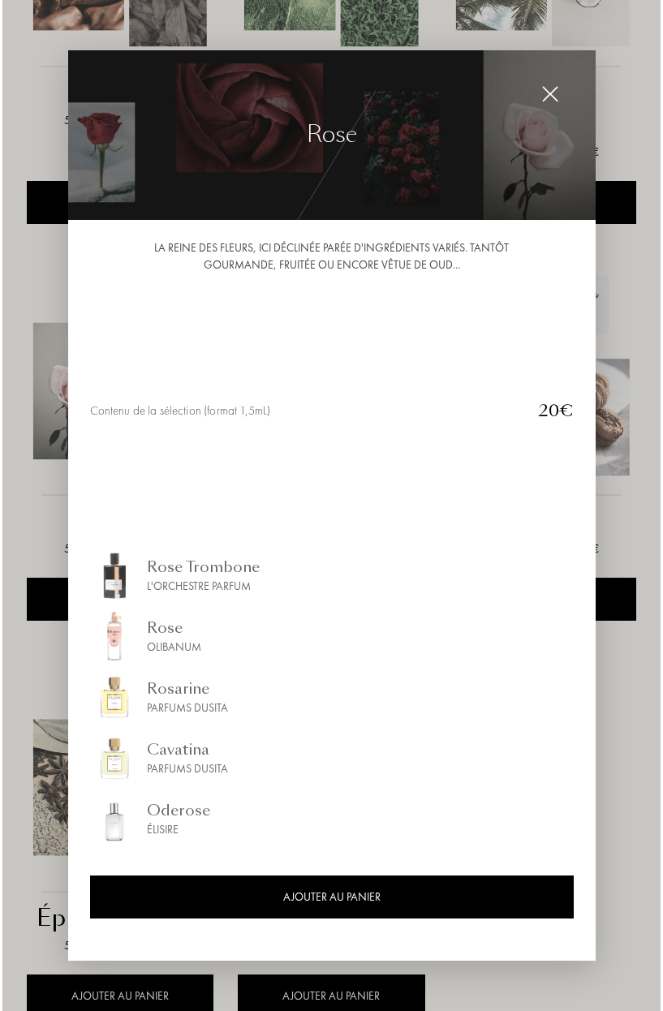
scroll to position [1307, 0]
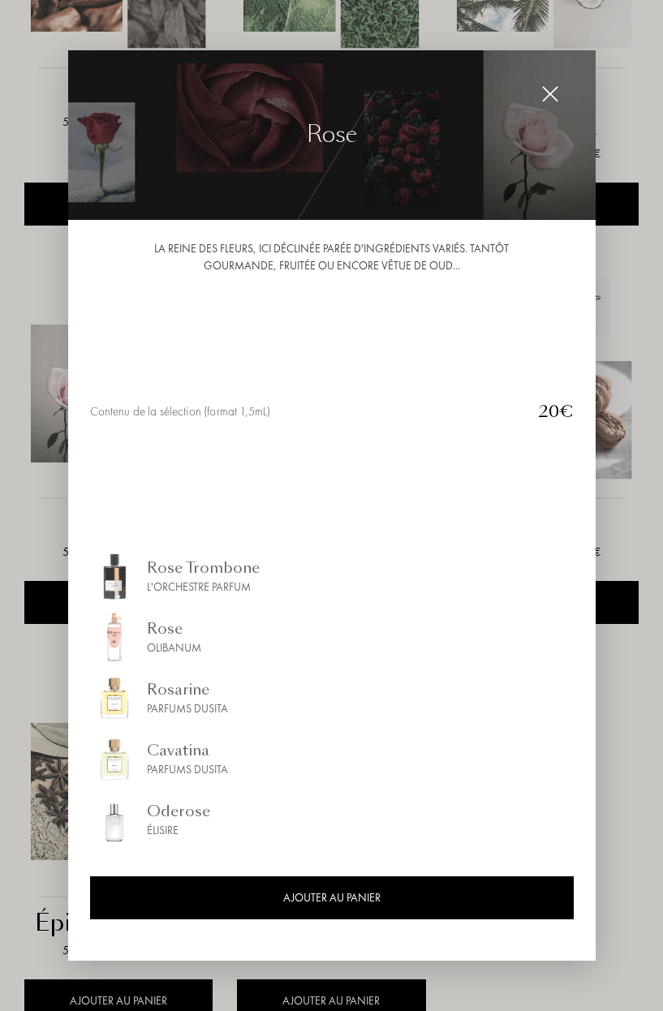
click at [123, 630] on img at bounding box center [114, 637] width 49 height 49
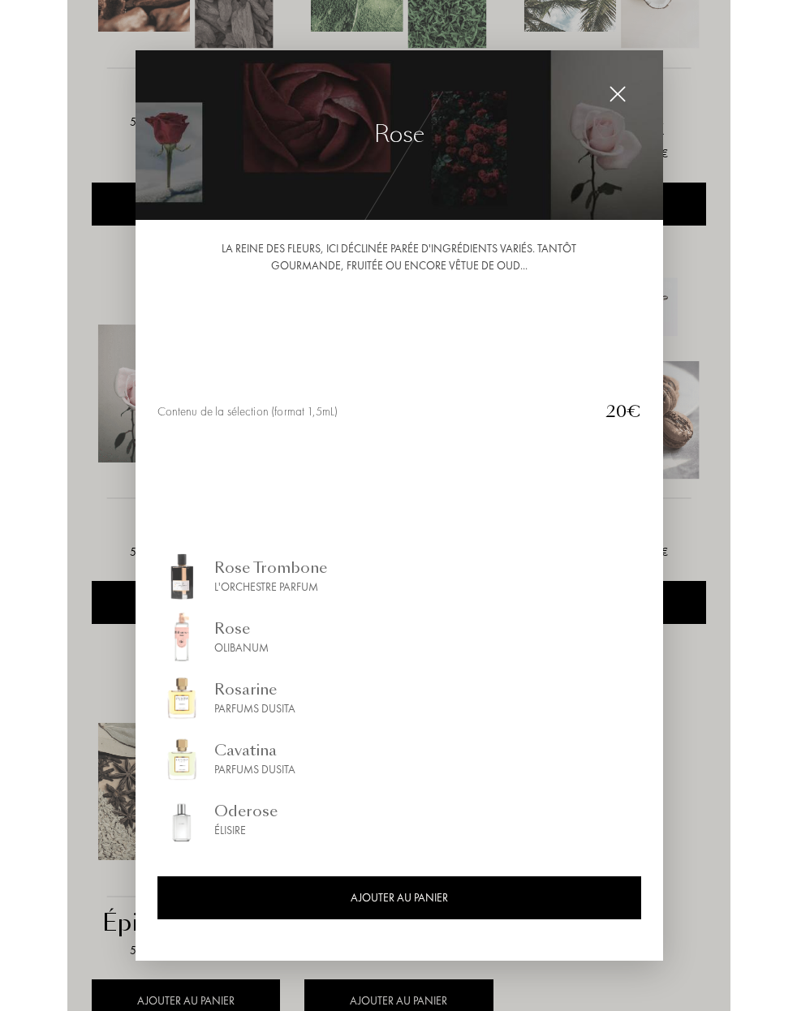
scroll to position [1397, 0]
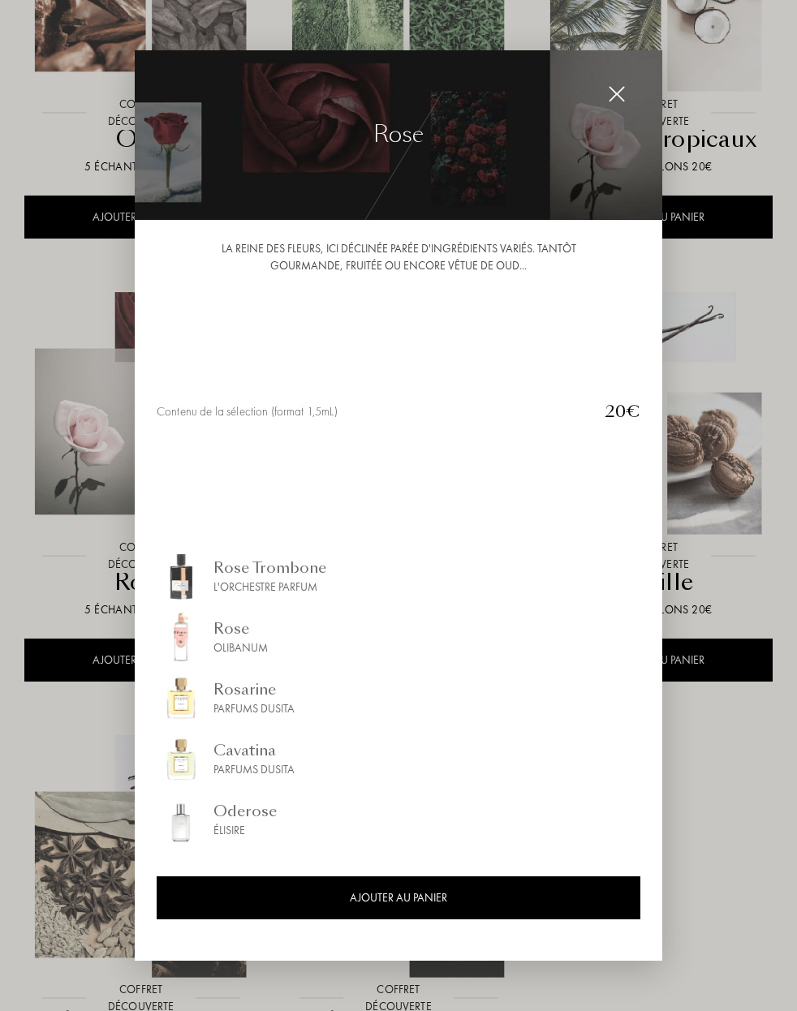
click at [601, 92] on div at bounding box center [617, 94] width 32 height 32
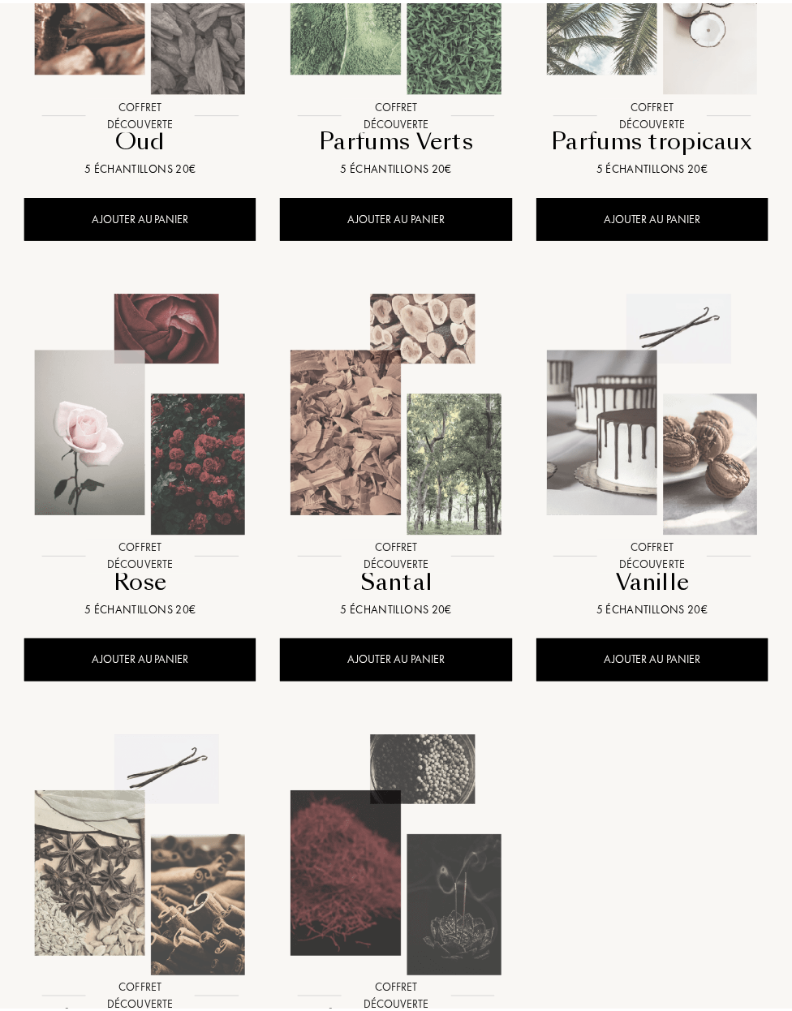
scroll to position [1393, 0]
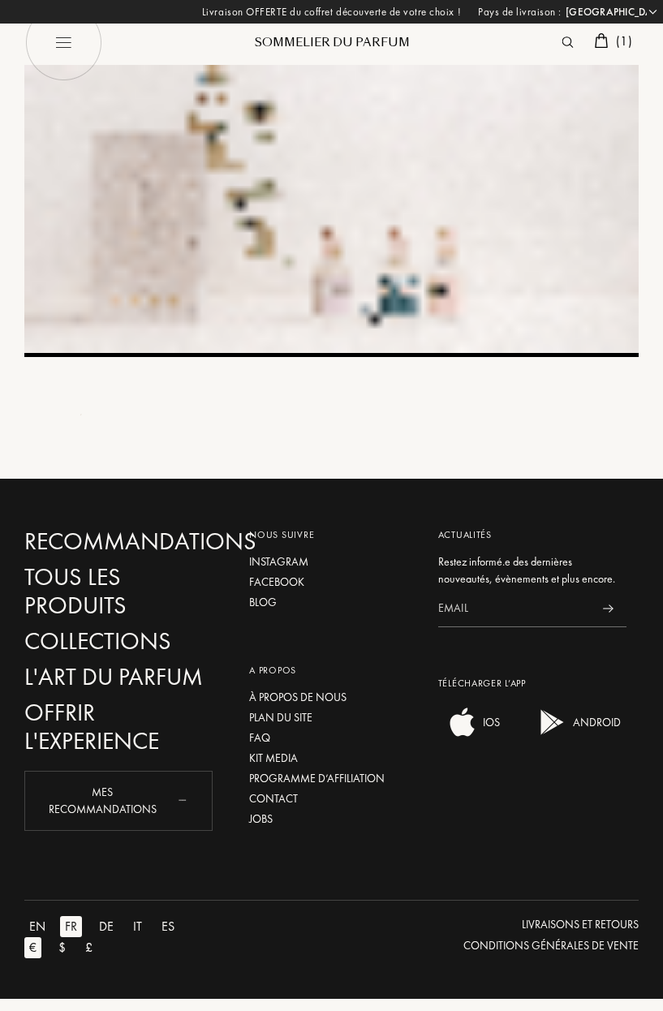
select select "FR"
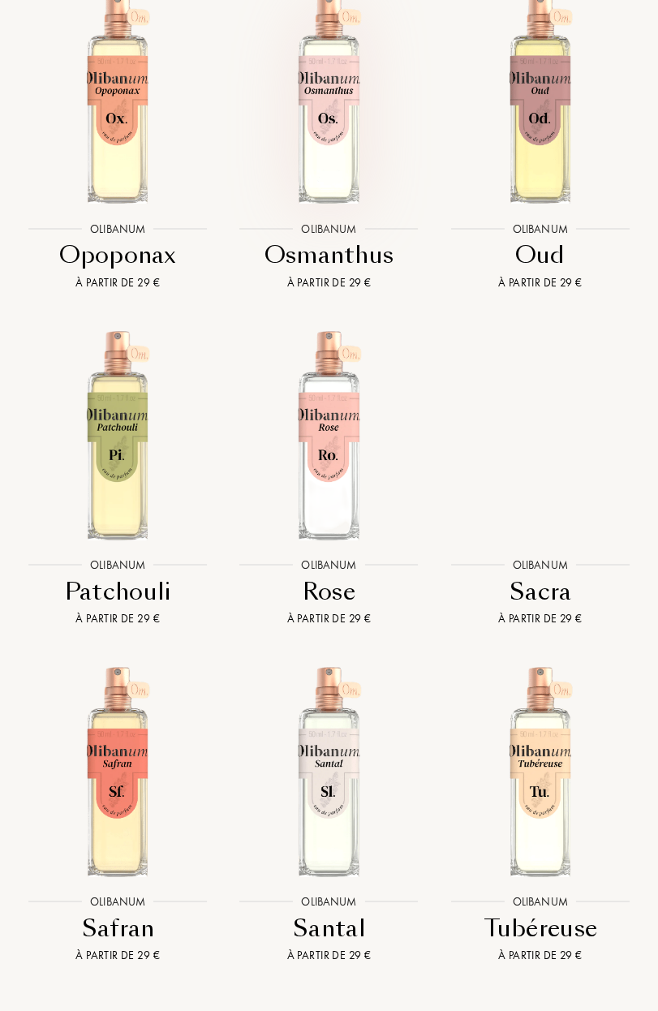
scroll to position [3445, 0]
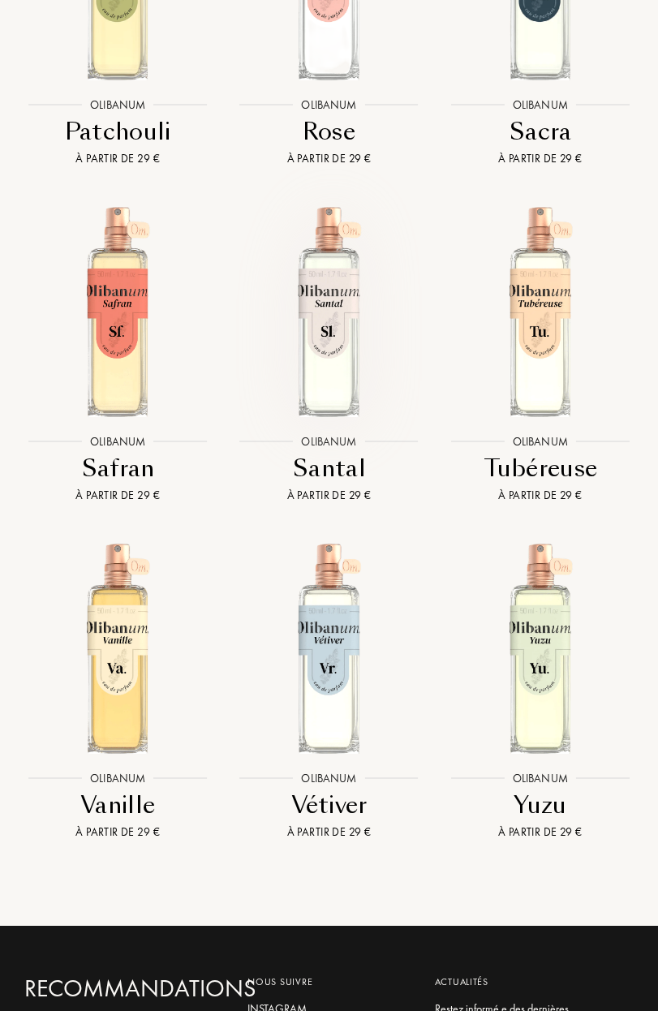
click at [332, 314] on img at bounding box center [328, 310] width 211 height 211
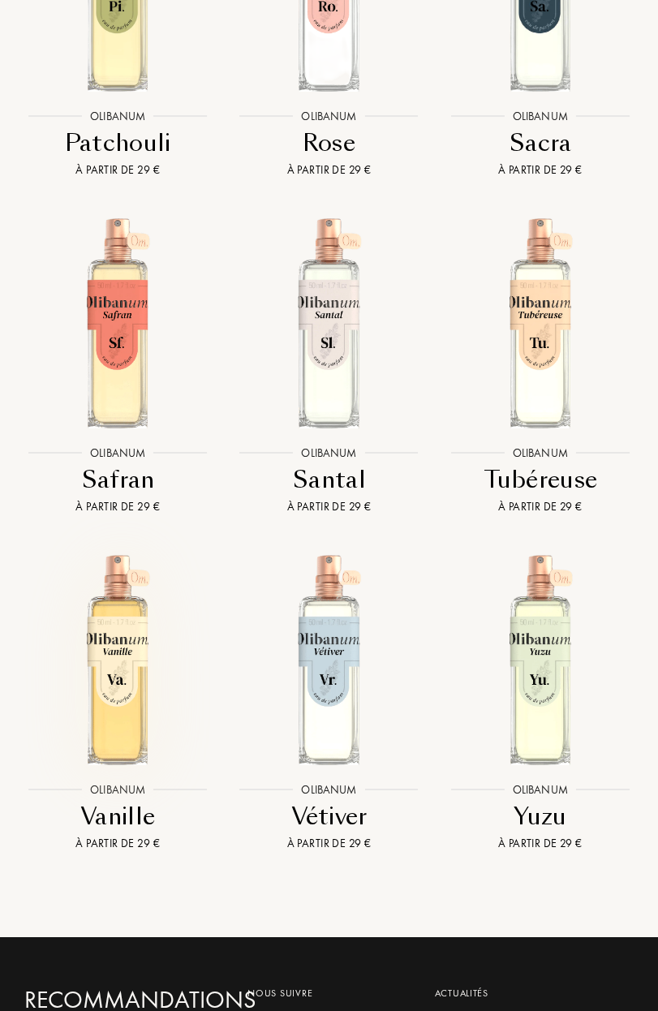
click at [150, 706] on img at bounding box center [117, 658] width 211 height 211
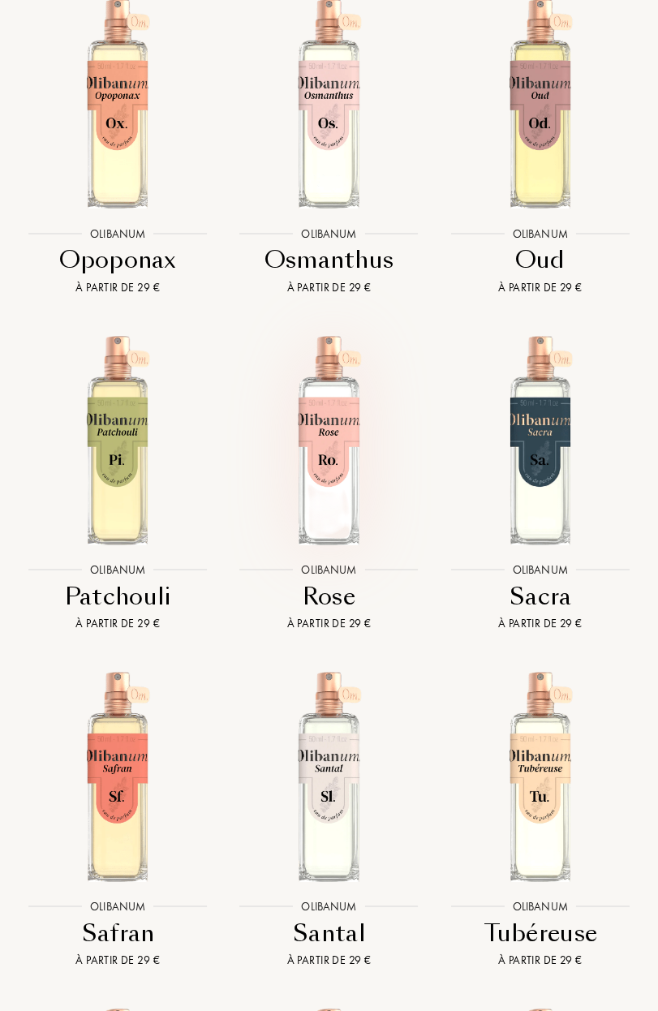
scroll to position [2906, 0]
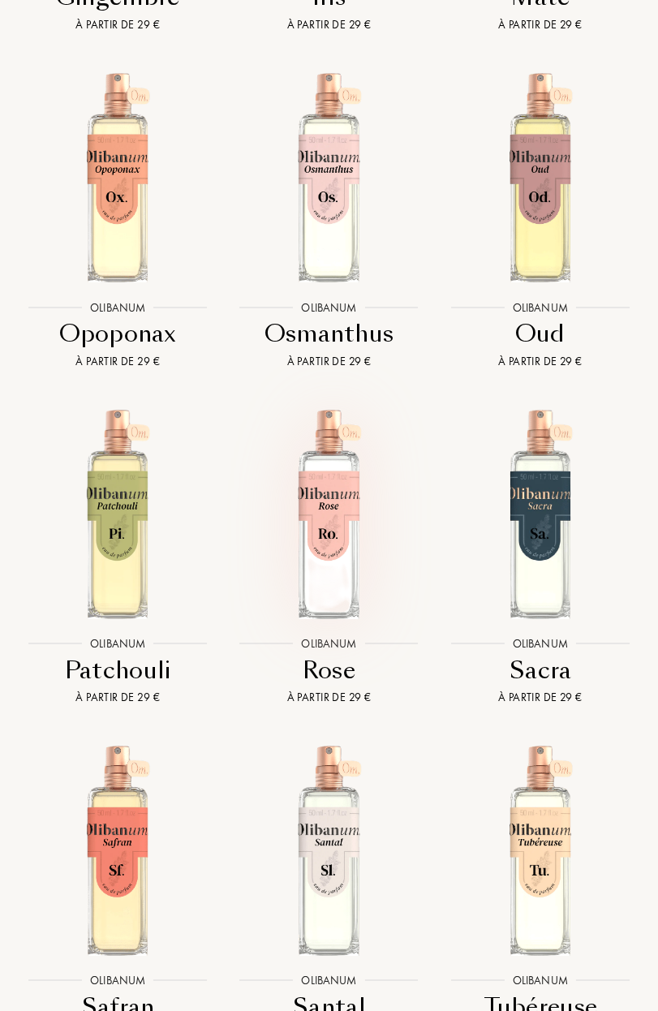
click at [338, 463] on img at bounding box center [328, 513] width 211 height 211
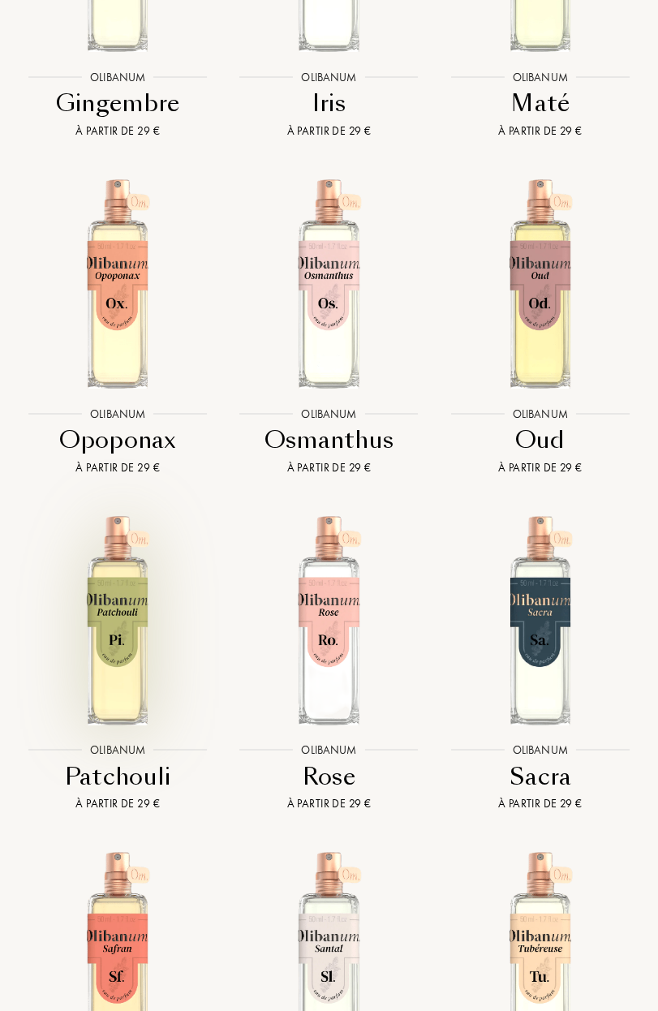
scroll to position [2590, 0]
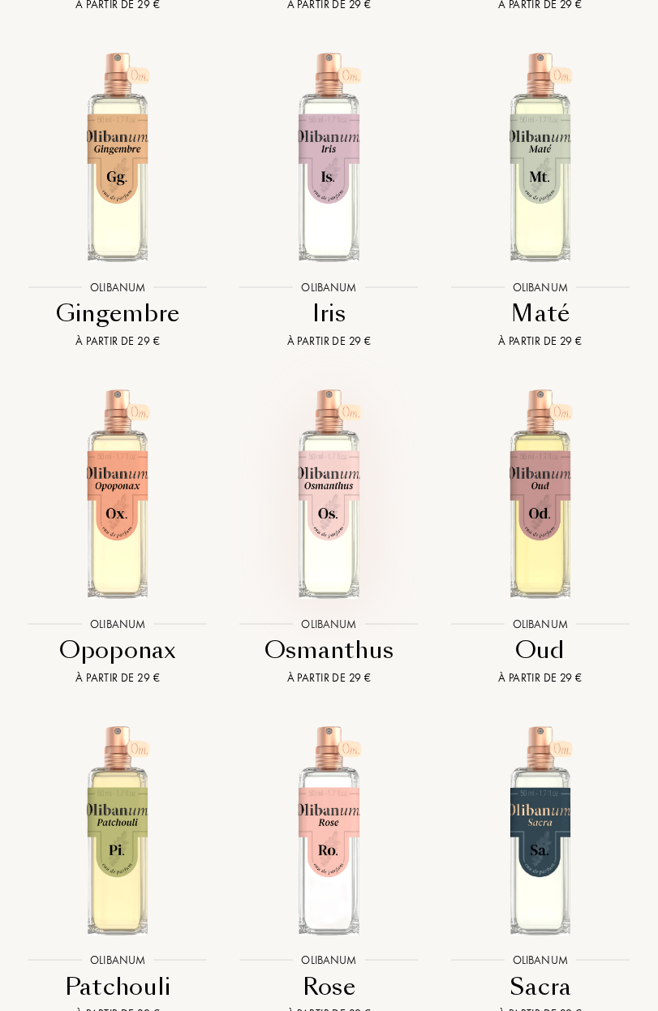
click at [305, 536] on img at bounding box center [328, 493] width 211 height 211
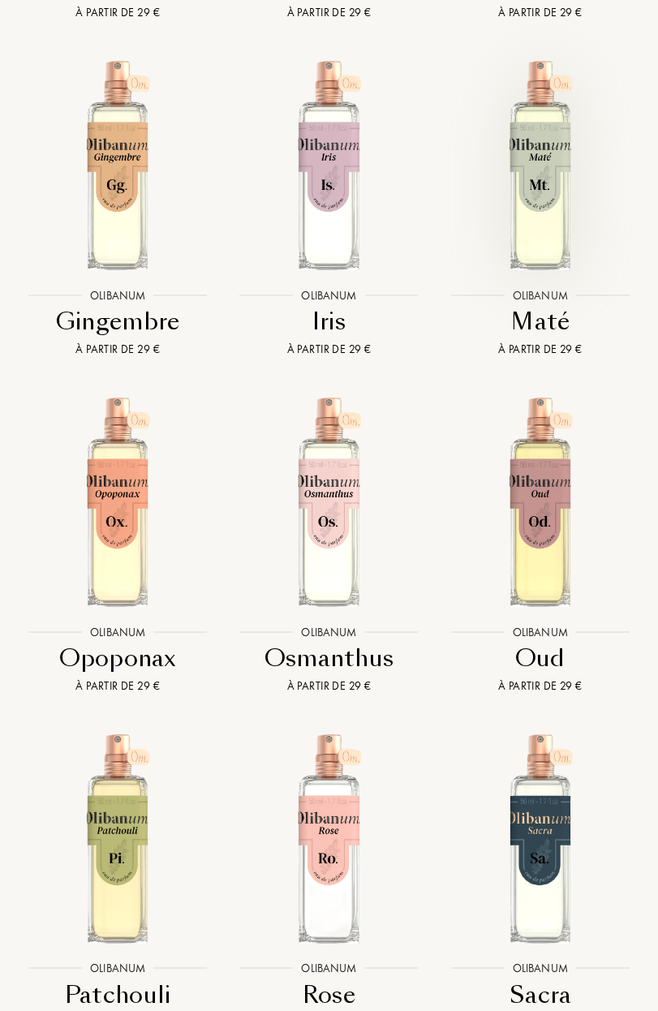
click at [575, 227] on img at bounding box center [540, 164] width 211 height 211
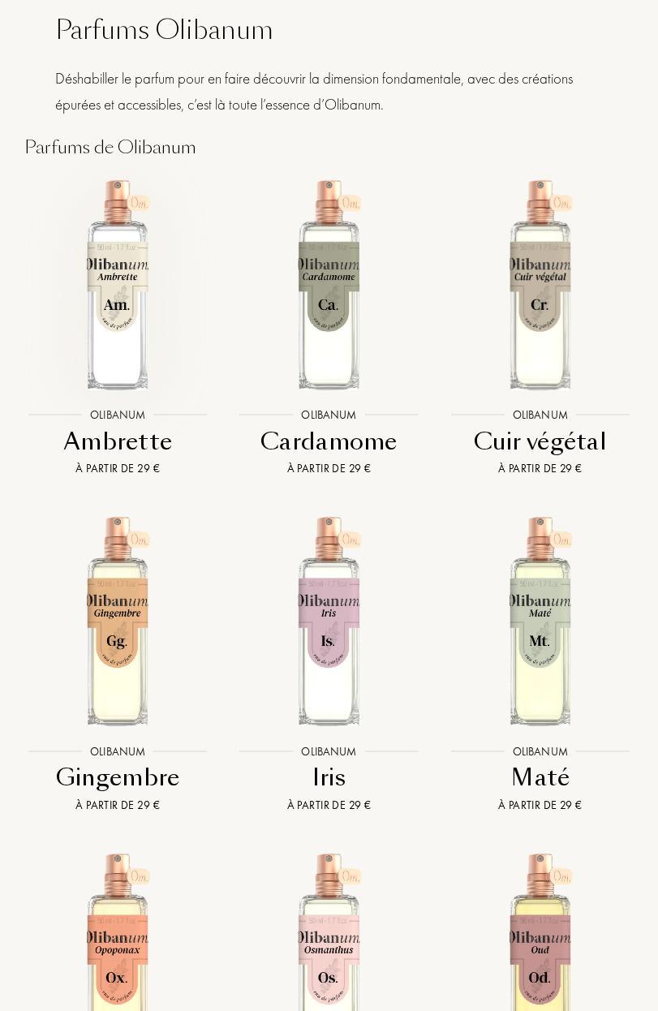
scroll to position [2124, 0]
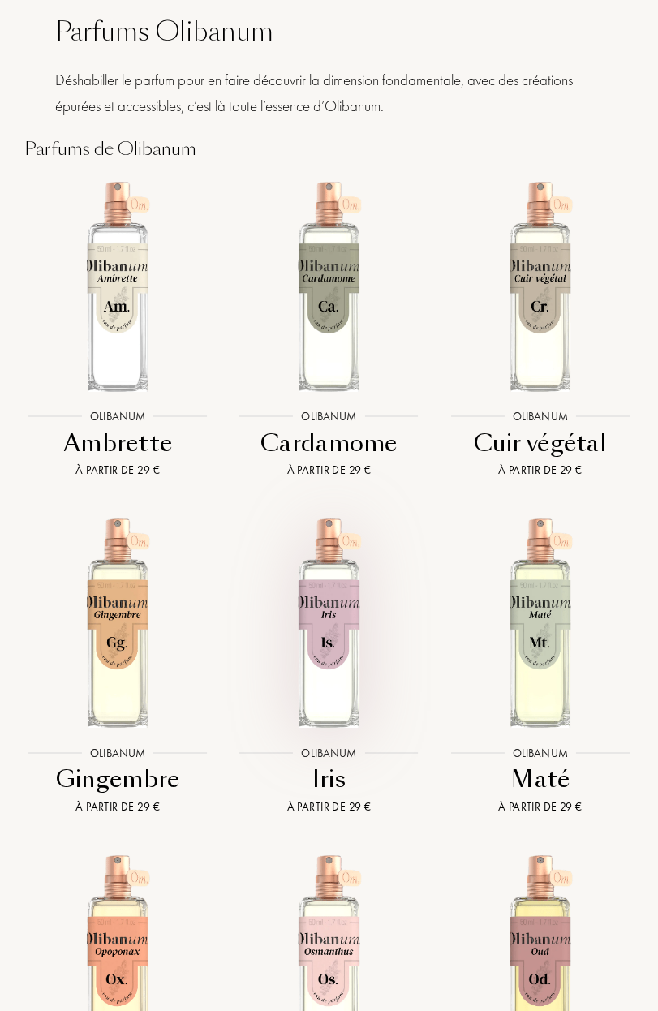
click at [394, 628] on img at bounding box center [328, 622] width 211 height 211
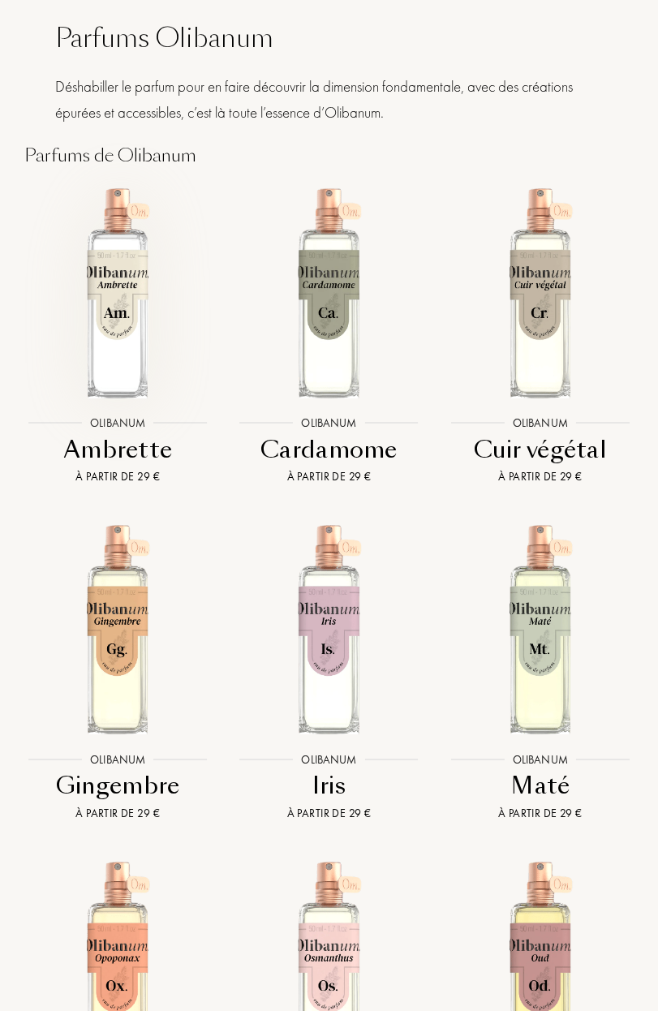
click at [118, 339] on img at bounding box center [117, 292] width 211 height 211
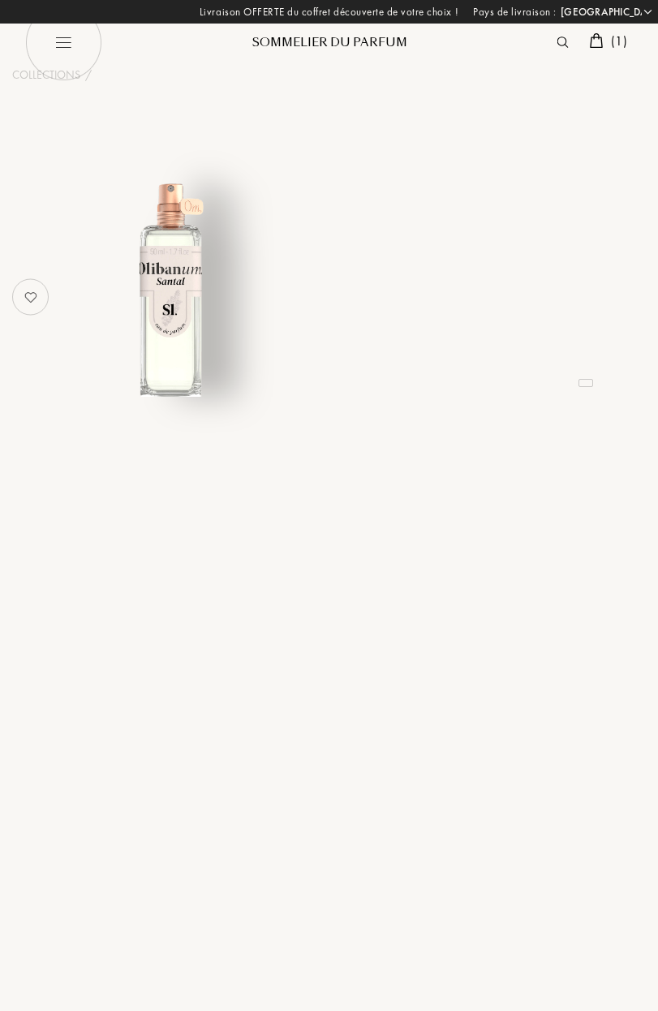
select select "FR"
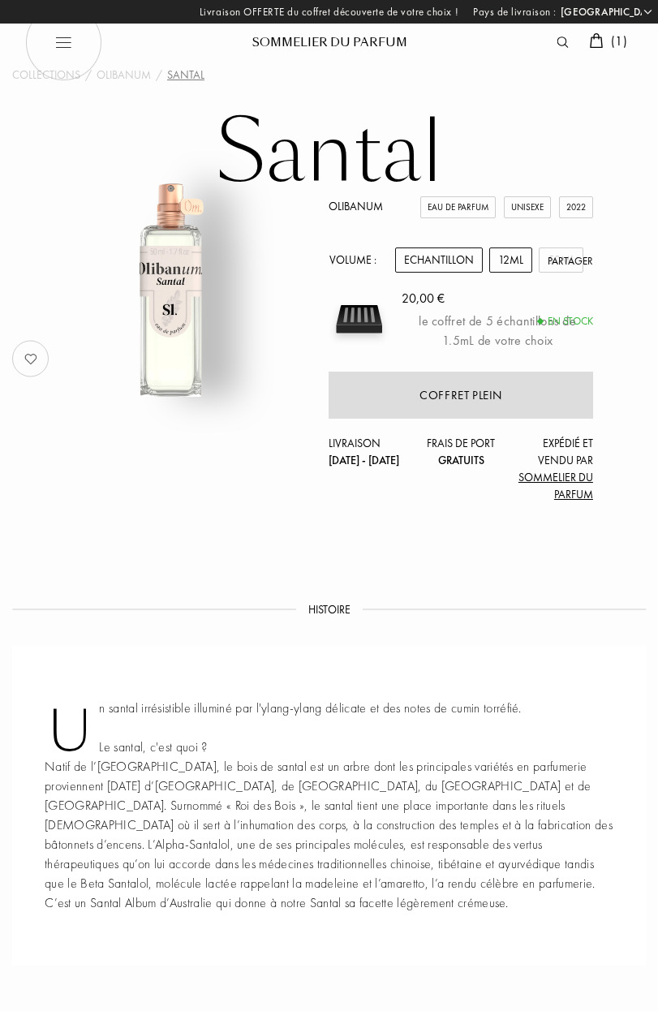
click at [518, 251] on div "12mL" at bounding box center [510, 260] width 43 height 25
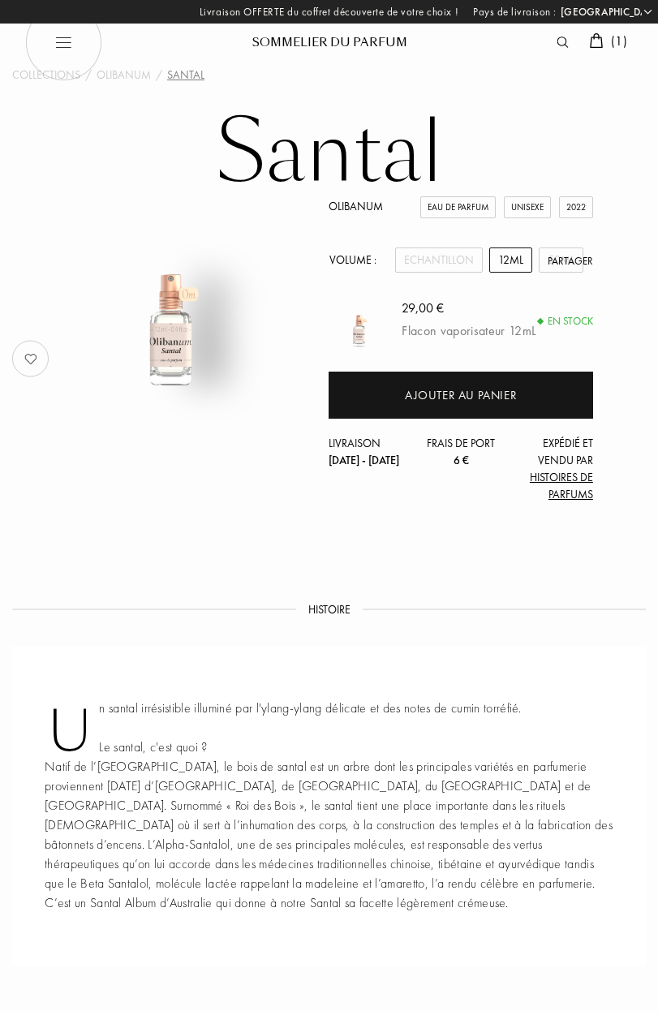
click at [558, 260] on div "Partager" at bounding box center [570, 261] width 45 height 16
click at [549, 230] on div "Olibanum Eau de Parfum Unisexe 2022 Volume : Echantillon 12mL 50mL Partager Fac…" at bounding box center [461, 350] width 264 height 305
click at [545, 248] on div "50mL" at bounding box center [561, 260] width 45 height 25
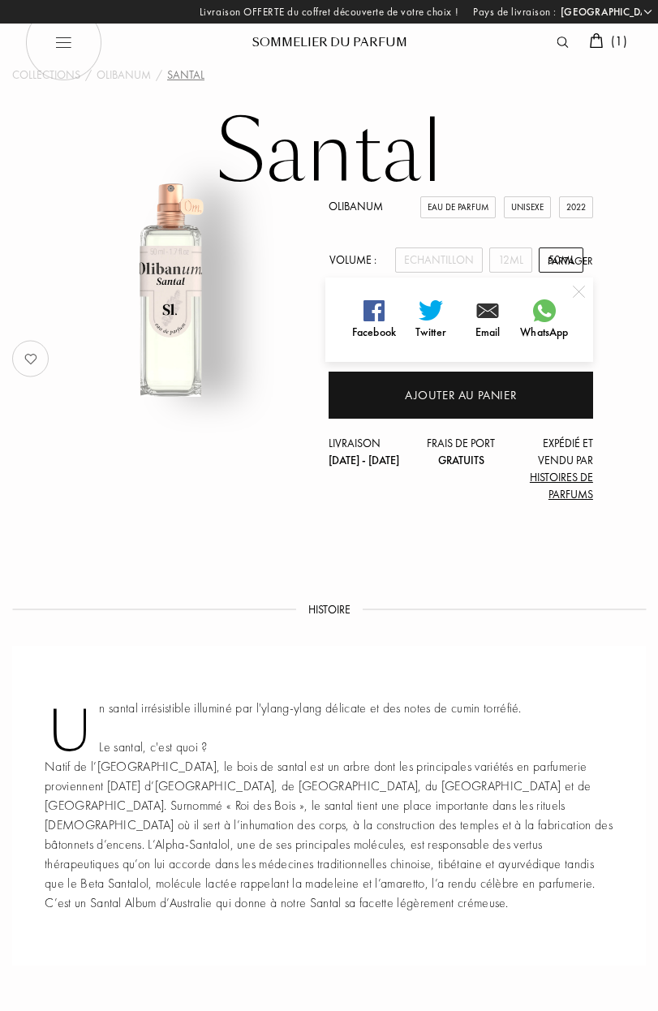
click at [581, 297] on img at bounding box center [579, 292] width 12 height 12
click at [513, 271] on div "12mL" at bounding box center [510, 260] width 43 height 25
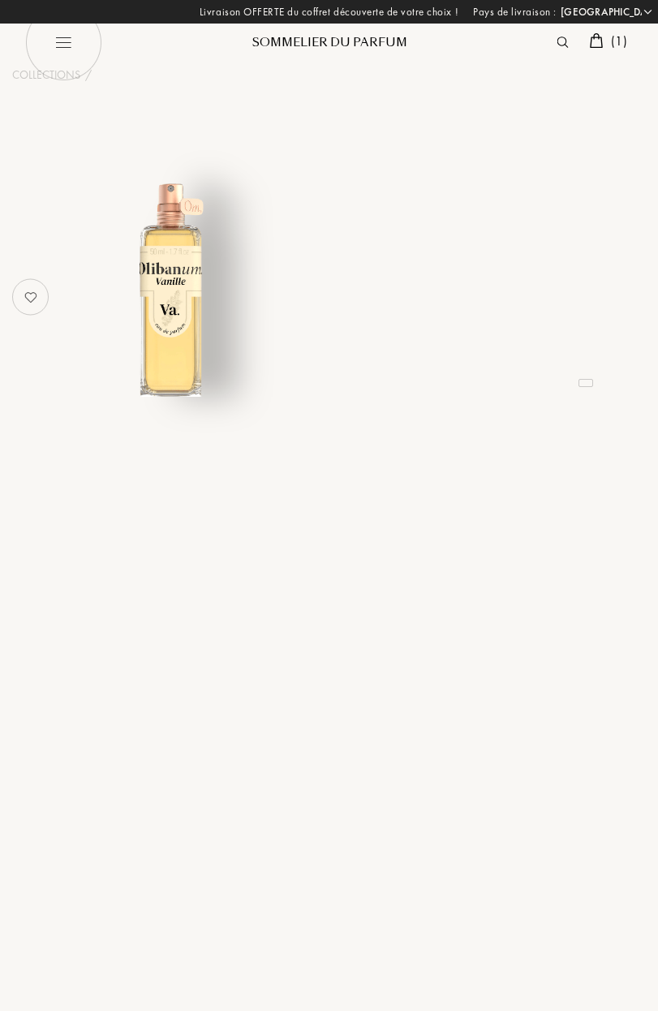
select select "FR"
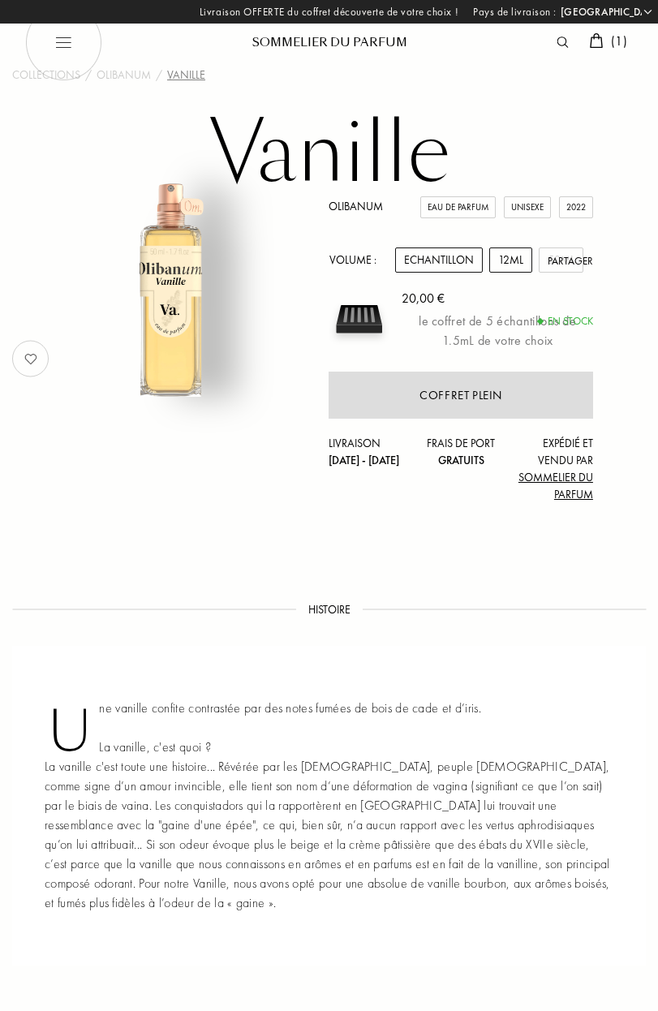
click at [512, 269] on div "12mL" at bounding box center [510, 260] width 43 height 25
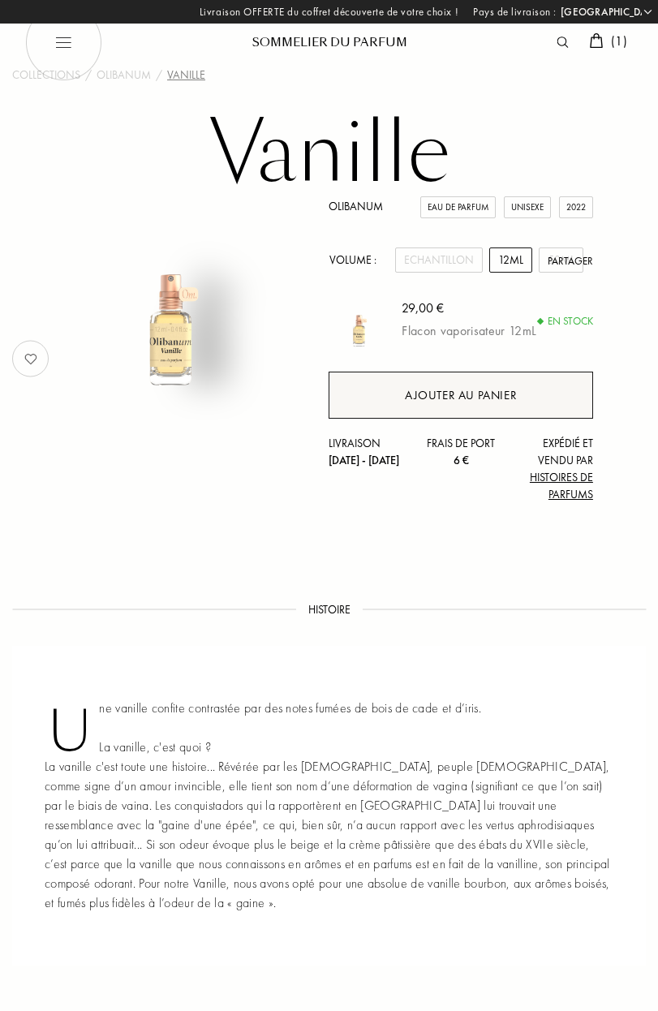
click at [401, 398] on div "Ajouter au panier" at bounding box center [461, 395] width 264 height 47
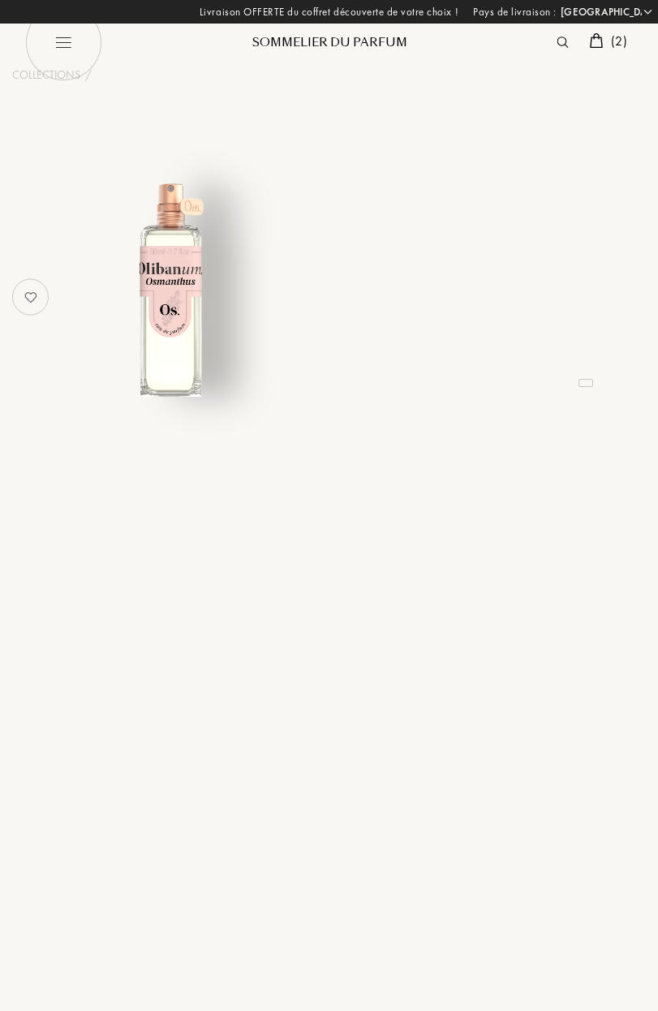
select select "FR"
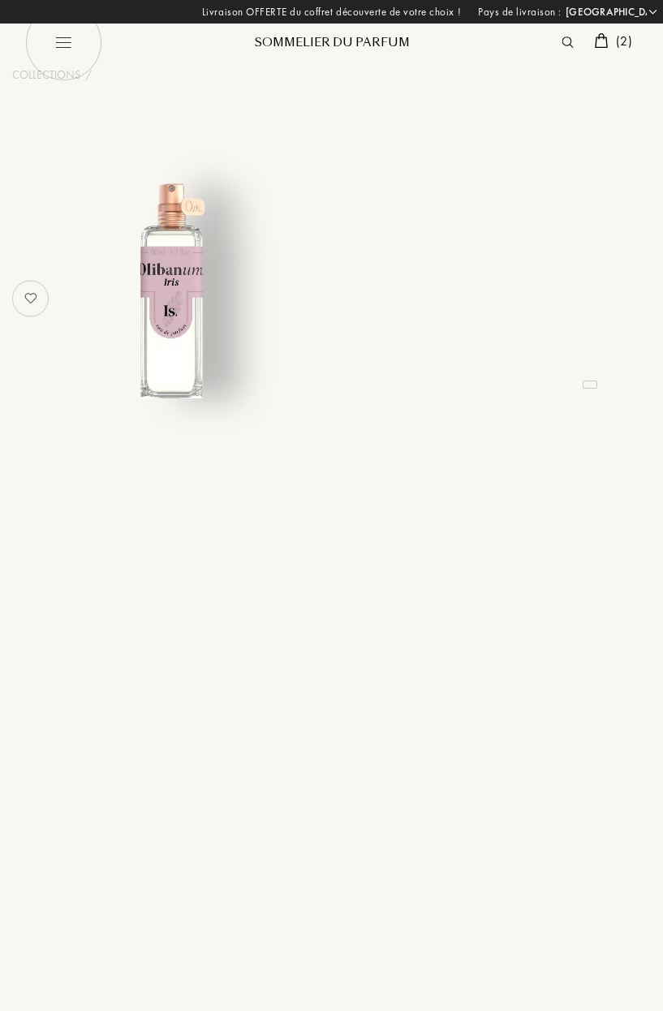
select select "FR"
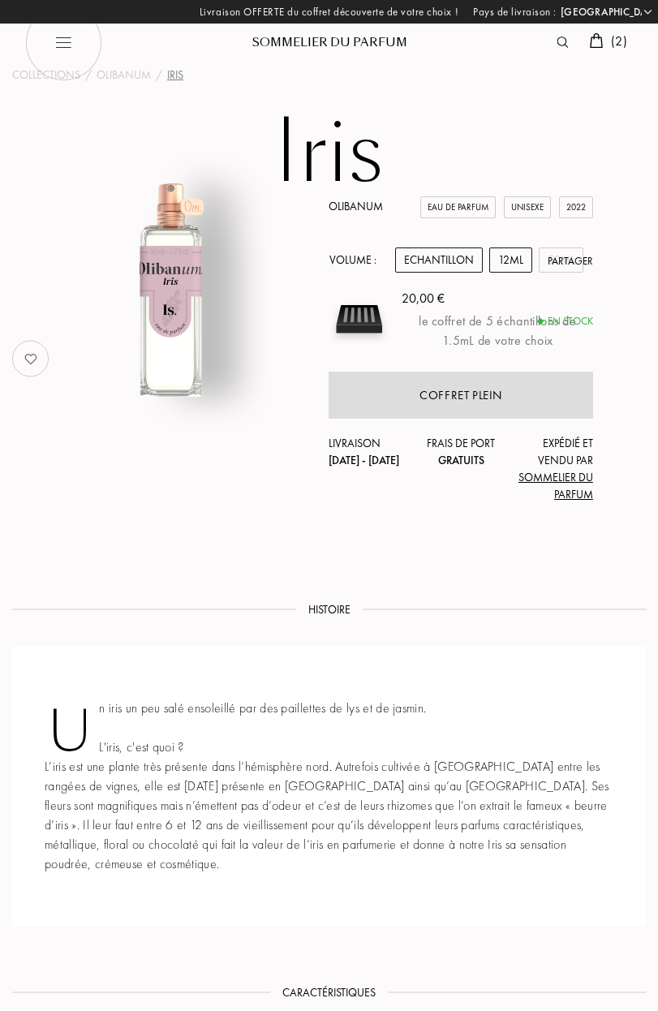
click at [509, 249] on div "12mL" at bounding box center [510, 260] width 43 height 25
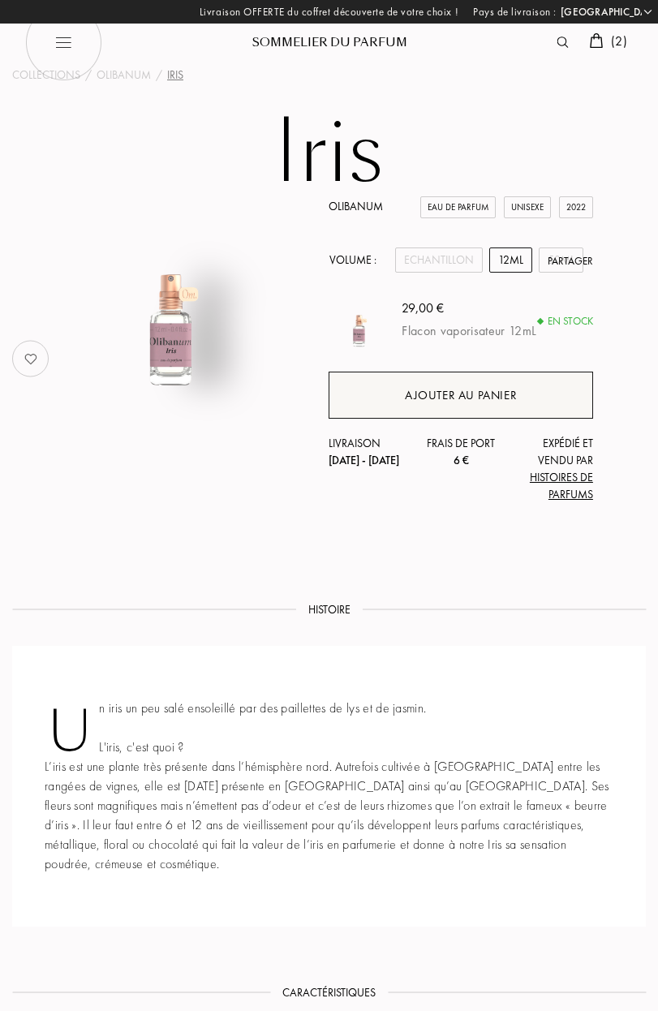
click at [370, 416] on div "Ajouter au panier" at bounding box center [461, 395] width 264 height 47
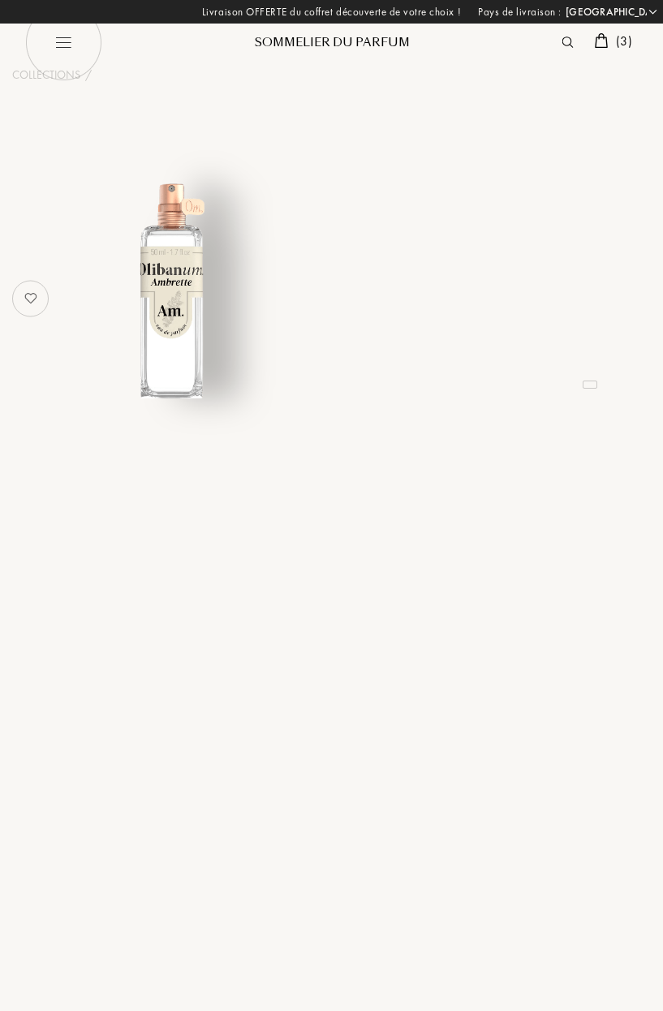
select select "FR"
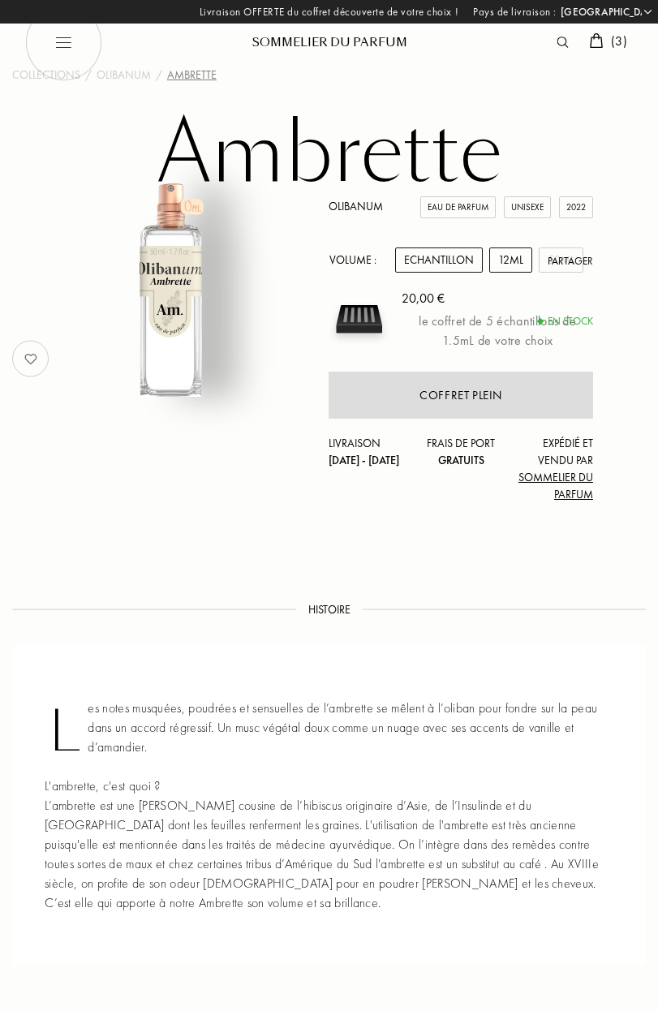
click at [520, 263] on div "12mL" at bounding box center [510, 260] width 43 height 25
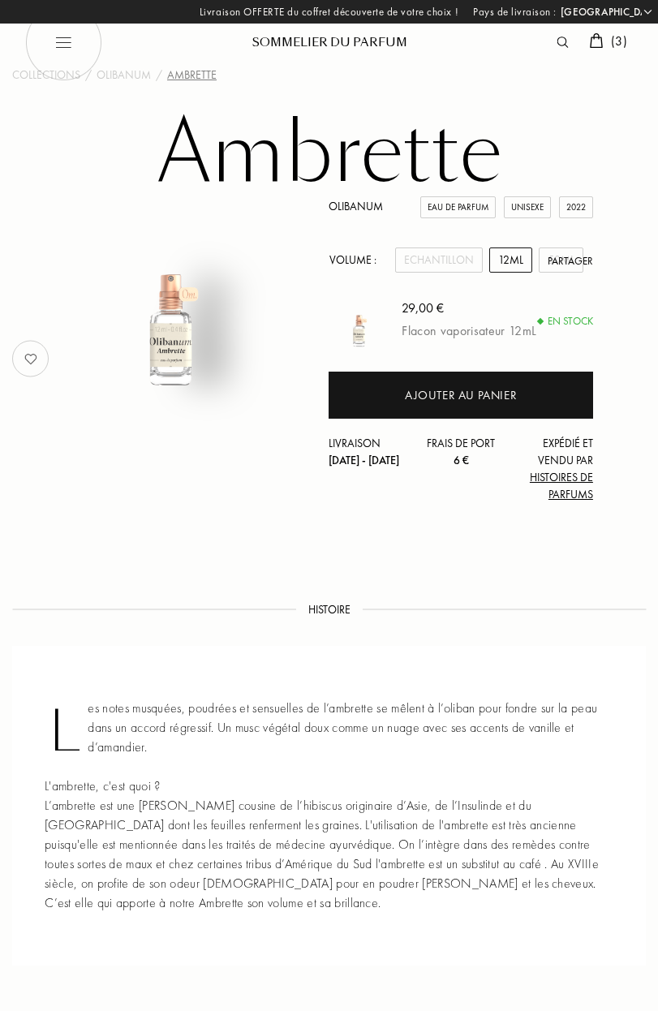
drag, startPoint x: 441, startPoint y: 403, endPoint x: 432, endPoint y: 419, distance: 18.2
click at [441, 403] on div "Ajouter au panier" at bounding box center [461, 395] width 112 height 19
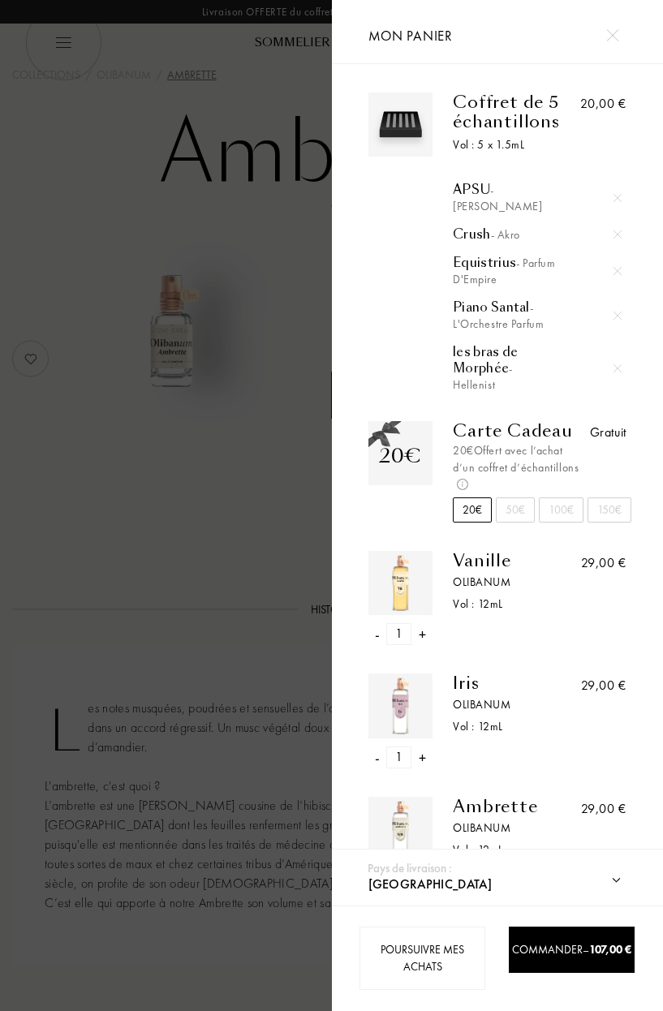
click at [206, 241] on div at bounding box center [166, 505] width 332 height 1011
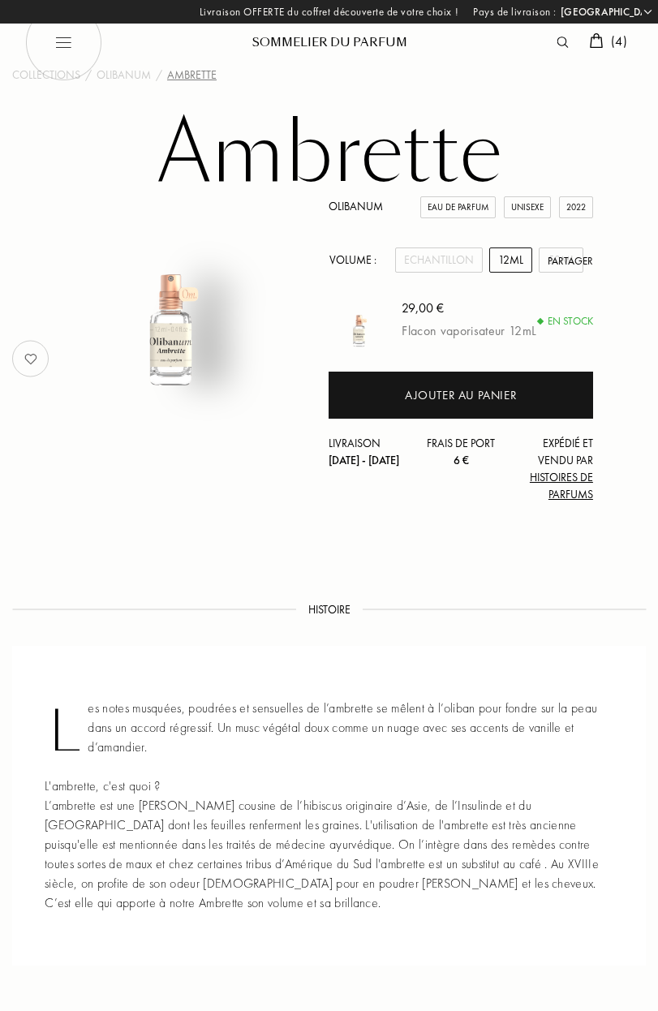
click at [56, 40] on img at bounding box center [62, 42] width 77 height 77
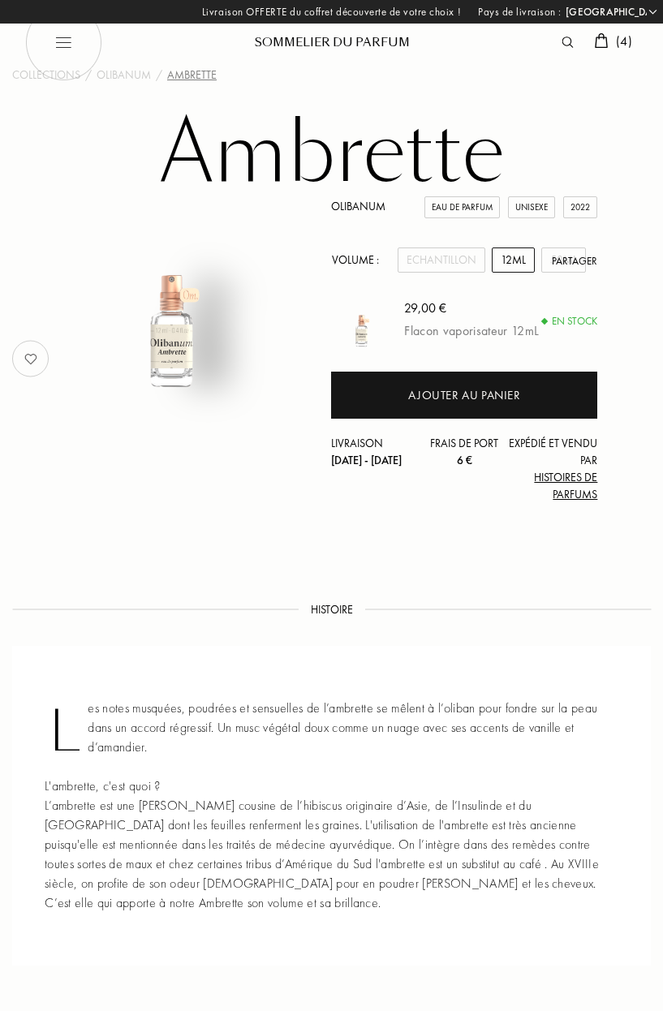
select select "FR"
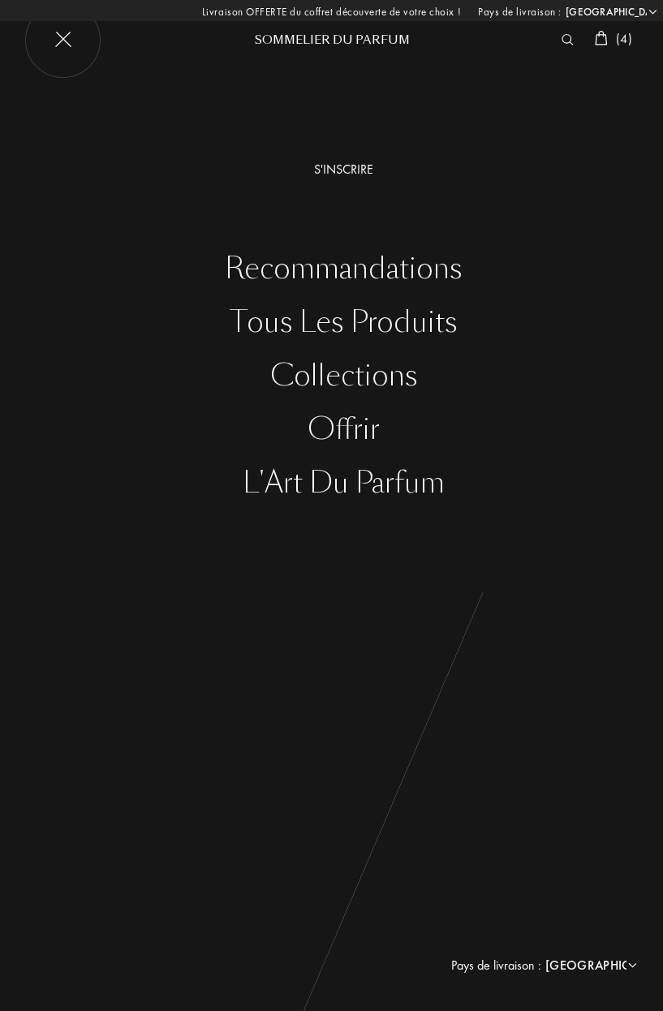
click at [334, 312] on div "Tous les produits" at bounding box center [343, 322] width 639 height 33
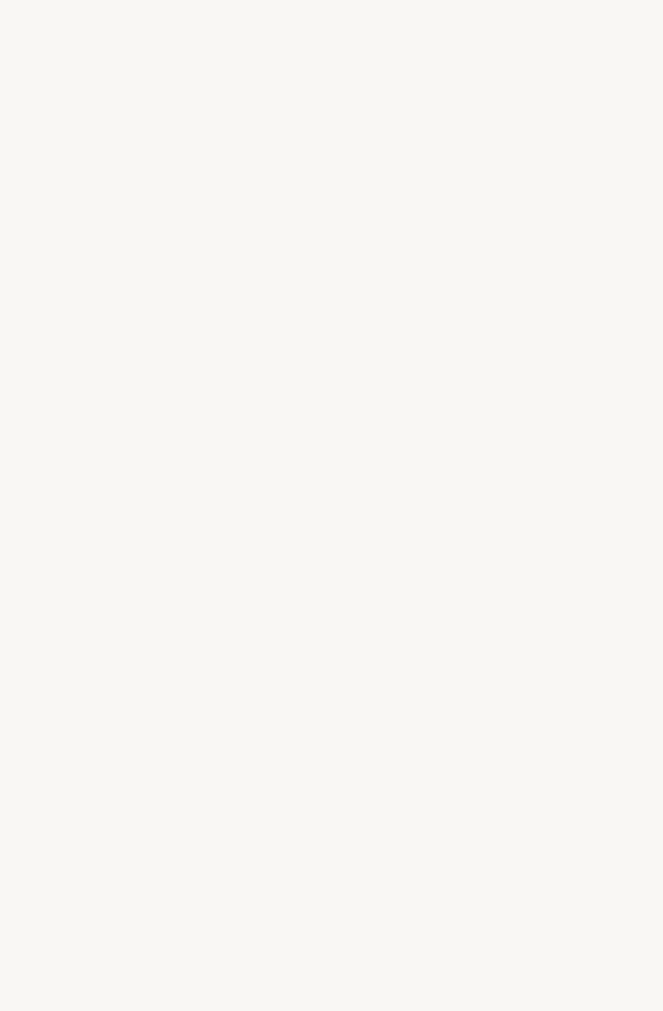
select select "FR"
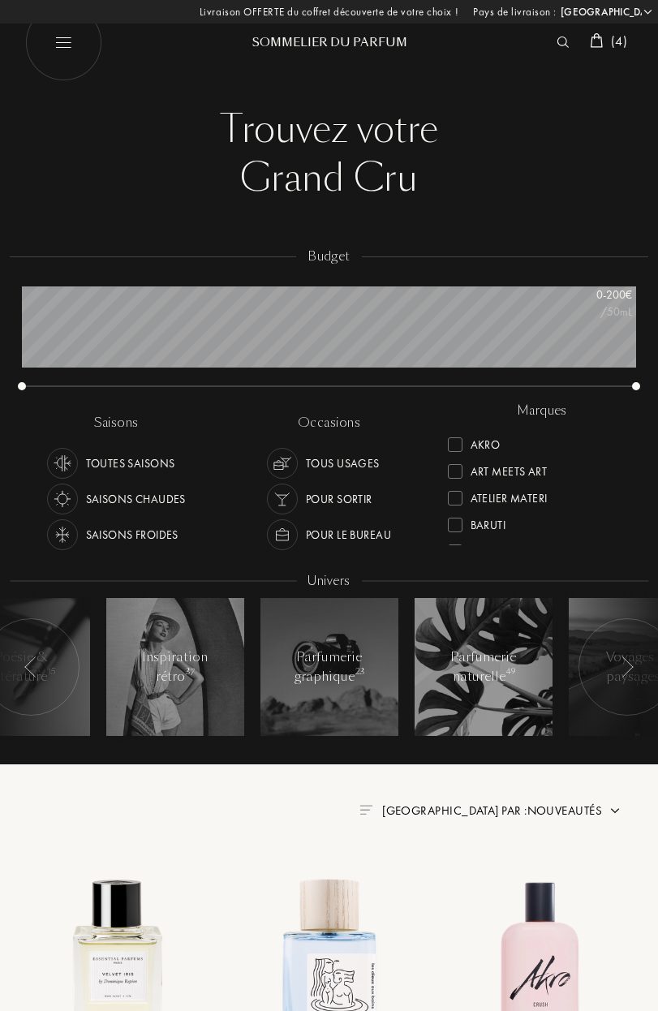
scroll to position [97, 614]
click at [104, 534] on div "Saisons froides" at bounding box center [132, 534] width 93 height 31
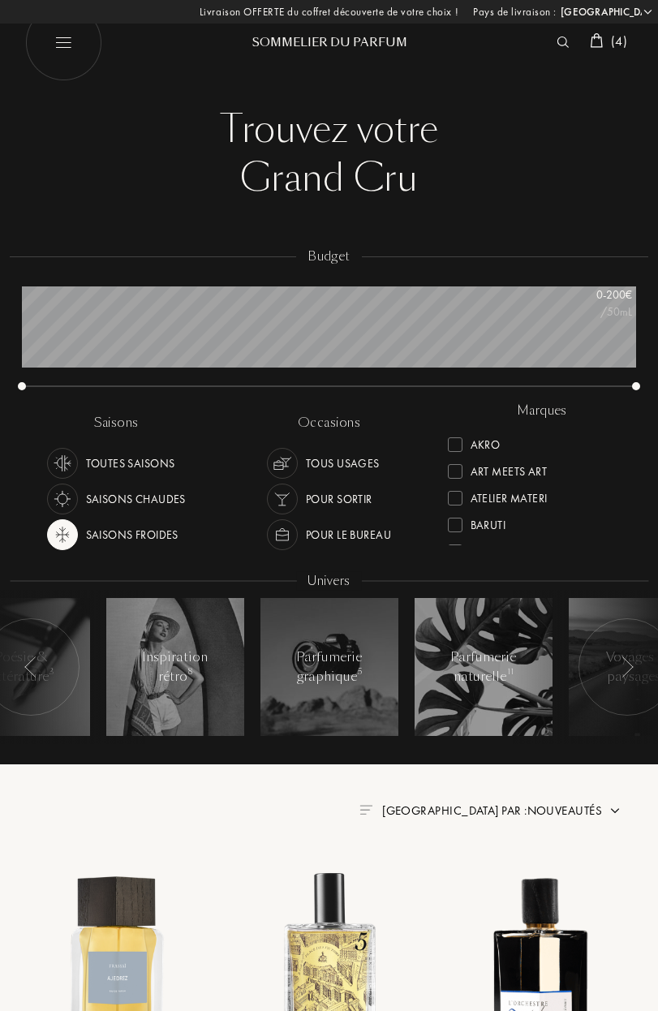
click at [336, 532] on div "Pour le bureau" at bounding box center [348, 534] width 85 height 31
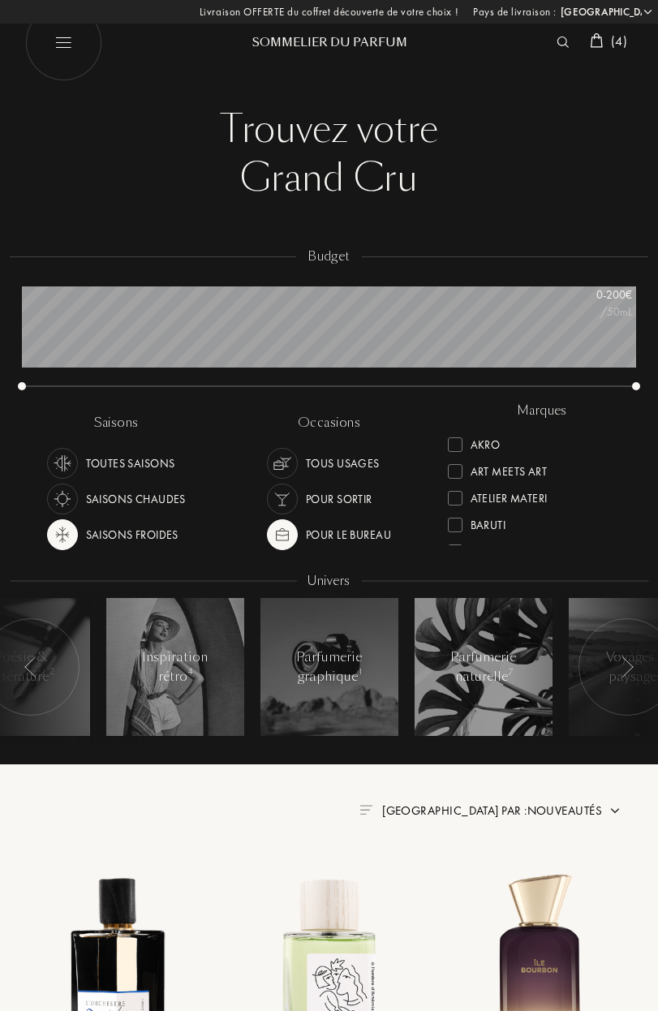
click at [630, 679] on div at bounding box center [627, 666] width 97 height 97
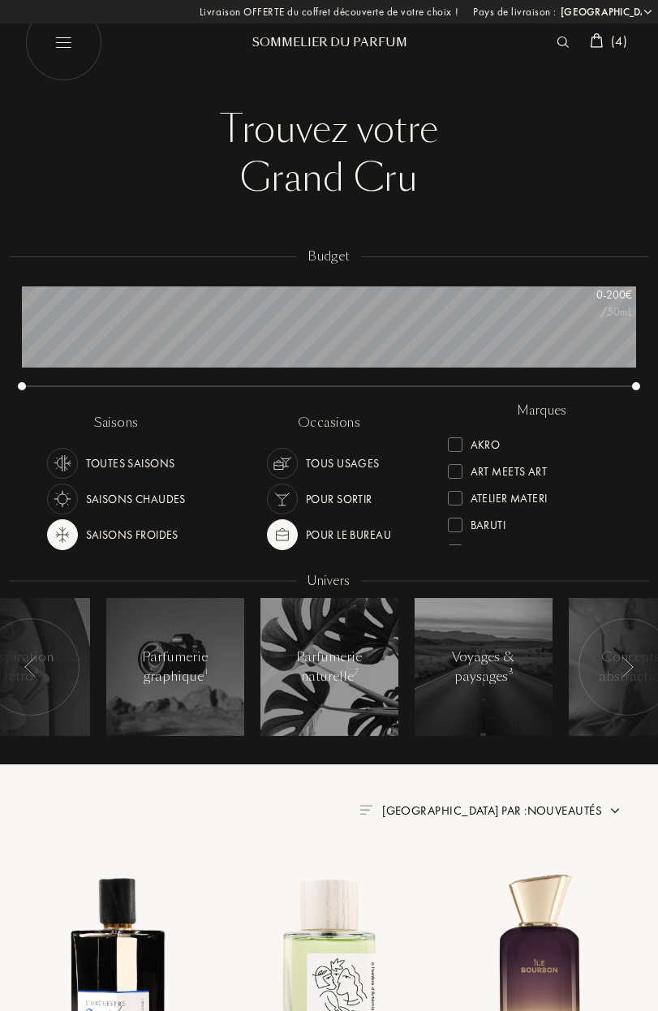
click at [629, 678] on div at bounding box center [627, 666] width 97 height 97
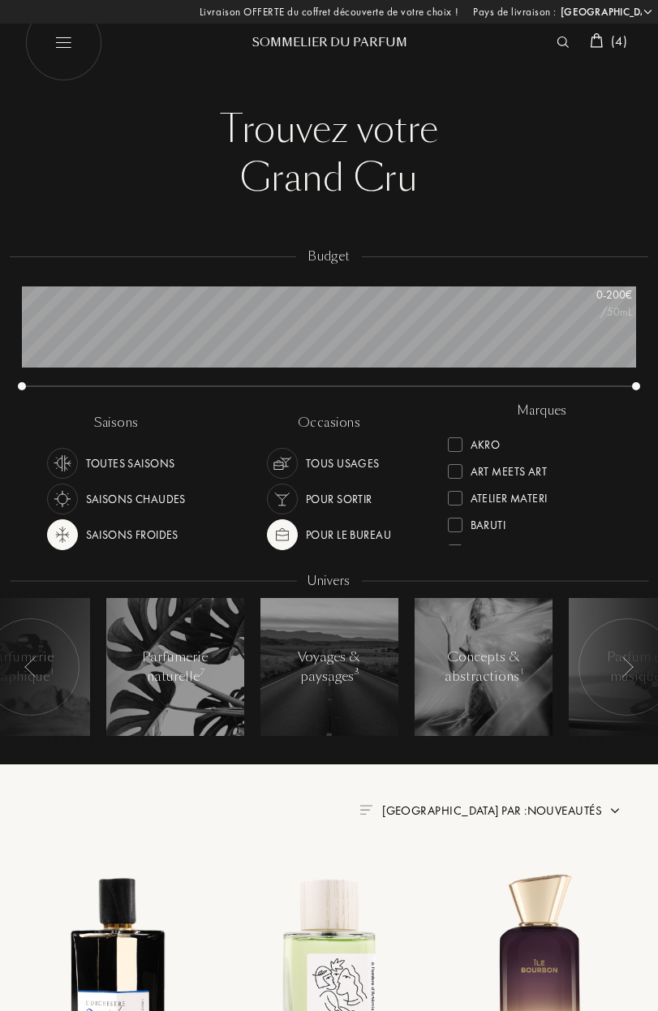
click at [629, 678] on div at bounding box center [627, 666] width 97 height 97
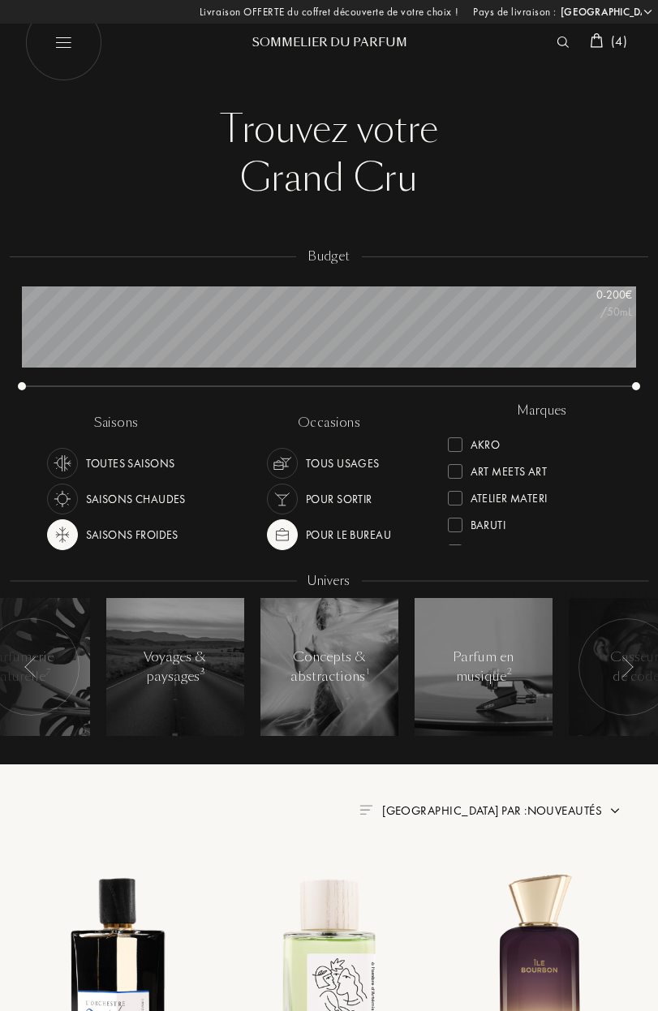
click at [629, 678] on div at bounding box center [627, 666] width 97 height 97
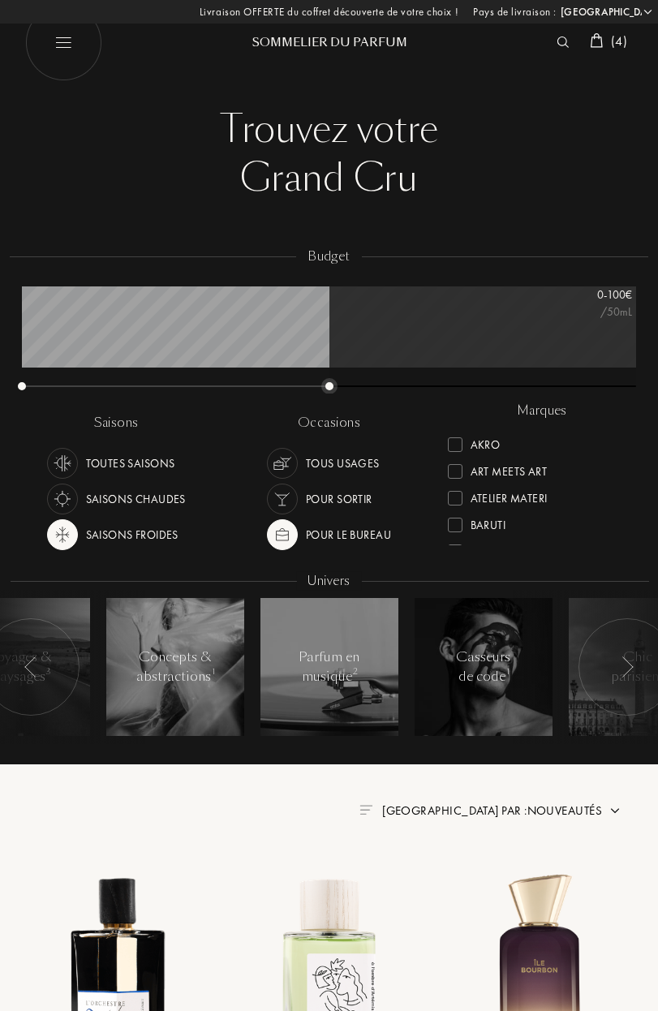
drag, startPoint x: 635, startPoint y: 387, endPoint x: 328, endPoint y: 381, distance: 307.6
click at [328, 382] on div at bounding box center [329, 386] width 8 height 8
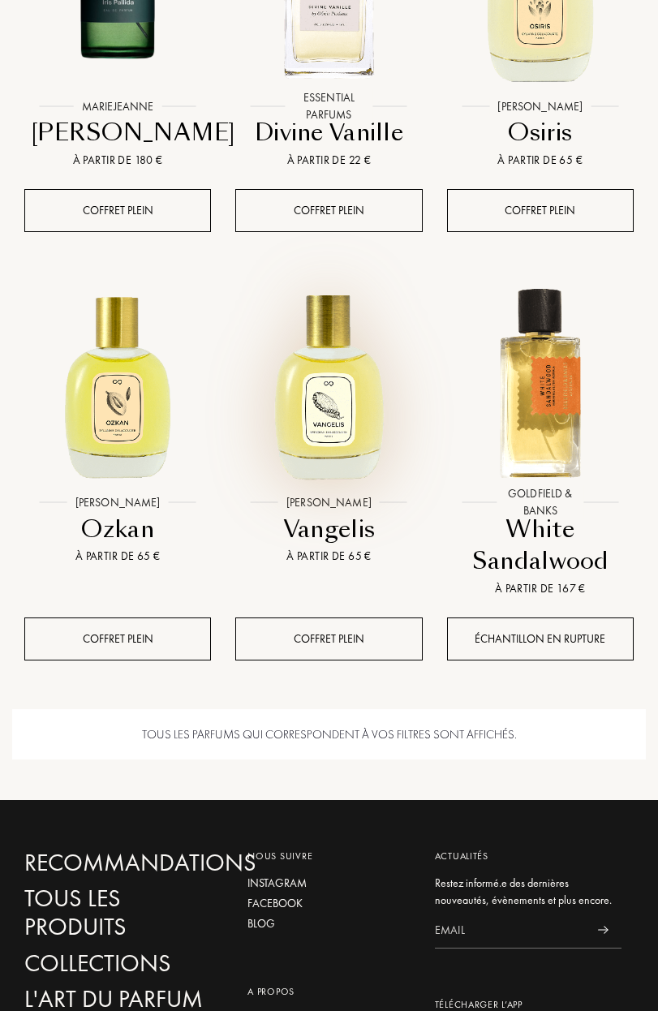
scroll to position [1281, 0]
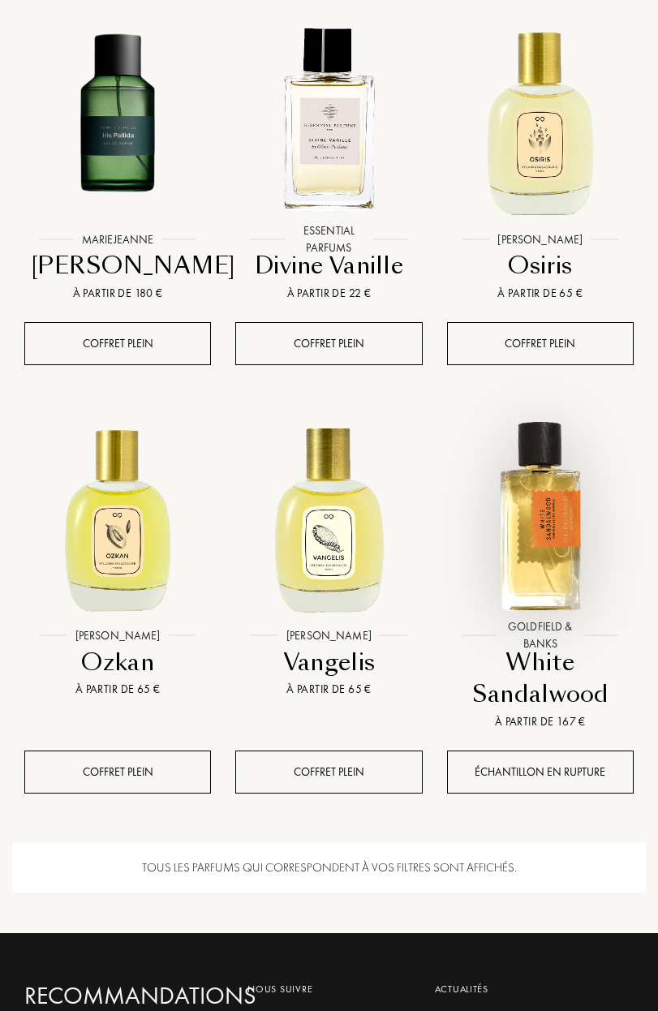
click at [583, 489] on img at bounding box center [540, 516] width 211 height 211
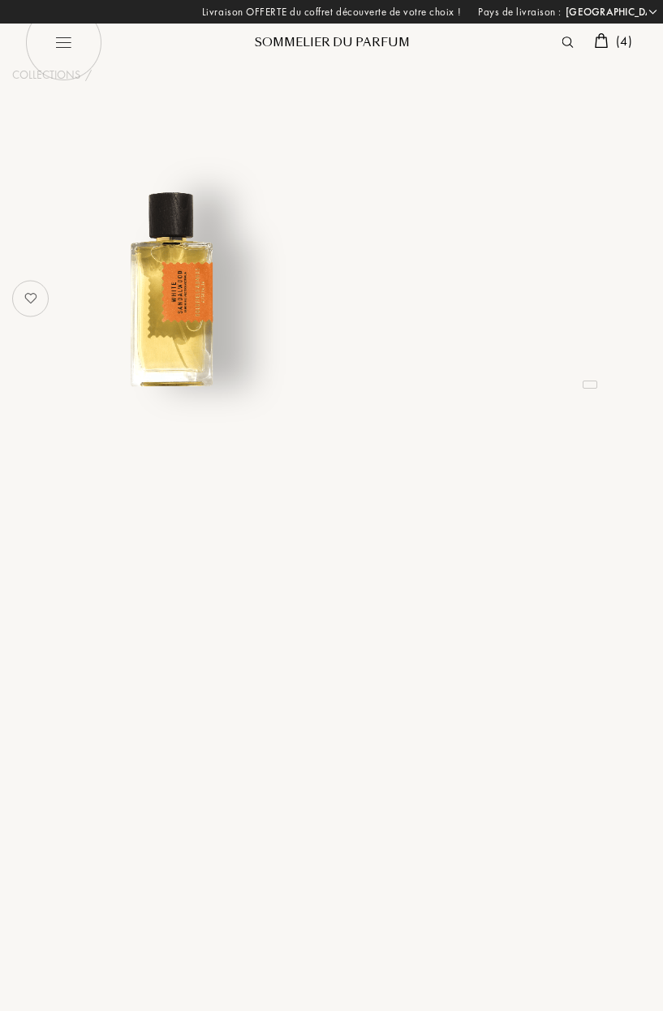
select select "FR"
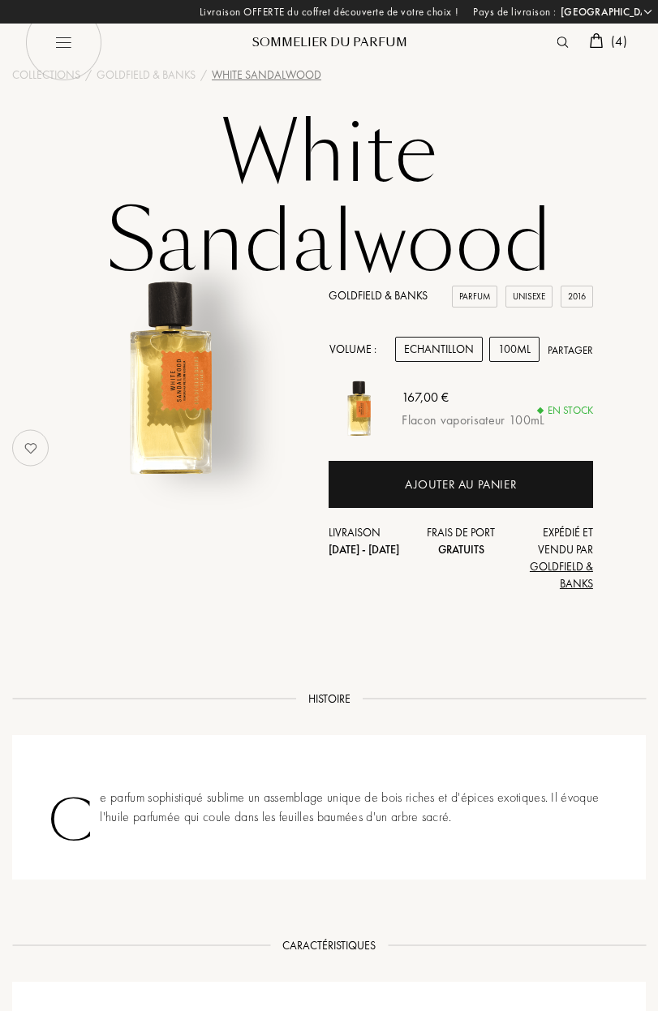
click at [454, 350] on div "Echantillon" at bounding box center [439, 349] width 88 height 25
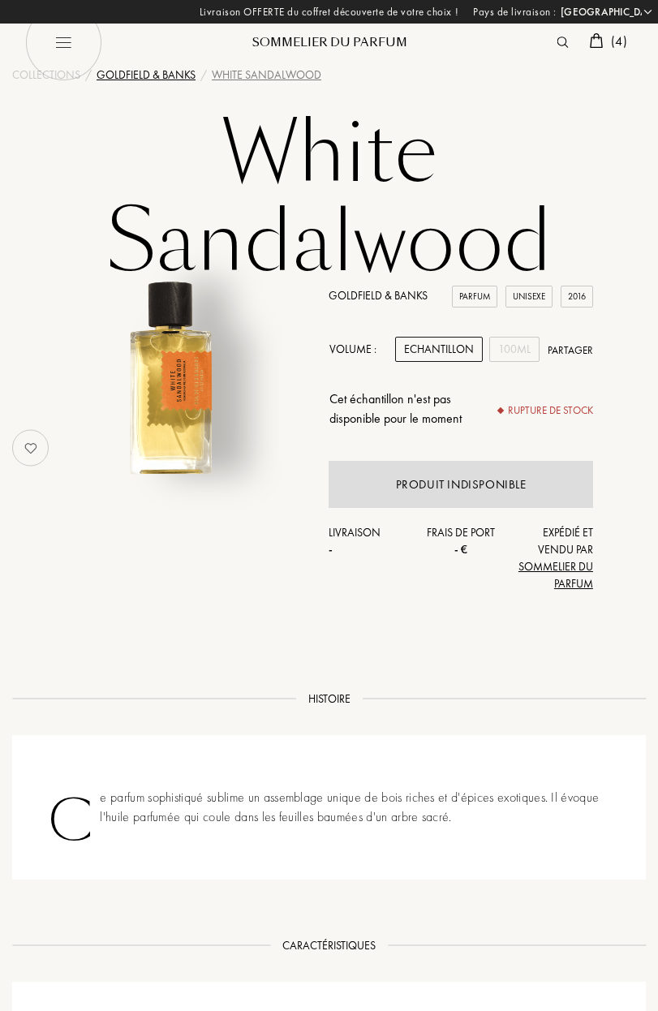
click at [128, 73] on div "Goldfield & Banks" at bounding box center [146, 75] width 99 height 17
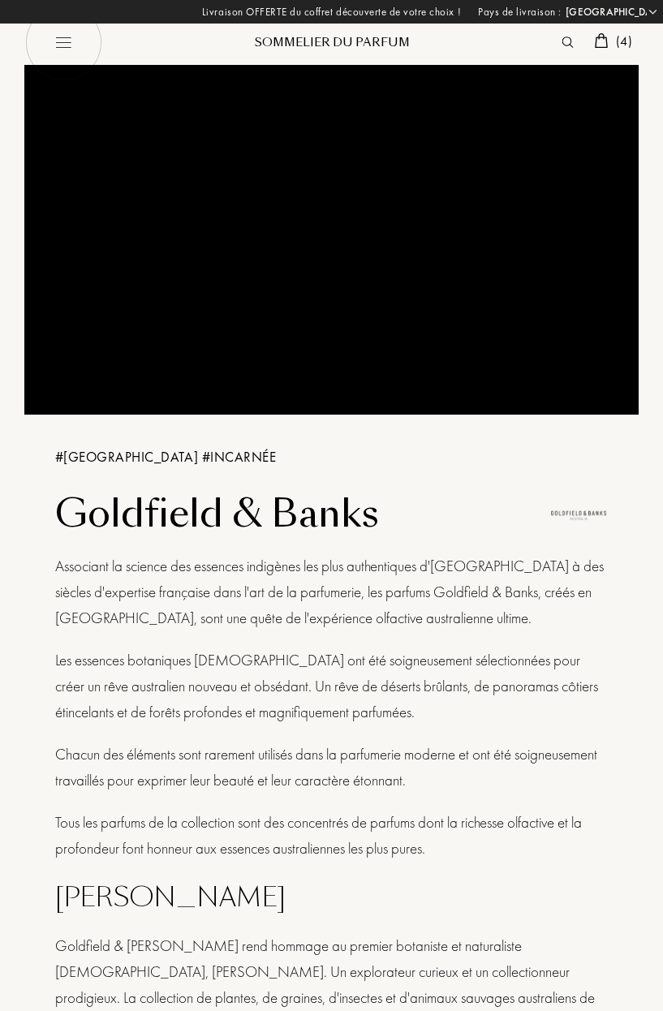
select select "FR"
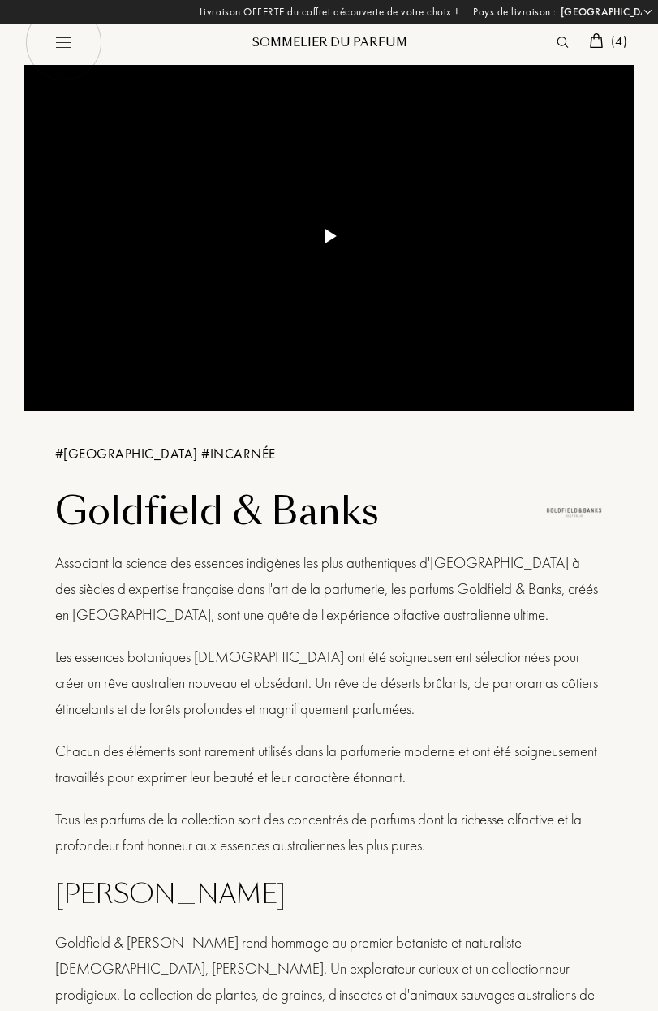
click at [58, 45] on img at bounding box center [62, 42] width 77 height 77
select select "FR"
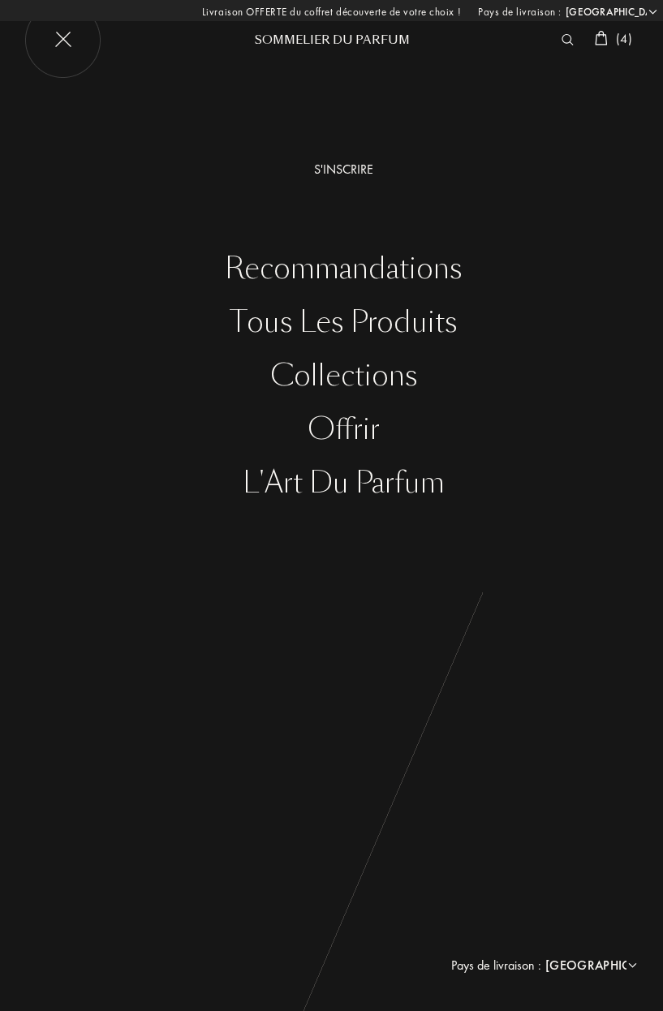
click at [343, 419] on div "Offrir" at bounding box center [343, 429] width 639 height 33
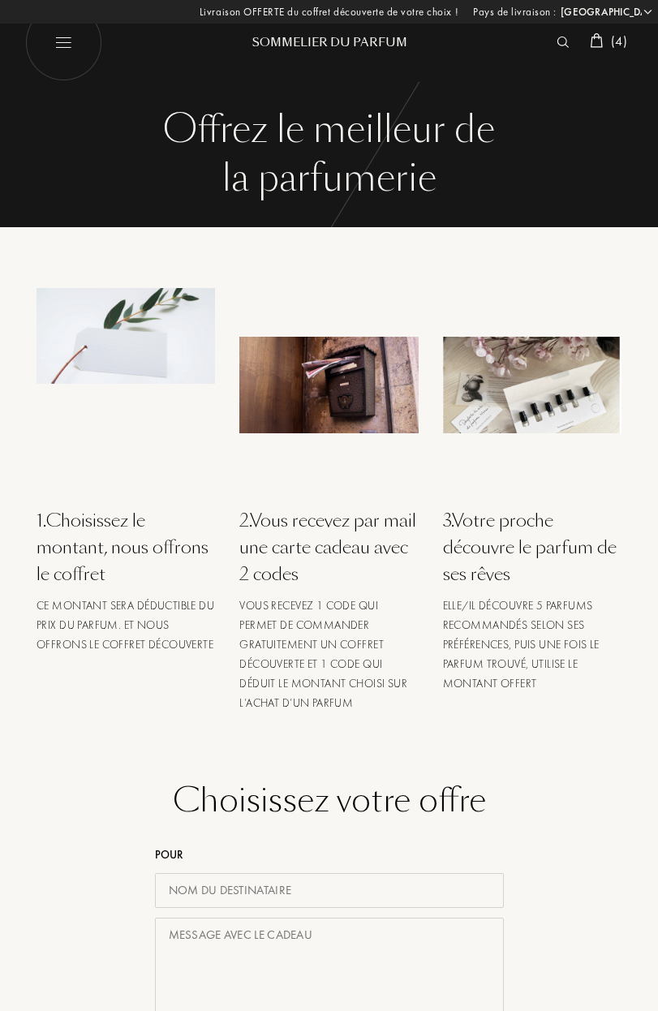
select select "FR"
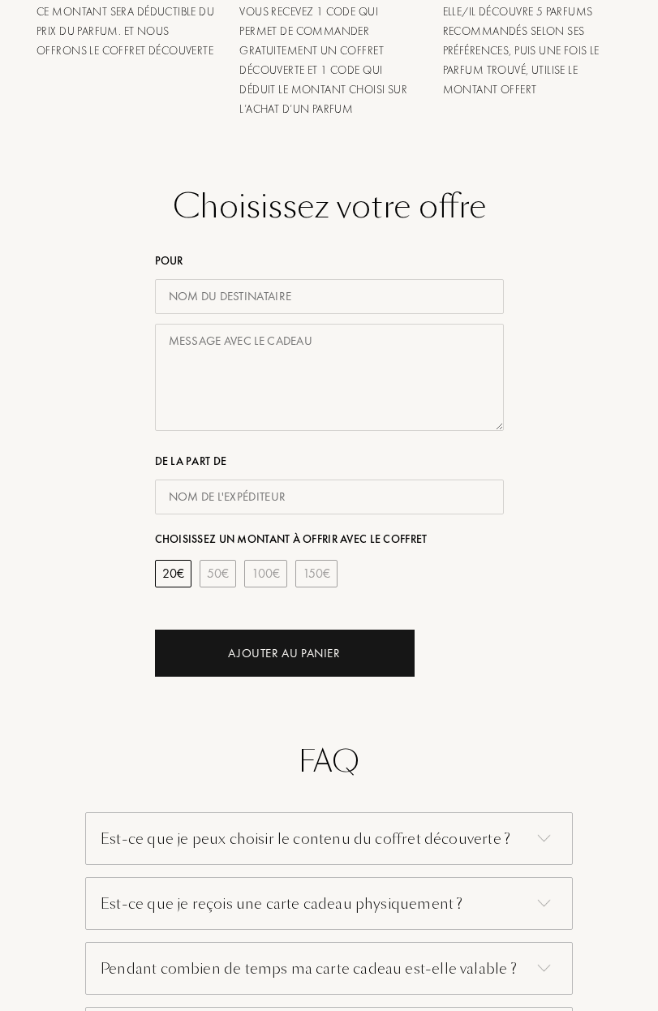
scroll to position [353, 0]
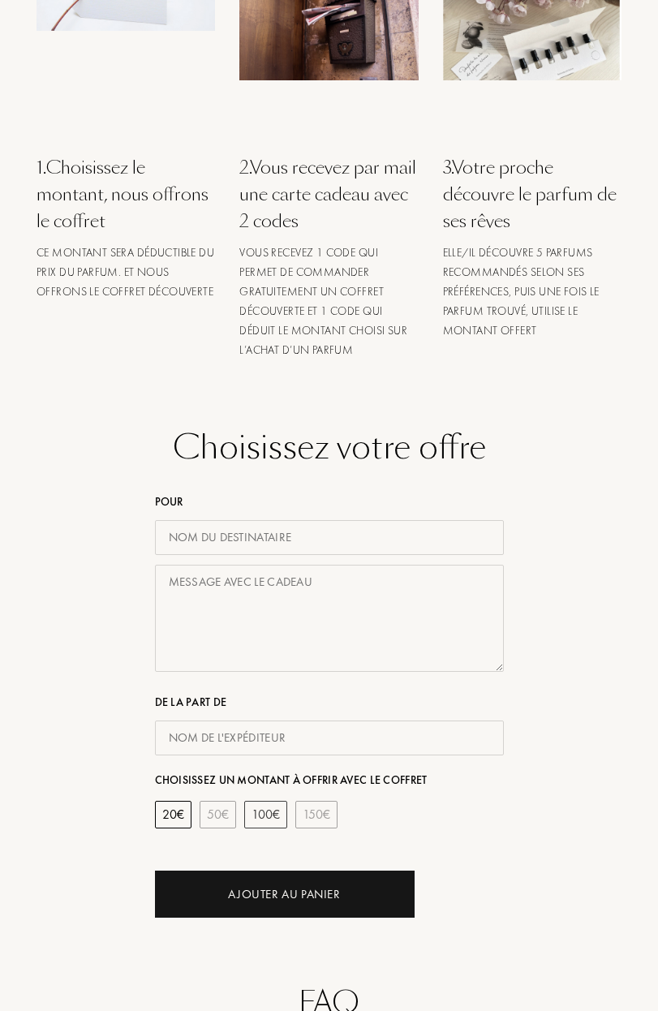
click at [263, 813] on div "100 €" at bounding box center [265, 815] width 43 height 28
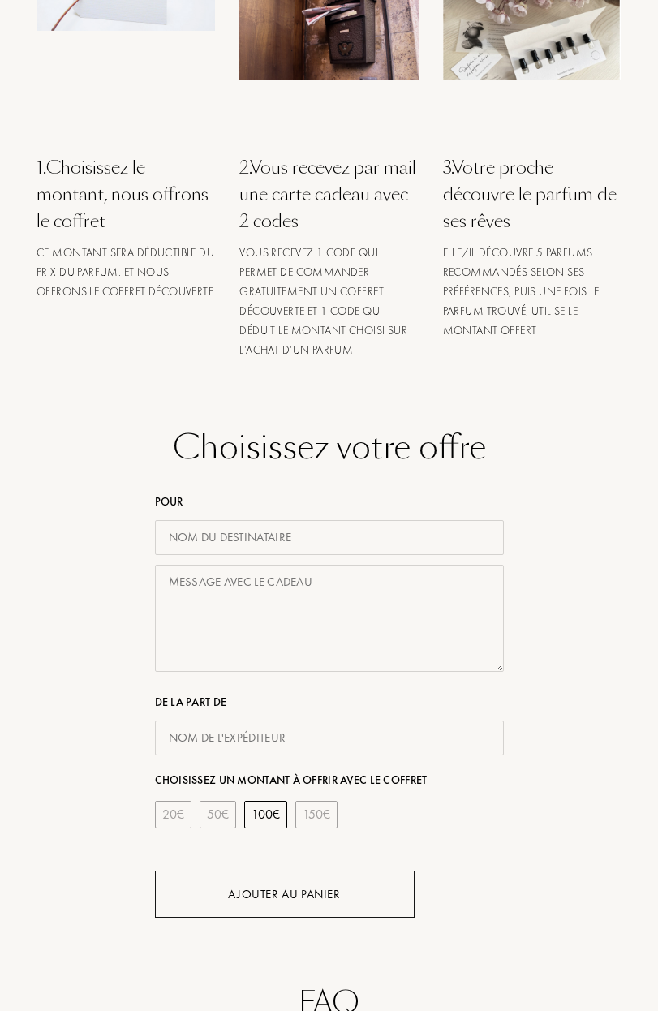
click at [299, 889] on div "Ajouter au Panier" at bounding box center [284, 894] width 112 height 19
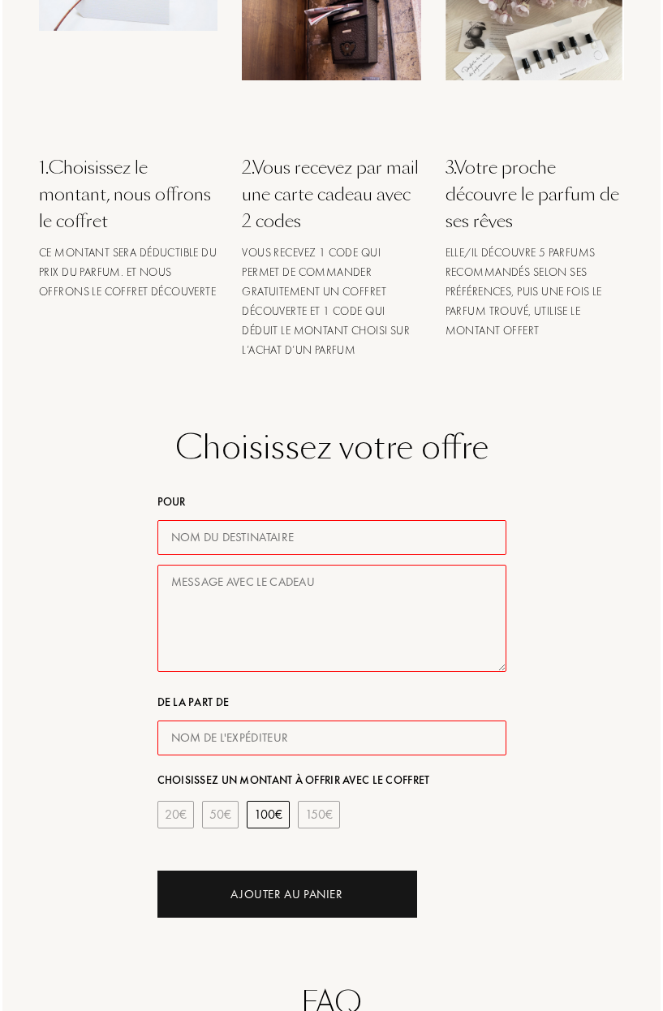
scroll to position [0, 0]
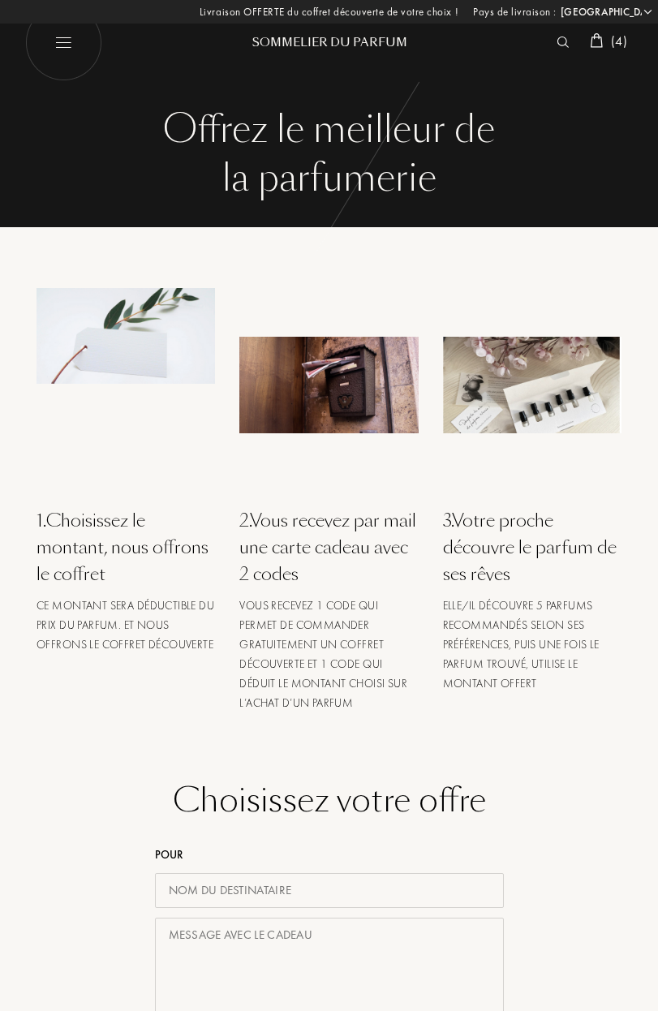
click at [46, 37] on img at bounding box center [62, 42] width 77 height 77
select select "FR"
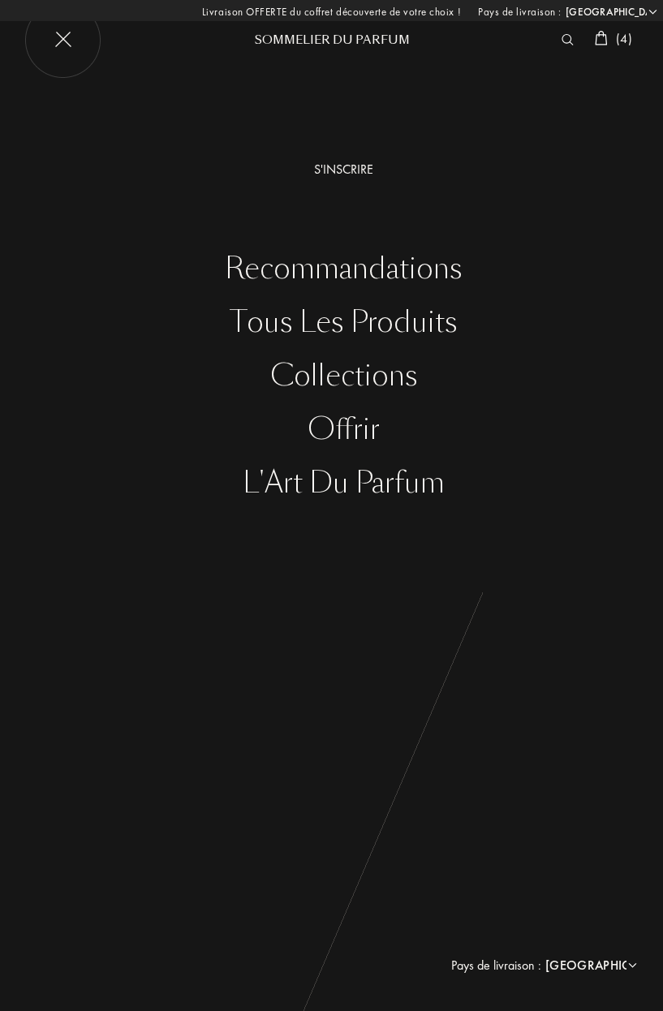
click at [370, 322] on div "Tous les produits" at bounding box center [343, 322] width 639 height 33
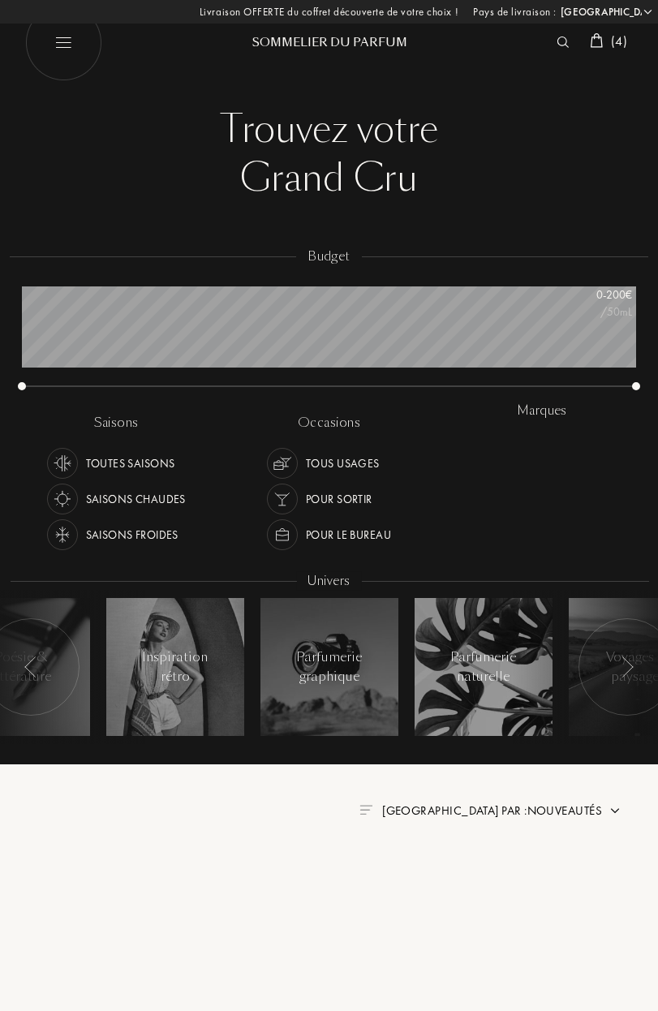
select select "FR"
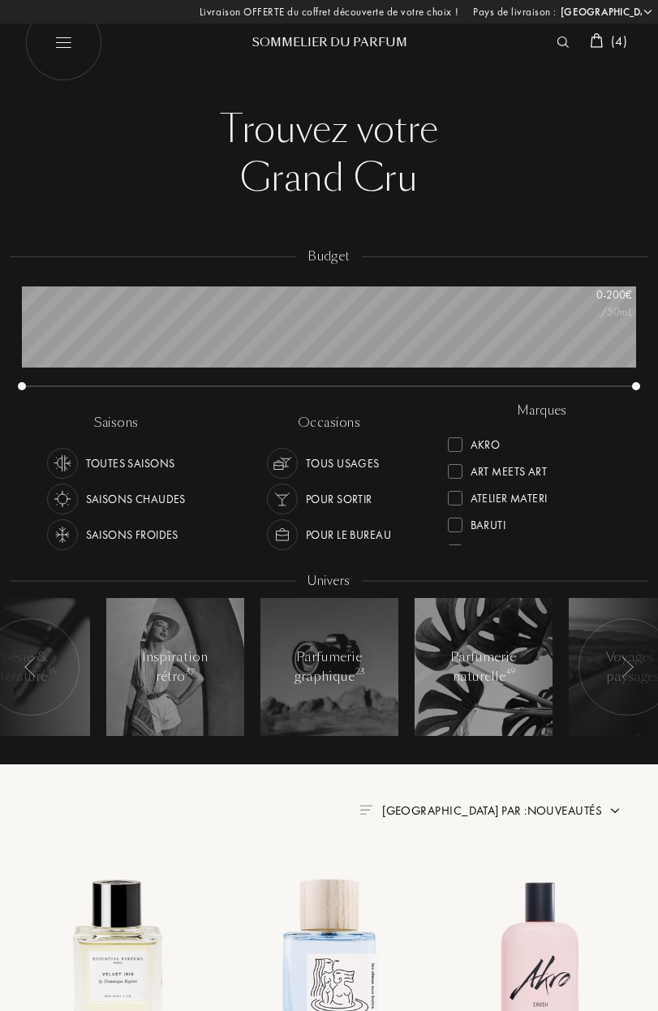
click at [349, 465] on div "Tous usages" at bounding box center [343, 463] width 74 height 31
click at [137, 532] on div "Saisons froides" at bounding box center [132, 534] width 93 height 31
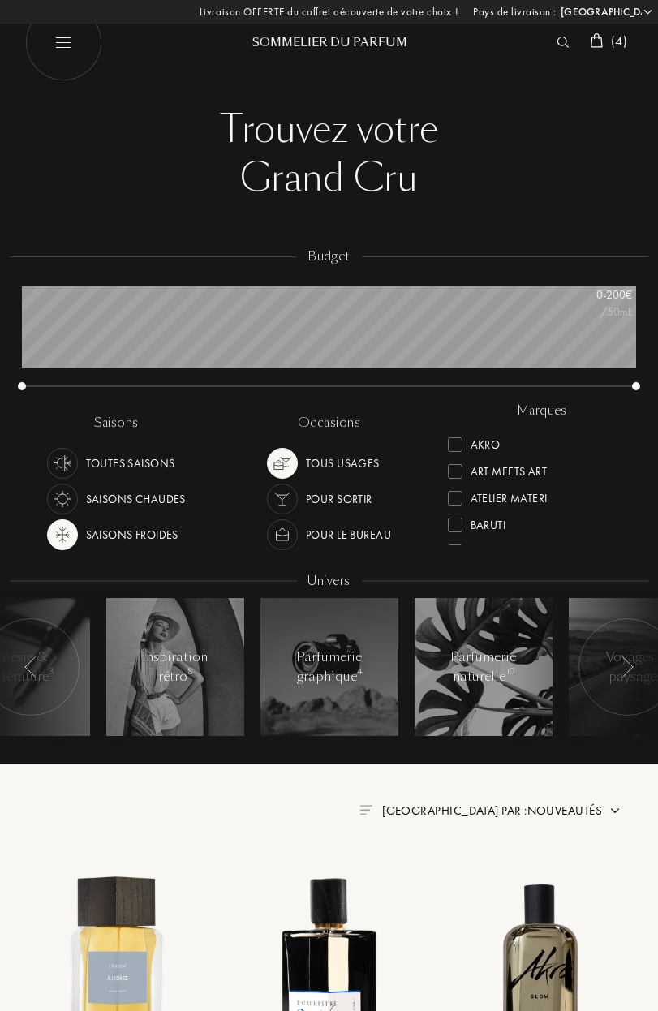
click at [51, 677] on div at bounding box center [30, 666] width 97 height 97
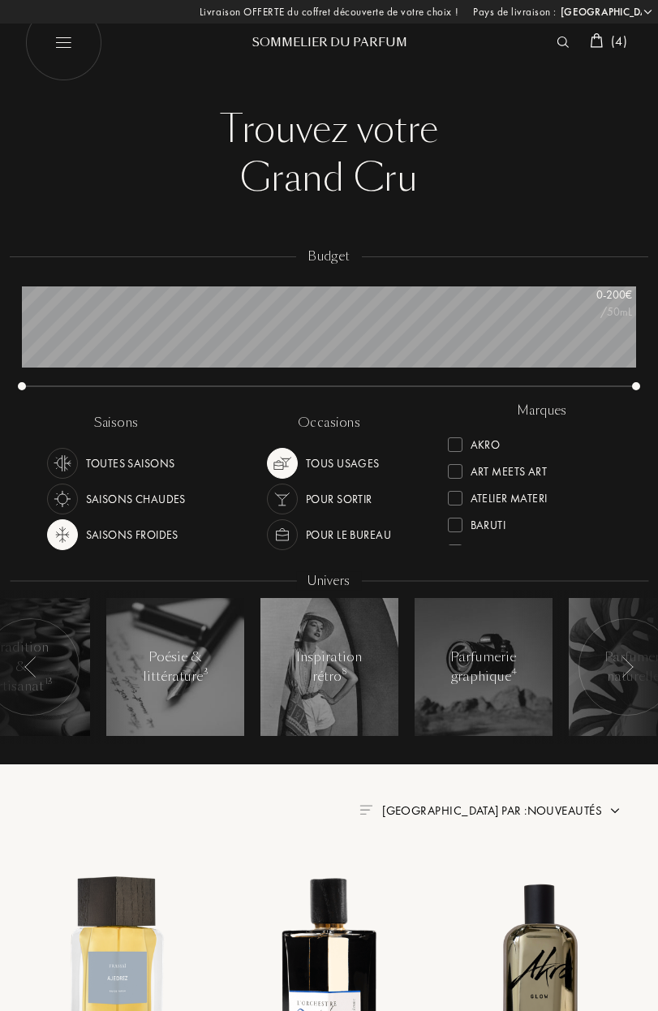
click at [51, 677] on div at bounding box center [30, 666] width 97 height 97
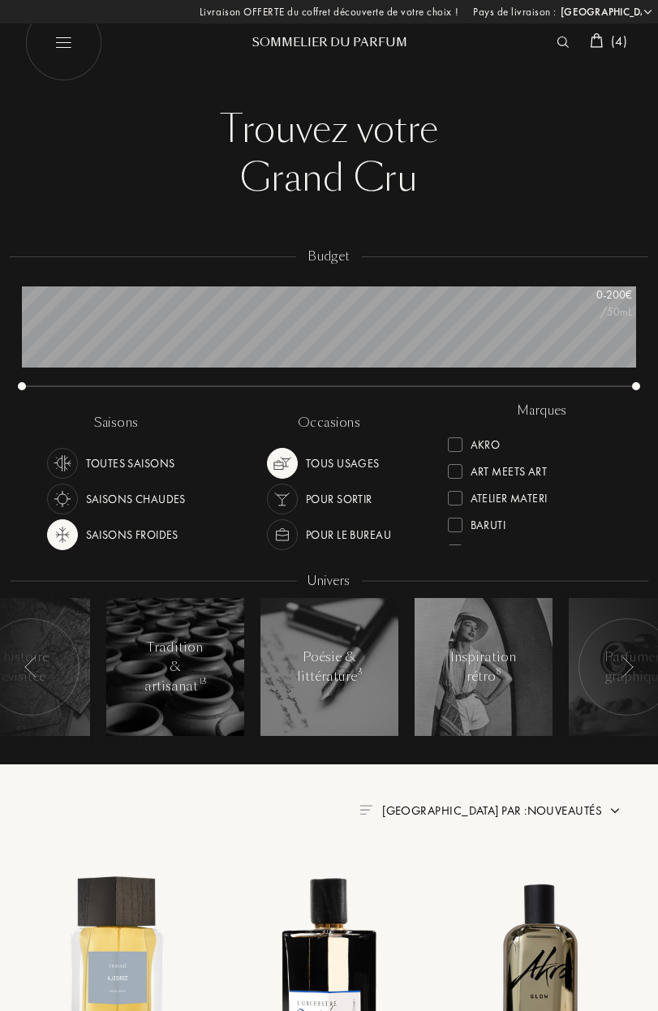
click at [50, 677] on div at bounding box center [30, 666] width 97 height 97
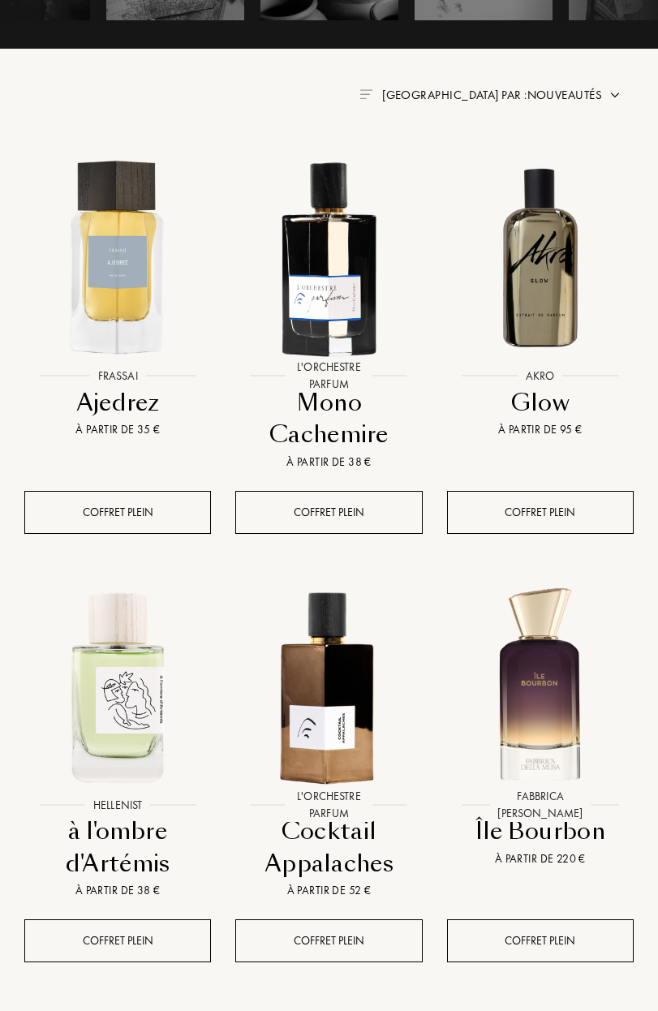
scroll to position [781, 0]
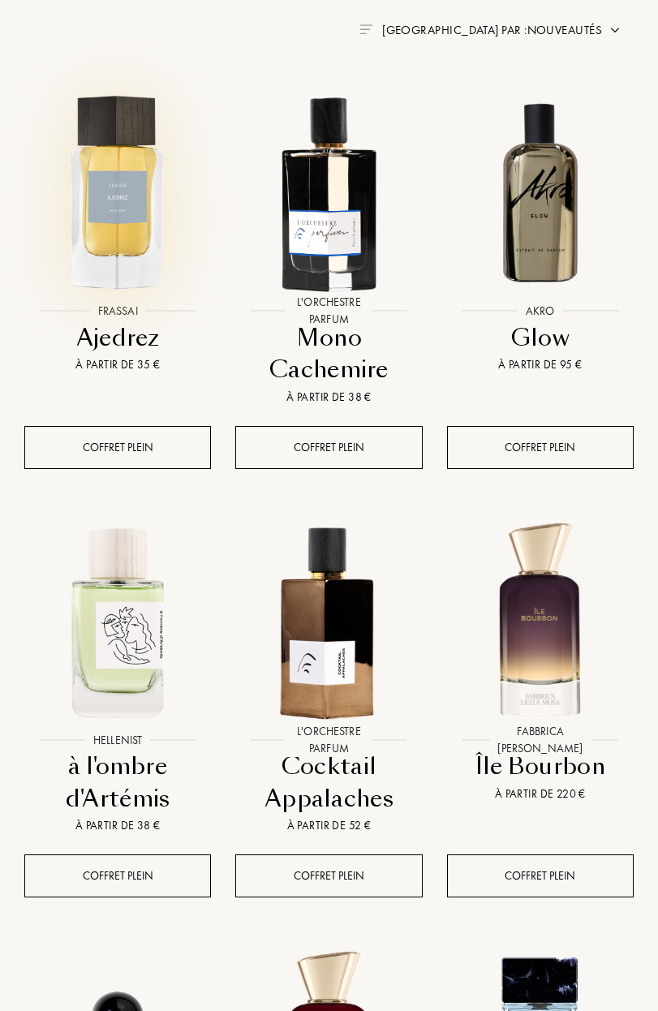
click at [142, 208] on img at bounding box center [117, 191] width 211 height 211
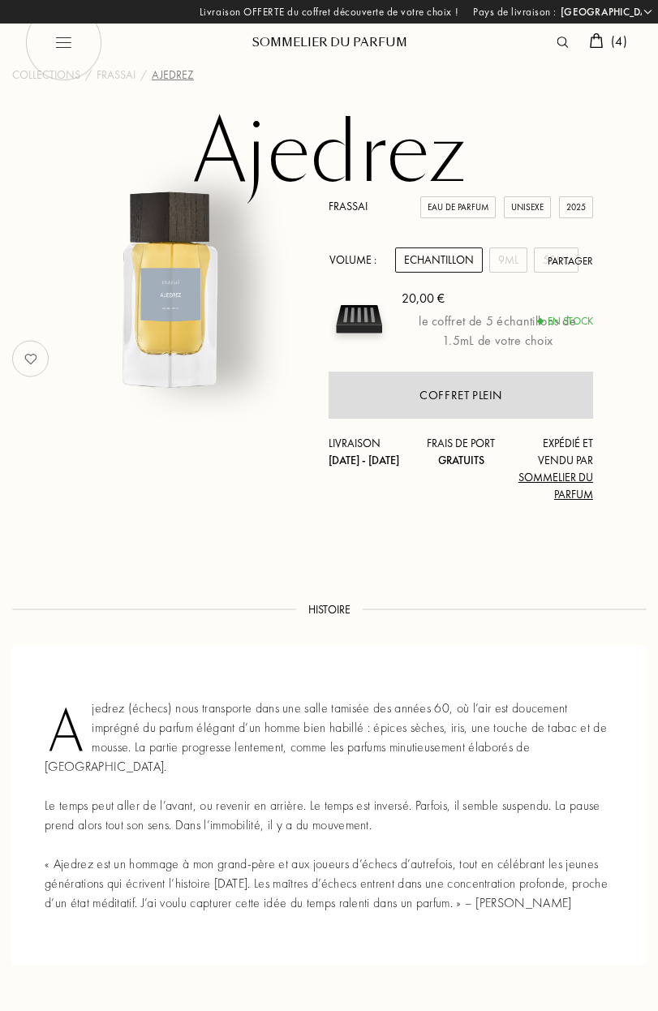
select select "FR"
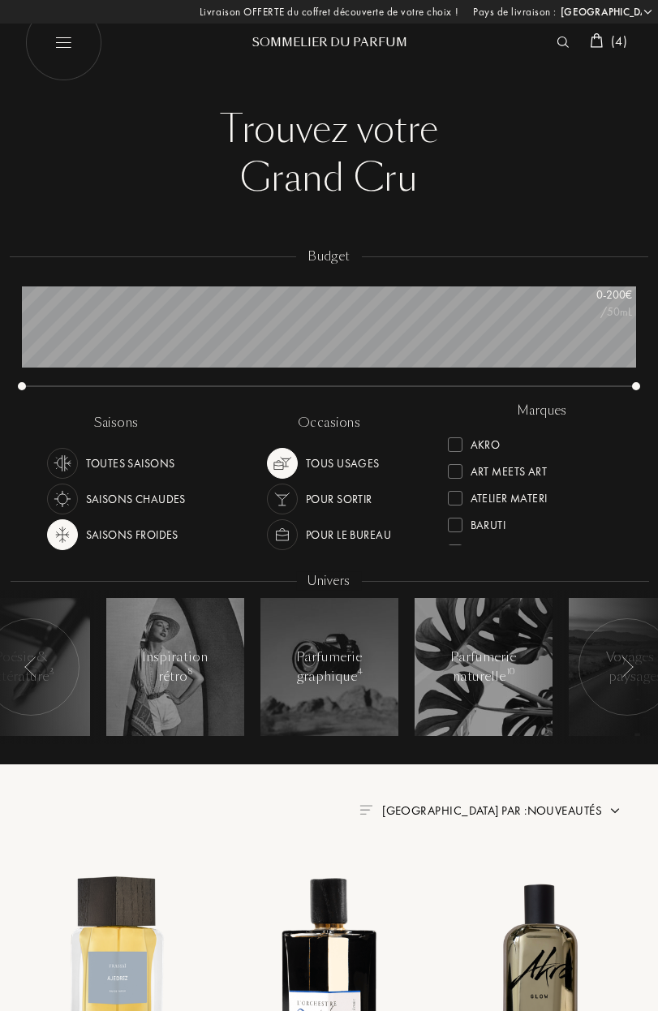
select select "FR"
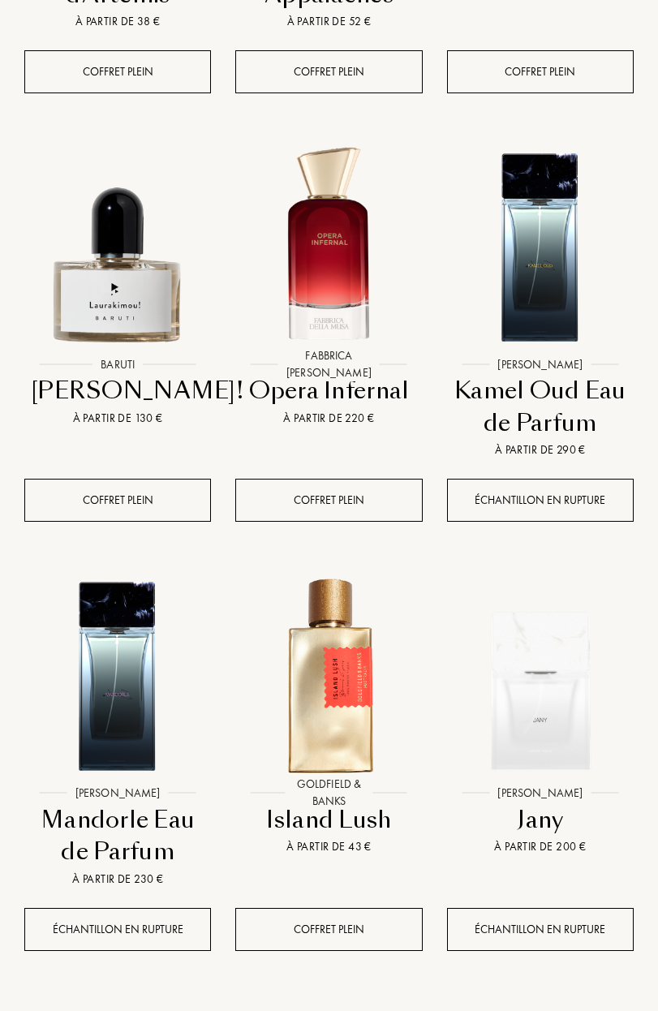
scroll to position [2013, 0]
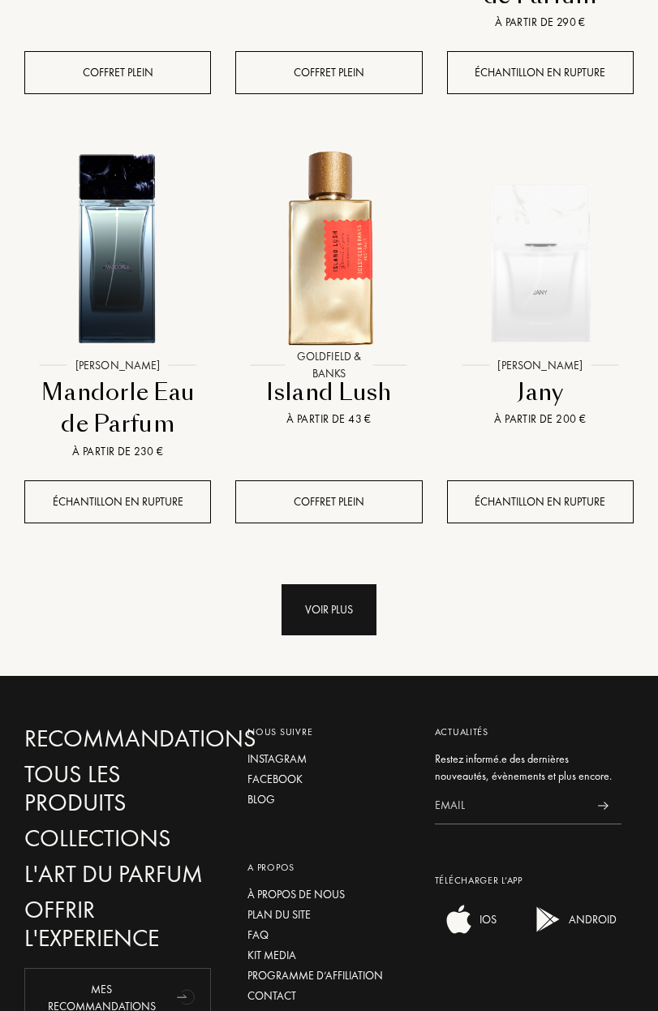
click at [324, 630] on div "Voir plus" at bounding box center [329, 609] width 95 height 51
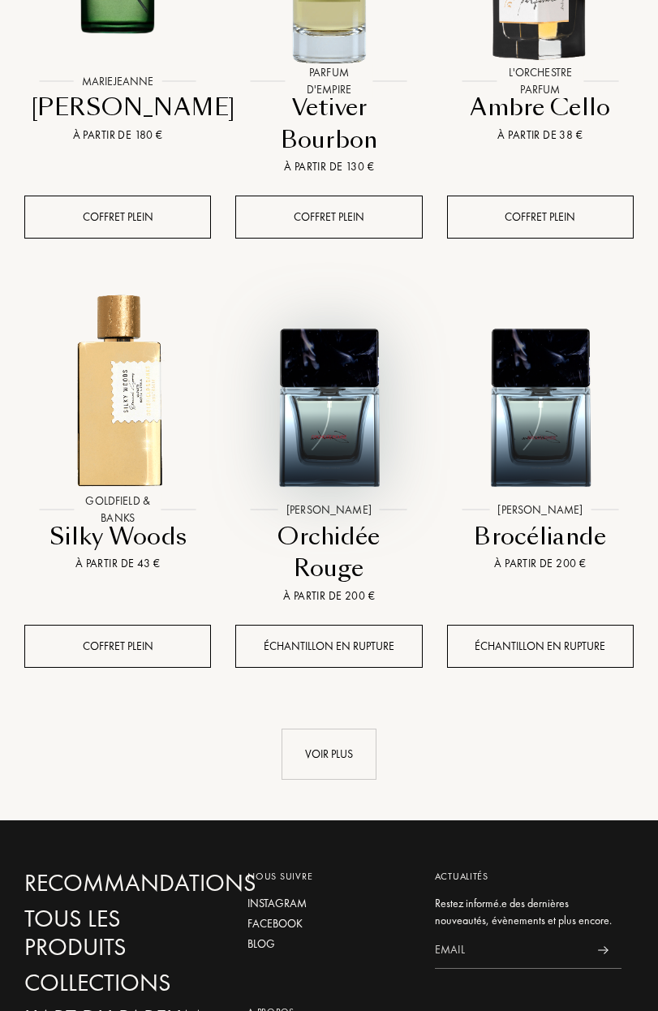
scroll to position [3891, 0]
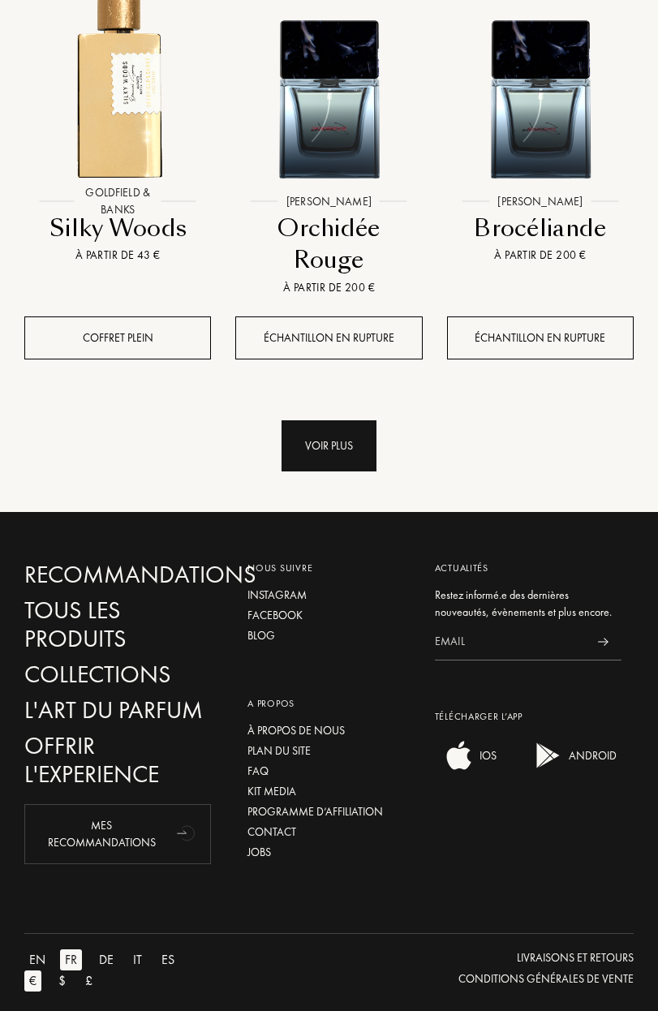
click at [328, 450] on div "Voir plus" at bounding box center [329, 445] width 95 height 51
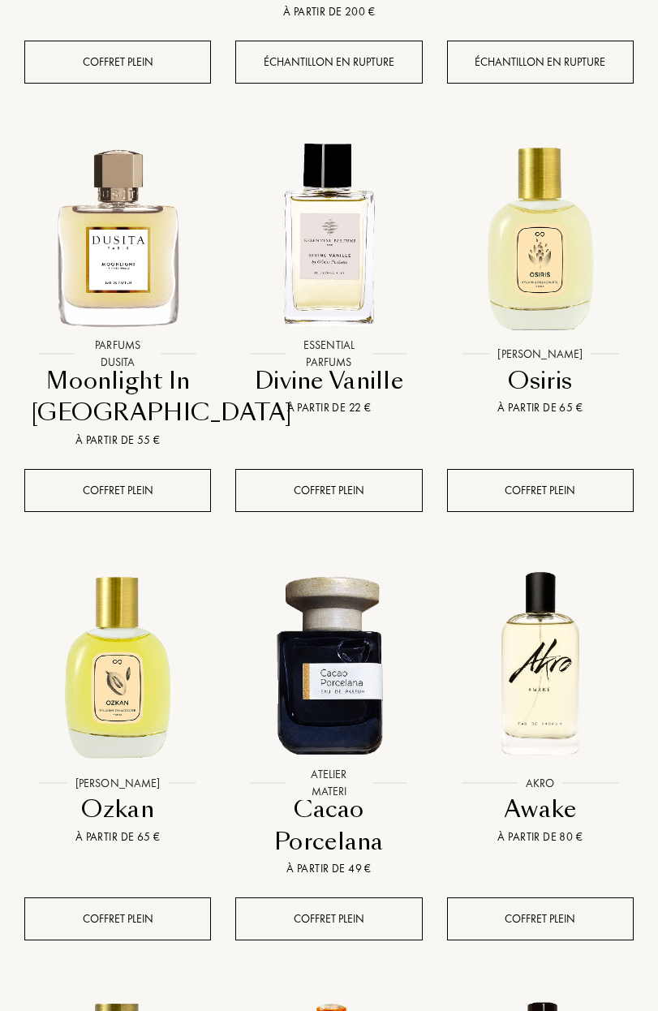
scroll to position [4055, 0]
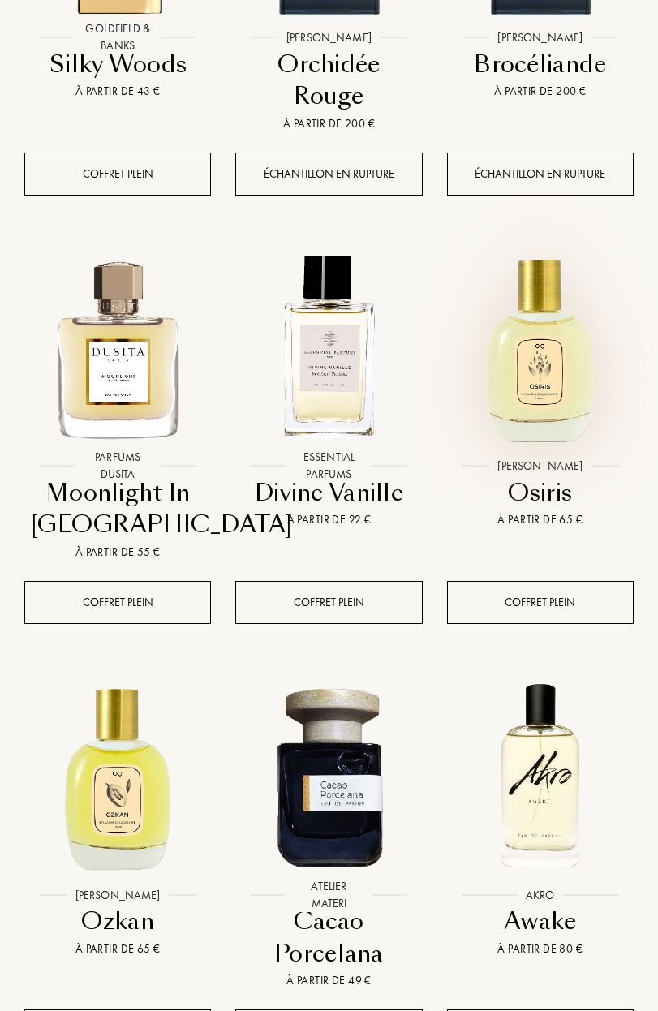
click at [555, 395] on img at bounding box center [540, 347] width 211 height 211
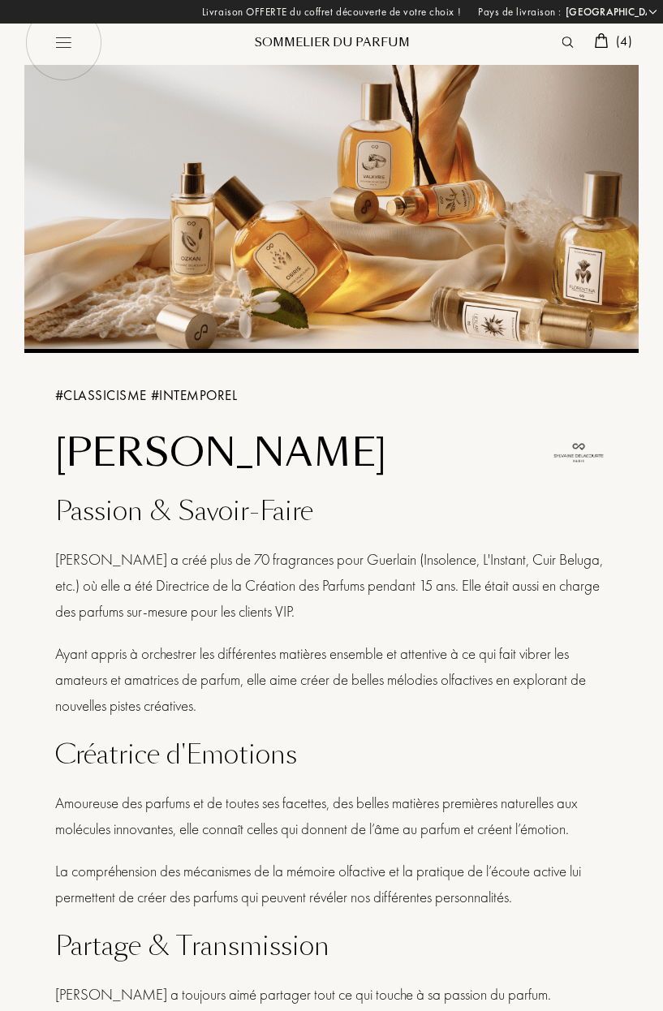
select select "FR"
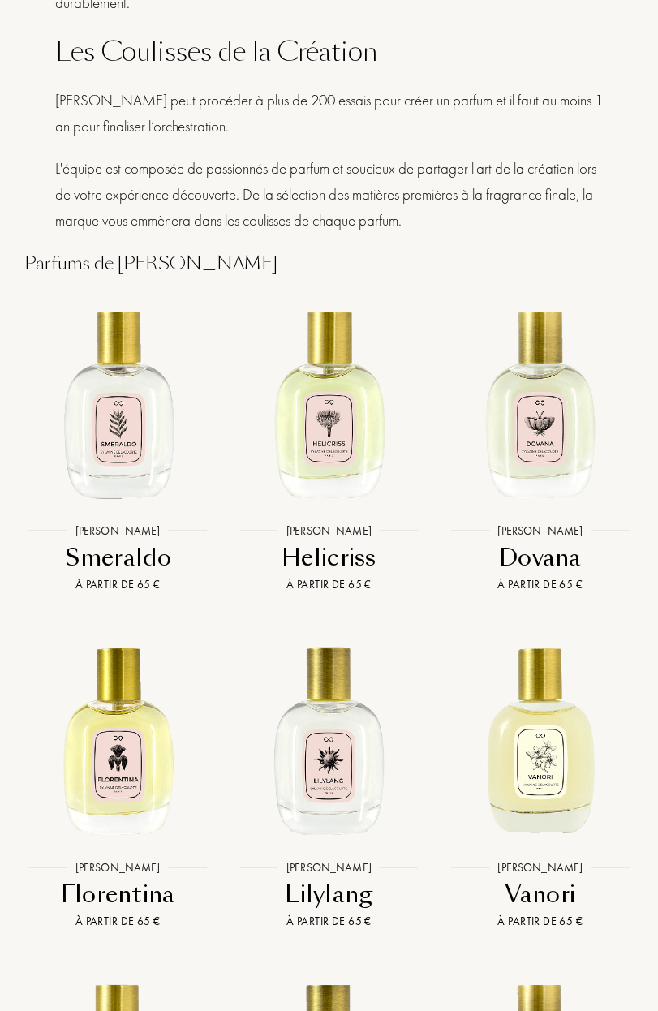
scroll to position [2777, 0]
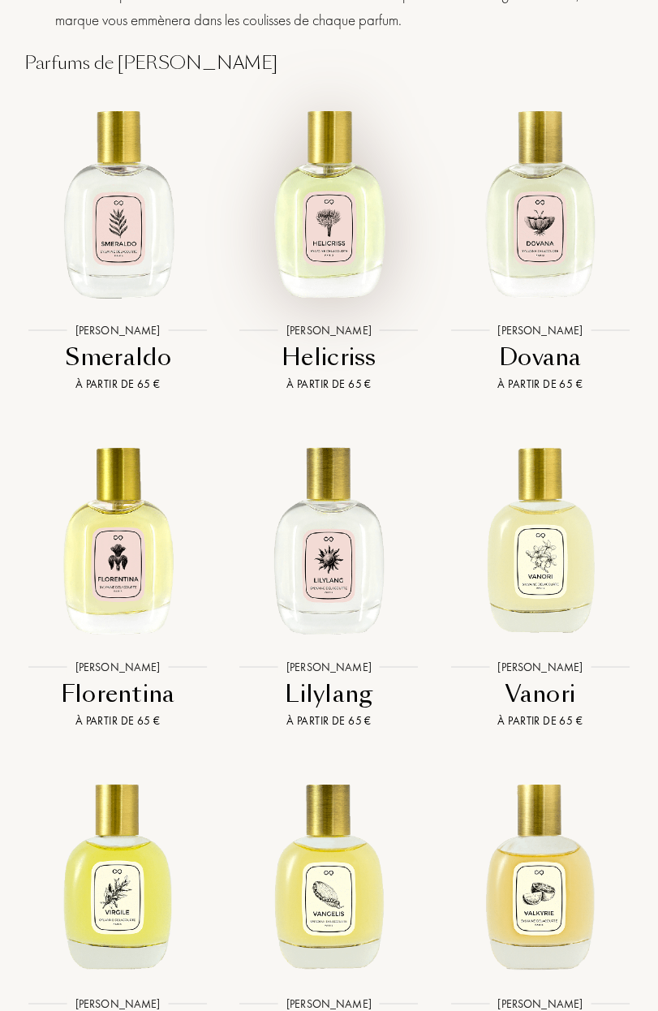
click at [338, 187] on img at bounding box center [328, 199] width 211 height 211
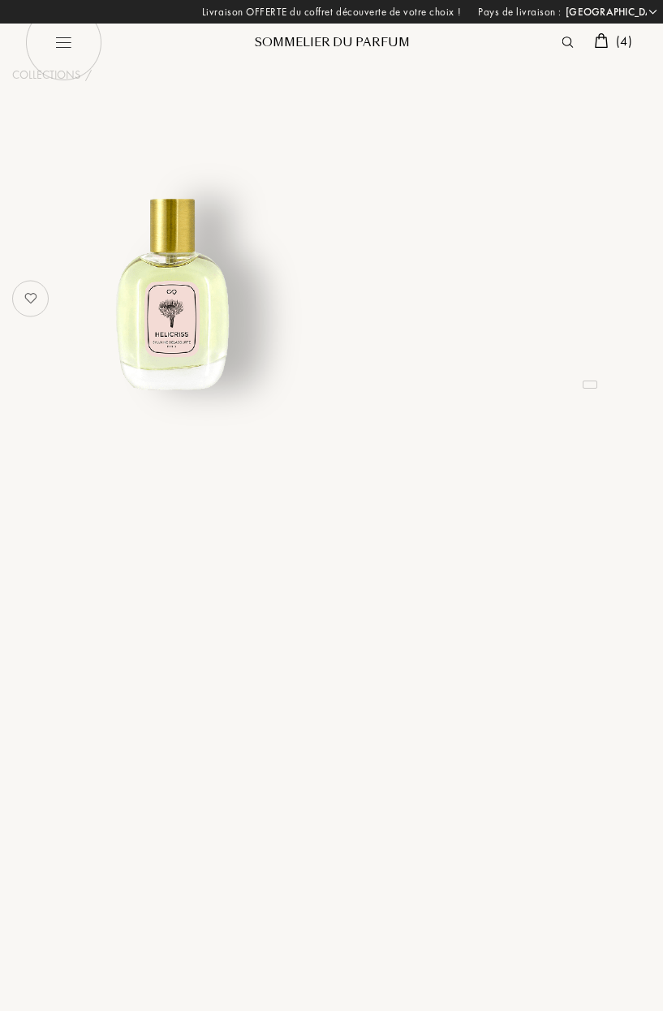
select select "FR"
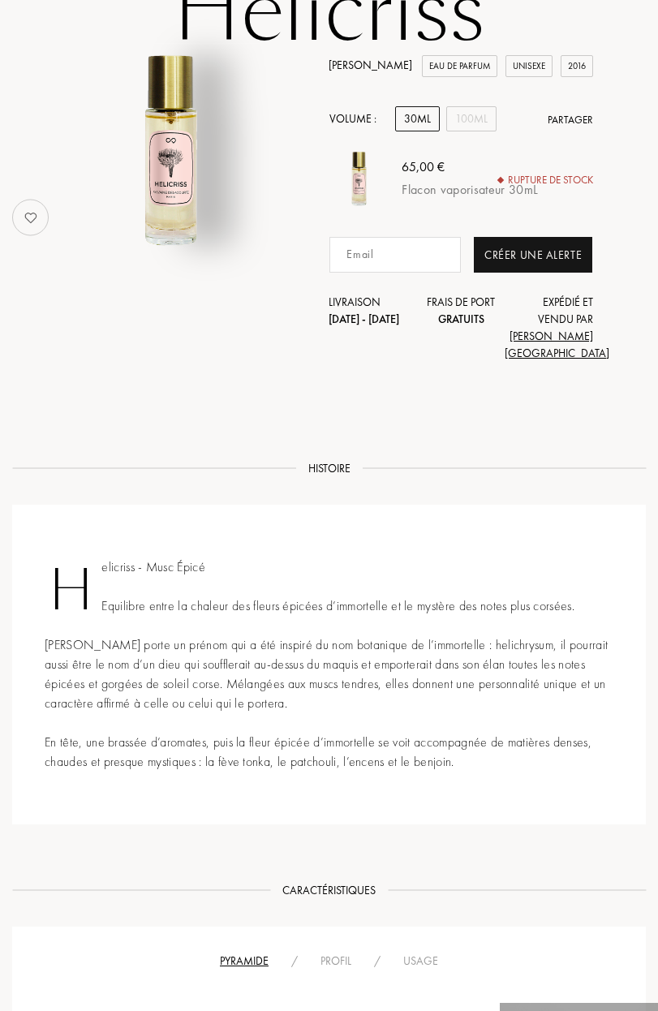
scroll to position [530, 0]
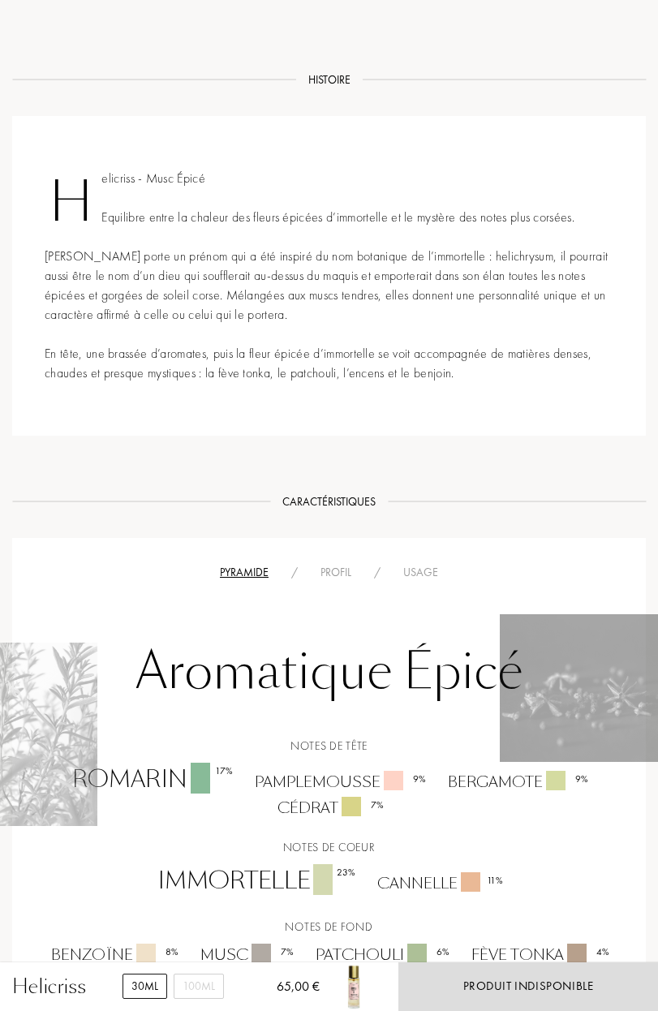
click at [213, 795] on div "[DEMOGRAPHIC_DATA] 17 %" at bounding box center [151, 780] width 183 height 34
click at [170, 782] on div "[DEMOGRAPHIC_DATA] 17 %" at bounding box center [151, 780] width 183 height 34
click at [181, 794] on div "[DEMOGRAPHIC_DATA] 17 %" at bounding box center [151, 780] width 183 height 34
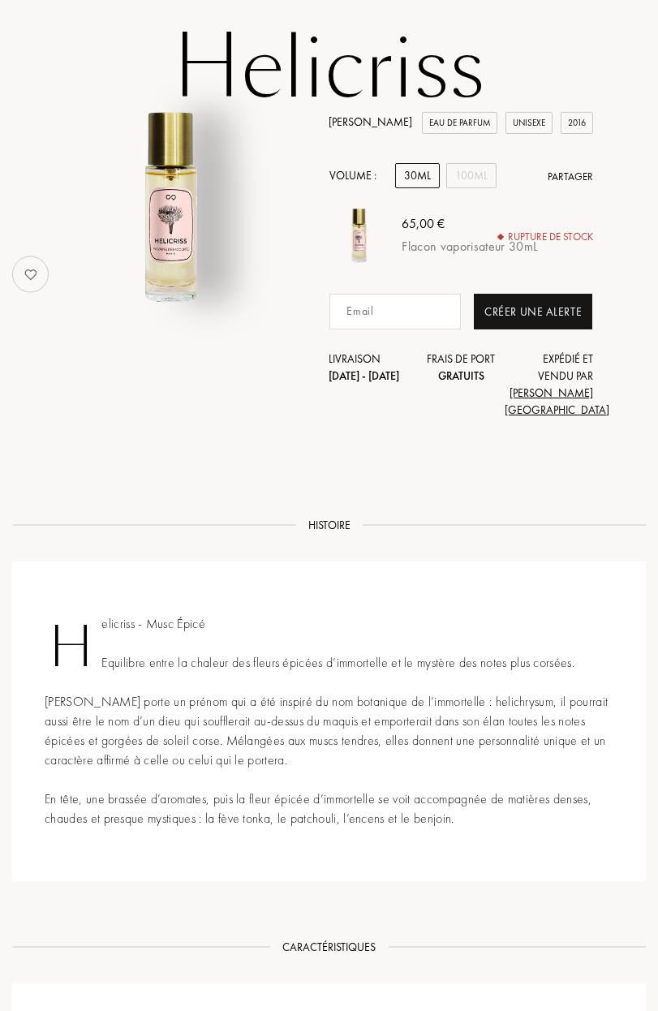
scroll to position [0, 0]
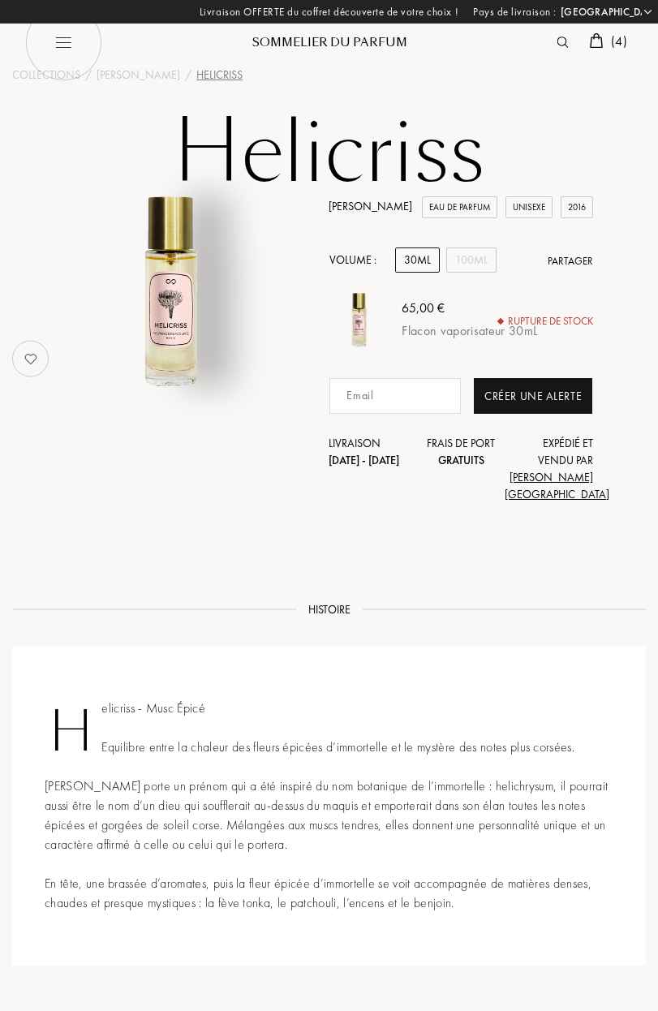
click at [558, 39] on img at bounding box center [563, 42] width 11 height 11
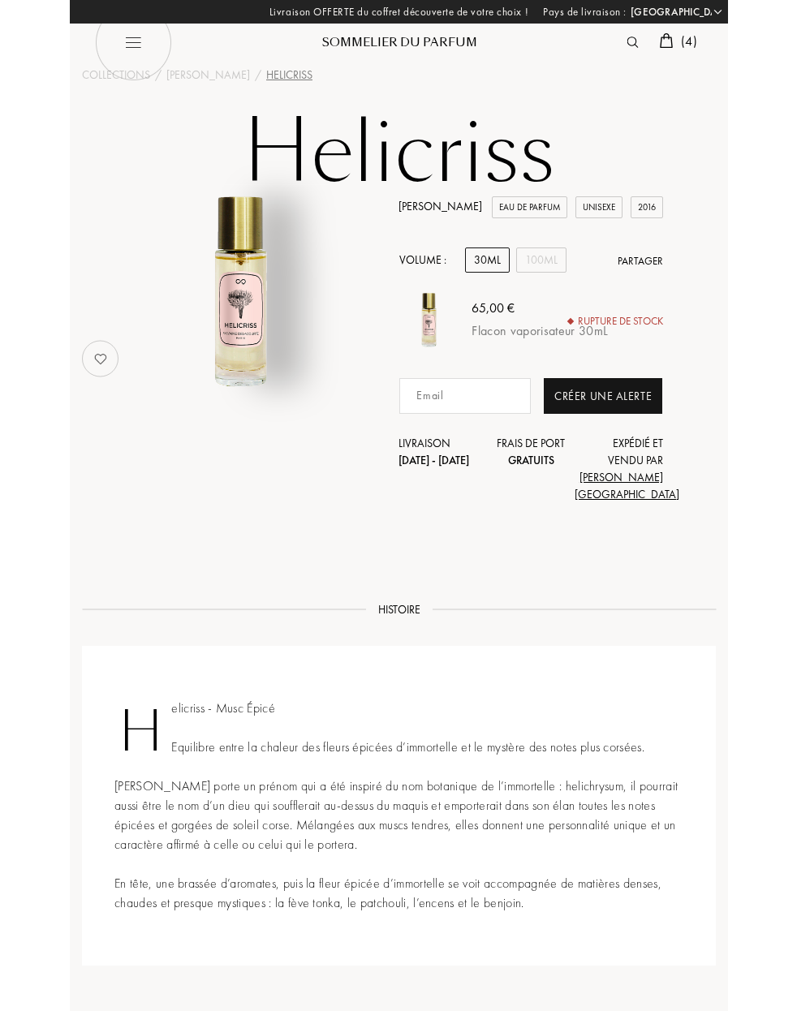
scroll to position [1, 0]
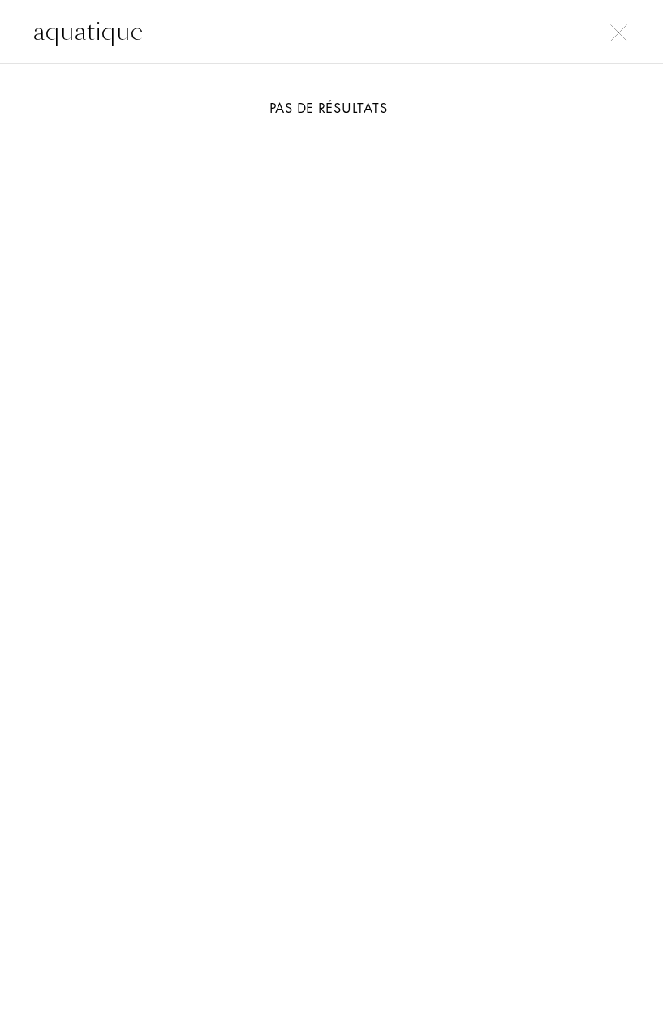
type input "aquatique"
